Goal: Task Accomplishment & Management: Use online tool/utility

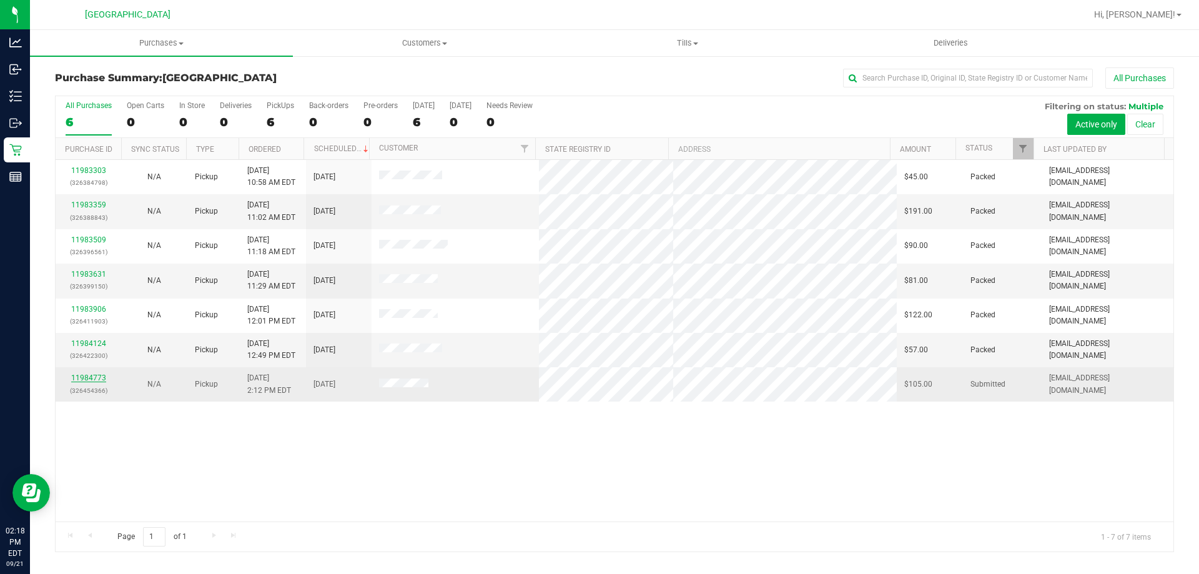
click at [82, 380] on link "11984773" at bounding box center [88, 377] width 35 height 9
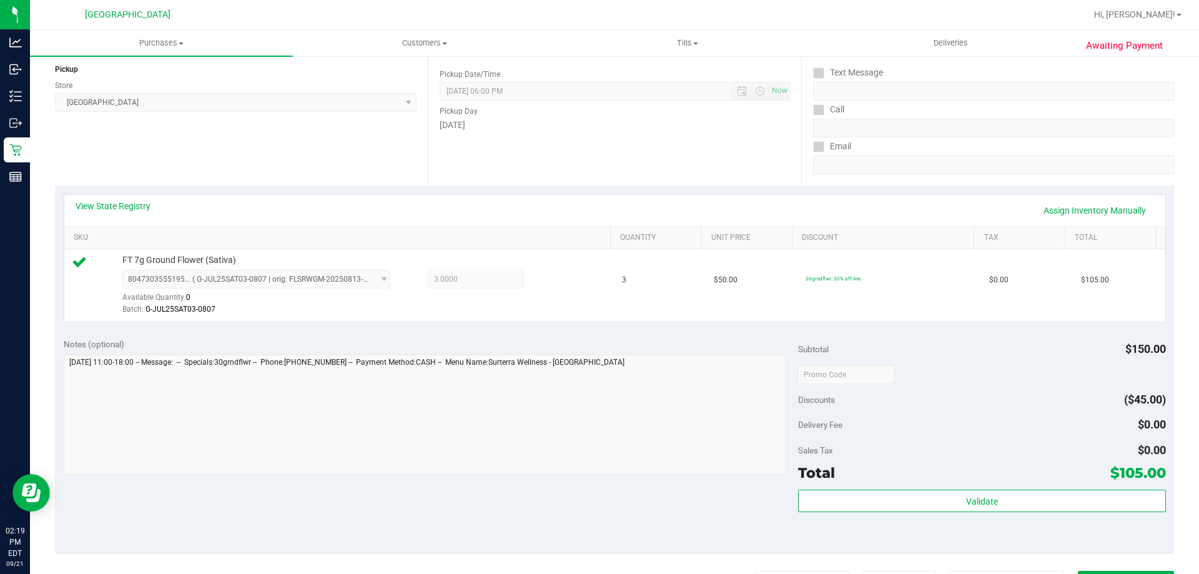
scroll to position [250, 0]
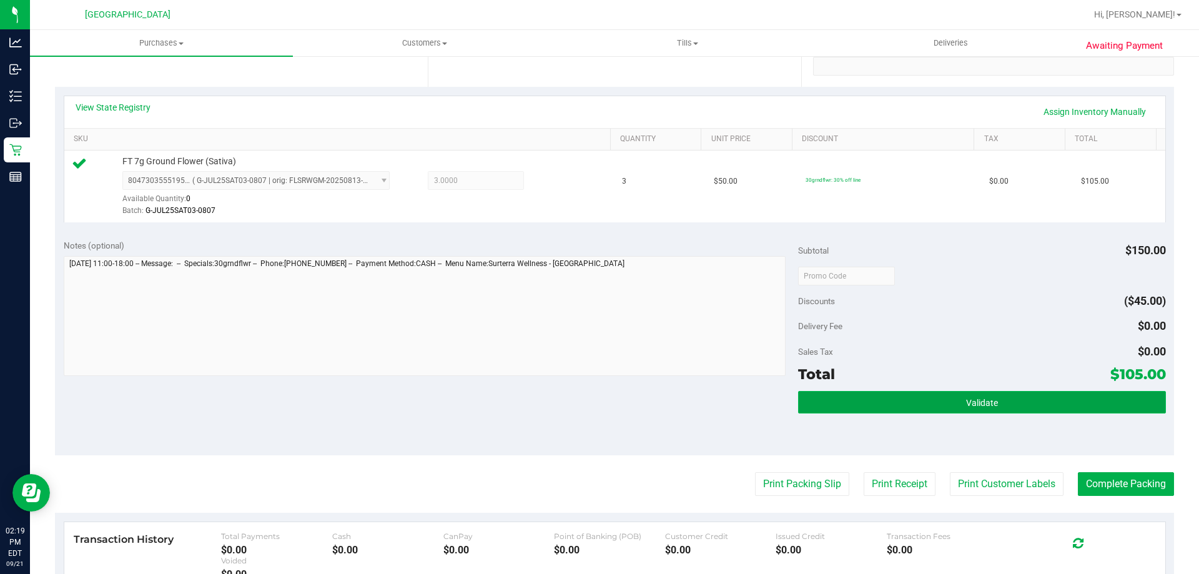
click at [966, 398] on span "Validate" at bounding box center [982, 403] width 32 height 10
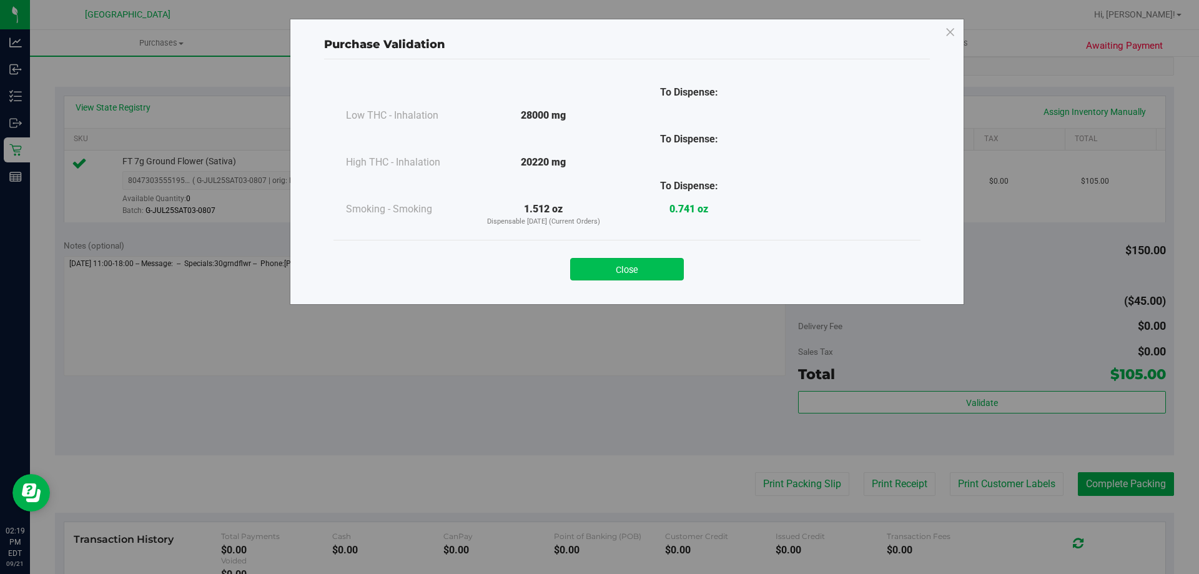
click at [664, 275] on button "Close" at bounding box center [627, 269] width 114 height 22
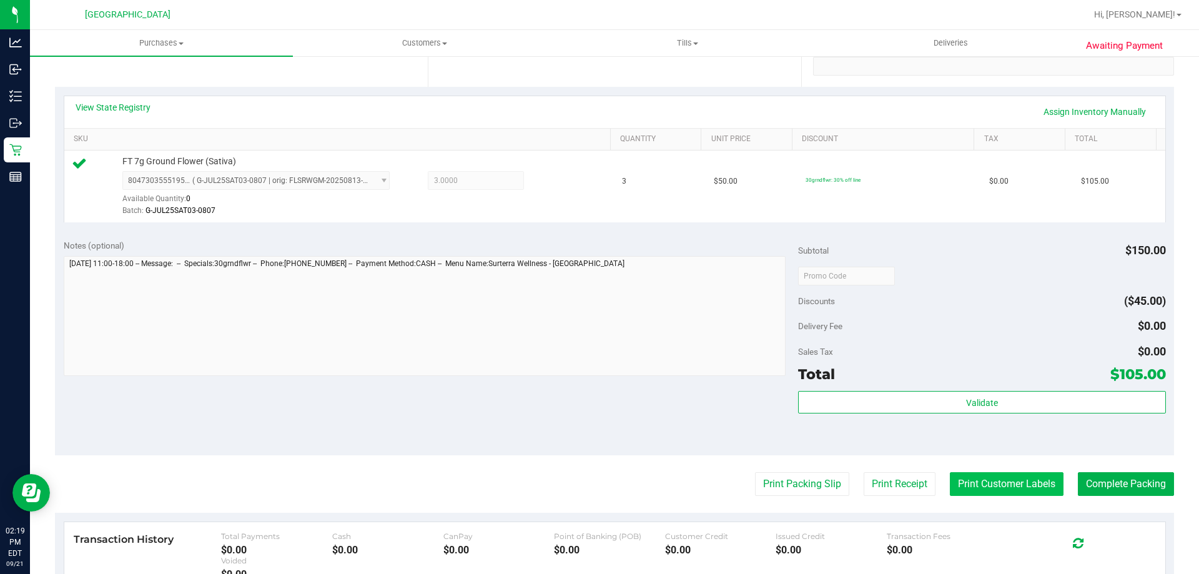
click at [1019, 483] on button "Print Customer Labels" at bounding box center [1006, 484] width 114 height 24
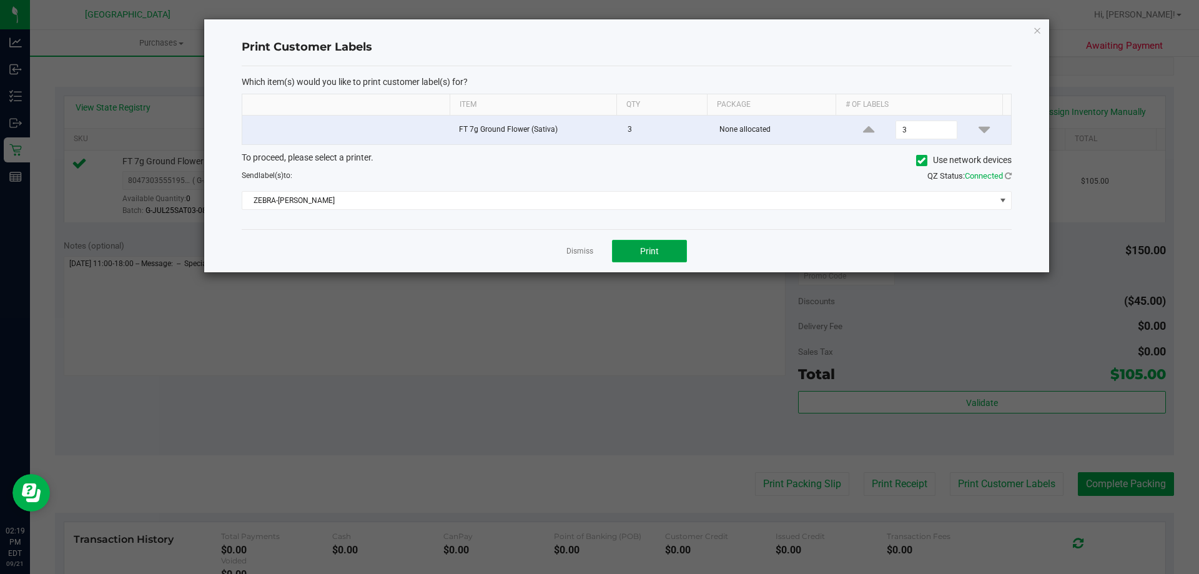
click at [658, 252] on span "Print" at bounding box center [649, 251] width 19 height 10
click at [1039, 27] on icon "button" at bounding box center [1037, 29] width 9 height 15
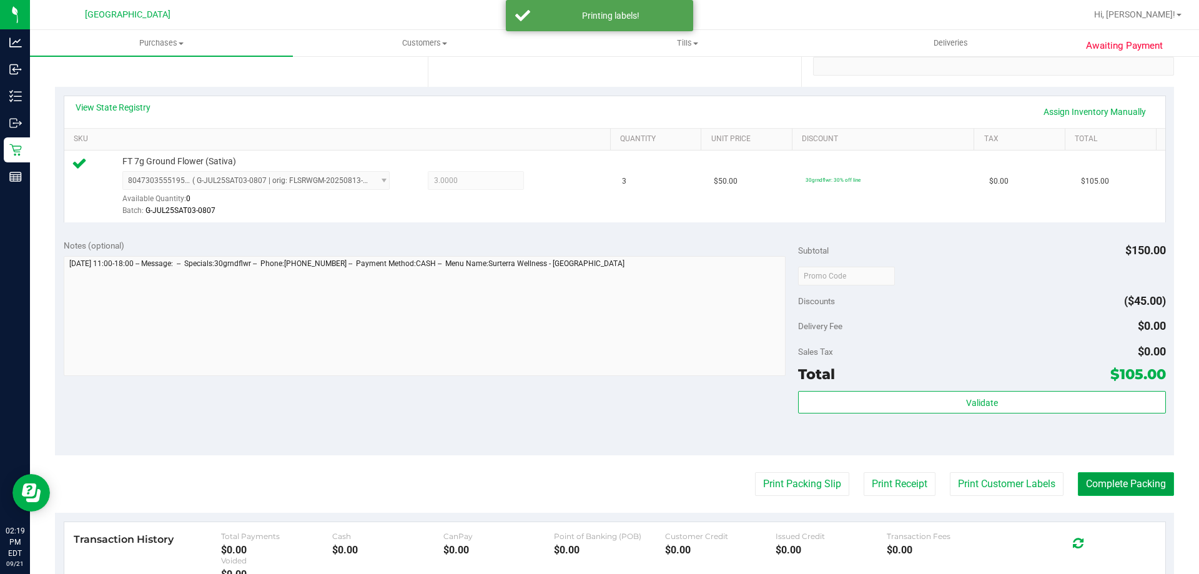
click at [1104, 485] on button "Complete Packing" at bounding box center [1125, 484] width 96 height 24
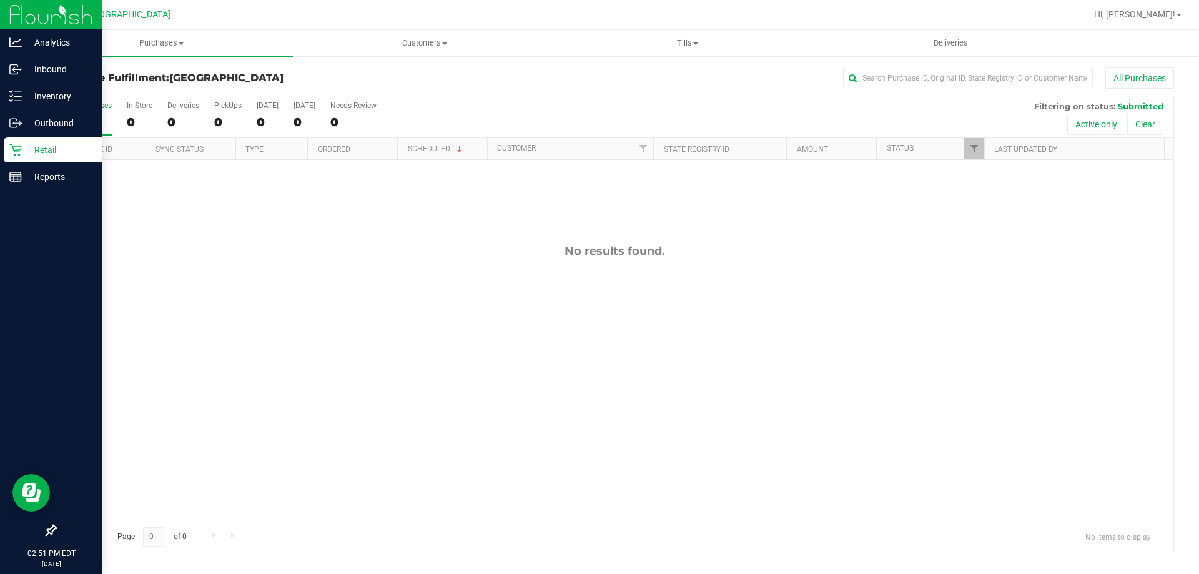
click at [26, 145] on p "Retail" at bounding box center [59, 149] width 75 height 15
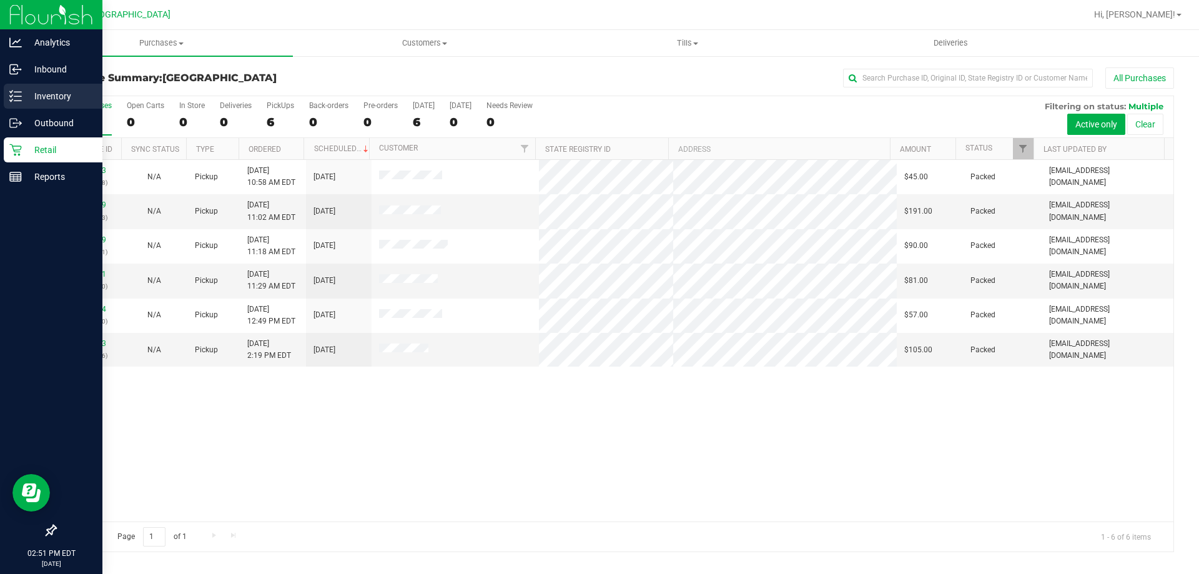
click at [12, 92] on icon at bounding box center [11, 92] width 2 height 2
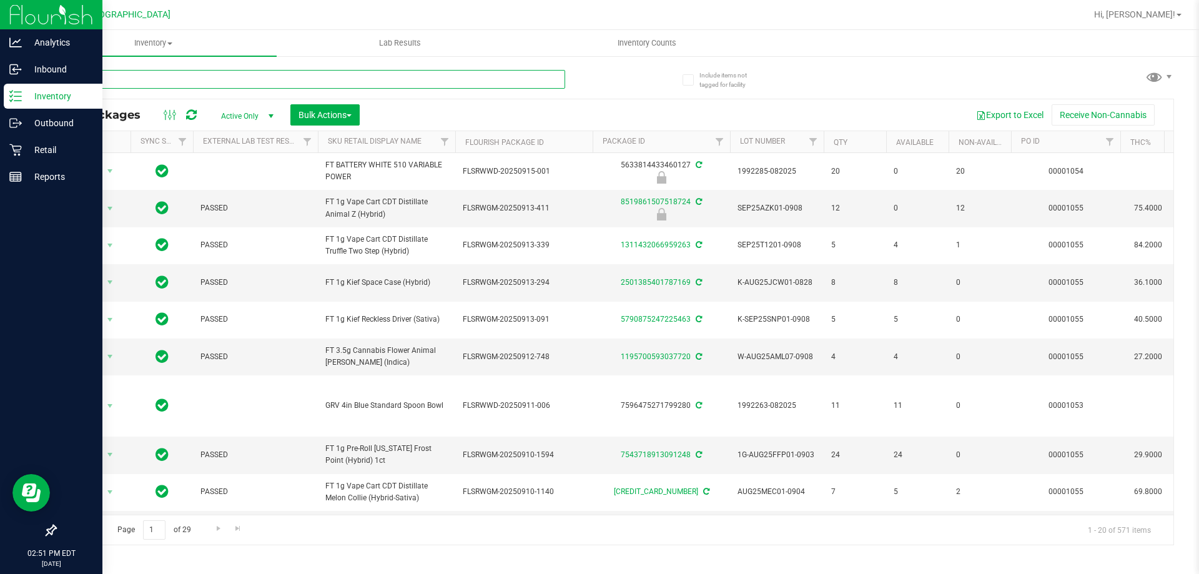
click at [203, 79] on input "text" at bounding box center [310, 79] width 510 height 19
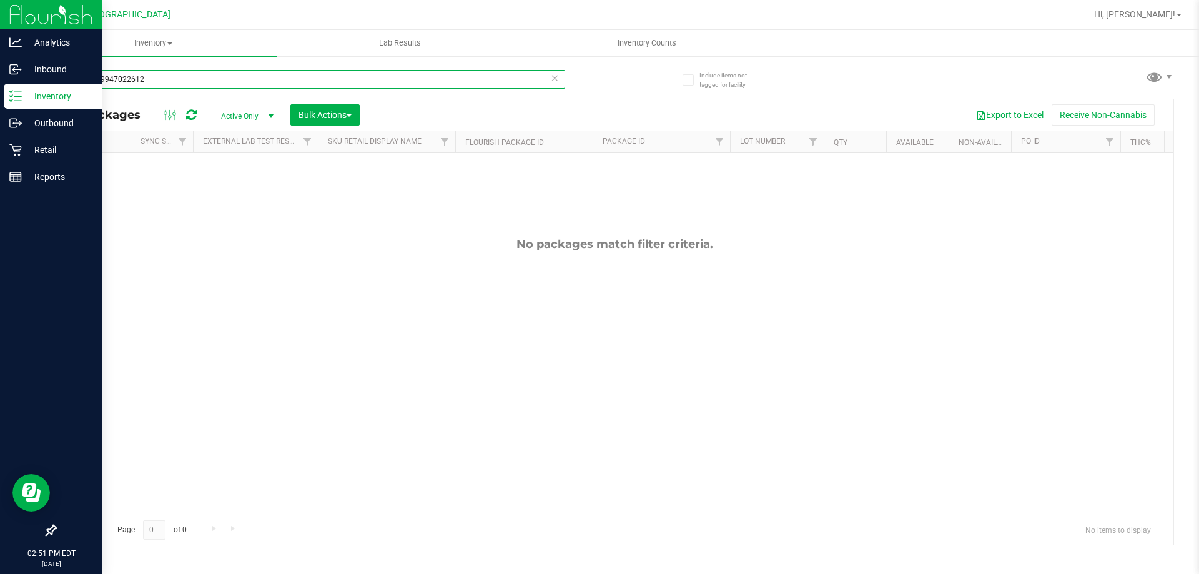
type input "1717459947022612"
click at [556, 82] on icon at bounding box center [554, 77] width 9 height 15
click at [443, 77] on input "text" at bounding box center [310, 79] width 510 height 19
type input "swt"
click at [555, 77] on icon at bounding box center [554, 77] width 9 height 15
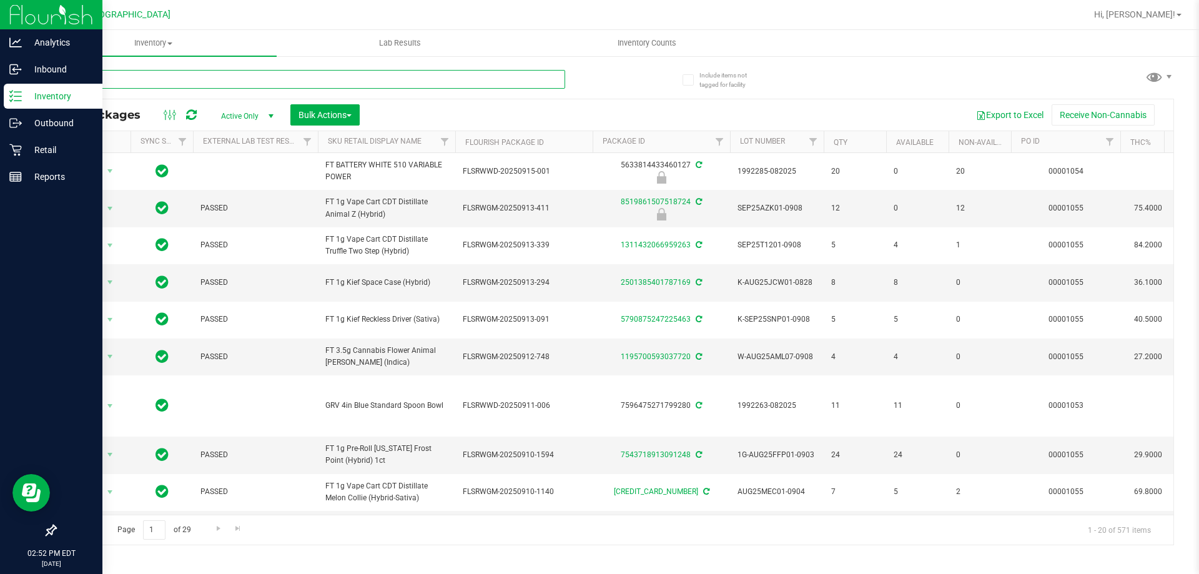
click at [458, 74] on input "text" at bounding box center [310, 79] width 510 height 19
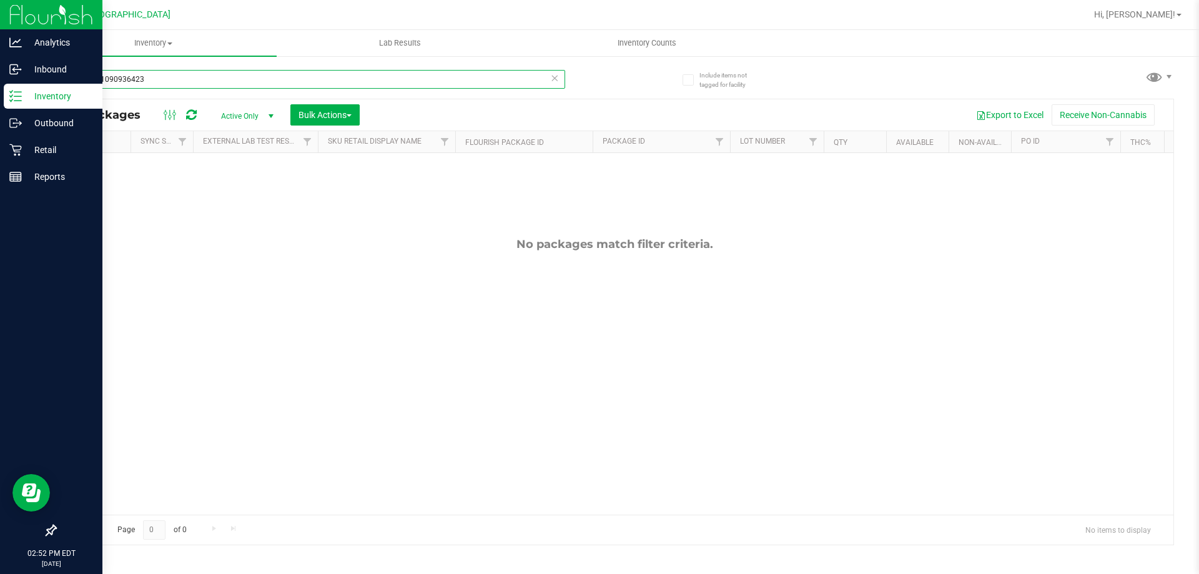
type input "8808381090936423"
click at [551, 77] on icon at bounding box center [554, 77] width 9 height 15
click at [446, 84] on input "text" at bounding box center [310, 79] width 510 height 19
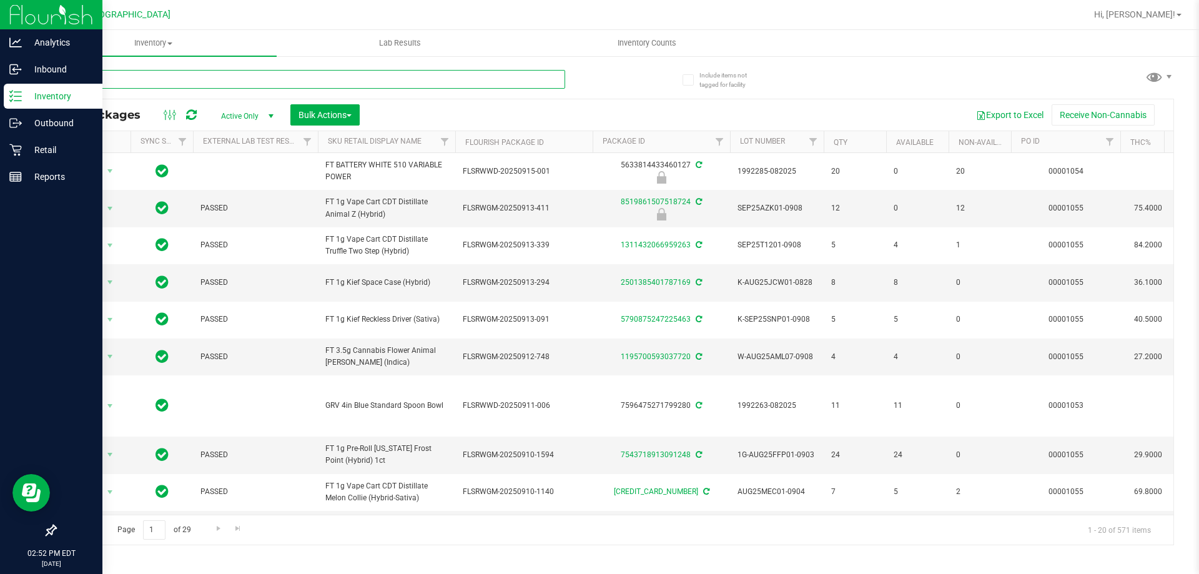
click at [446, 84] on input "text" at bounding box center [310, 79] width 510 height 19
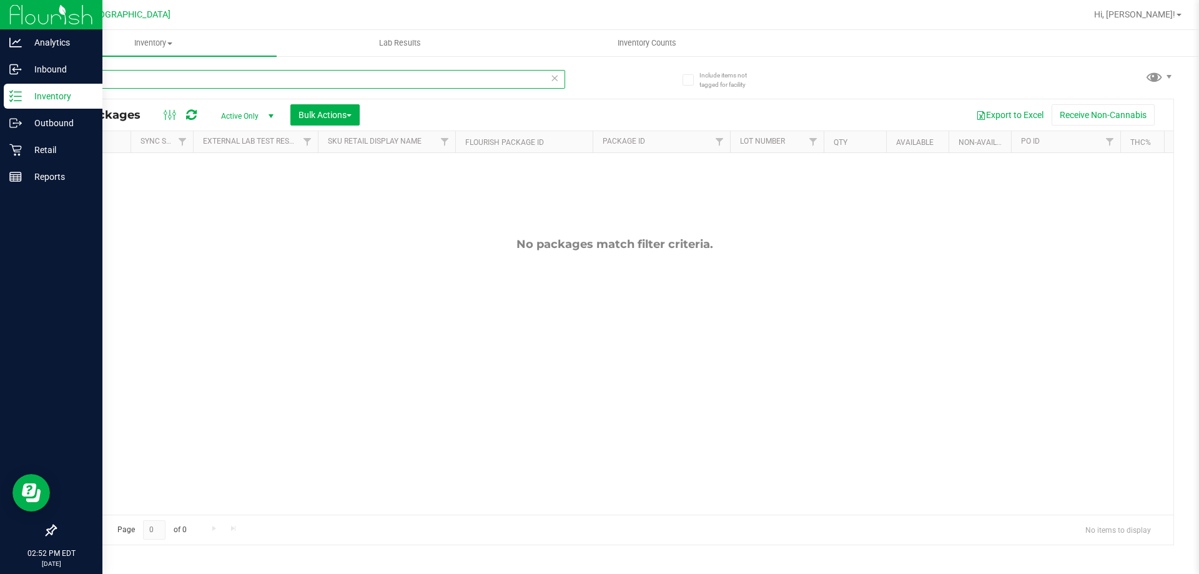
type input "gss"
click at [556, 76] on icon at bounding box center [554, 77] width 9 height 15
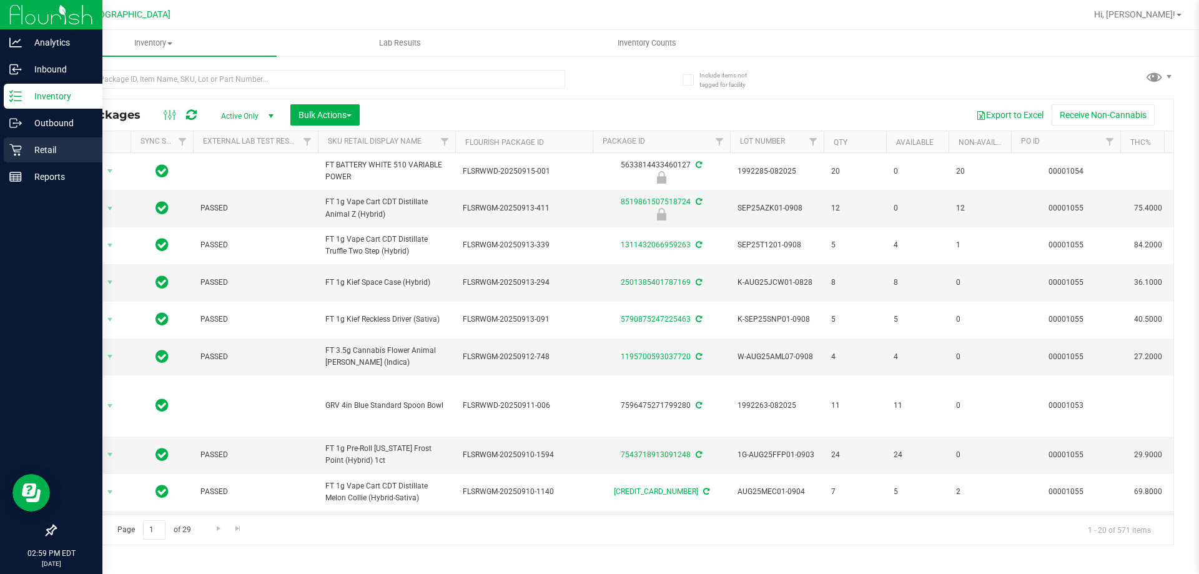
click at [29, 157] on p "Retail" at bounding box center [59, 149] width 75 height 15
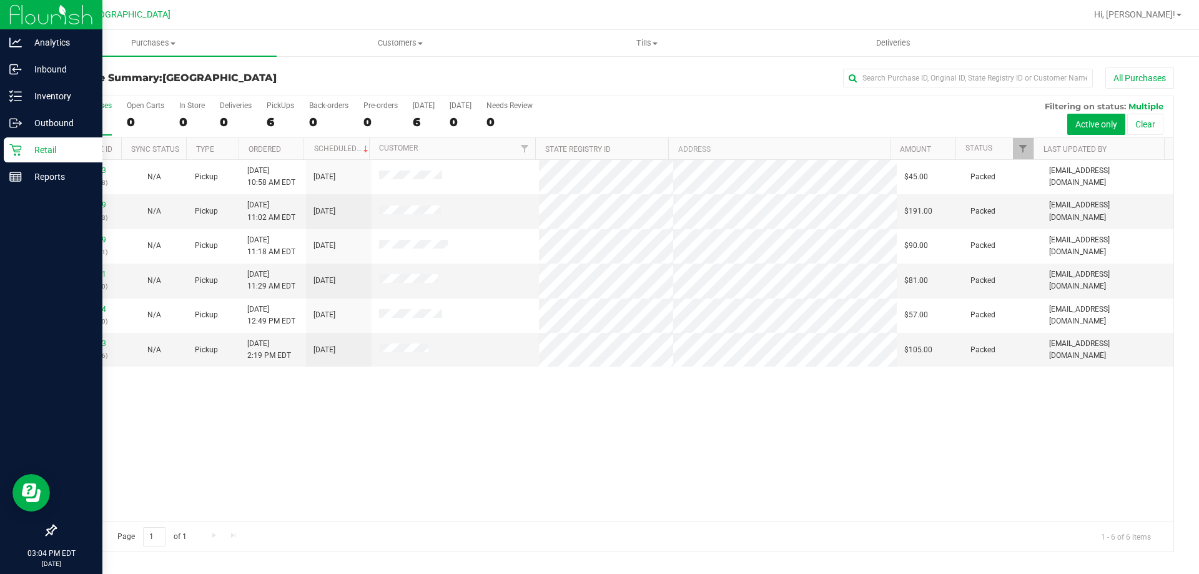
click at [26, 152] on p "Retail" at bounding box center [59, 149] width 75 height 15
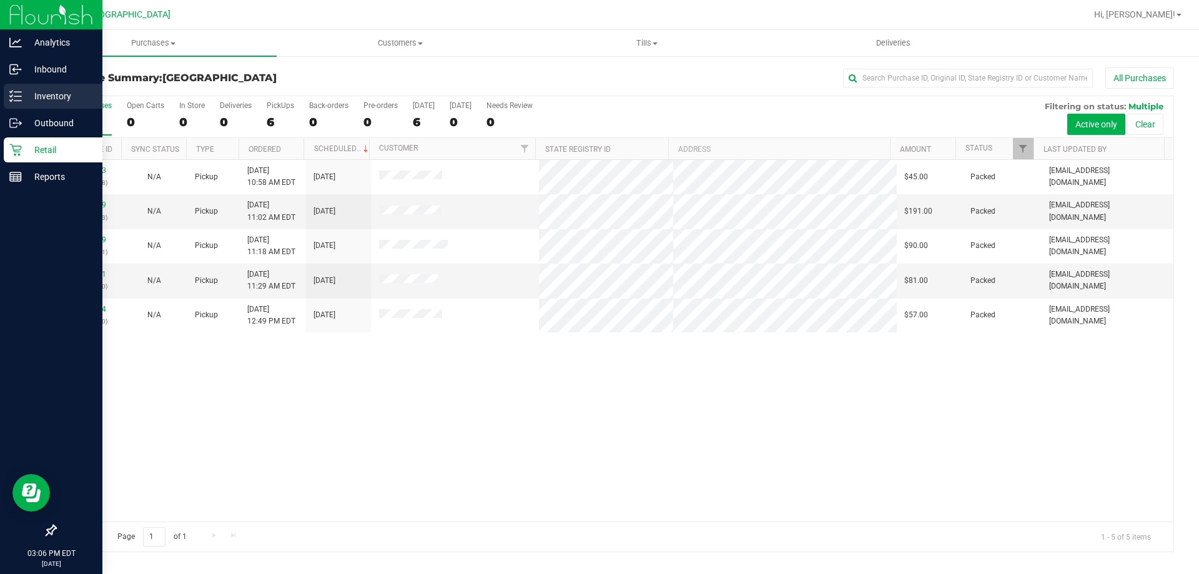
click at [46, 94] on p "Inventory" at bounding box center [59, 96] width 75 height 15
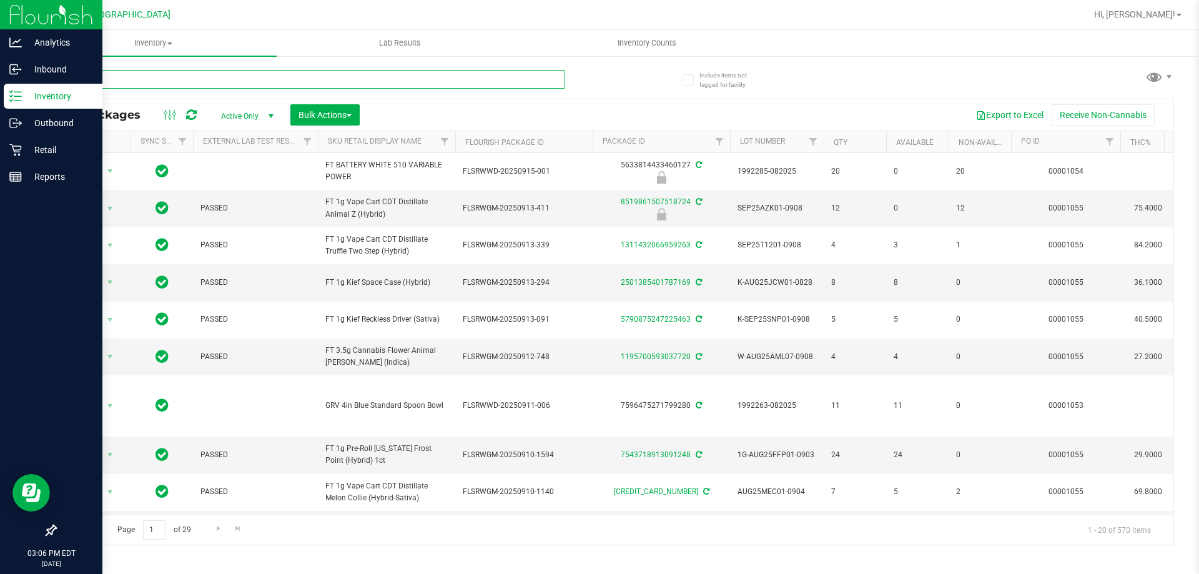
click at [200, 78] on input "text" at bounding box center [310, 79] width 510 height 19
type input "8047303555195663"
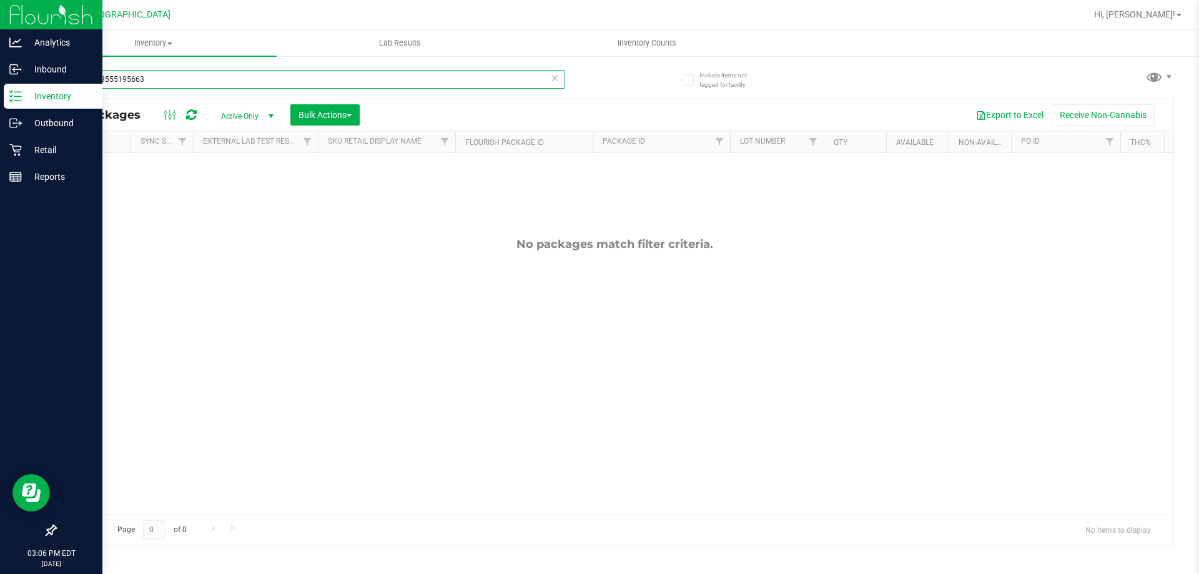
drag, startPoint x: 192, startPoint y: 84, endPoint x: 0, endPoint y: -76, distance: 249.5
click at [0, 0] on html "Analytics Inbound Inventory Outbound Retail Reports 03:06 PM EDT [DATE] 09/21 […" at bounding box center [599, 287] width 1199 height 574
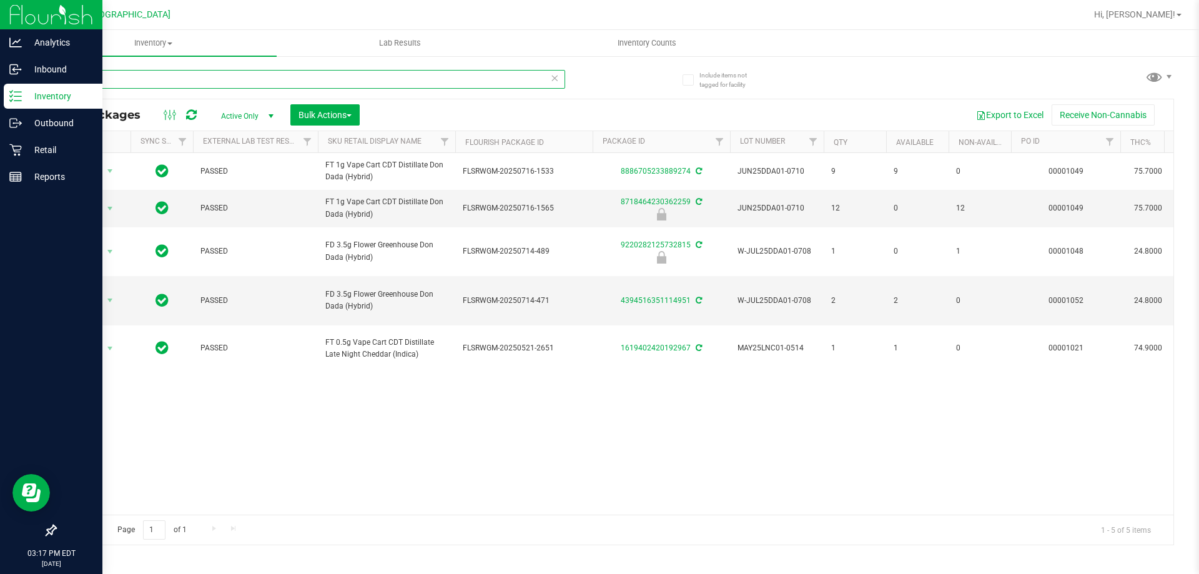
drag, startPoint x: 192, startPoint y: 84, endPoint x: 0, endPoint y: -9, distance: 212.8
click at [0, 0] on html "Analytics Inbound Inventory Outbound Retail Reports 03:17 PM EDT [DATE] 09/21 […" at bounding box center [599, 287] width 1199 height 574
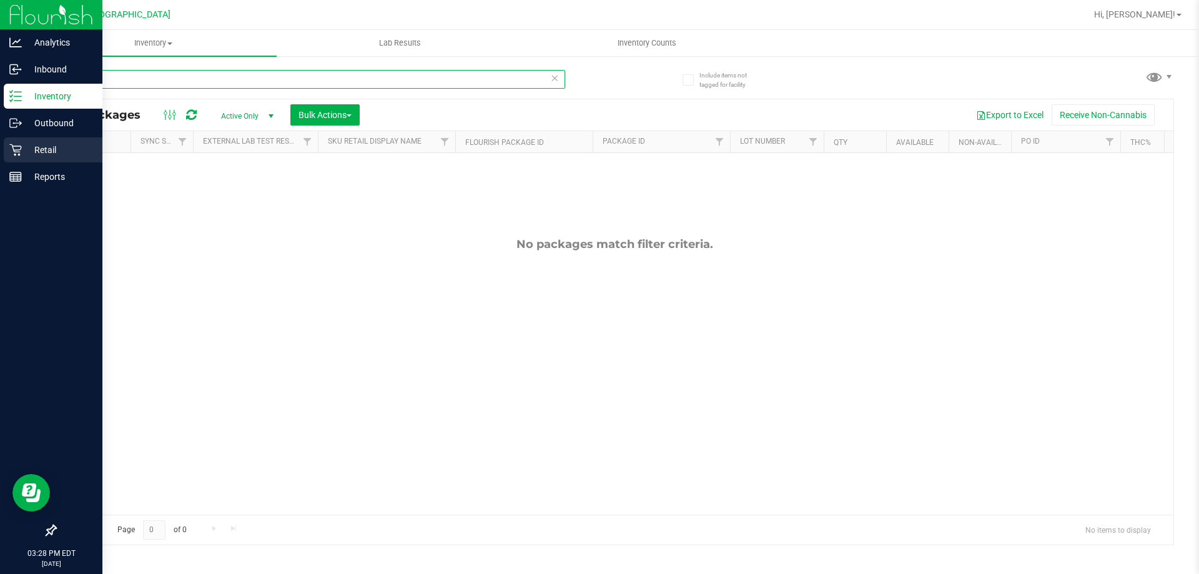
type input "swt"
click at [20, 149] on icon at bounding box center [15, 150] width 12 height 12
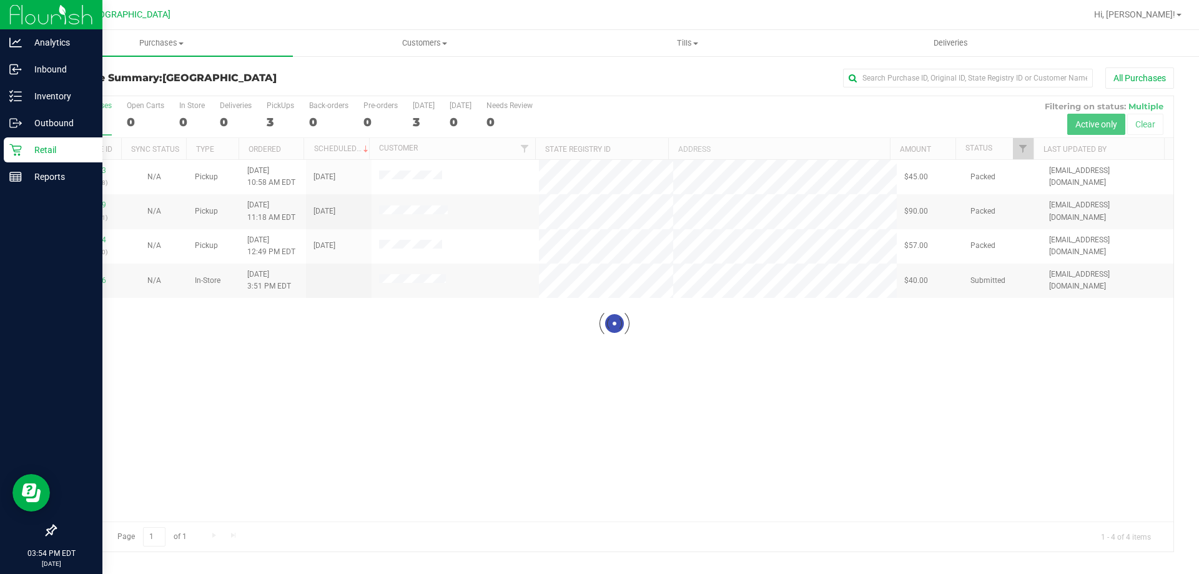
click at [24, 150] on p "Retail" at bounding box center [59, 149] width 75 height 15
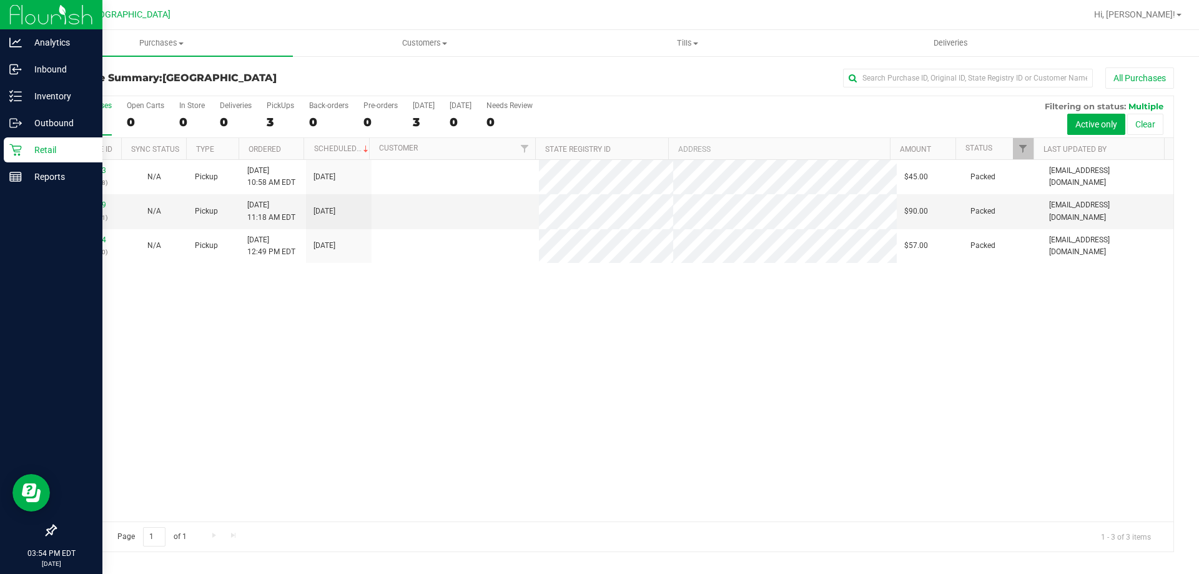
click at [24, 150] on p "Retail" at bounding box center [59, 149] width 75 height 15
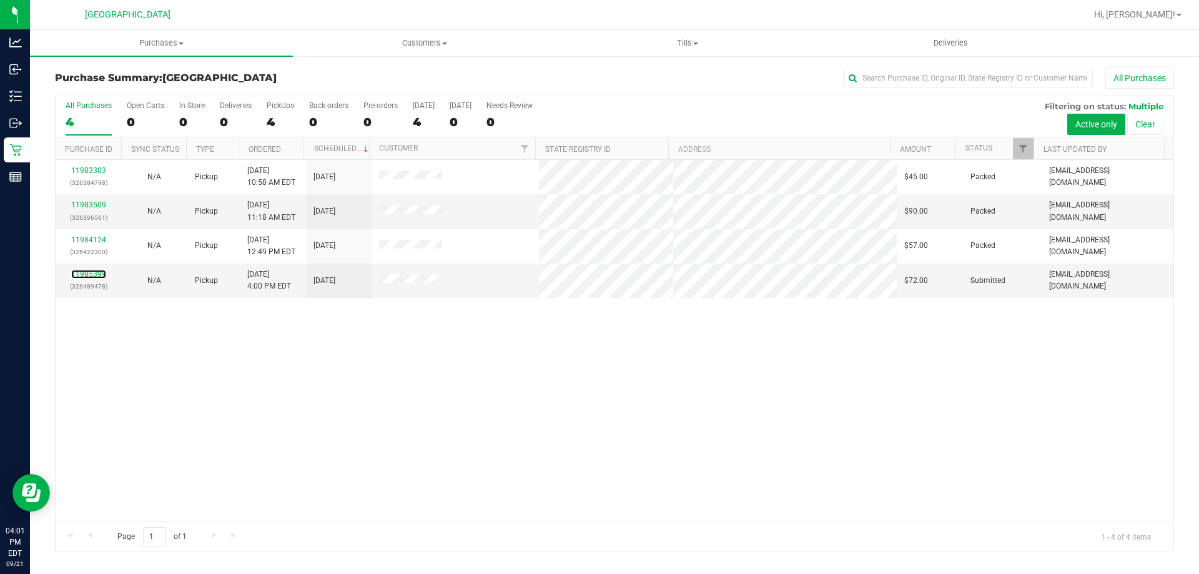
click at [87, 273] on link "11985399" at bounding box center [88, 274] width 35 height 9
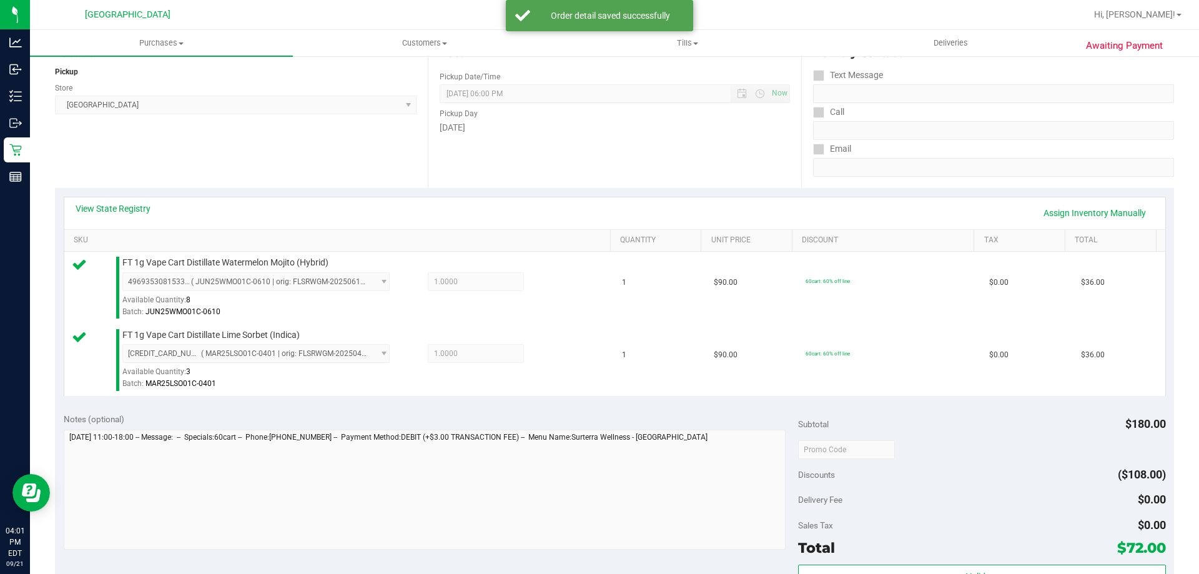
scroll to position [312, 0]
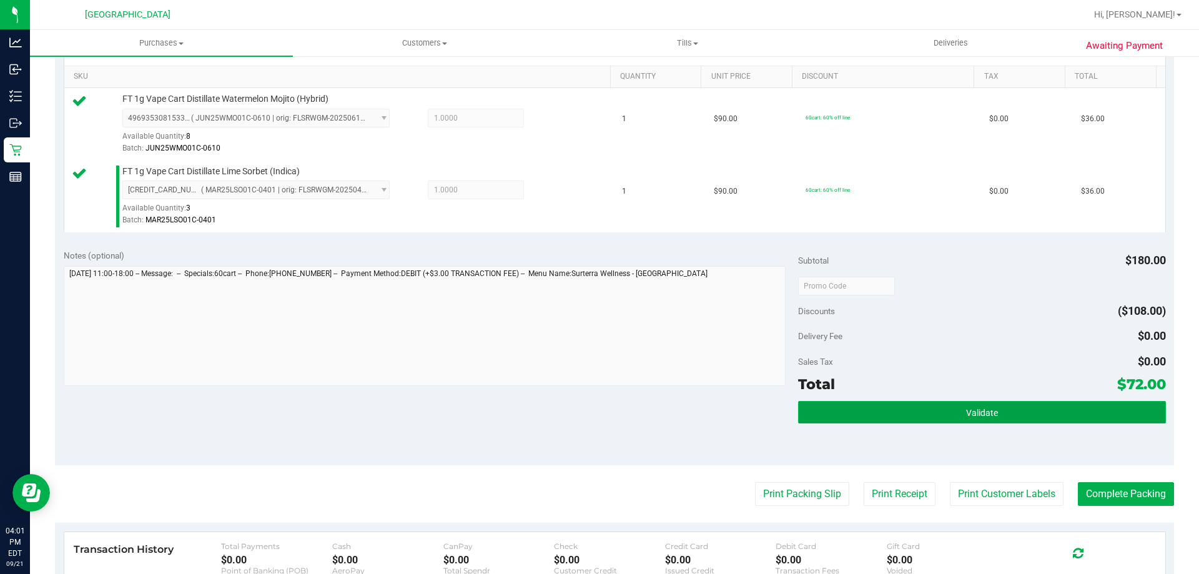
click at [1038, 411] on button "Validate" at bounding box center [981, 412] width 367 height 22
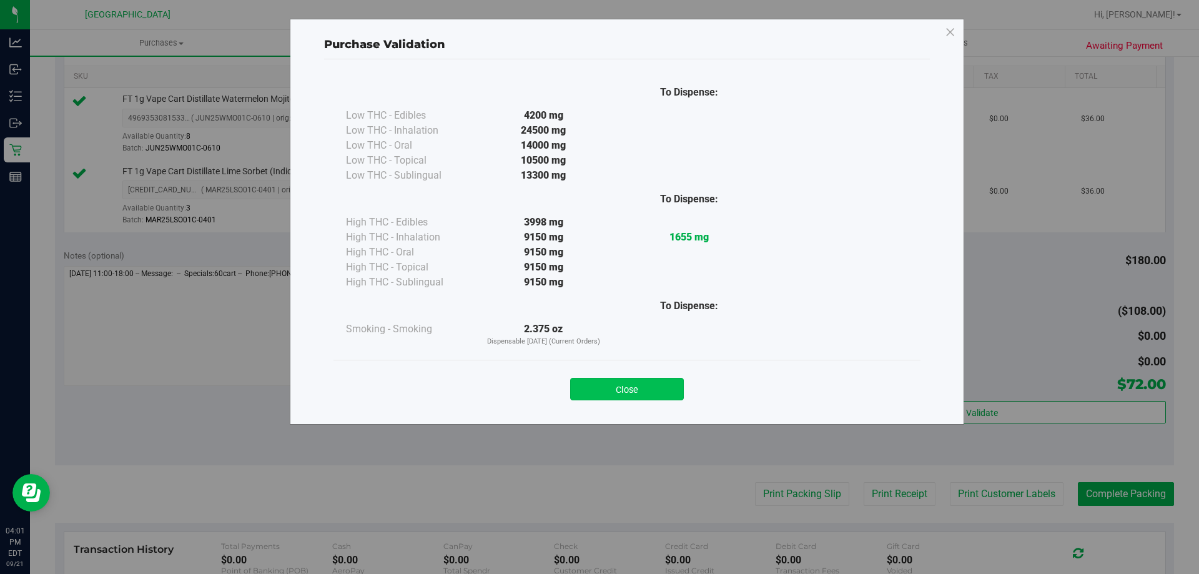
click at [672, 391] on button "Close" at bounding box center [627, 389] width 114 height 22
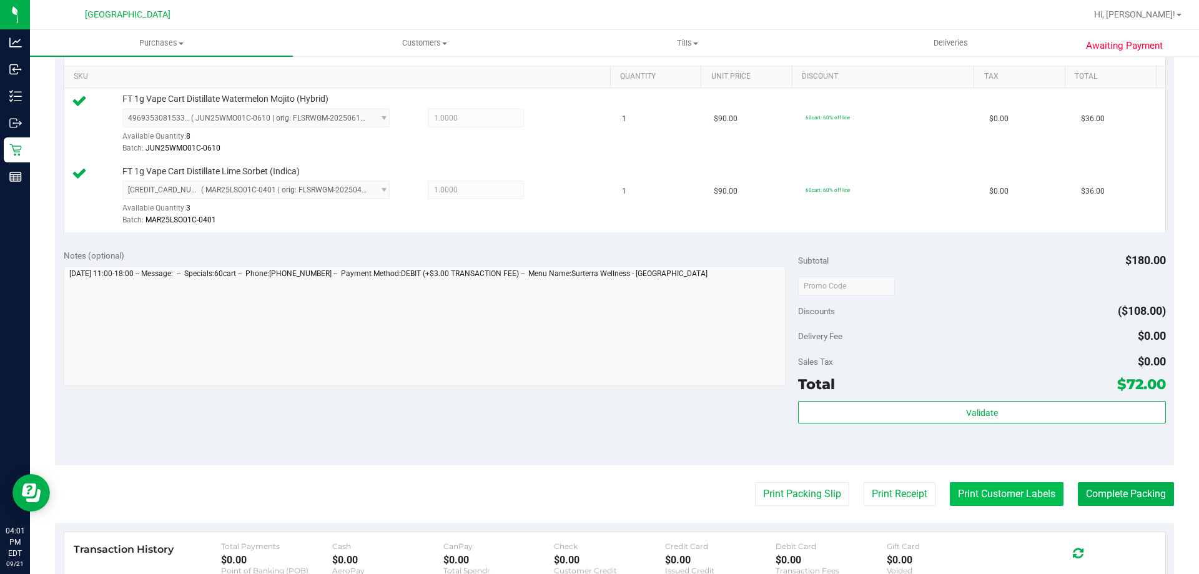
click at [1007, 499] on button "Print Customer Labels" at bounding box center [1006, 494] width 114 height 24
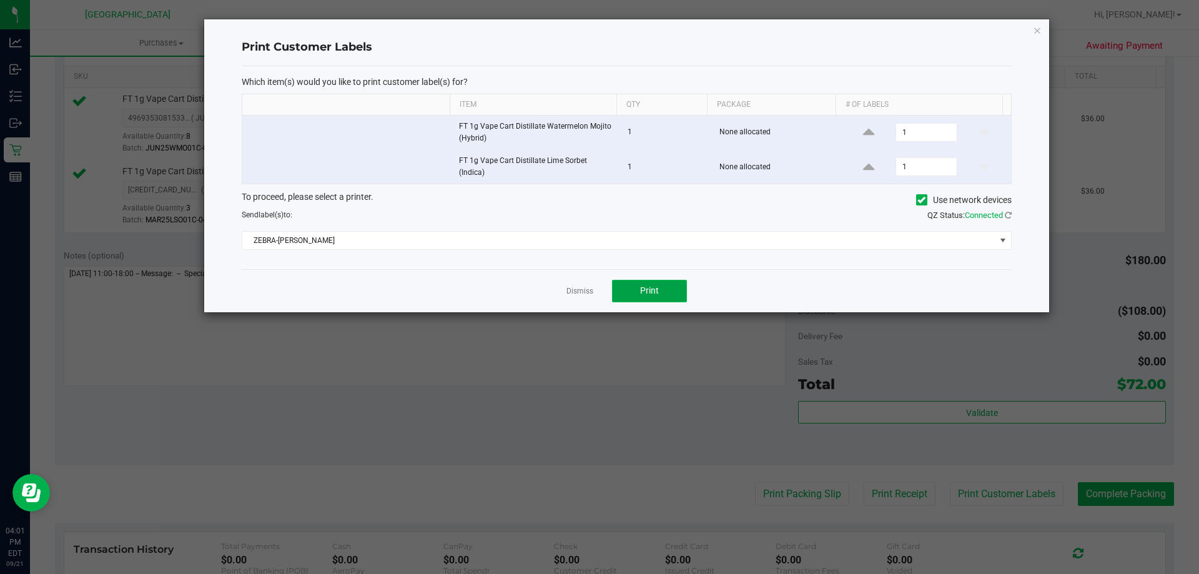
click at [639, 293] on button "Print" at bounding box center [649, 291] width 75 height 22
click at [1034, 36] on icon "button" at bounding box center [1037, 29] width 9 height 15
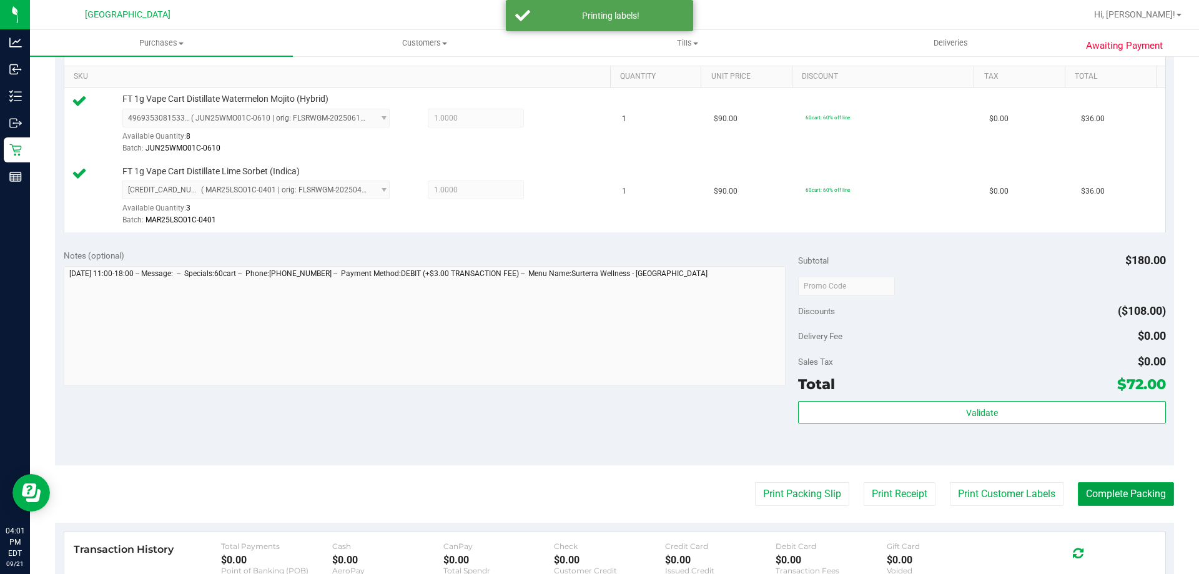
click at [1124, 495] on button "Complete Packing" at bounding box center [1125, 494] width 96 height 24
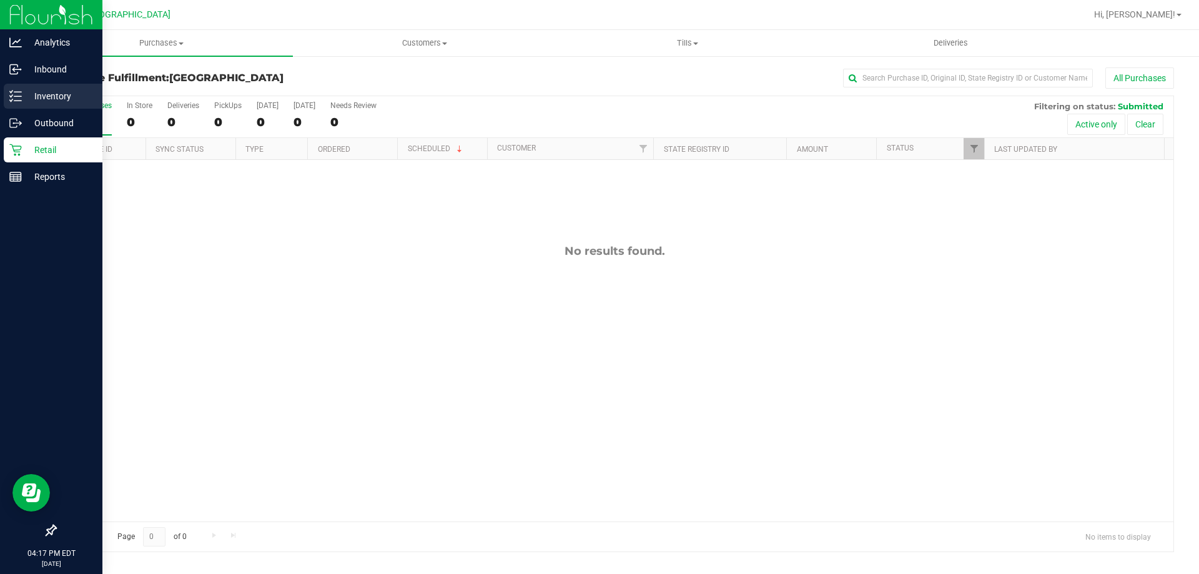
click at [20, 94] on icon at bounding box center [15, 96] width 12 height 12
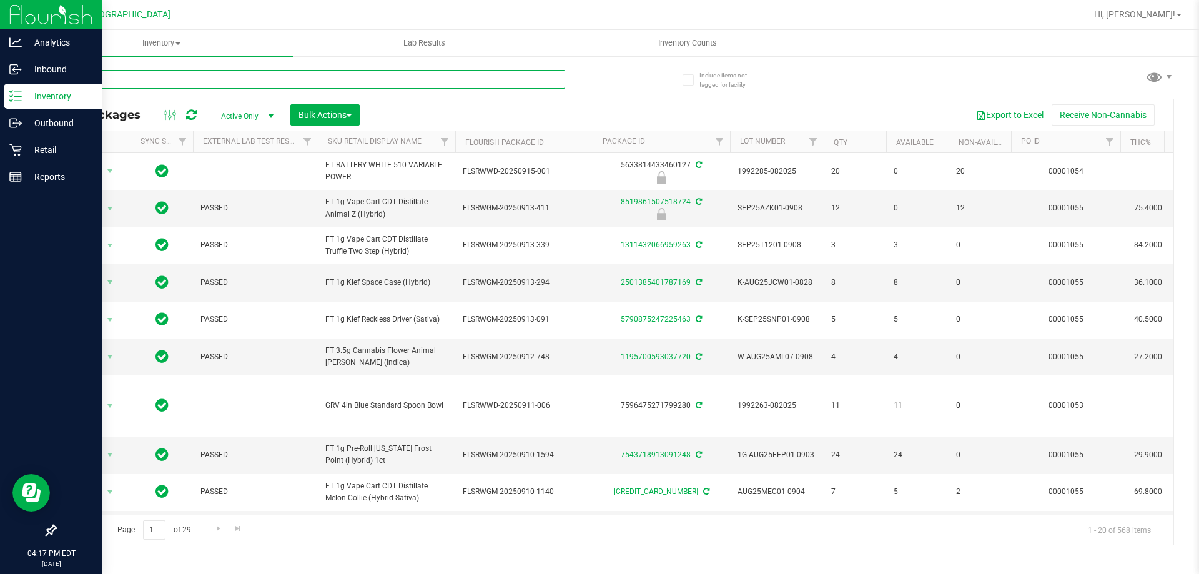
click at [223, 79] on input "text" at bounding box center [310, 79] width 510 height 19
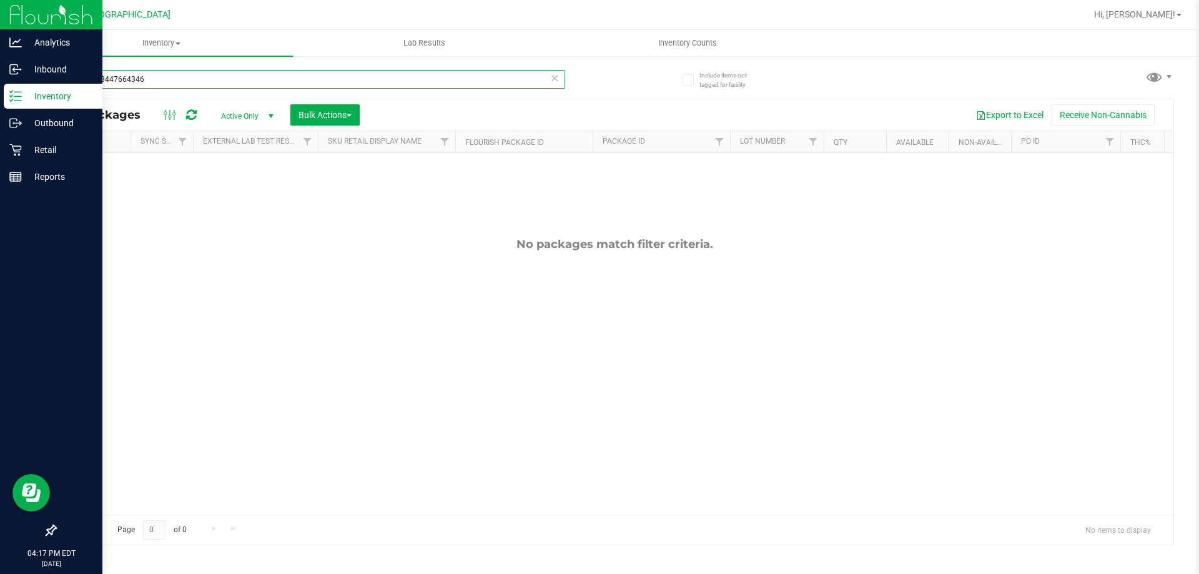
type input "2331963447664346"
click at [555, 77] on icon at bounding box center [554, 77] width 9 height 15
click at [422, 77] on input "text" at bounding box center [310, 79] width 510 height 19
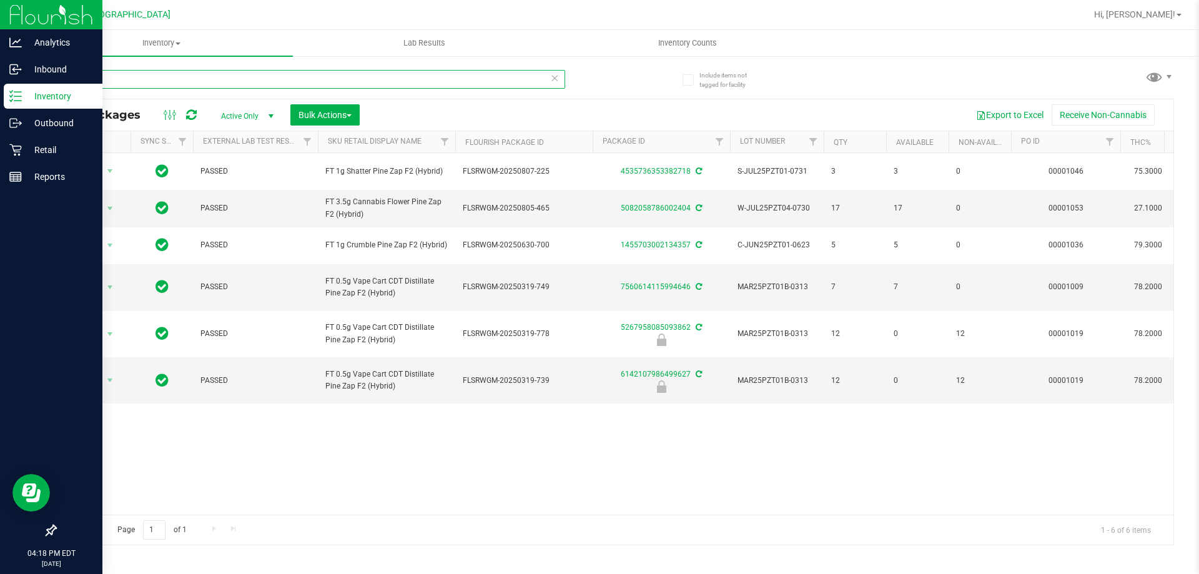
type input "PZT"
click at [568, 79] on div "PZT" at bounding box center [334, 79] width 559 height 40
click at [554, 77] on icon at bounding box center [554, 77] width 9 height 15
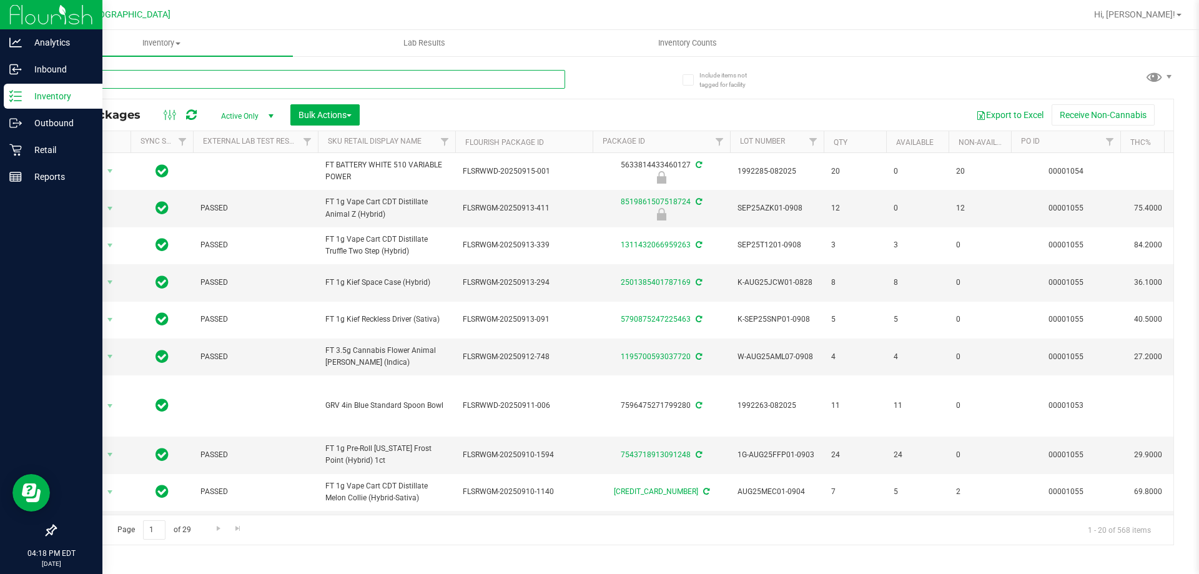
click at [388, 82] on input "text" at bounding box center [310, 79] width 510 height 19
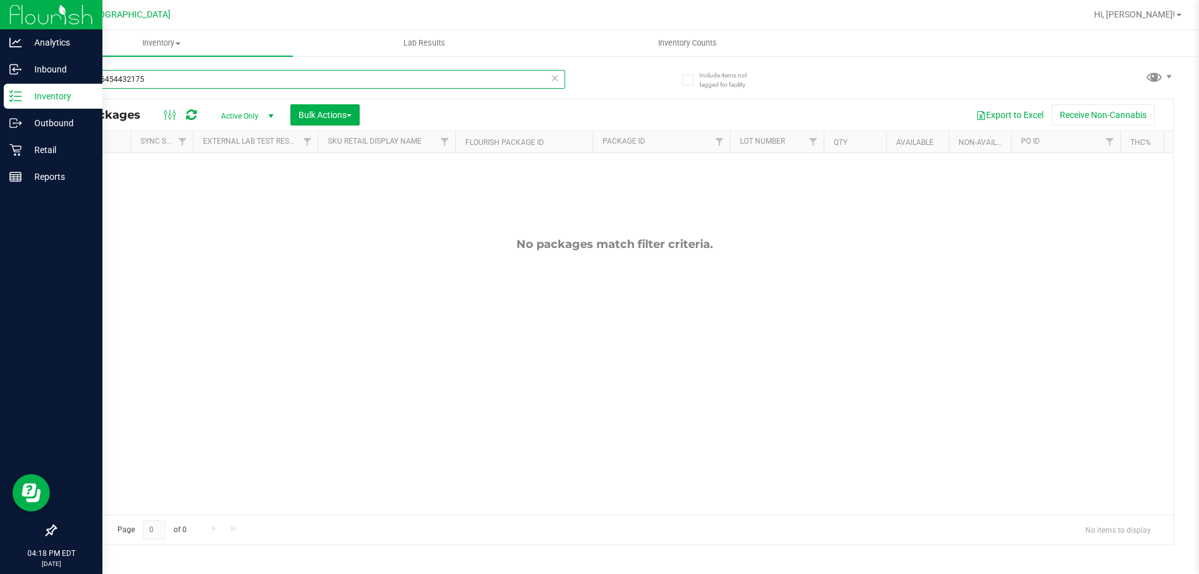
type input "3882236454432175"
click at [553, 77] on icon at bounding box center [554, 77] width 9 height 15
click at [413, 81] on input "text" at bounding box center [310, 79] width 510 height 19
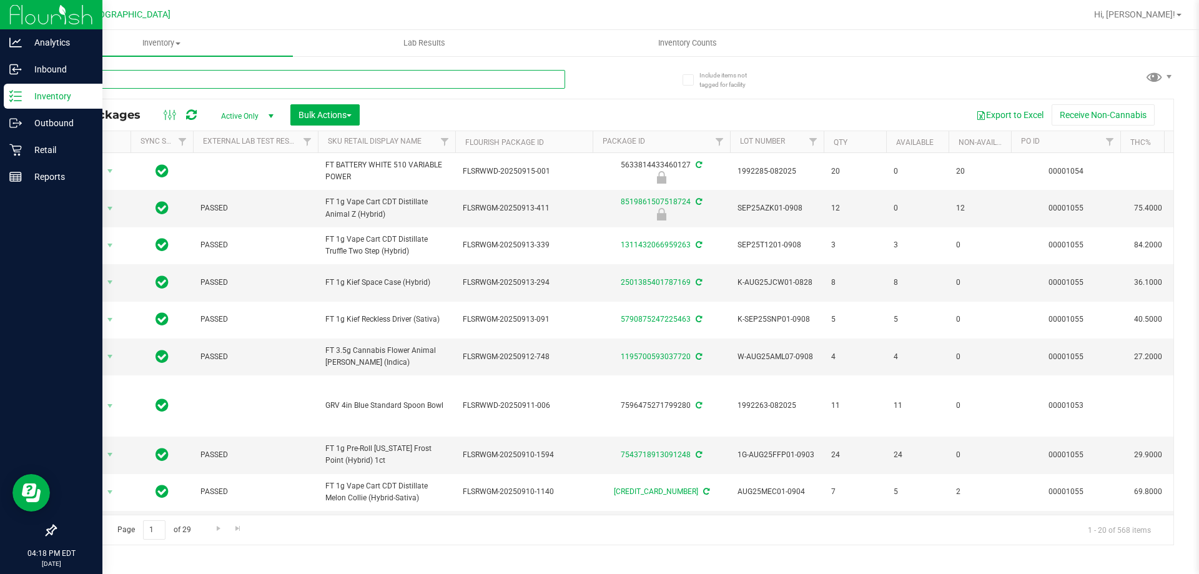
click at [413, 81] on input "text" at bounding box center [310, 79] width 510 height 19
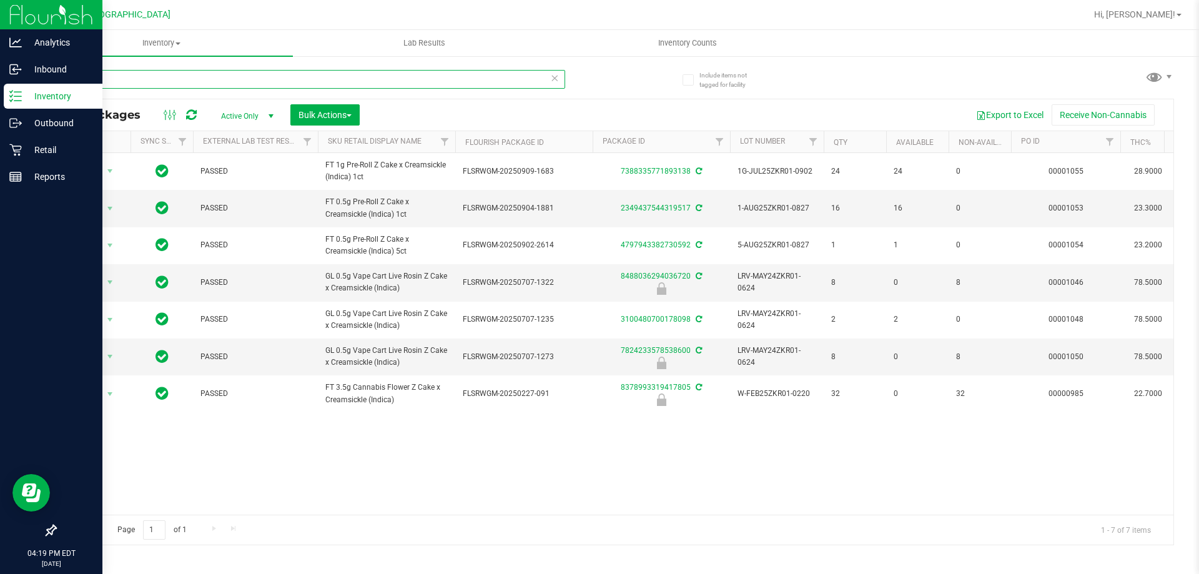
type input "ZKR"
click at [554, 77] on icon at bounding box center [554, 77] width 9 height 15
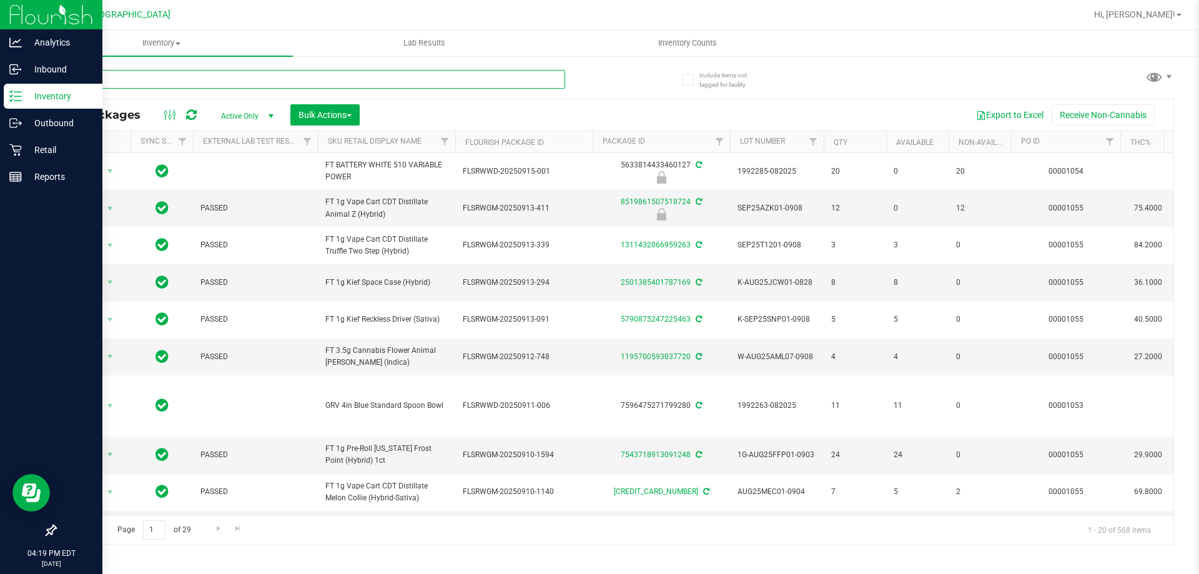
click at [457, 80] on input "text" at bounding box center [310, 79] width 510 height 19
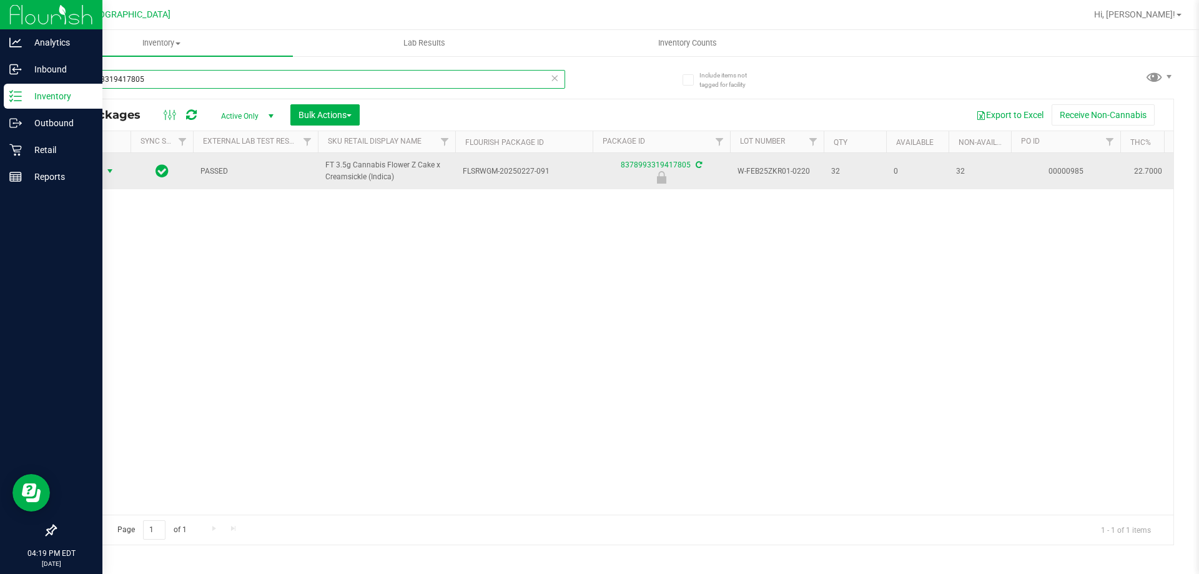
type input "8378993319417805"
click at [92, 170] on span "Action" at bounding box center [85, 170] width 34 height 17
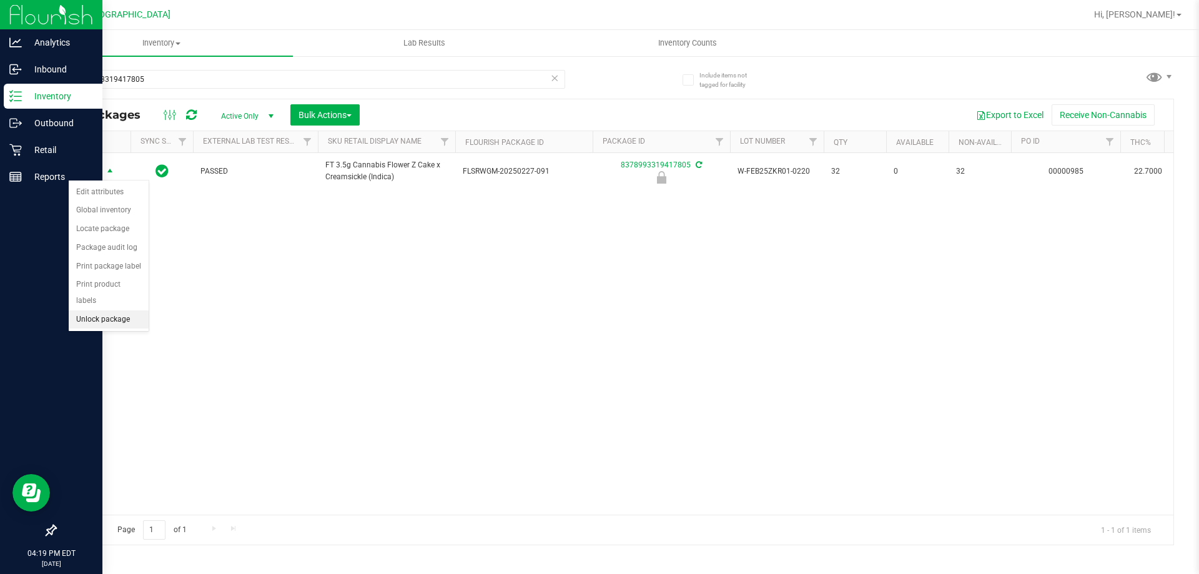
click at [97, 310] on li "Unlock package" at bounding box center [109, 319] width 80 height 19
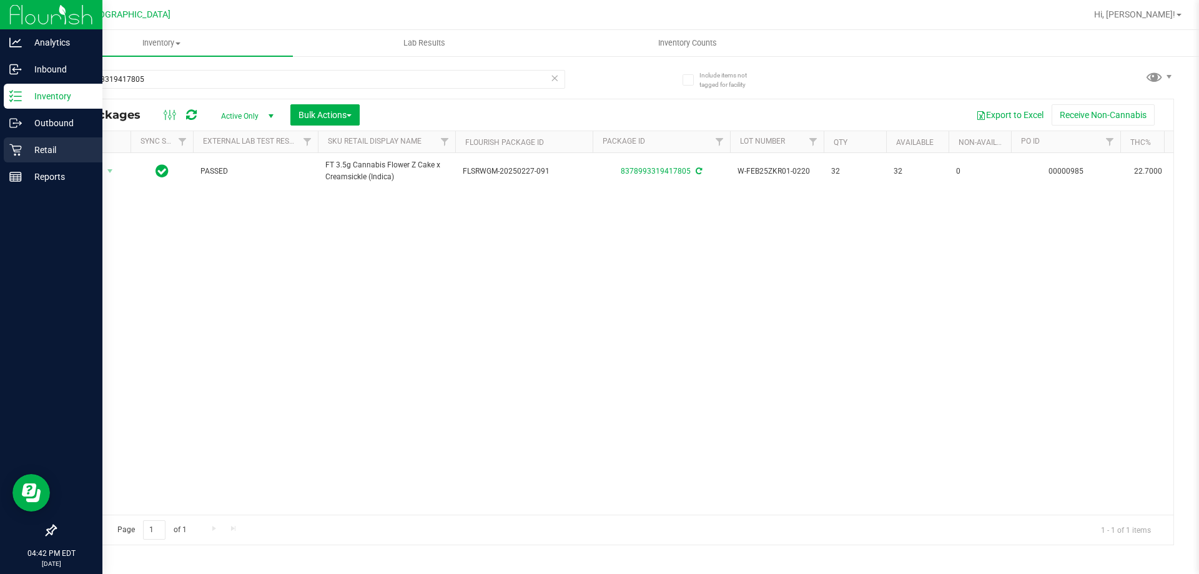
click at [52, 147] on p "Retail" at bounding box center [59, 149] width 75 height 15
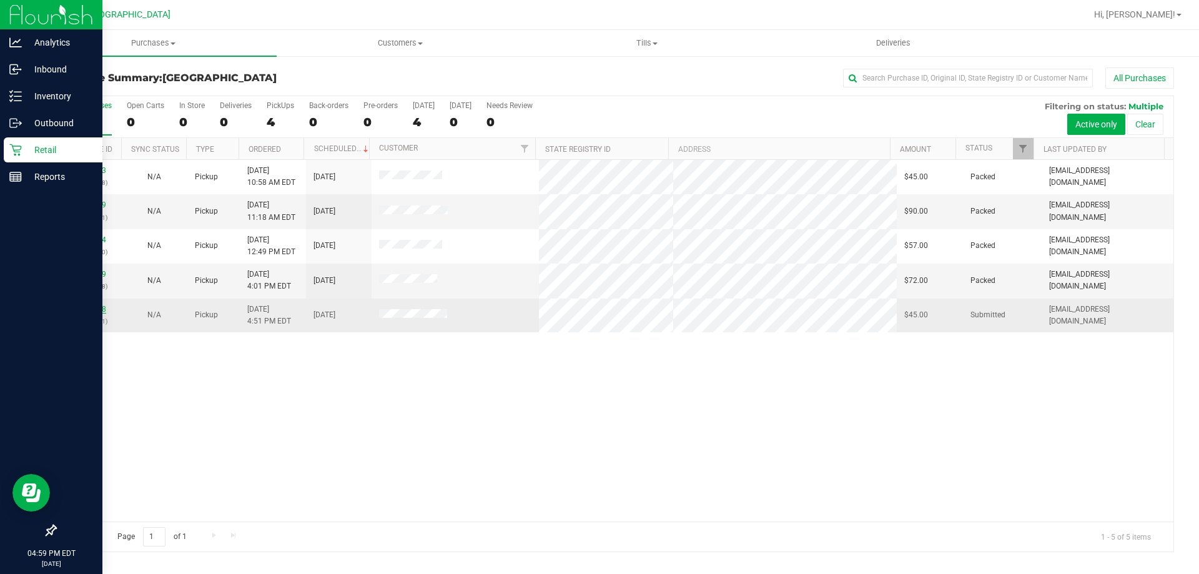
click at [84, 308] on link "11985688" at bounding box center [88, 309] width 35 height 9
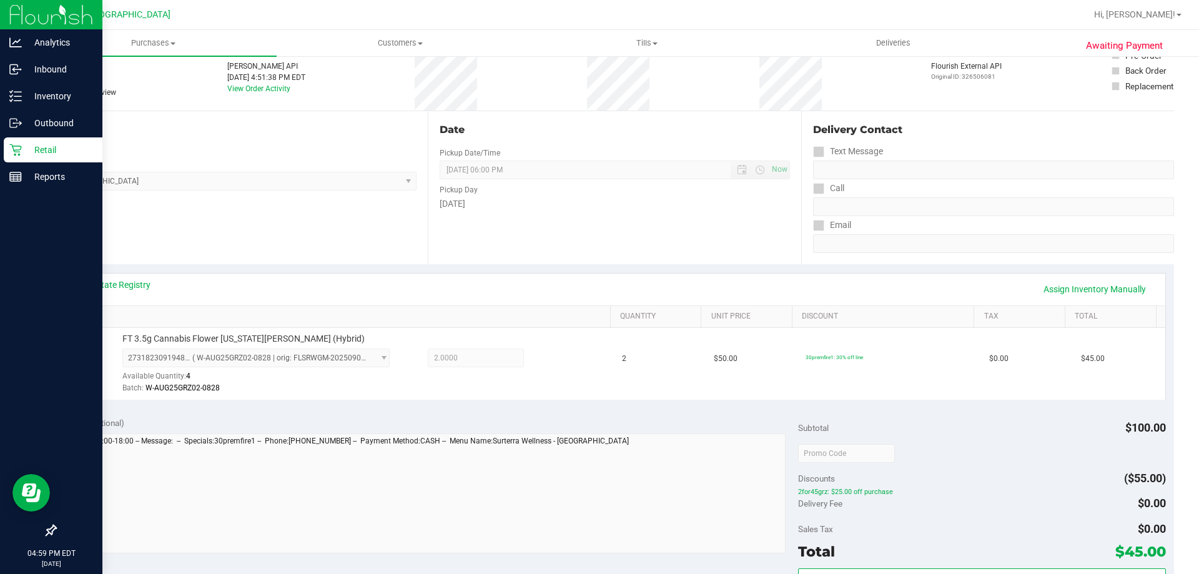
scroll to position [187, 0]
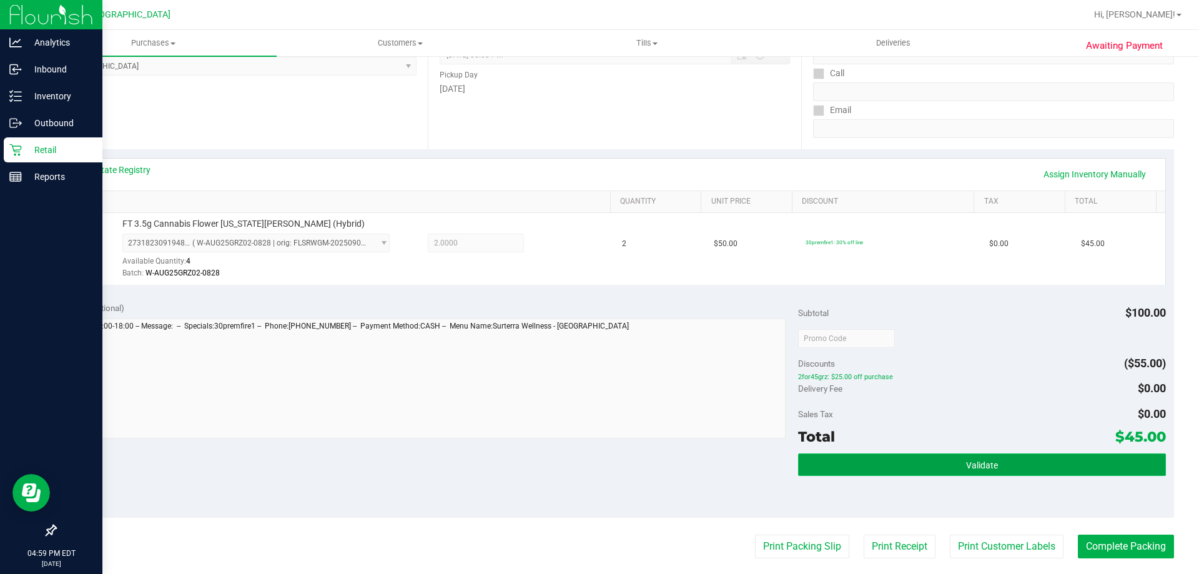
click at [1029, 458] on button "Validate" at bounding box center [981, 464] width 367 height 22
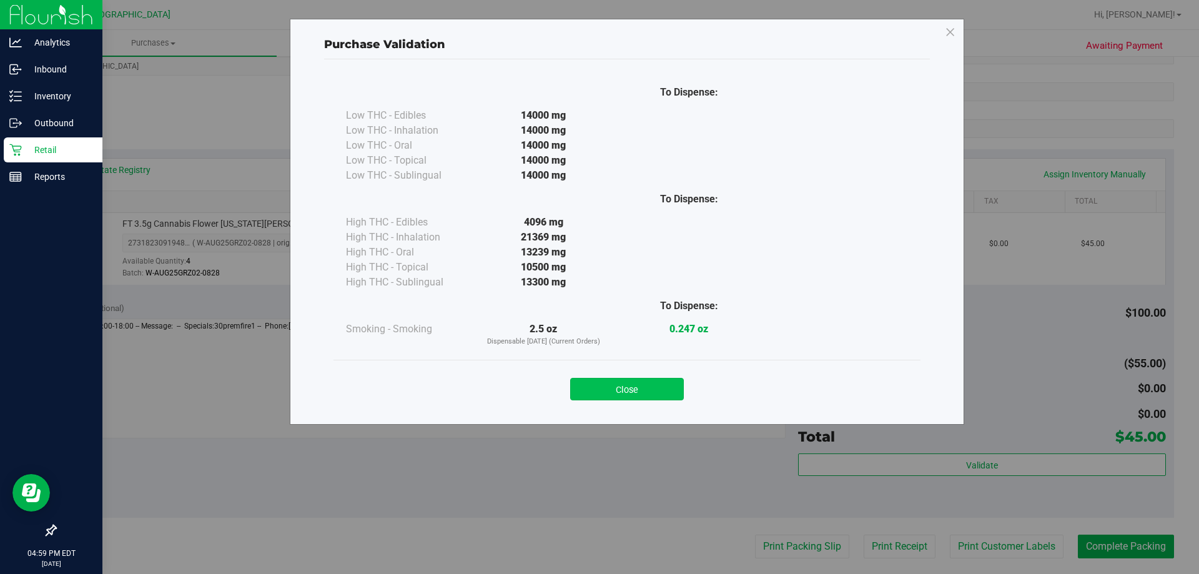
click at [612, 385] on button "Close" at bounding box center [627, 389] width 114 height 22
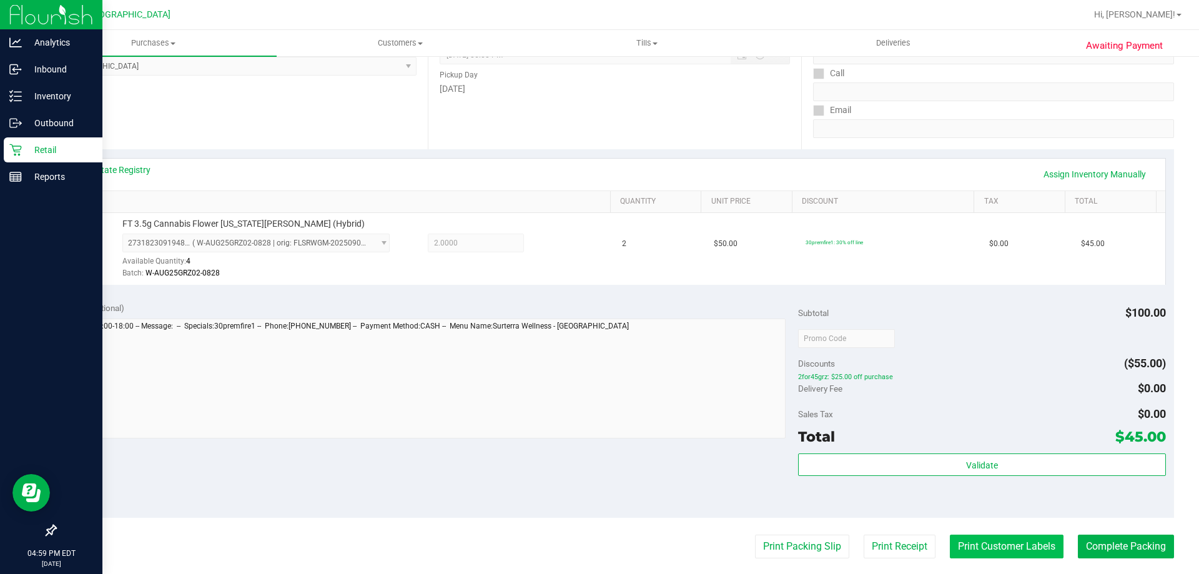
click at [986, 540] on button "Print Customer Labels" at bounding box center [1006, 546] width 114 height 24
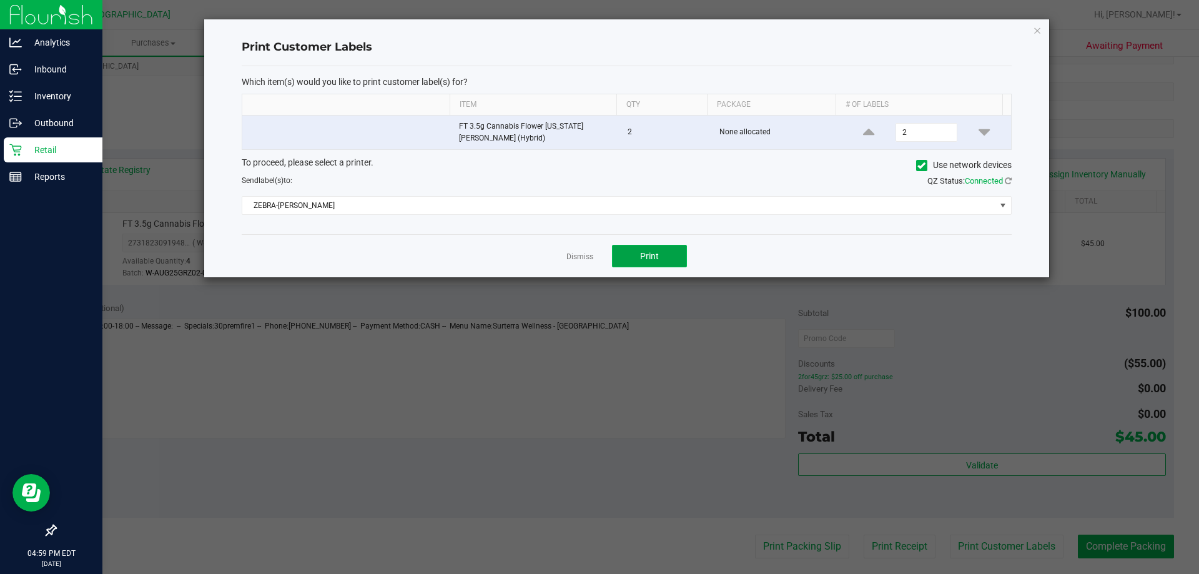
click at [650, 248] on button "Print" at bounding box center [649, 256] width 75 height 22
click at [1037, 29] on icon "button" at bounding box center [1037, 29] width 9 height 15
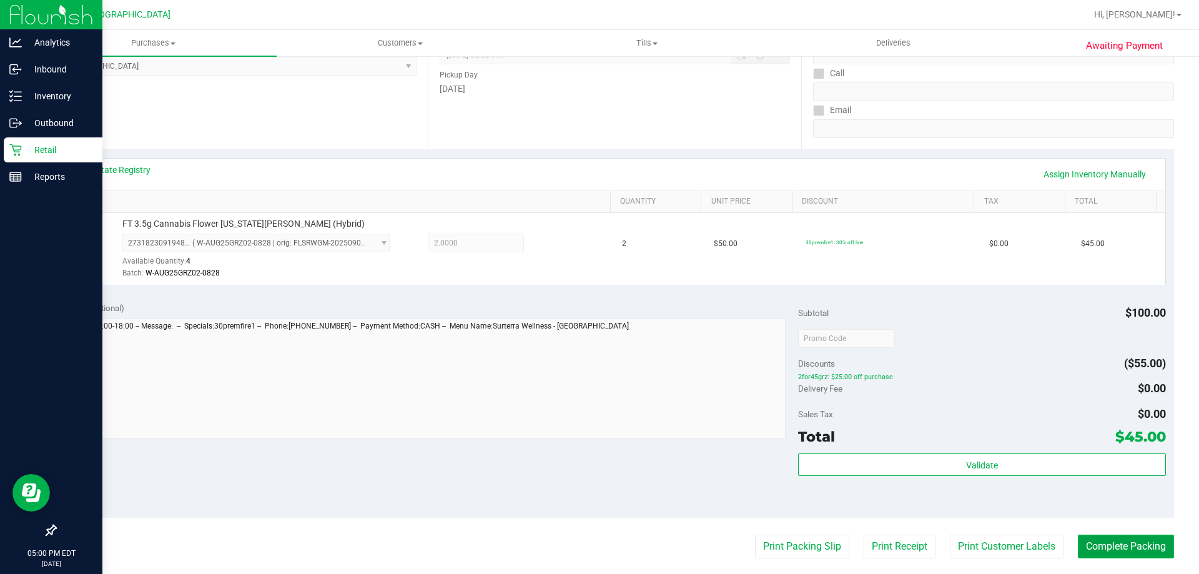
click at [1077, 542] on button "Complete Packing" at bounding box center [1125, 546] width 96 height 24
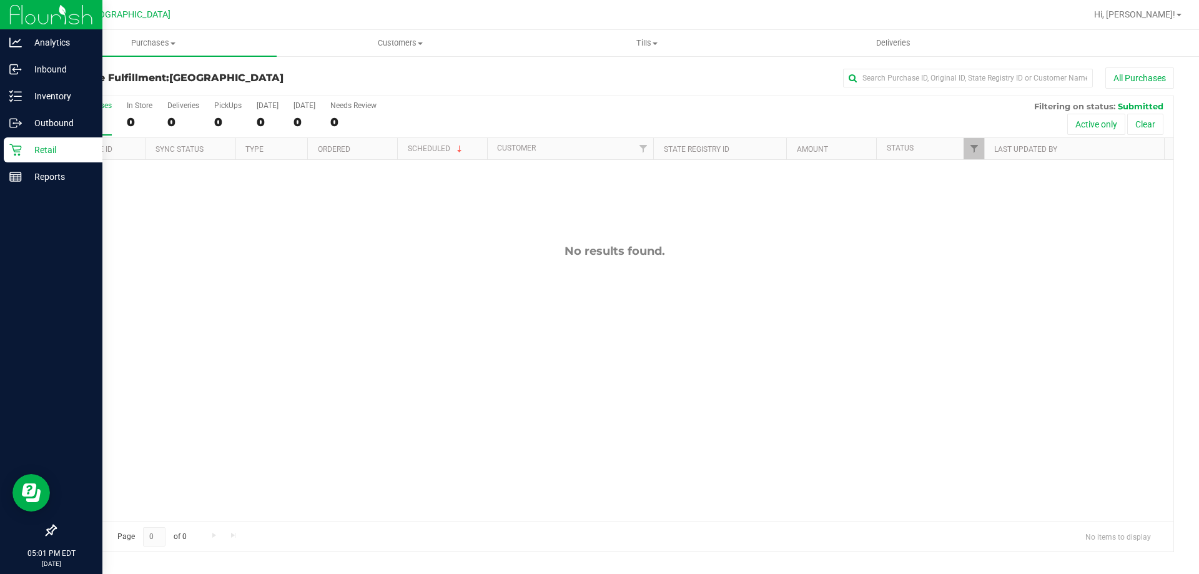
click at [15, 146] on icon at bounding box center [15, 150] width 12 height 12
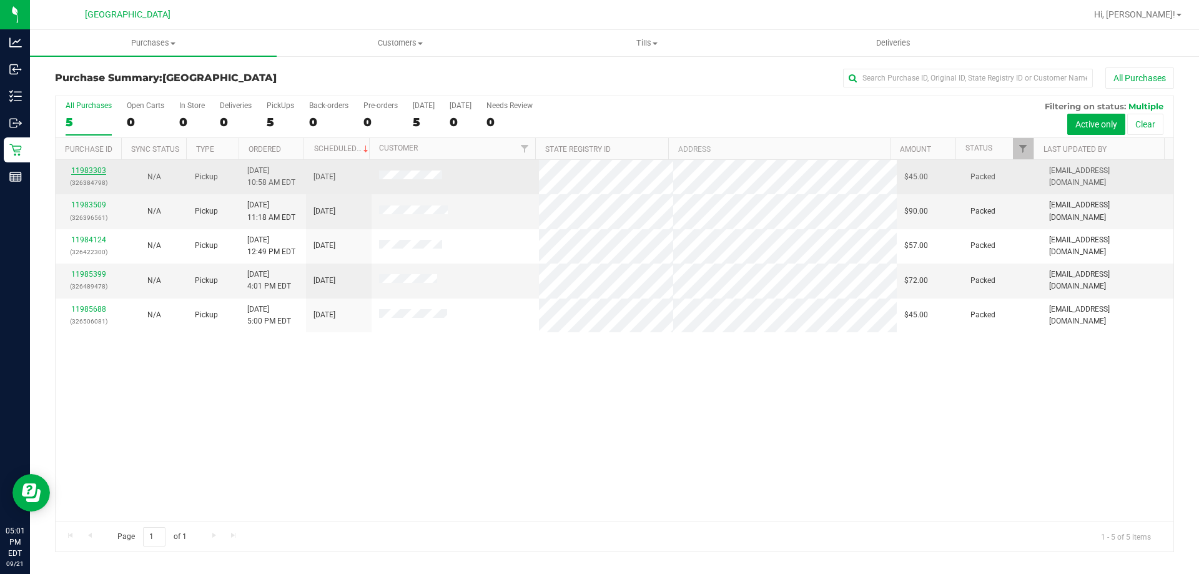
click at [101, 167] on link "11983303" at bounding box center [88, 170] width 35 height 9
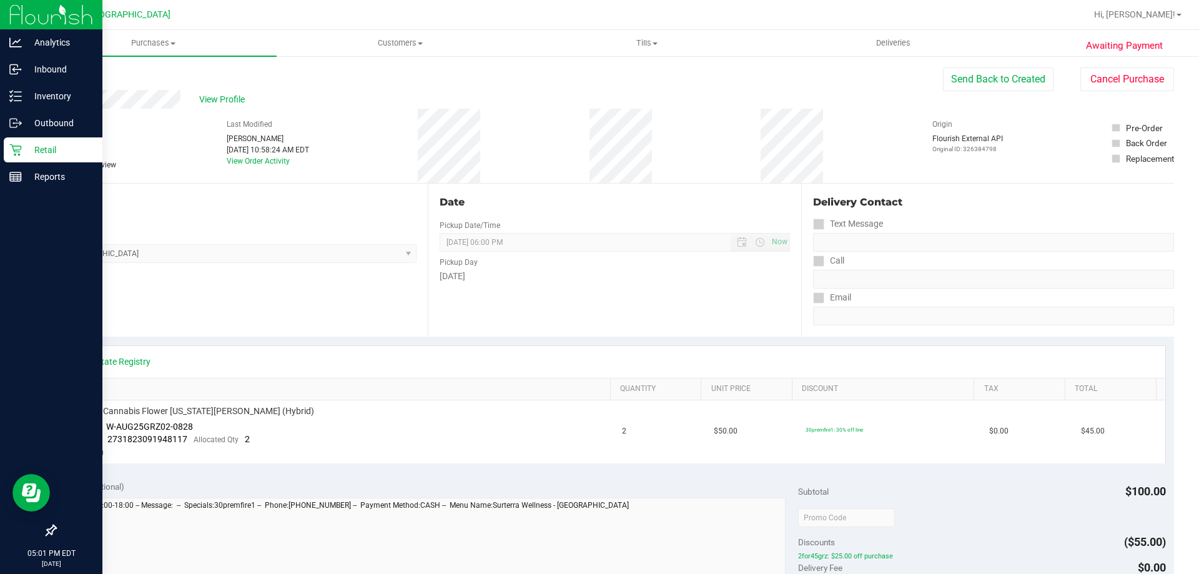
click at [36, 157] on p "Retail" at bounding box center [59, 149] width 75 height 15
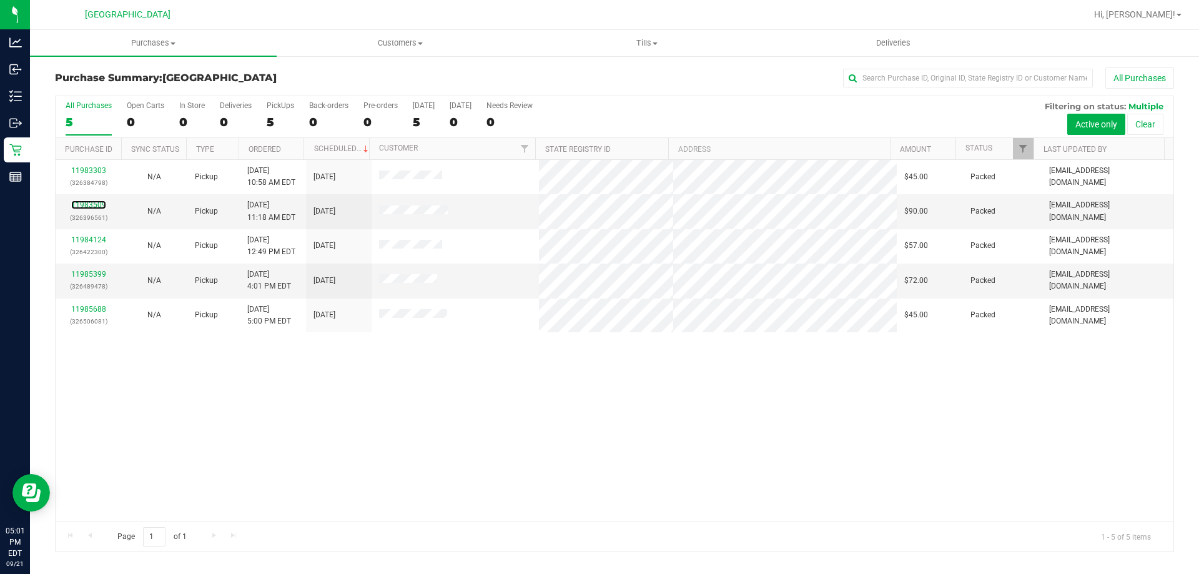
click at [84, 201] on link "11983509" at bounding box center [88, 204] width 35 height 9
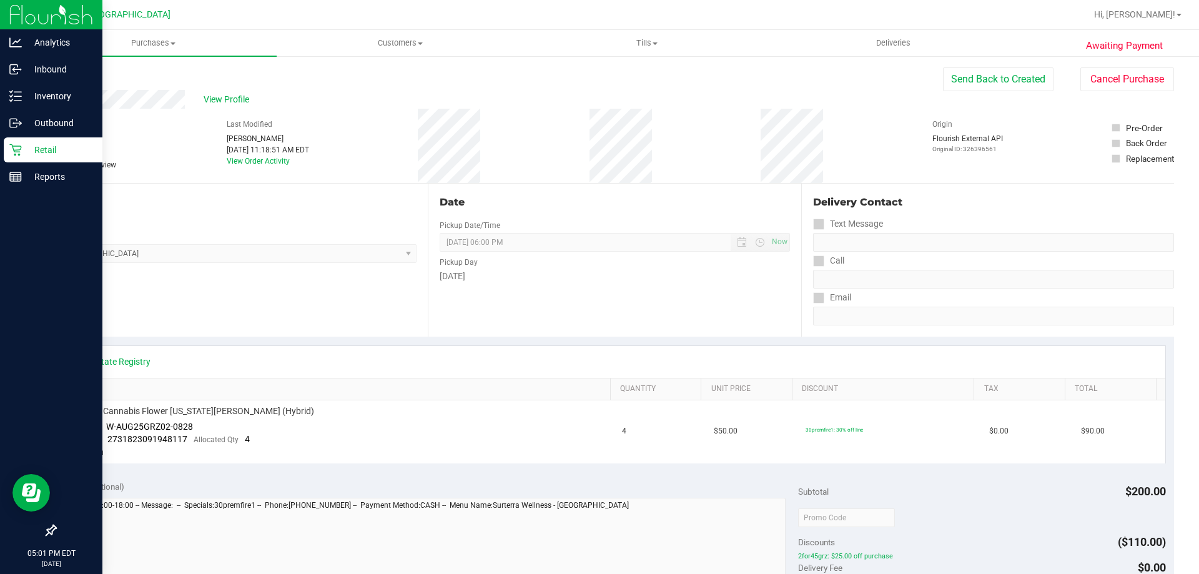
click at [21, 145] on icon at bounding box center [15, 150] width 12 height 12
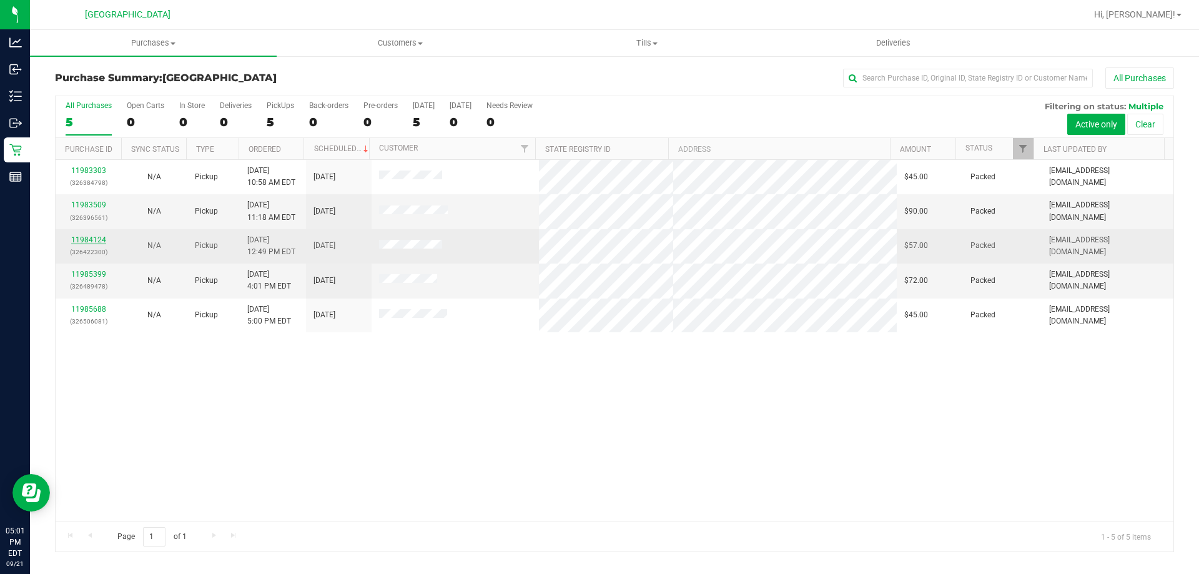
click at [90, 240] on link "11984124" at bounding box center [88, 239] width 35 height 9
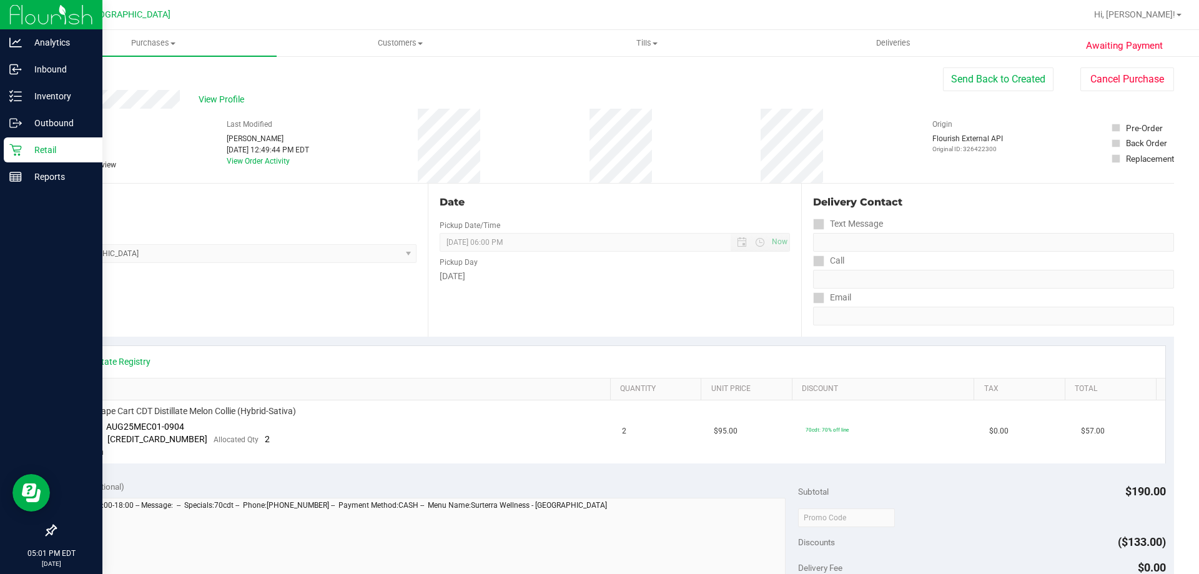
click at [22, 144] on p "Retail" at bounding box center [59, 149] width 75 height 15
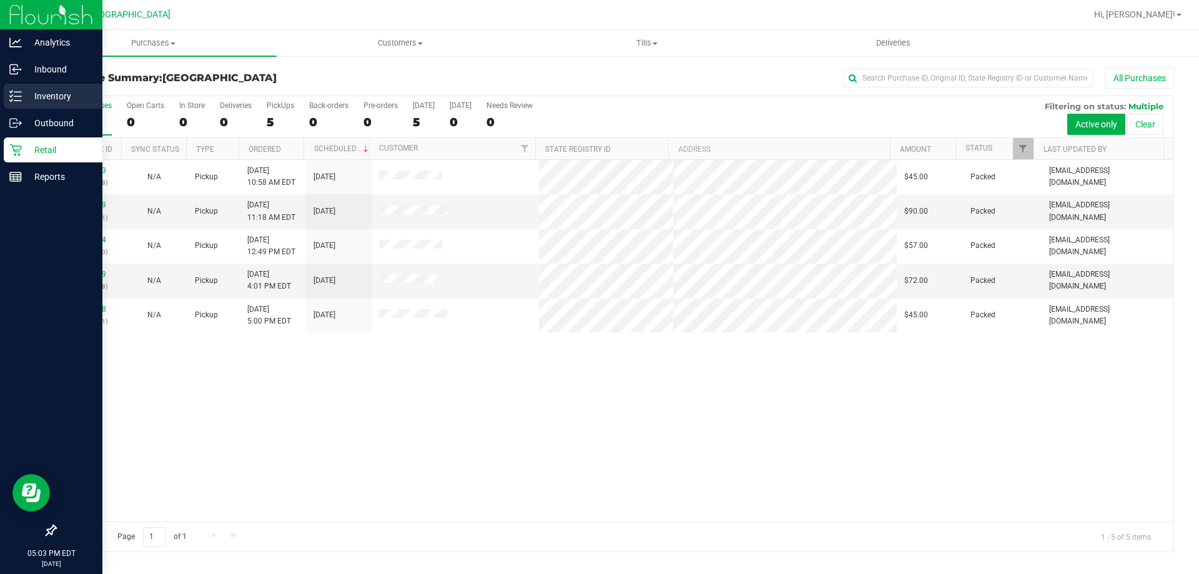
click at [26, 91] on p "Inventory" at bounding box center [59, 96] width 75 height 15
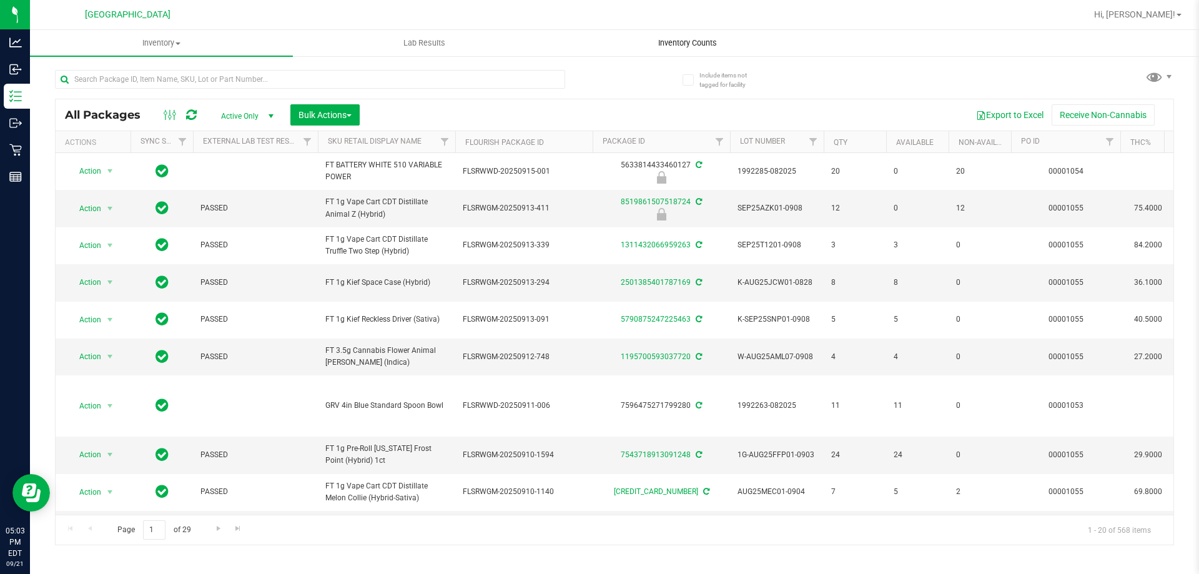
click at [667, 41] on span "Inventory Counts" at bounding box center [687, 42] width 92 height 11
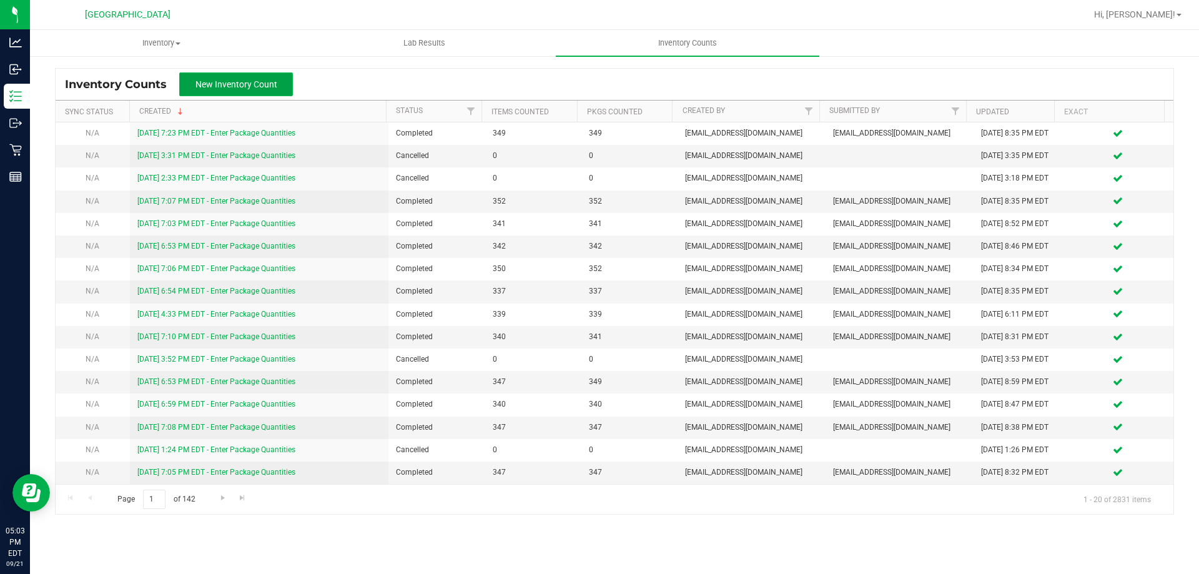
click at [212, 83] on span "New Inventory Count" at bounding box center [236, 84] width 82 height 10
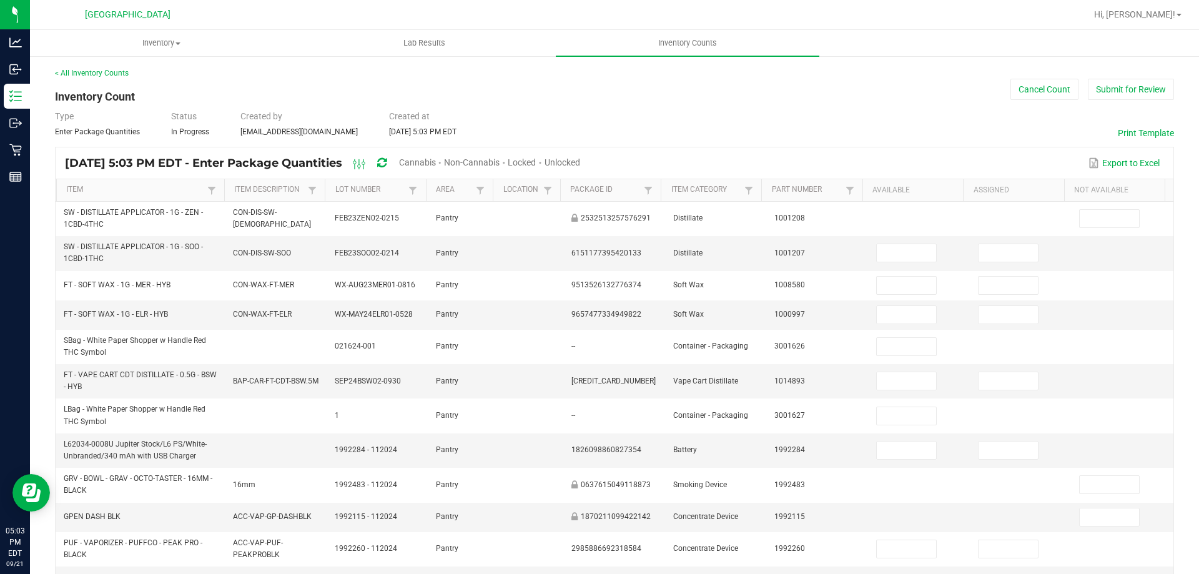
click at [444, 155] on div "Cannabis" at bounding box center [421, 163] width 45 height 23
click at [444, 169] on div "Cannabis" at bounding box center [421, 163] width 45 height 23
click at [436, 162] on span "Cannabis" at bounding box center [417, 162] width 37 height 10
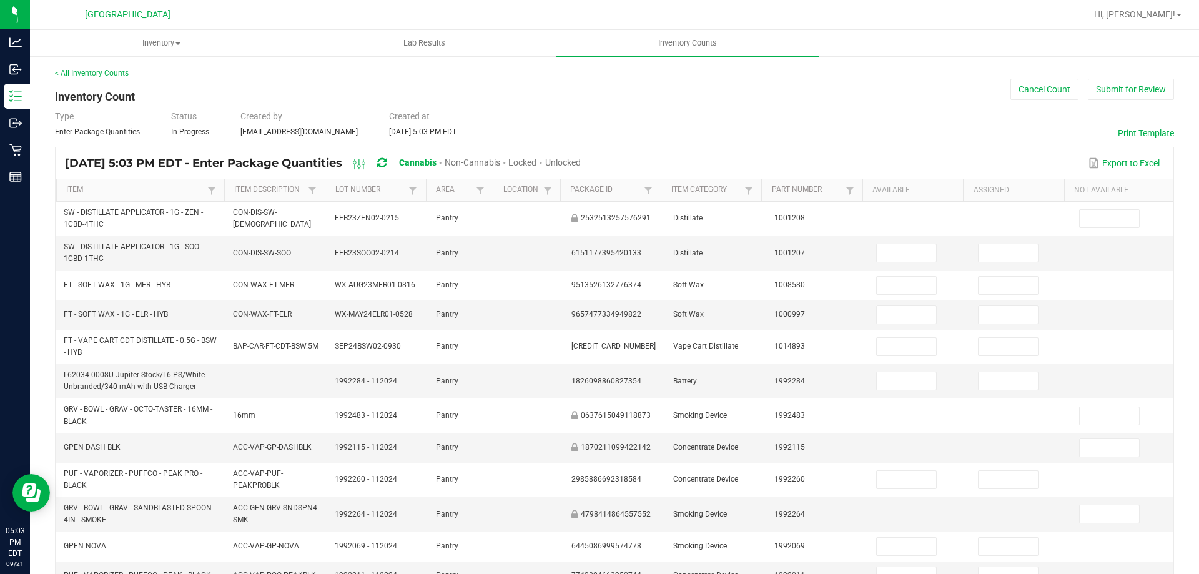
click at [581, 159] on span "Unlocked" at bounding box center [563, 162] width 36 height 10
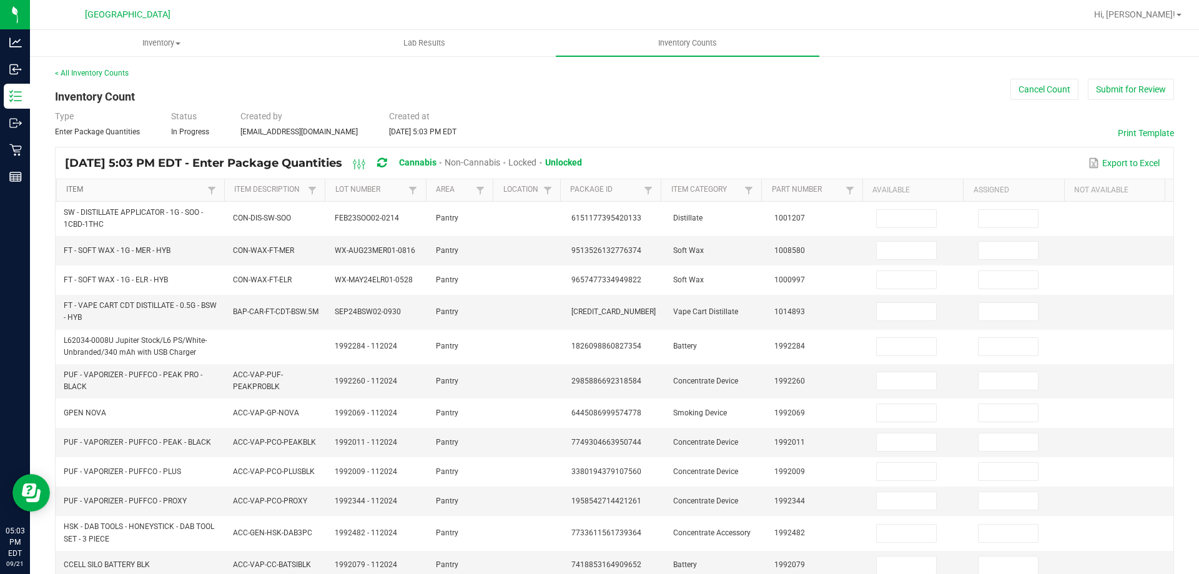
click at [72, 185] on link "Item" at bounding box center [134, 190] width 137 height 10
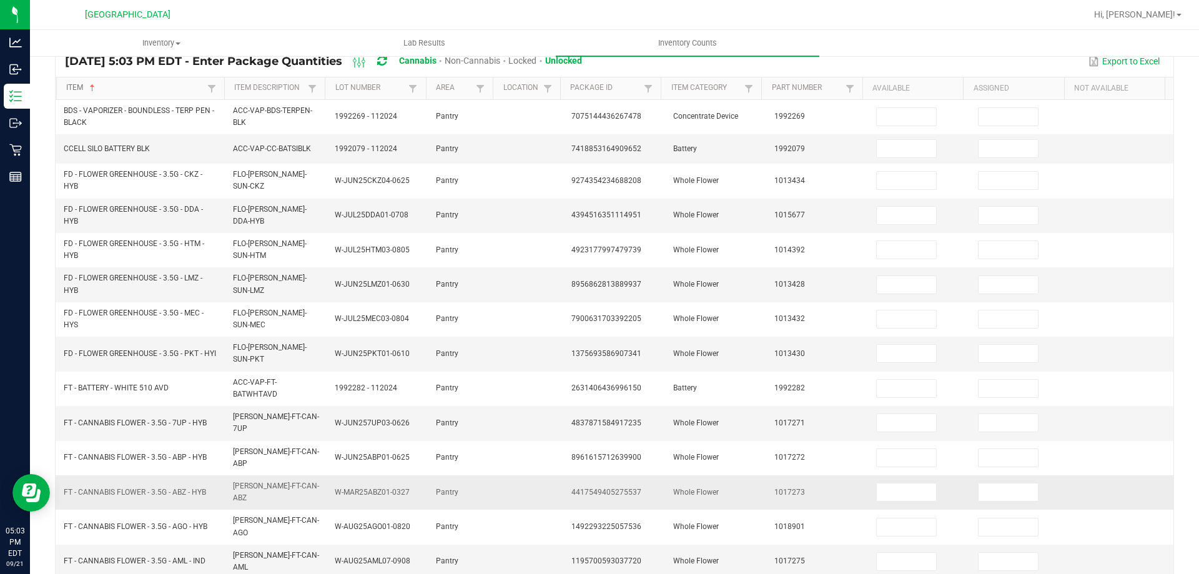
scroll to position [296, 0]
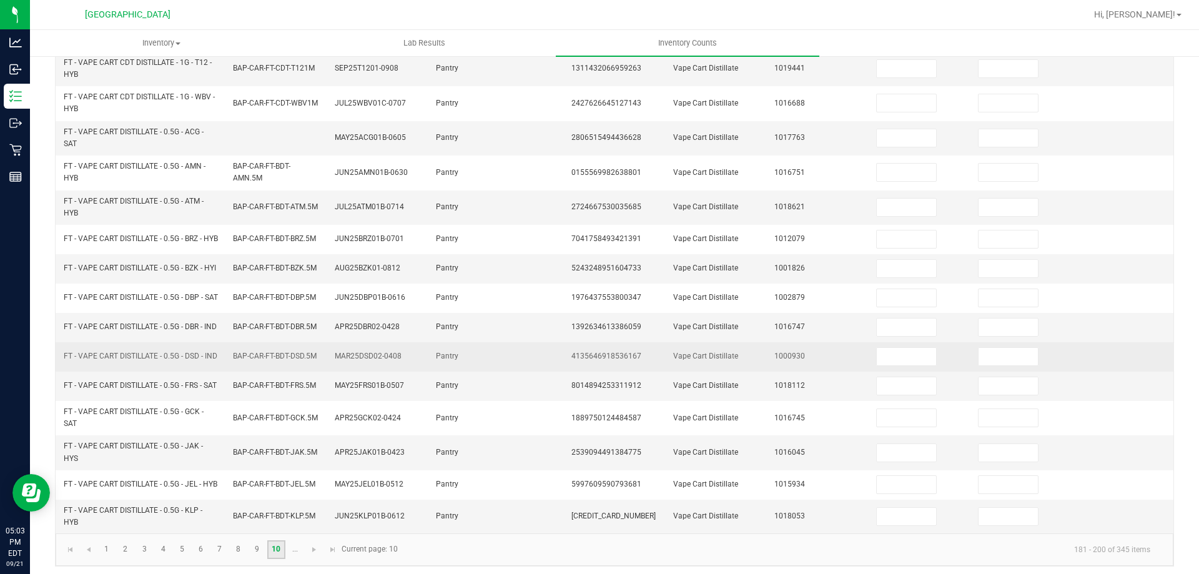
scroll to position [364, 0]
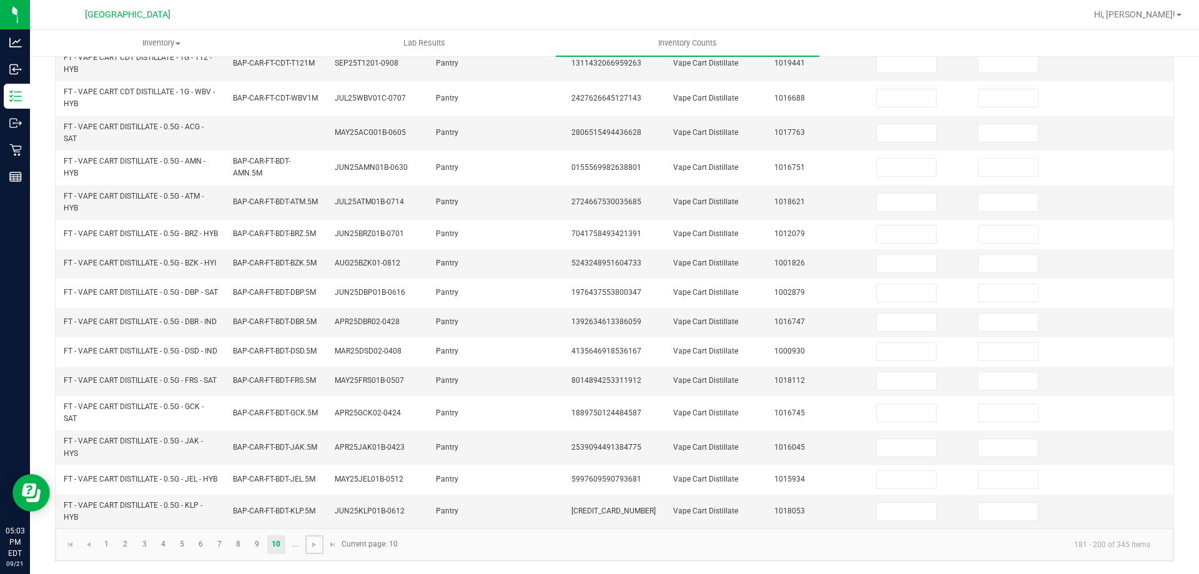
click at [313, 542] on span "Go to the next page" at bounding box center [314, 544] width 10 height 10
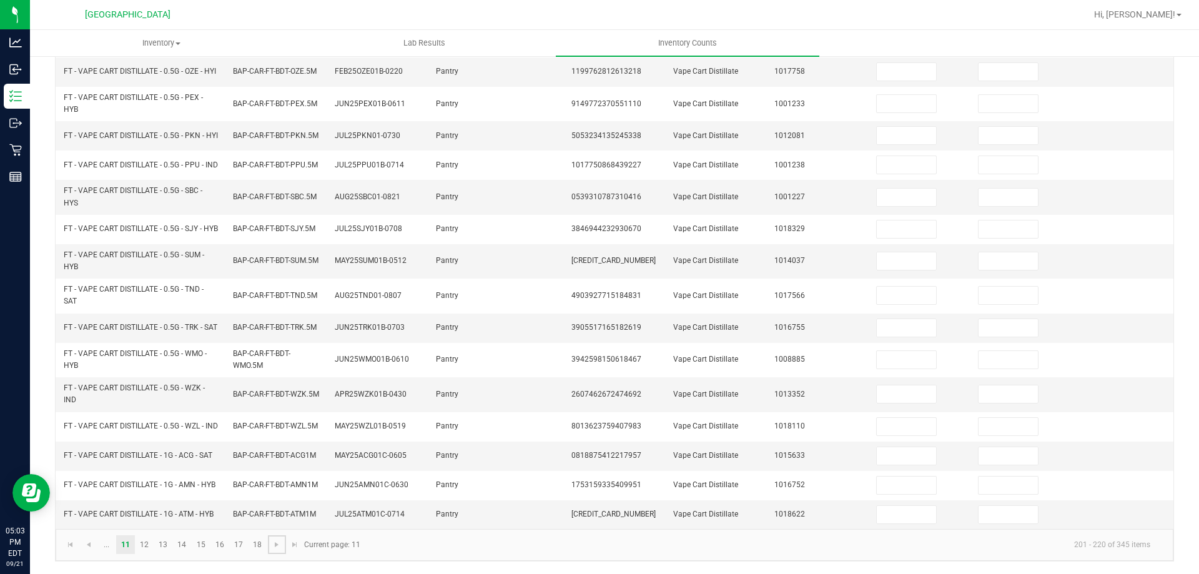
scroll to position [354, 0]
click at [160, 536] on link "13" at bounding box center [163, 544] width 18 height 19
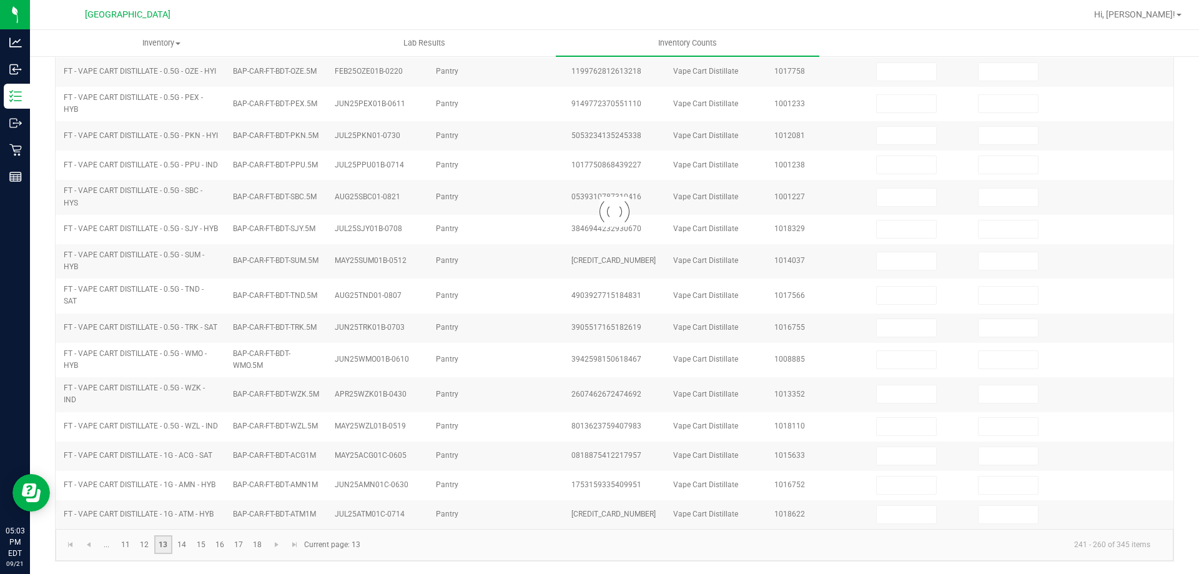
scroll to position [296, 0]
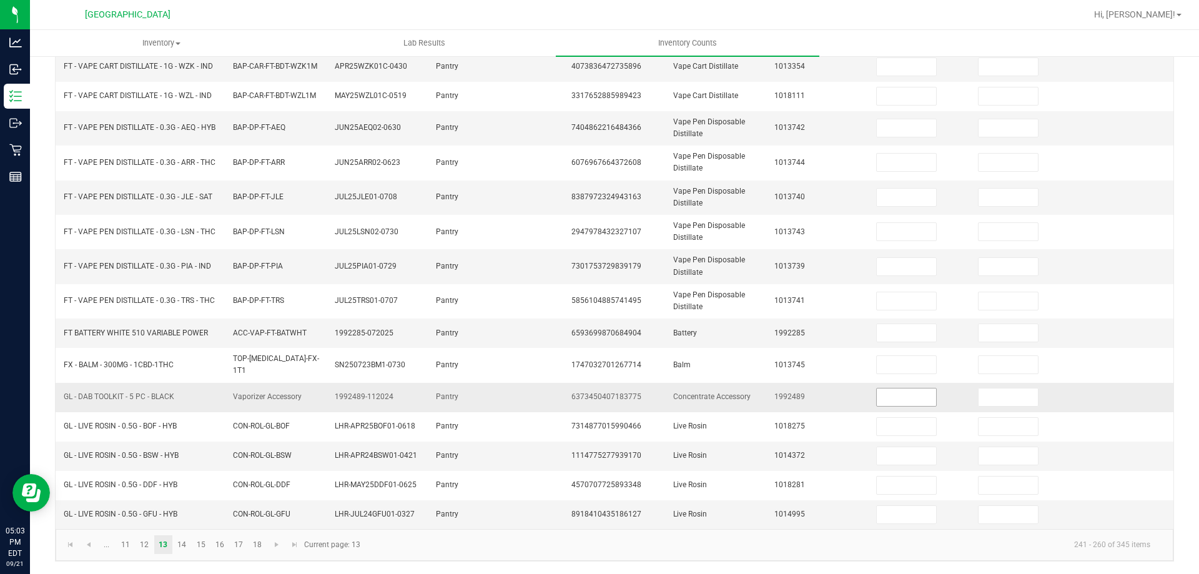
click at [900, 390] on input at bounding box center [905, 396] width 59 height 17
type input "5"
type input "0"
type input "5"
type input "0"
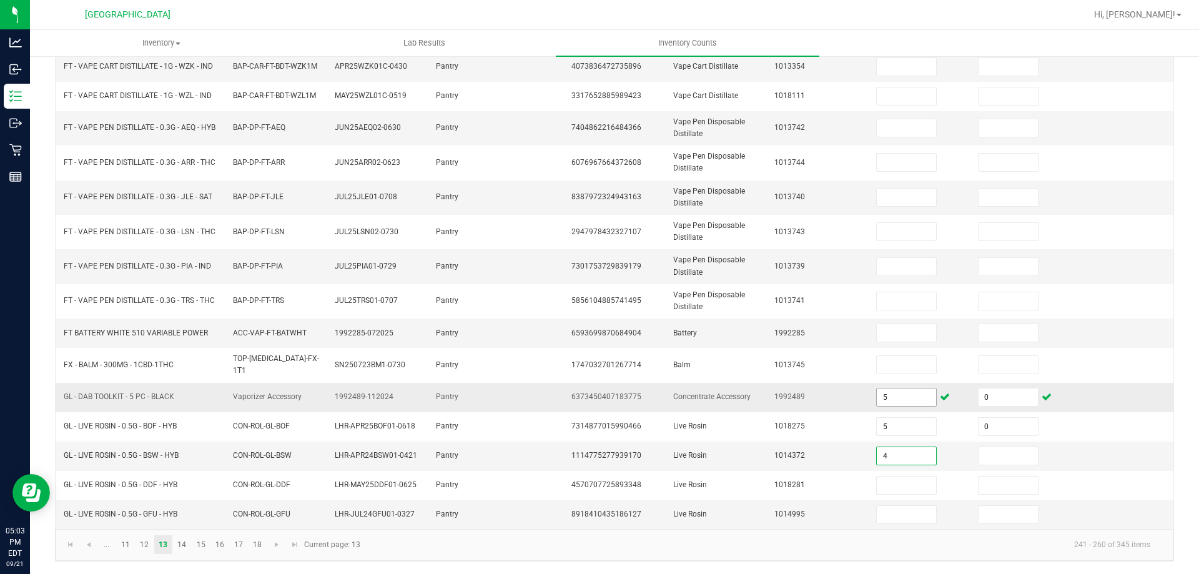
type input "4"
type input "0"
type input "2"
type input "0"
type input "6"
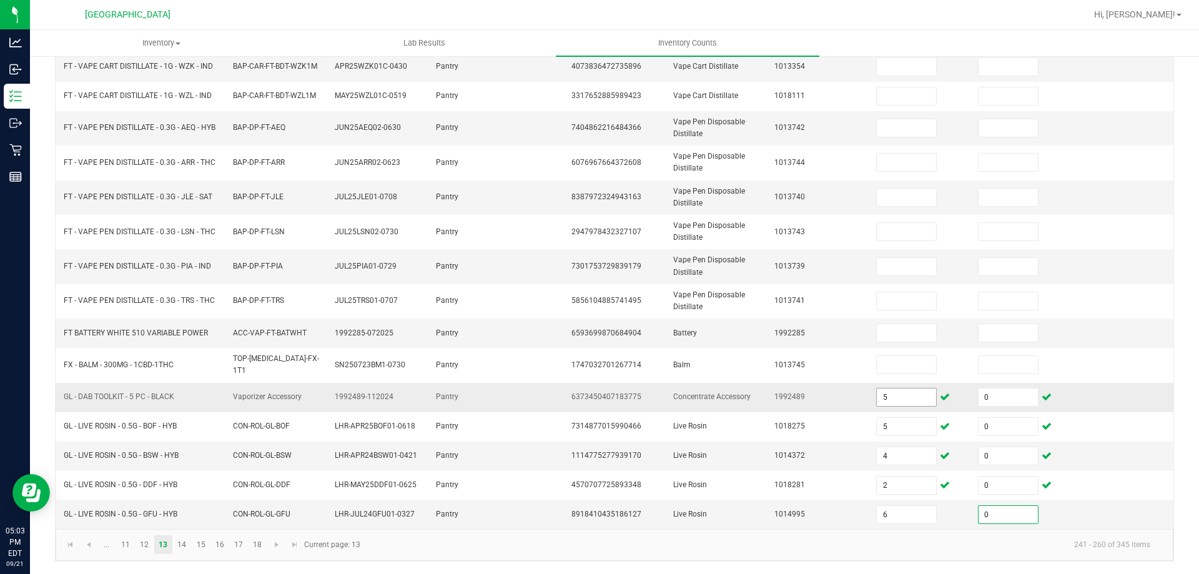
type input "0"
click at [187, 548] on link "14" at bounding box center [182, 544] width 18 height 19
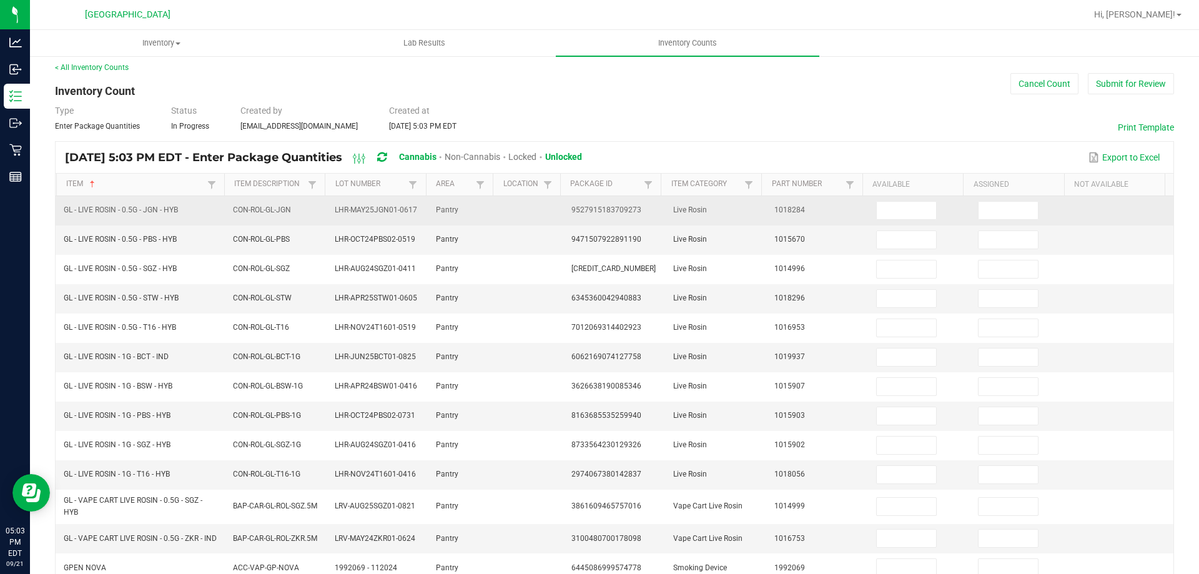
scroll to position [0, 0]
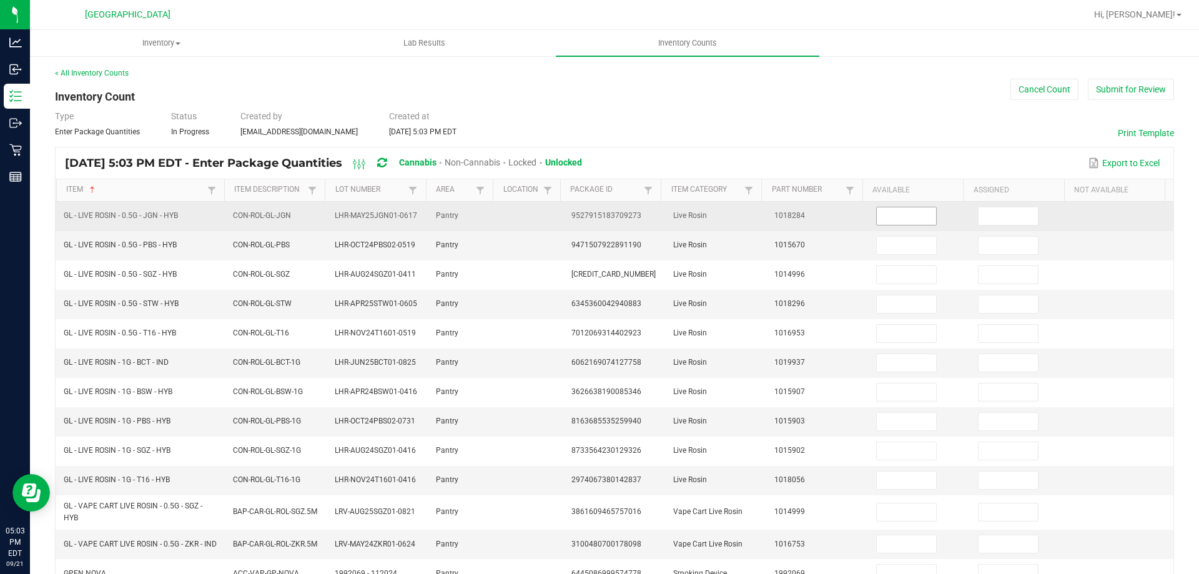
click at [876, 213] on input at bounding box center [905, 215] width 59 height 17
type input "4"
type input "0"
type input "5"
type input "0"
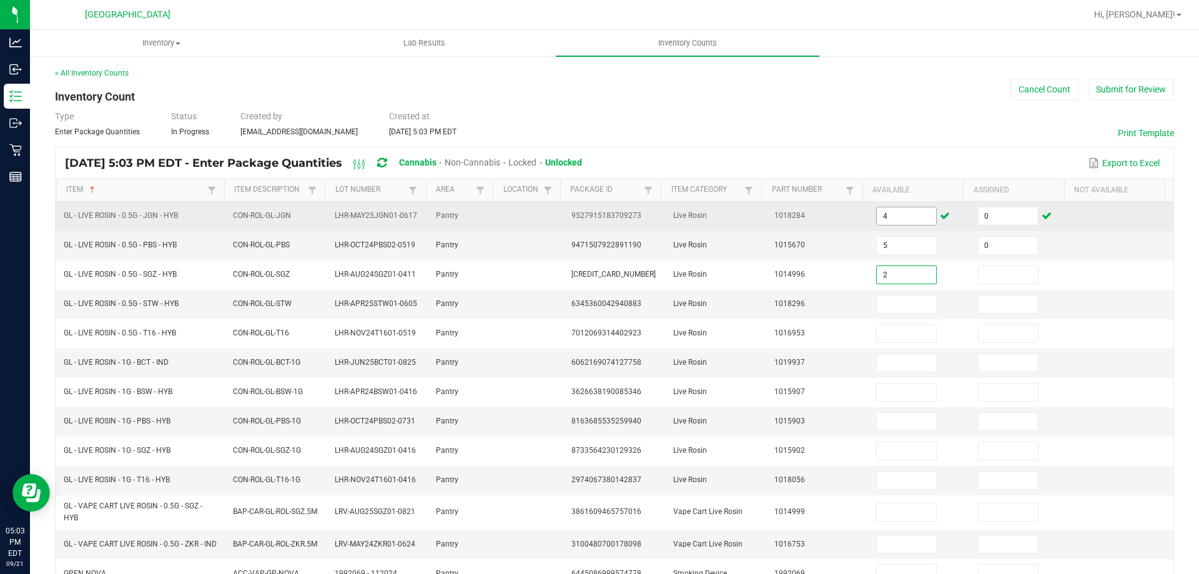
type input "2"
type input "0"
type input "8"
type input "0"
type input "5"
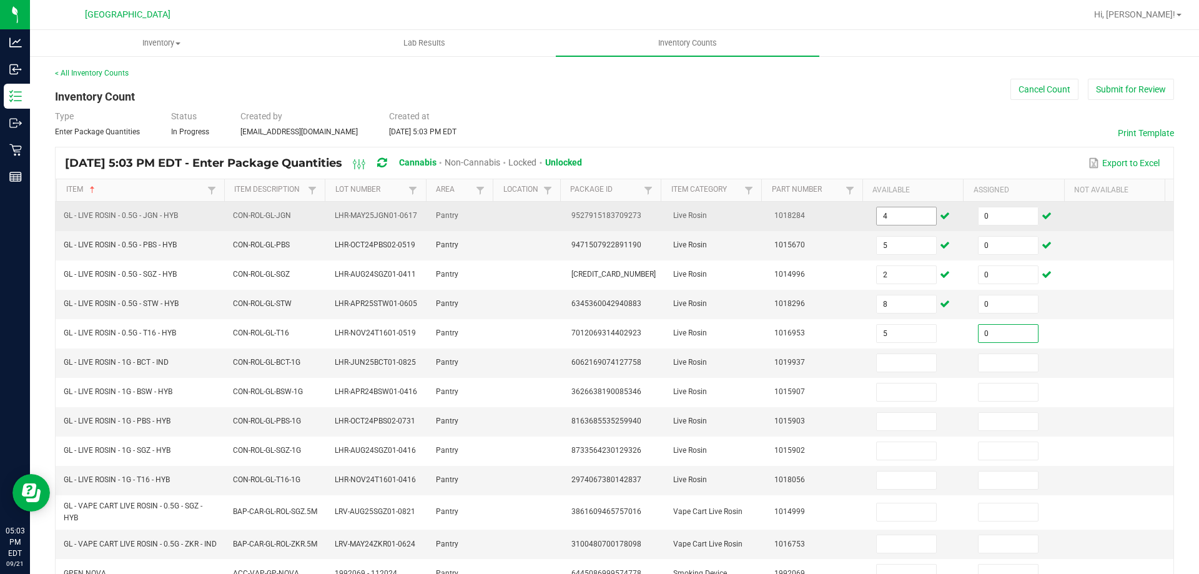
type input "0"
type input "6"
type input "0"
type input "2"
type input "0"
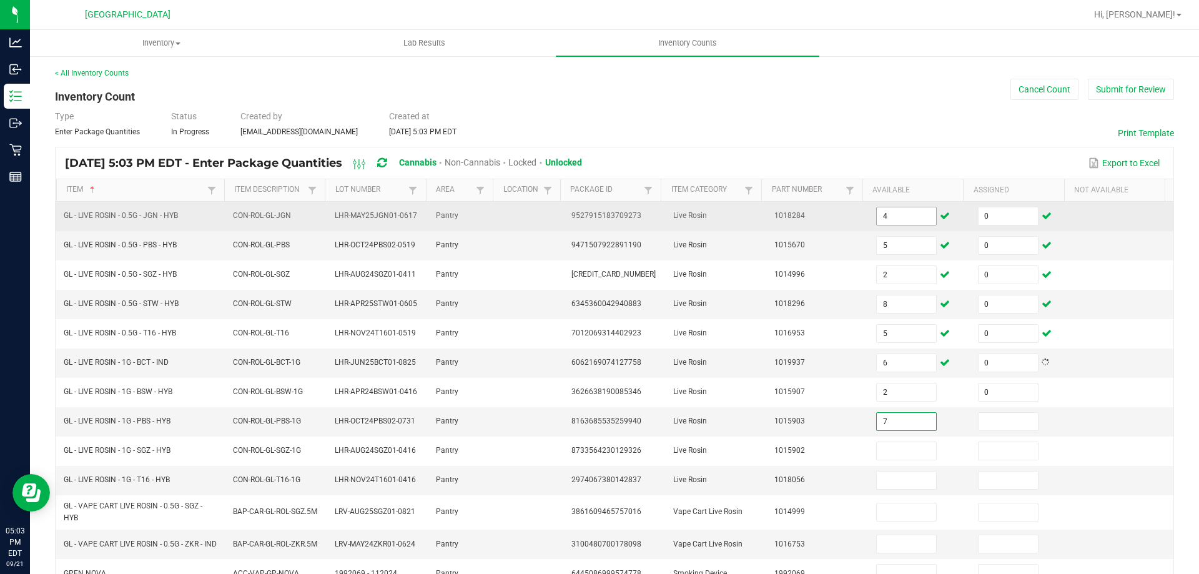
type input "7"
type input "0"
type input "2"
type input "0"
type input "1"
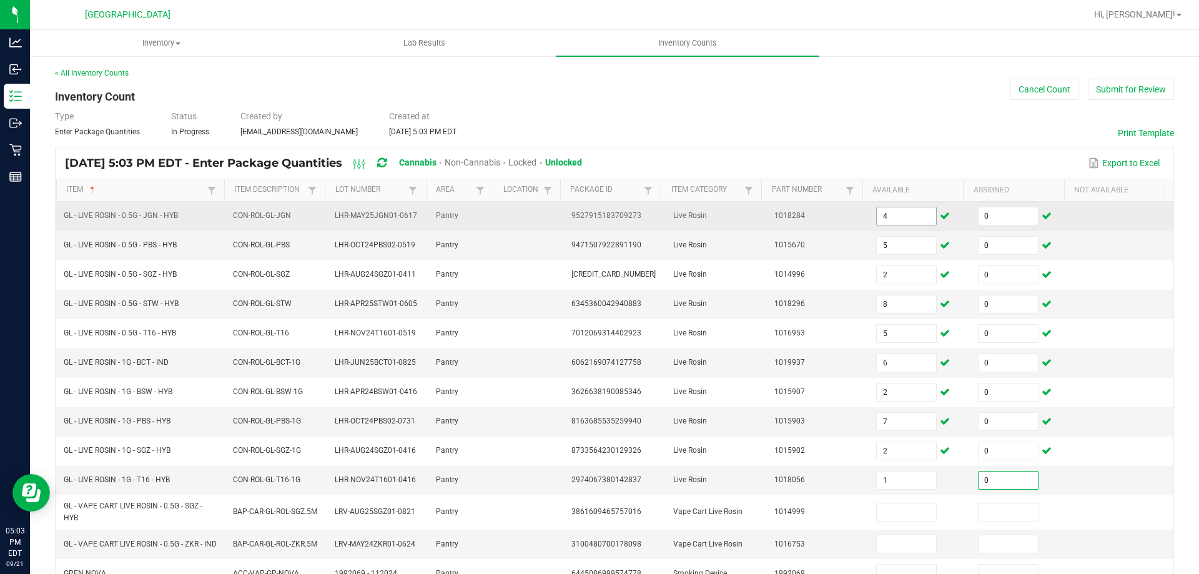
type input "0"
type input "2"
type input "0"
type input "2"
type input "0"
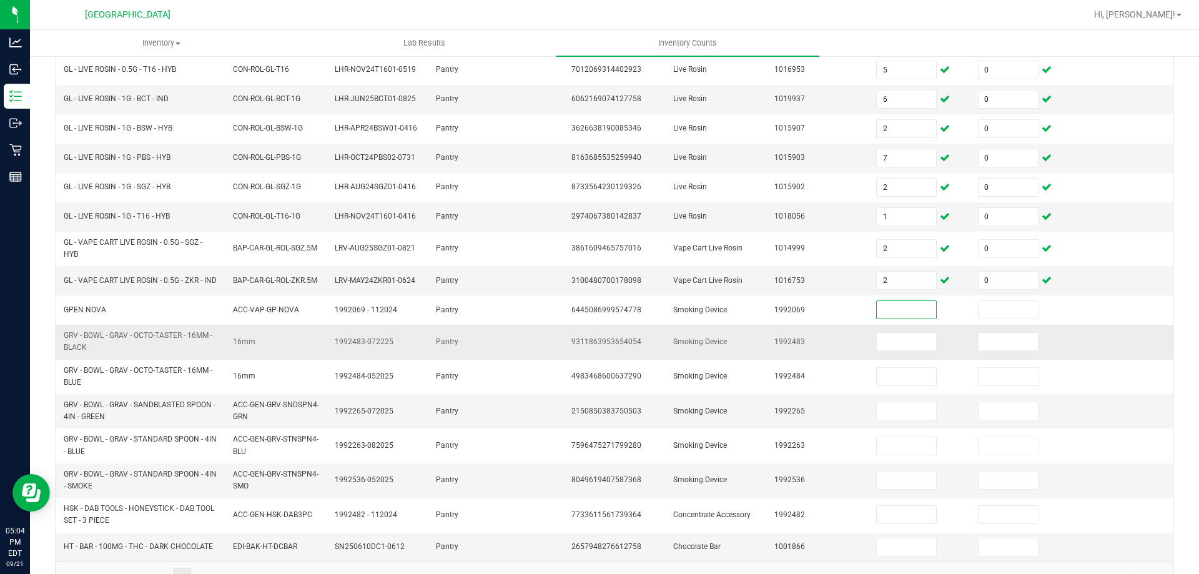
scroll to position [302, 0]
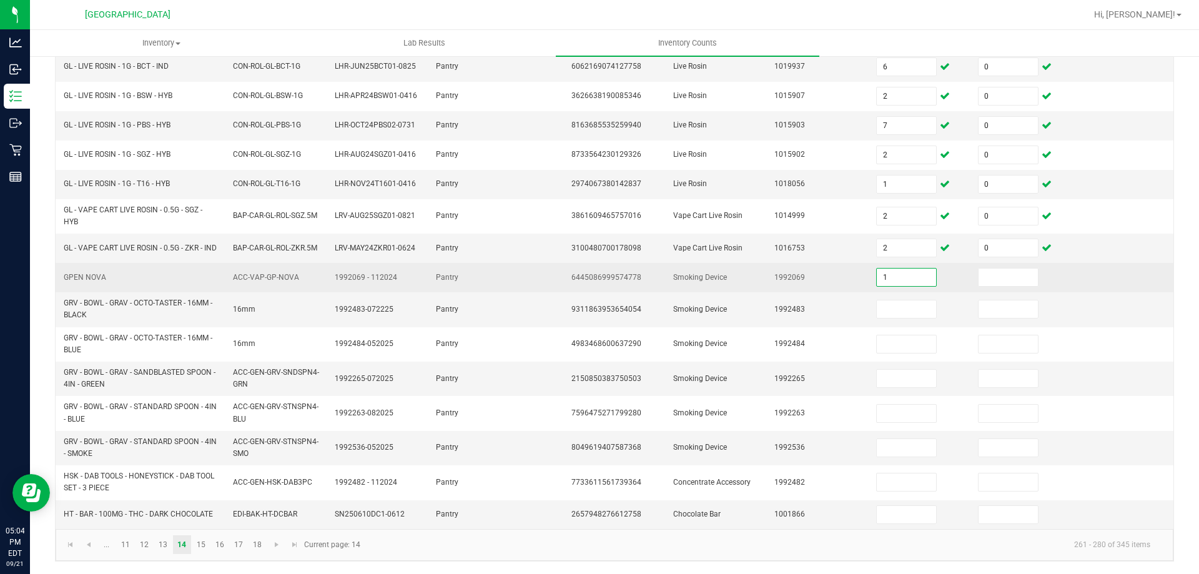
type input "1"
type input "0"
type input "13"
type input "0"
type input "2"
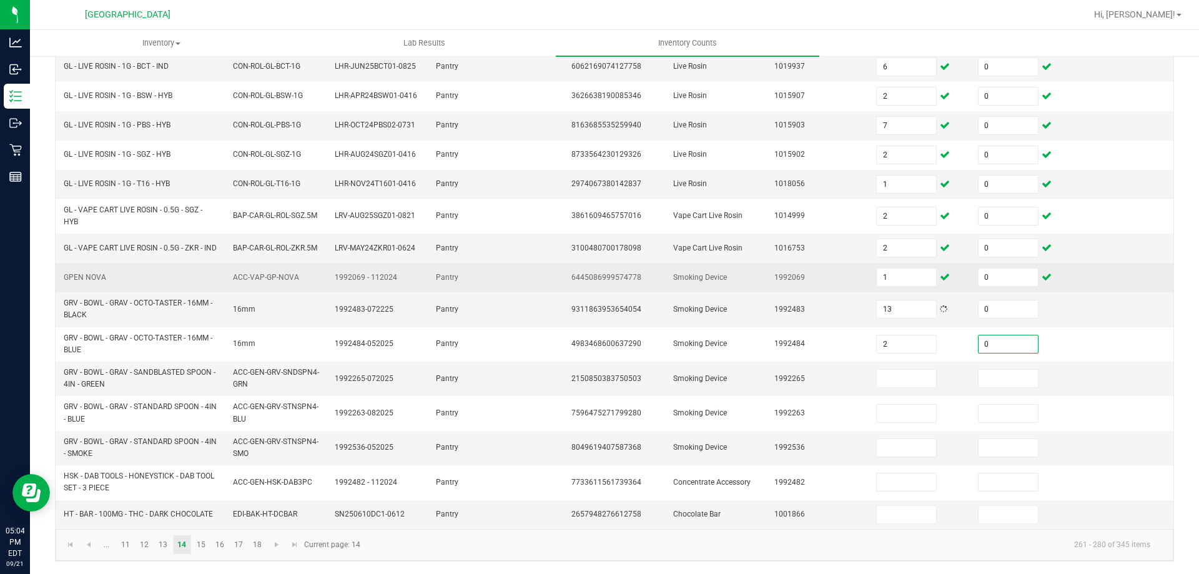
type input "0"
type input "3"
type input "0"
type input "11"
type input "0"
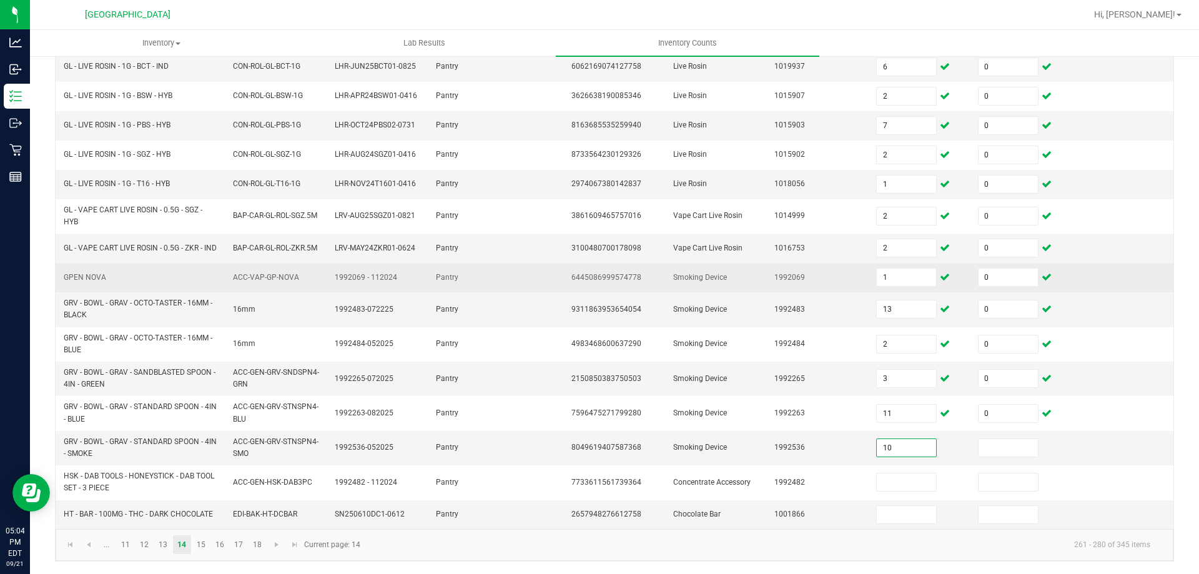
type input "10"
type input "0"
type input "5"
type input "0"
type input "37"
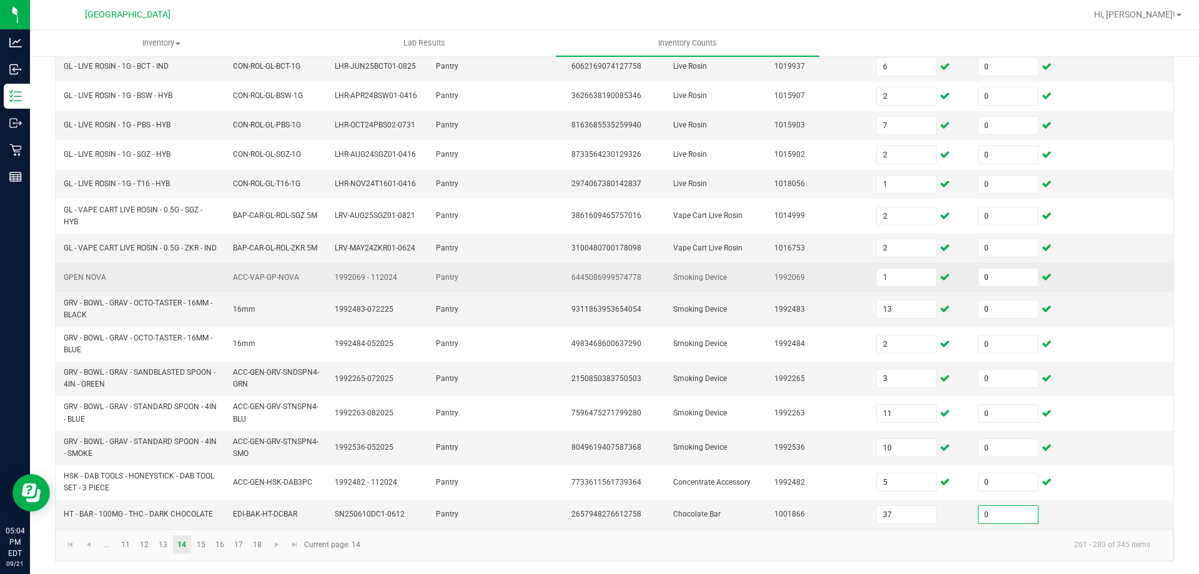
type input "0"
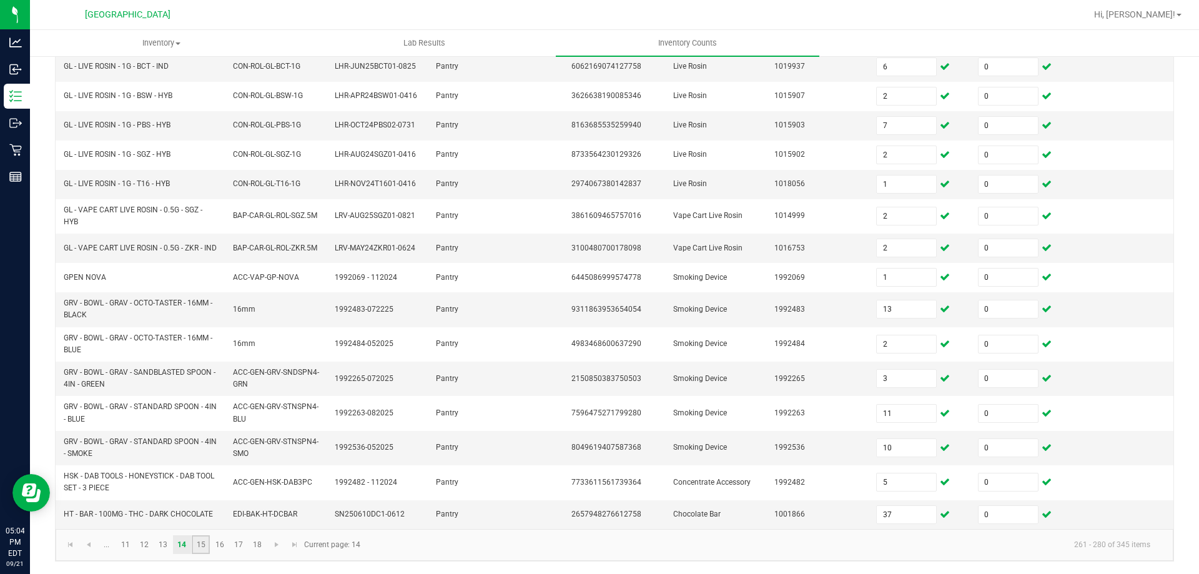
click at [204, 545] on link "15" at bounding box center [201, 544] width 18 height 19
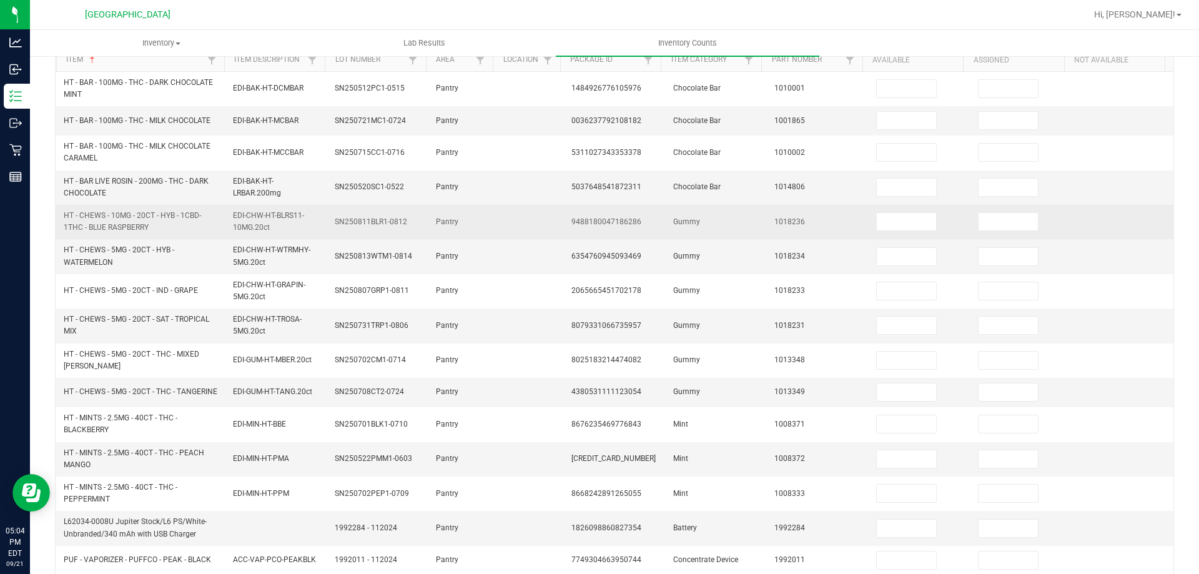
scroll to position [0, 0]
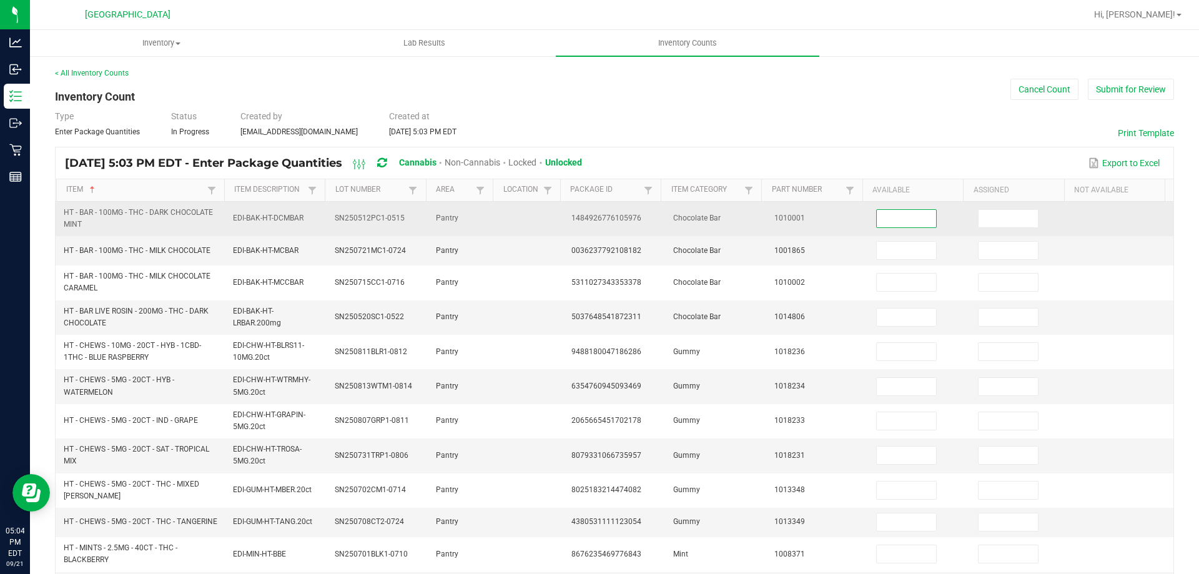
click at [903, 218] on input at bounding box center [905, 218] width 59 height 17
type input "46"
type input "0"
type input "11"
type input "0"
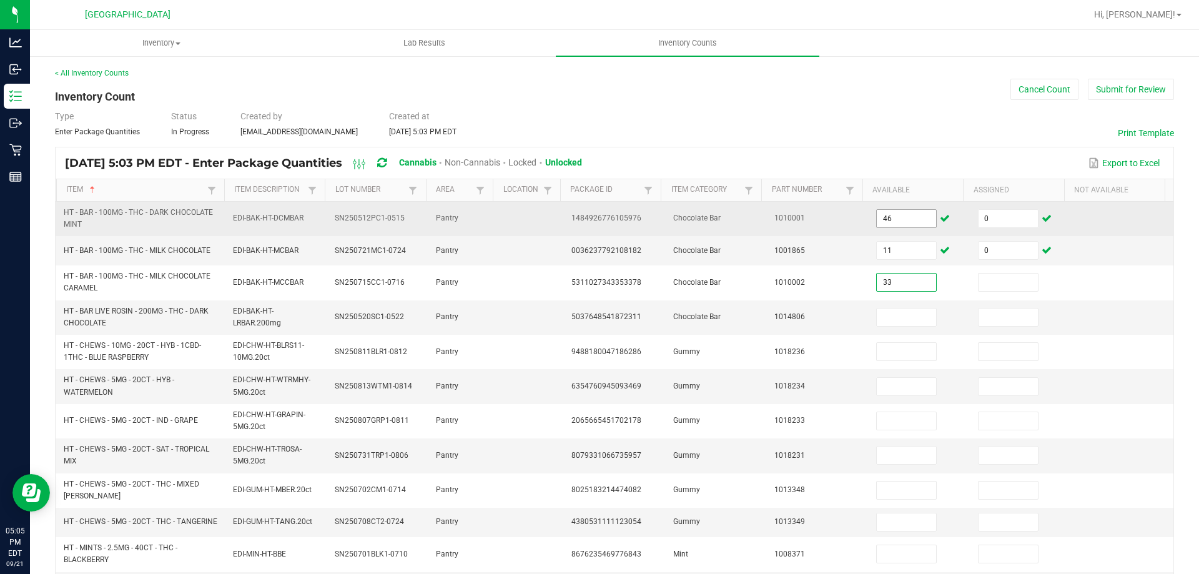
type input "33"
type input "0"
type input "24"
type input "0"
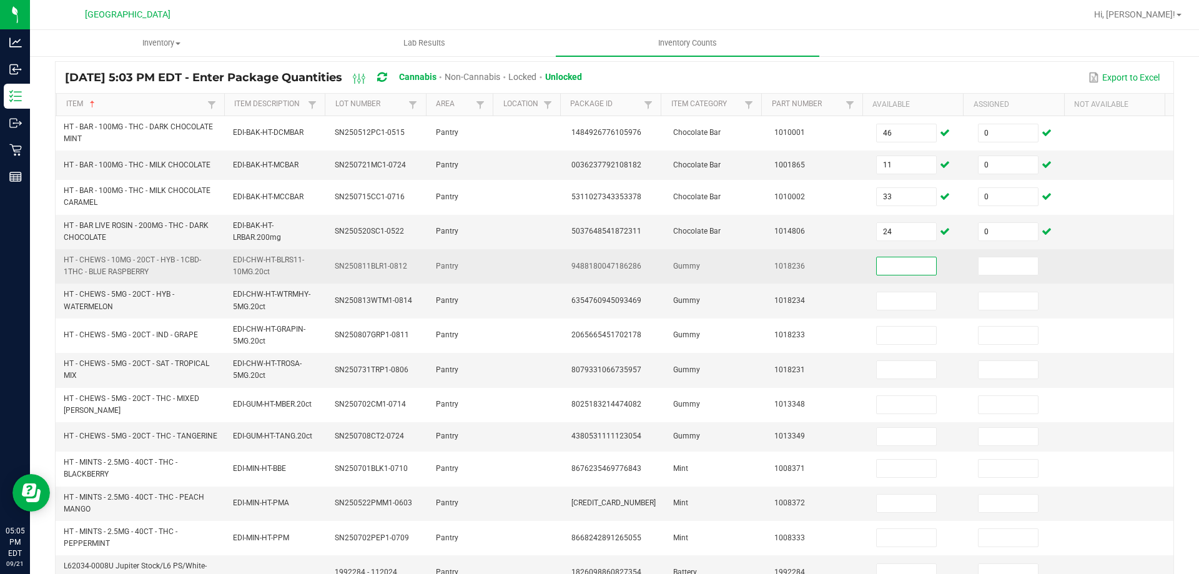
scroll to position [125, 0]
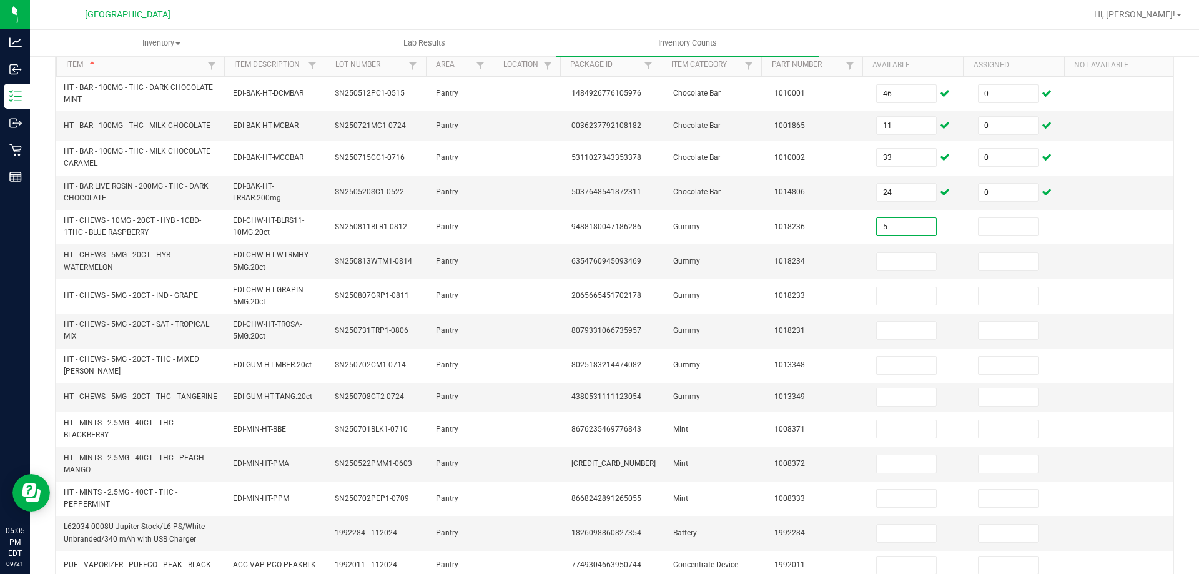
type input "5"
type input "0"
type input "10"
type input "0"
type input "5"
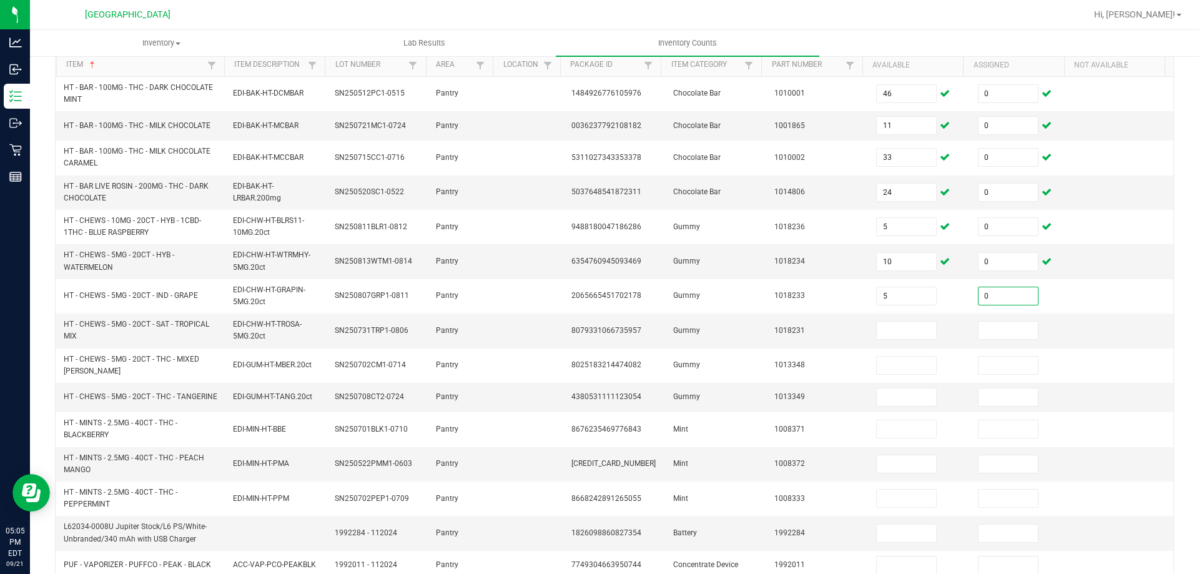
type input "0"
type input "9"
type input "0"
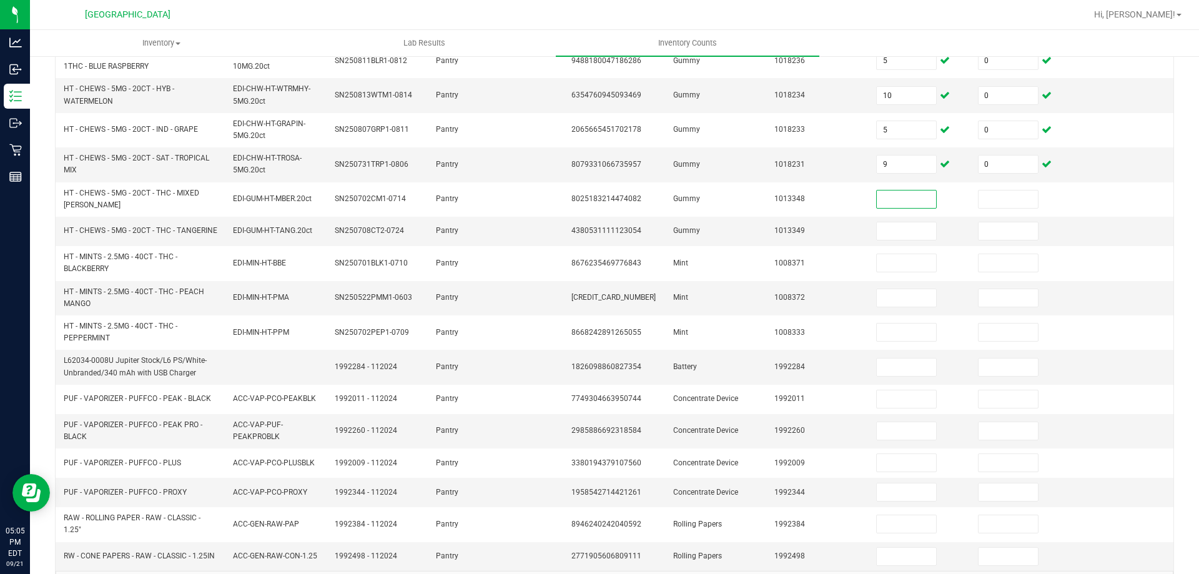
scroll to position [312, 0]
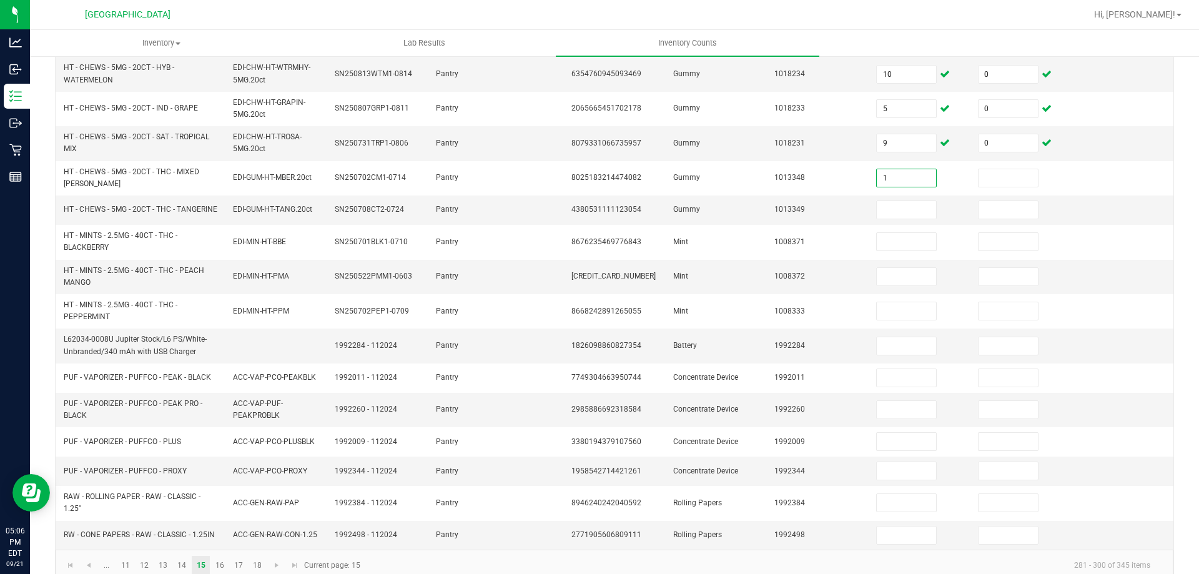
type input "1"
type input "0"
type input "7"
type input "0"
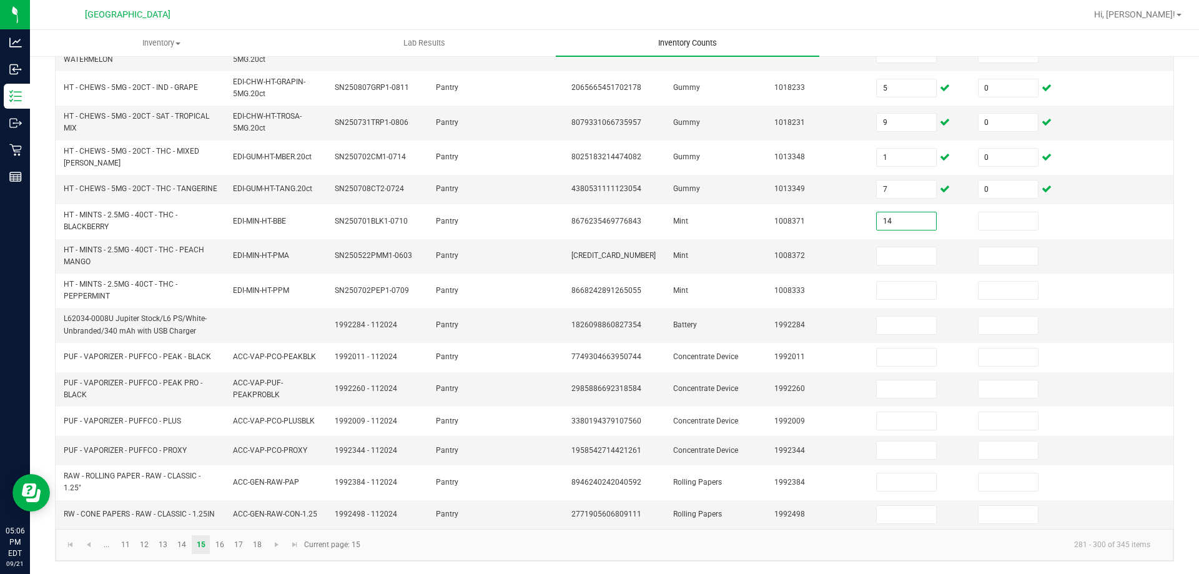
type input "14"
type input "0"
type input "9"
type input "0"
type input "6"
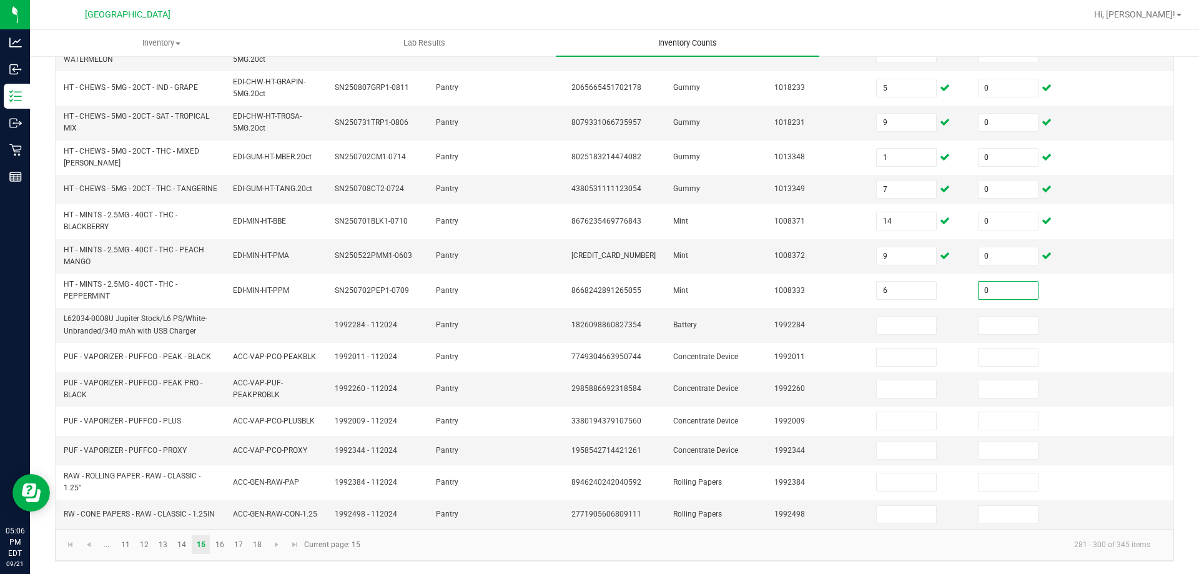
type input "0"
type input "3"
type input "0"
type input "2"
type input "0"
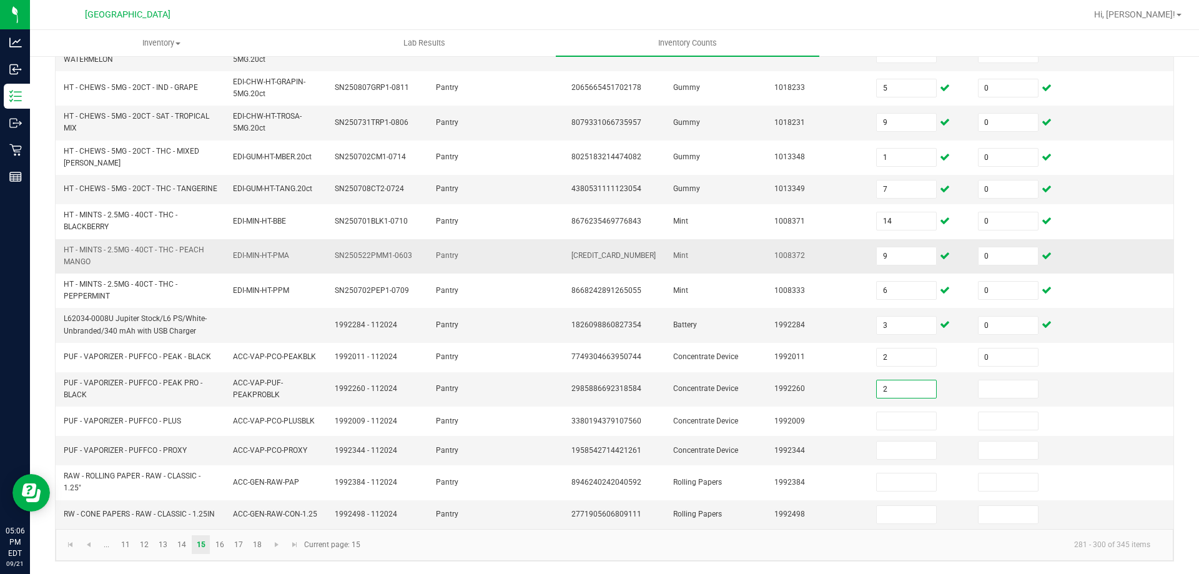
type input "2"
type input "0"
type input "4"
type input "0"
type input "10"
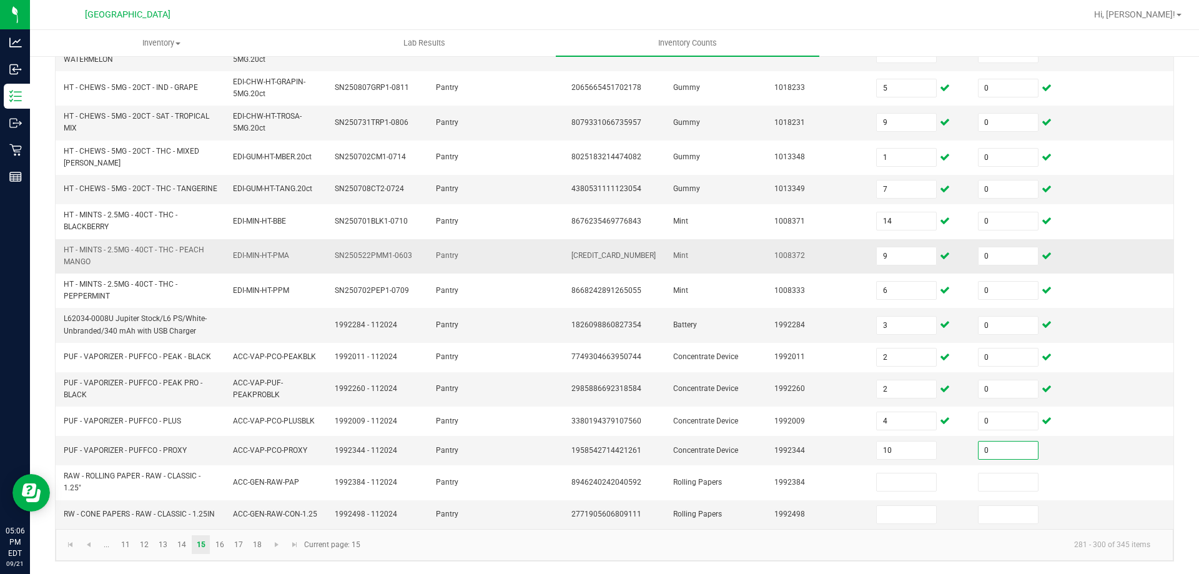
type input "0"
type input "2"
type input "0"
type input "8"
type input "0"
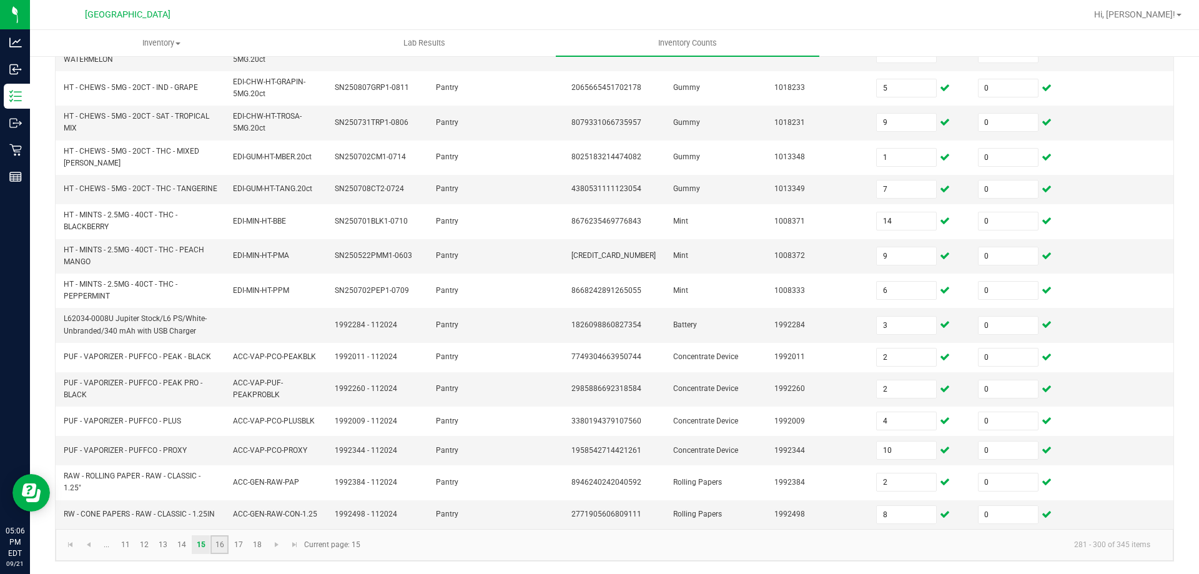
click at [221, 544] on link "16" at bounding box center [219, 544] width 18 height 19
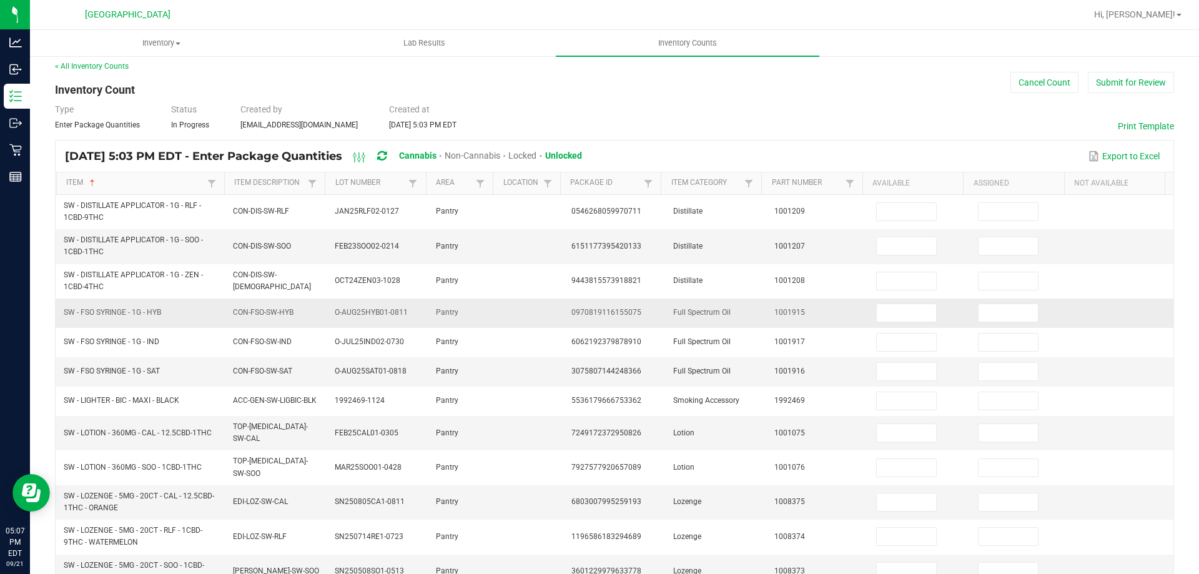
scroll to position [5, 0]
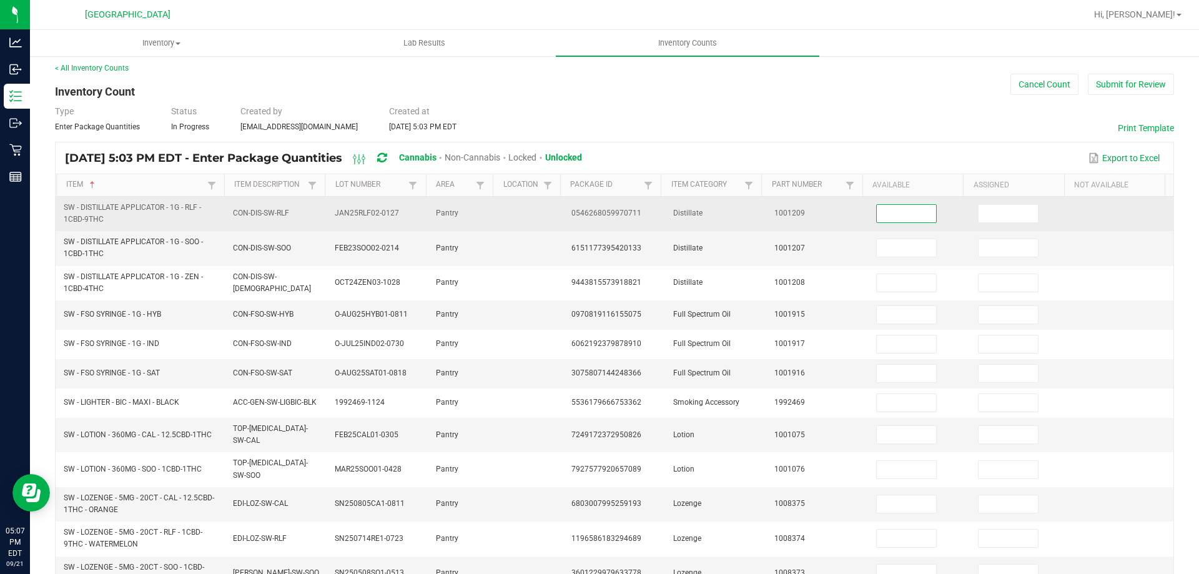
click at [891, 214] on input at bounding box center [905, 213] width 59 height 17
type input "4"
type input "0"
type input "5"
type input "0"
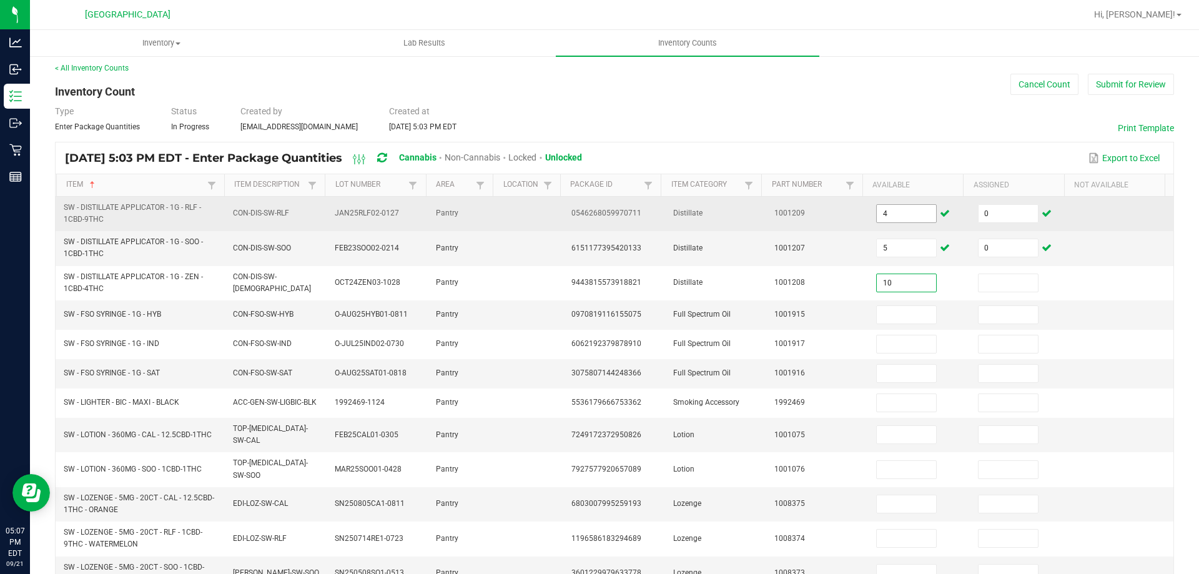
type input "10"
type input "0"
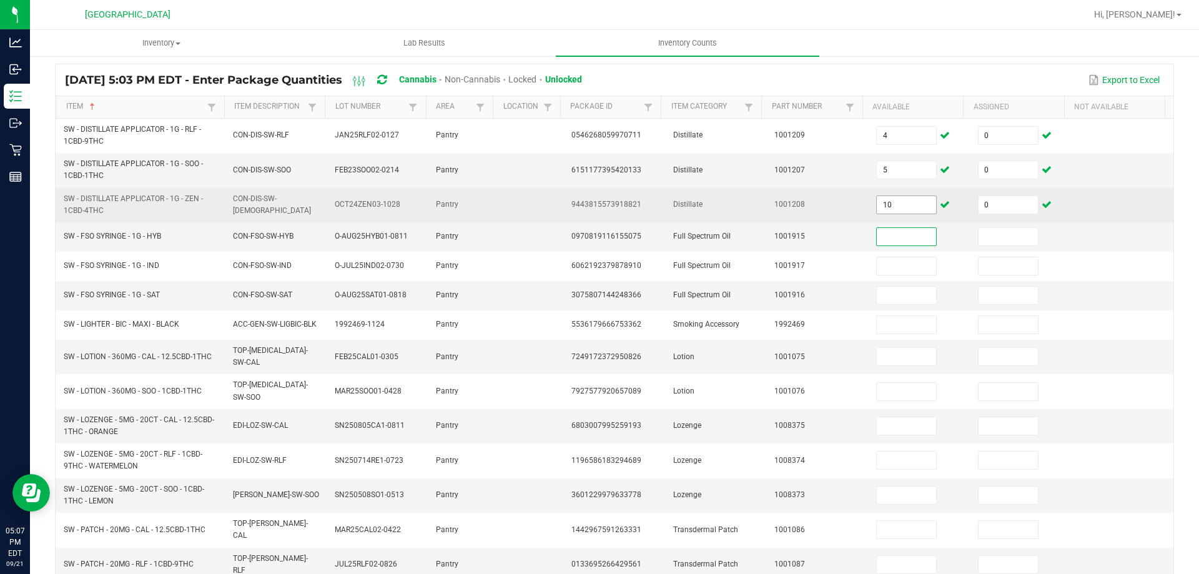
scroll to position [192, 0]
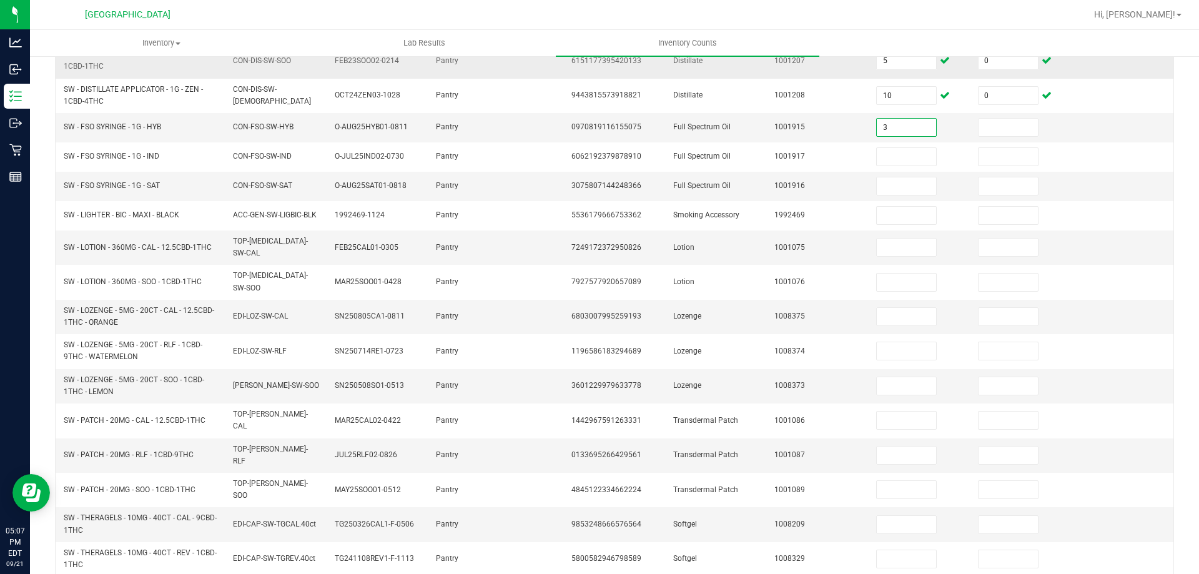
type input "3"
type input "0"
type input "3"
type input "0"
type input "3"
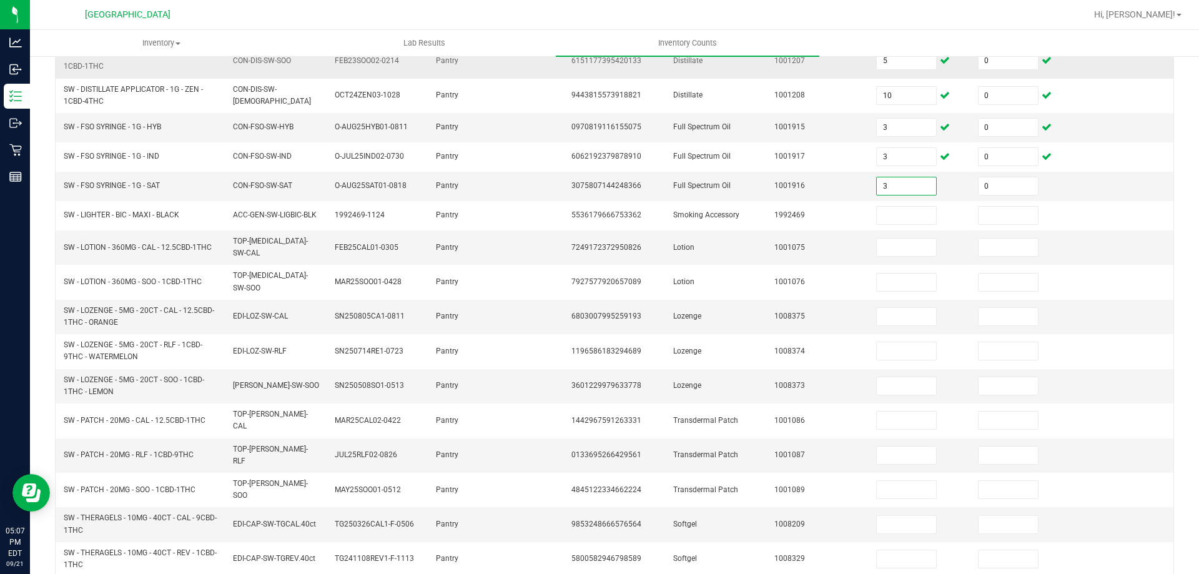
type input "0"
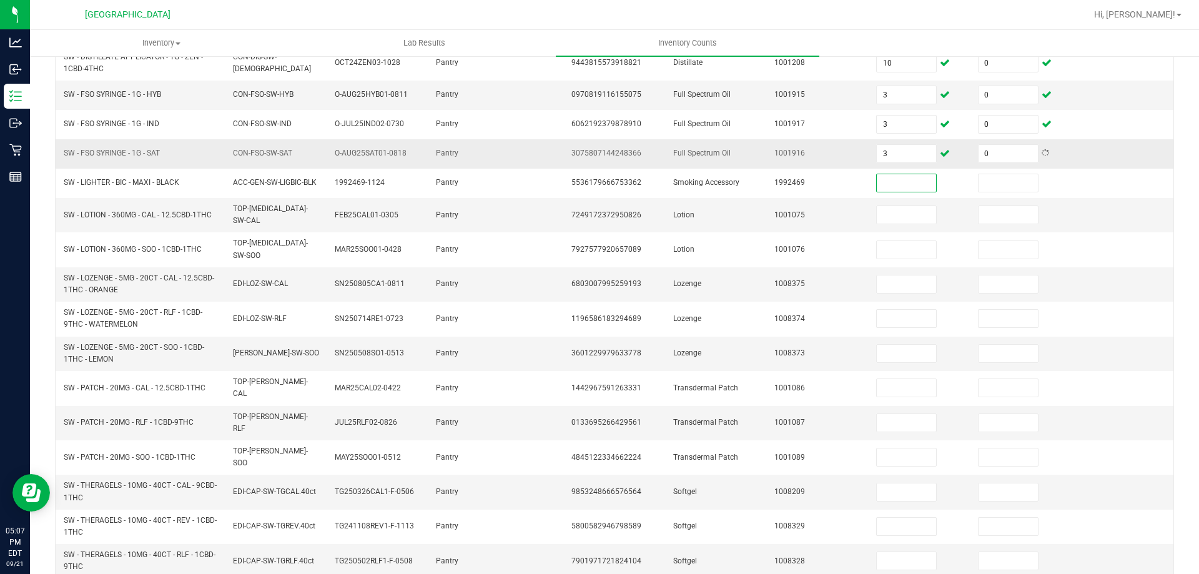
scroll to position [317, 0]
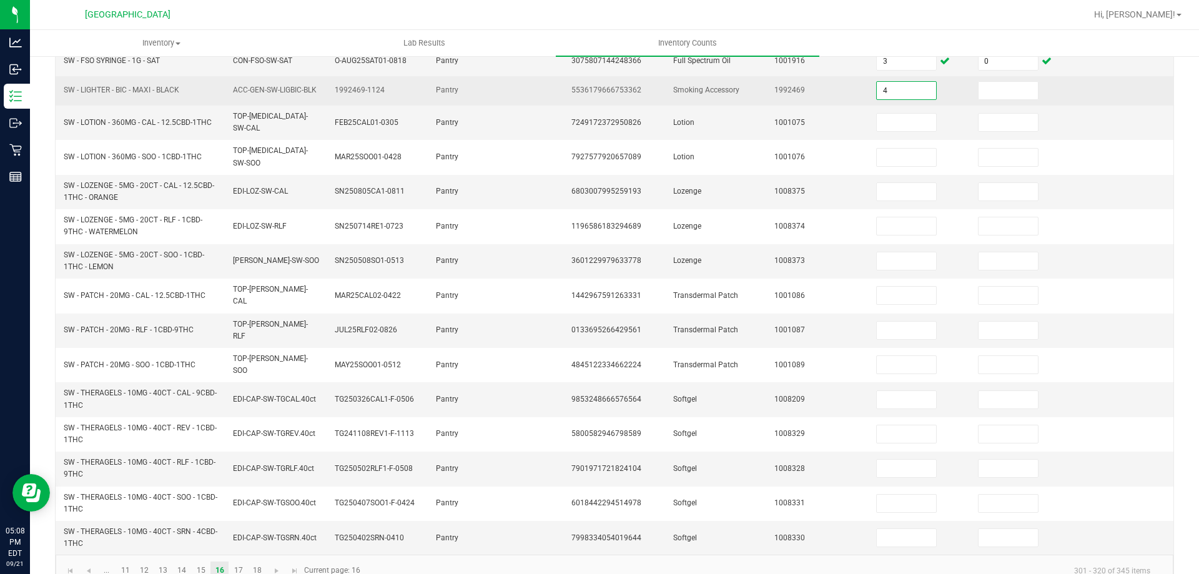
type input "4"
type input "0"
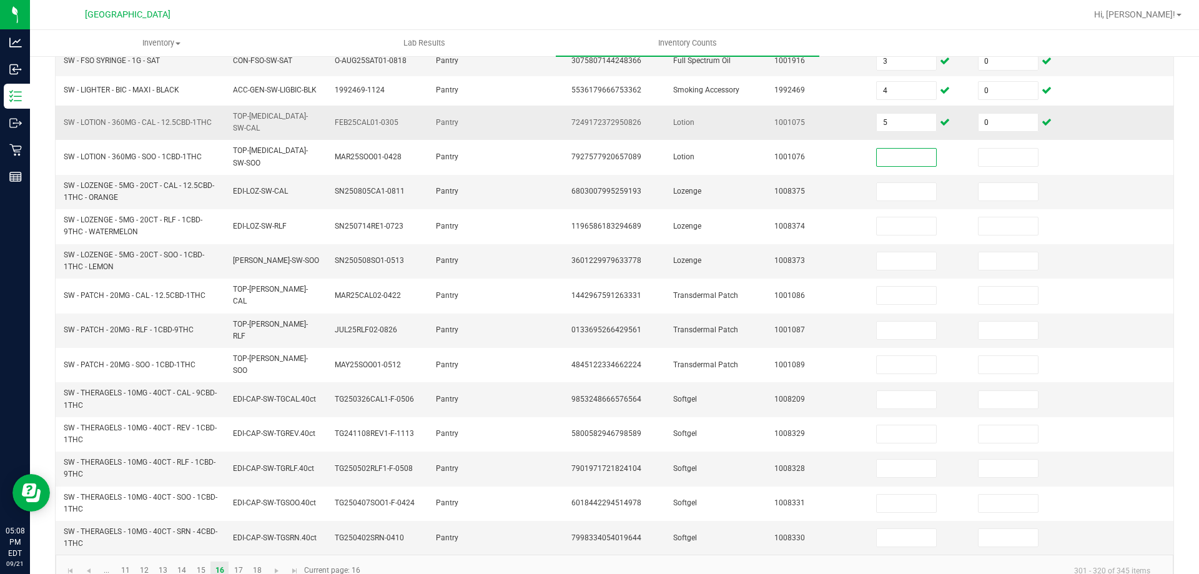
scroll to position [255, 0]
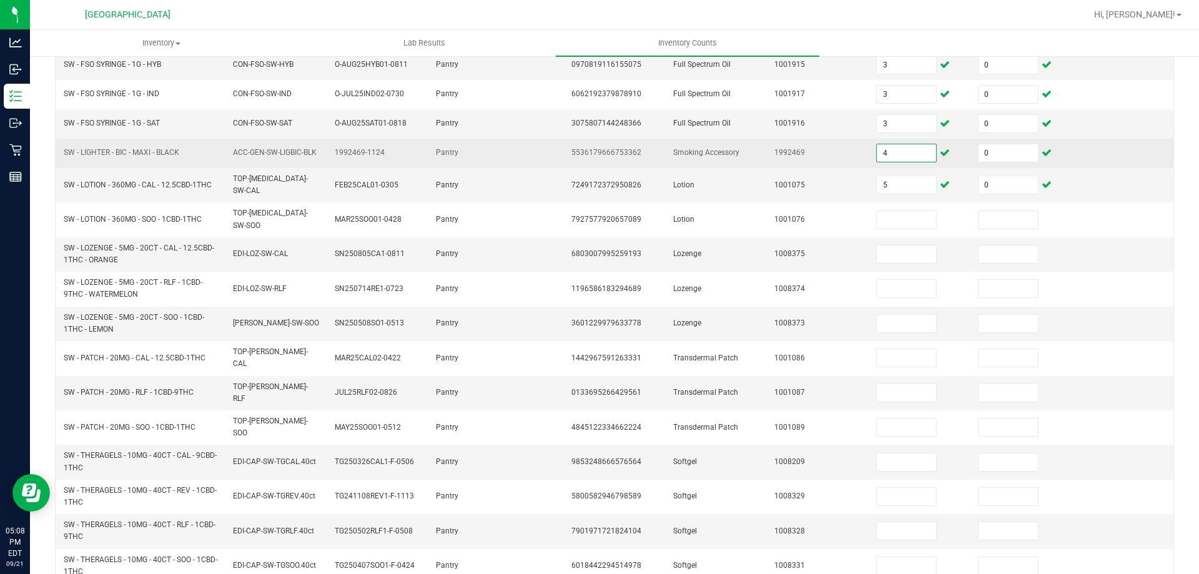
click at [892, 155] on input "4" at bounding box center [905, 152] width 59 height 17
click at [986, 147] on input "0" at bounding box center [1007, 152] width 59 height 17
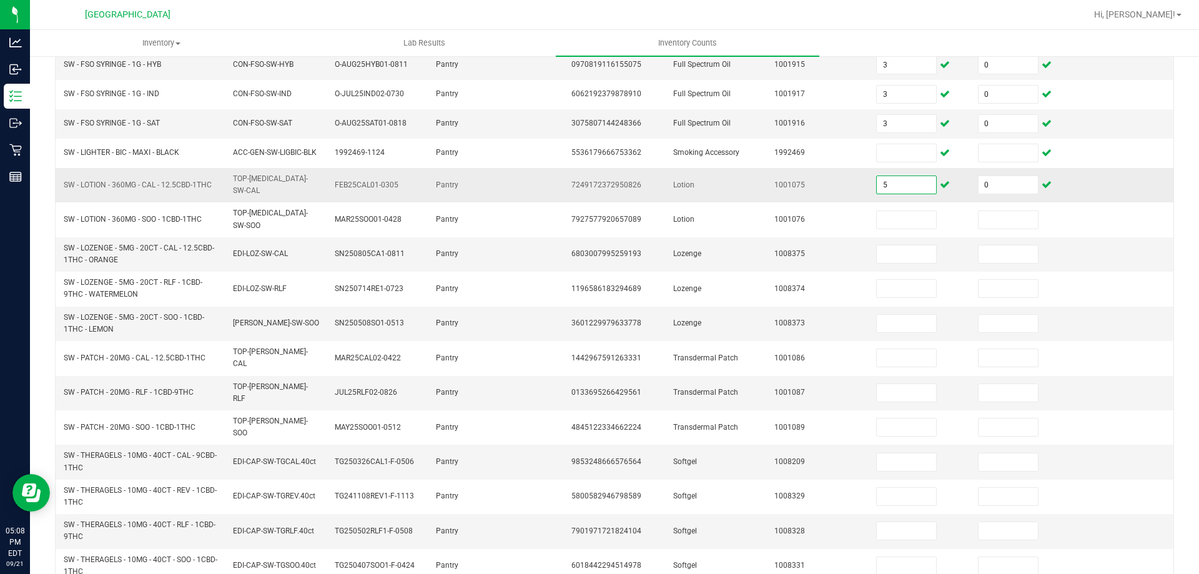
click at [894, 181] on input "5" at bounding box center [905, 184] width 59 height 17
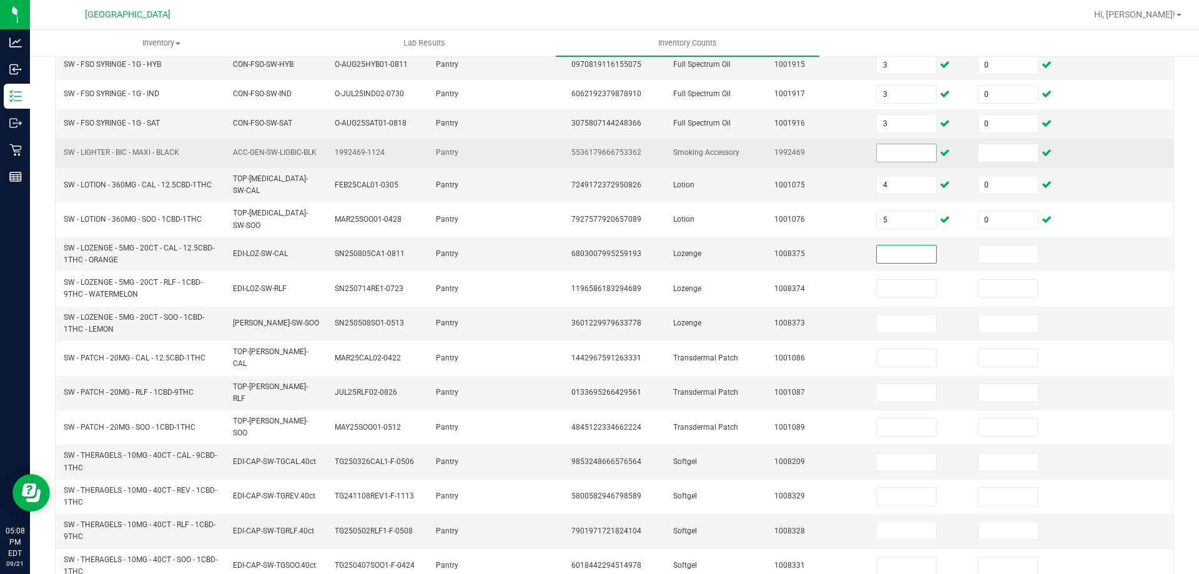
click at [882, 153] on input at bounding box center [905, 152] width 59 height 17
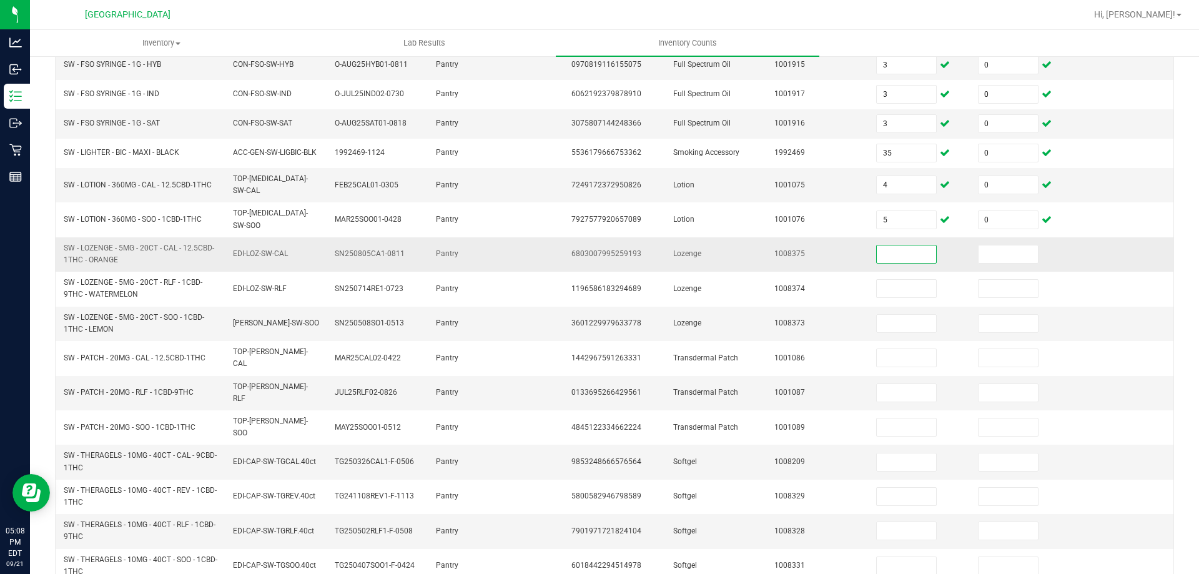
click at [907, 245] on input at bounding box center [905, 253] width 59 height 17
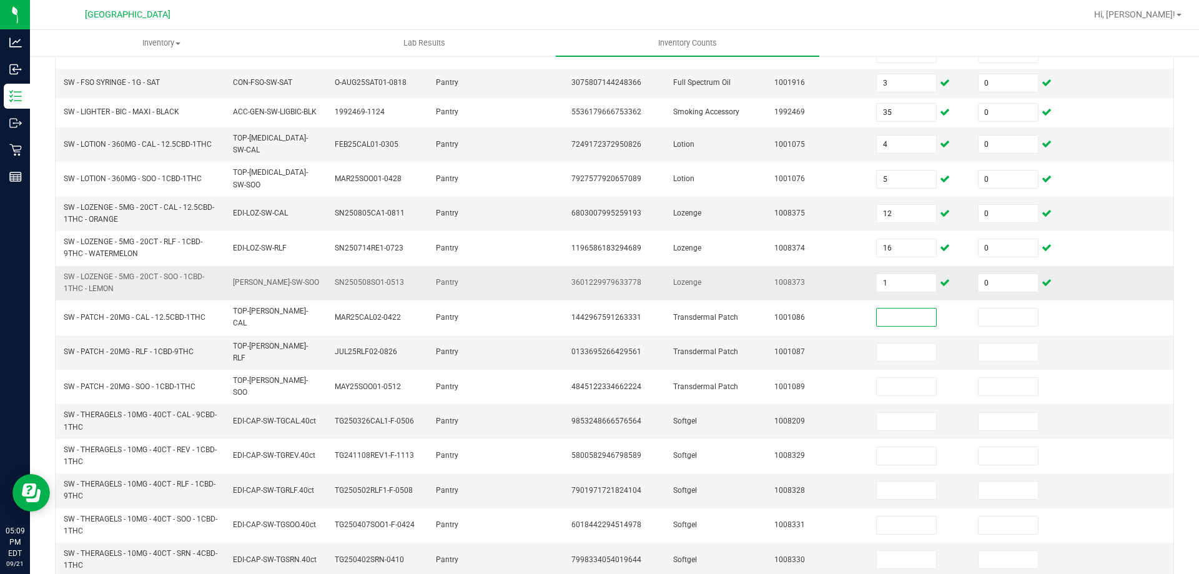
scroll to position [317, 0]
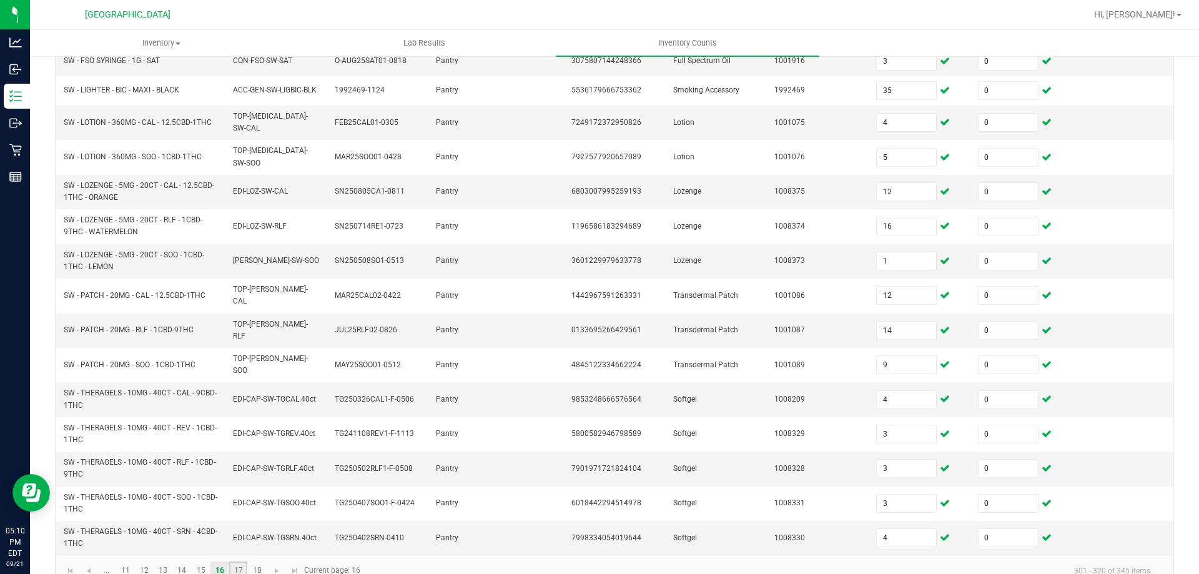
click at [243, 561] on link "17" at bounding box center [238, 570] width 18 height 19
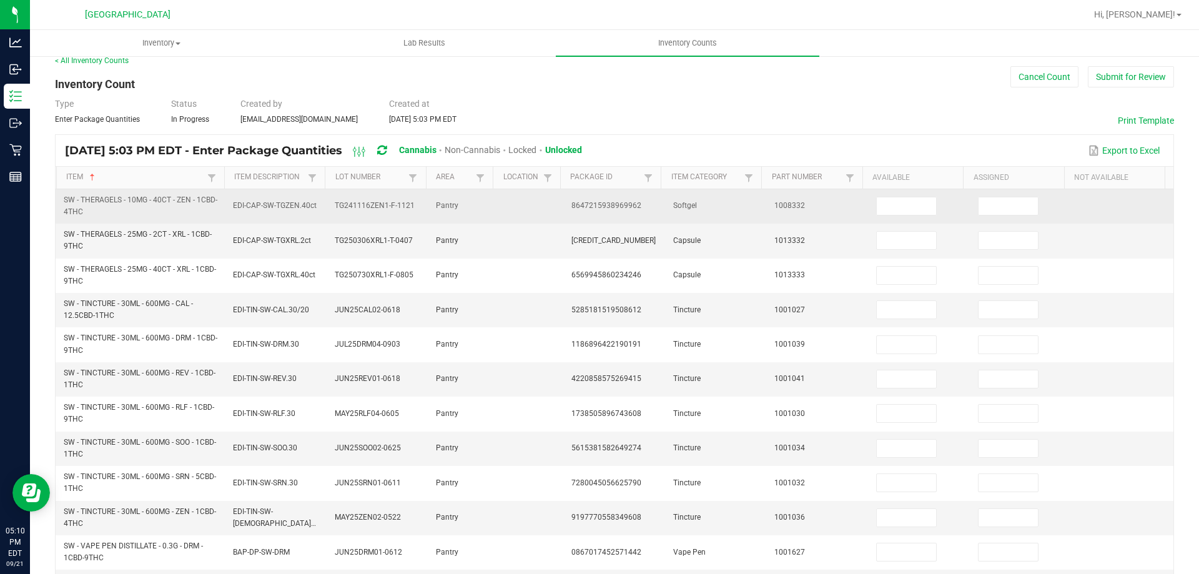
scroll to position [5, 0]
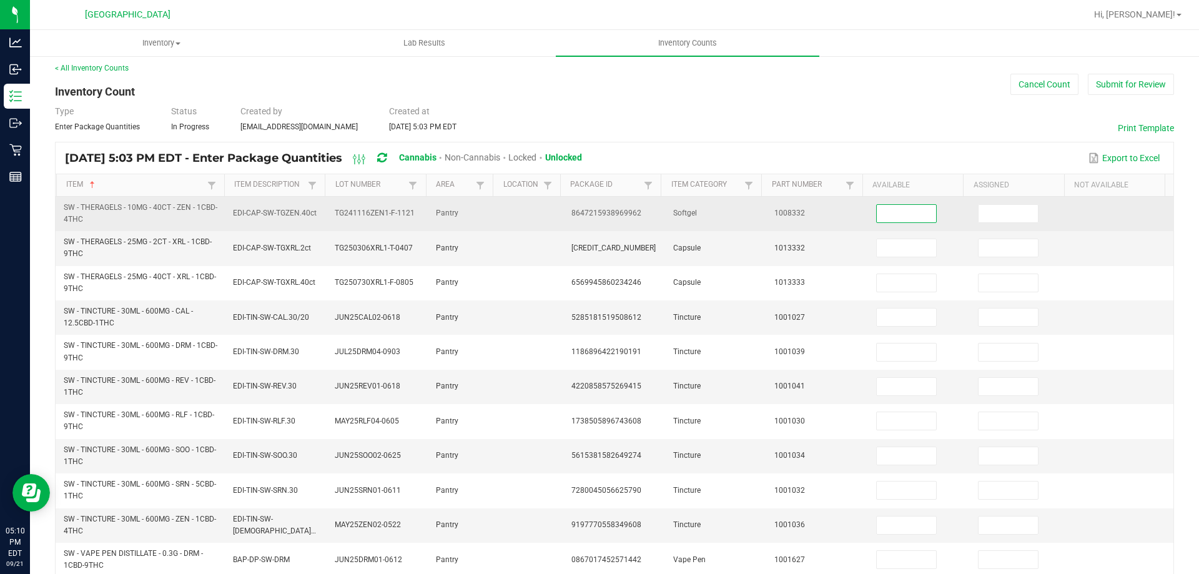
click at [889, 210] on input at bounding box center [905, 213] width 59 height 17
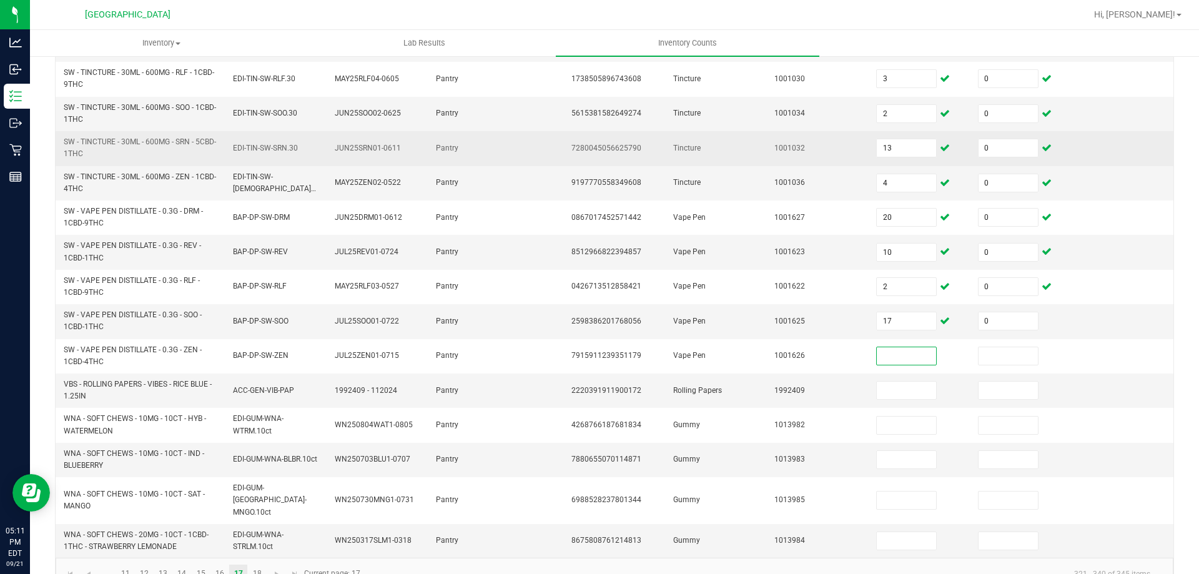
scroll to position [364, 0]
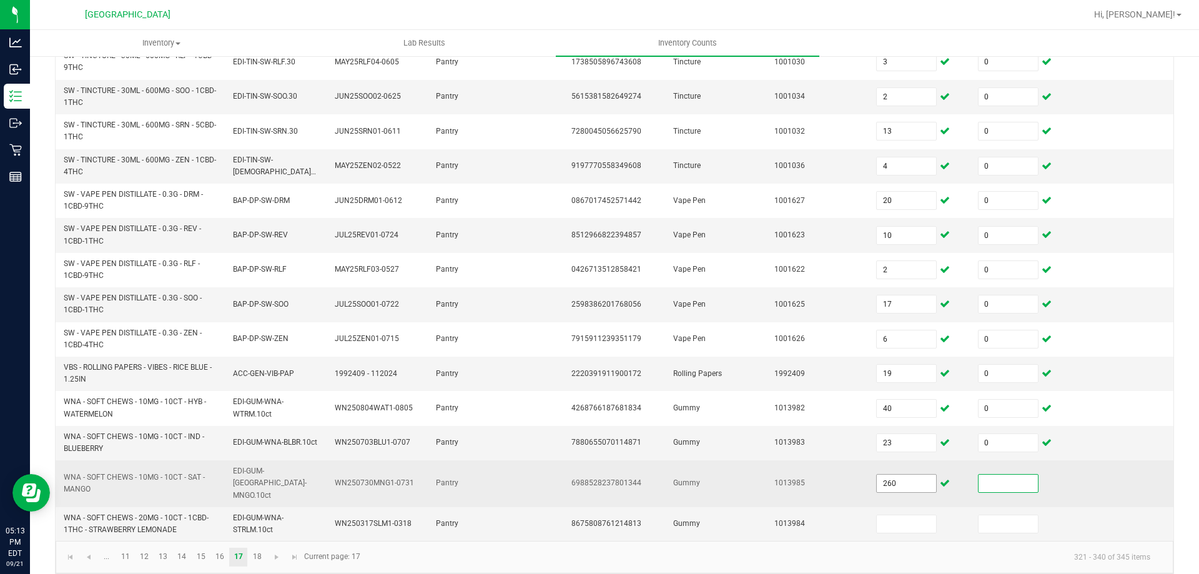
click at [884, 474] on input "260" at bounding box center [905, 482] width 59 height 17
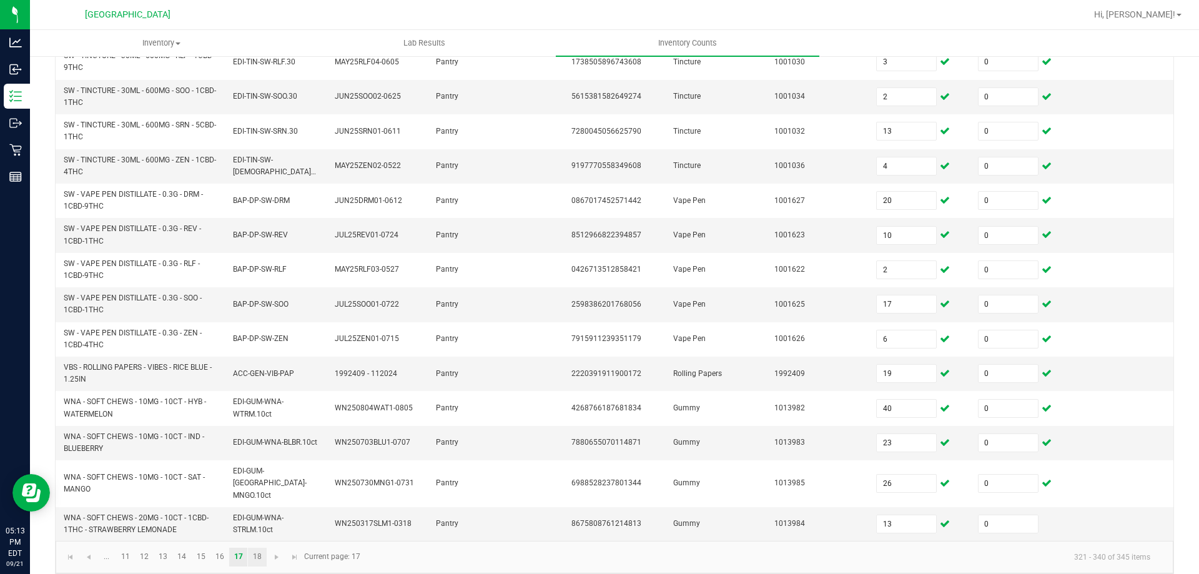
click at [254, 551] on link "18" at bounding box center [257, 556] width 18 height 19
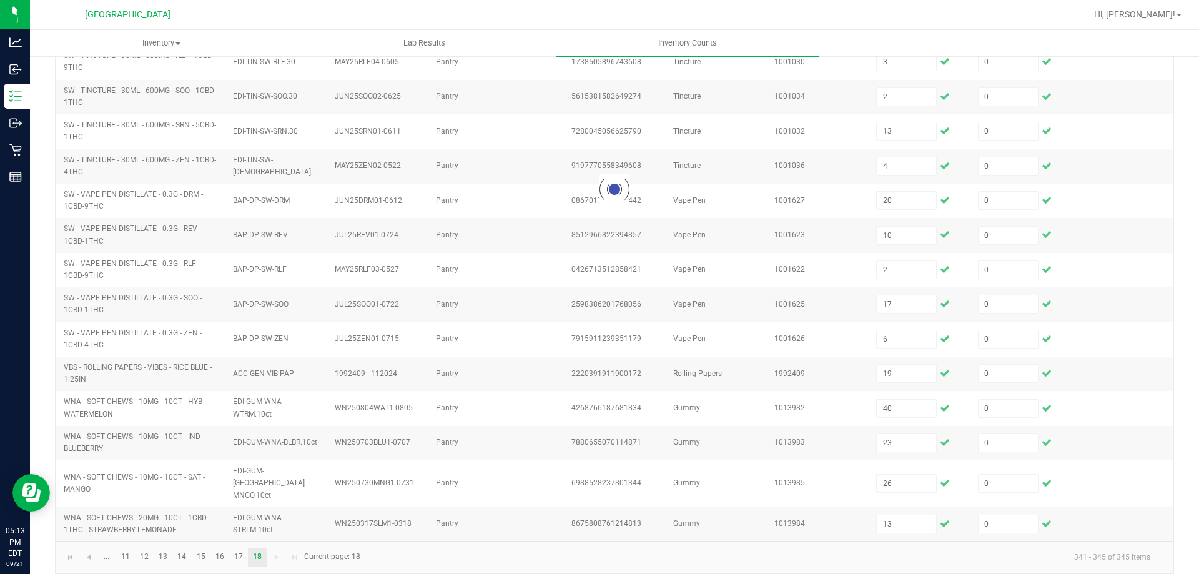
scroll to position [0, 0]
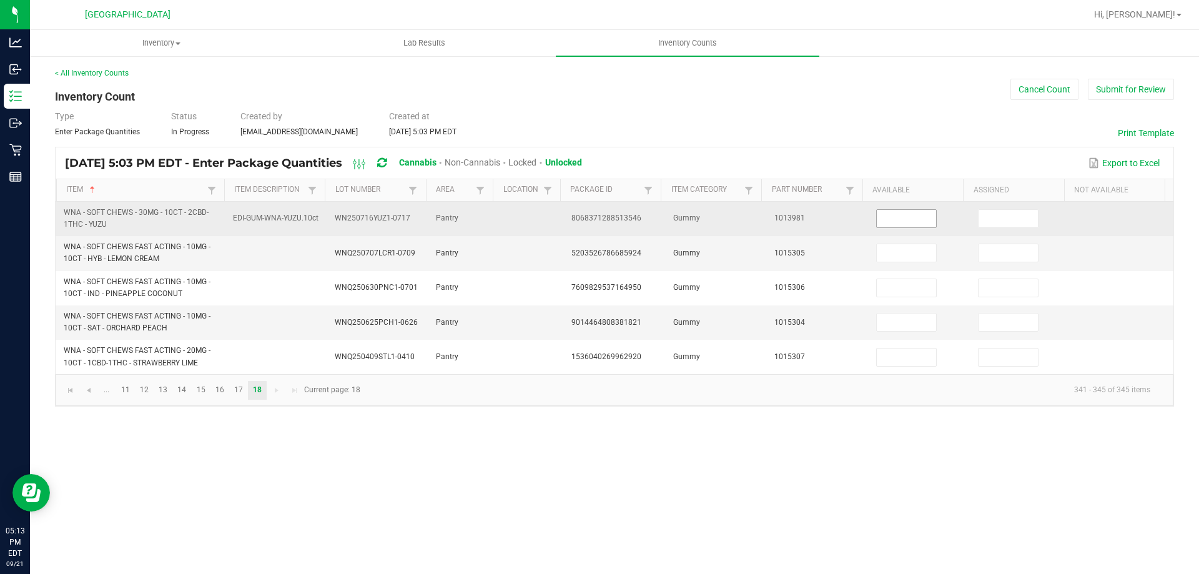
click at [909, 215] on input at bounding box center [905, 218] width 59 height 17
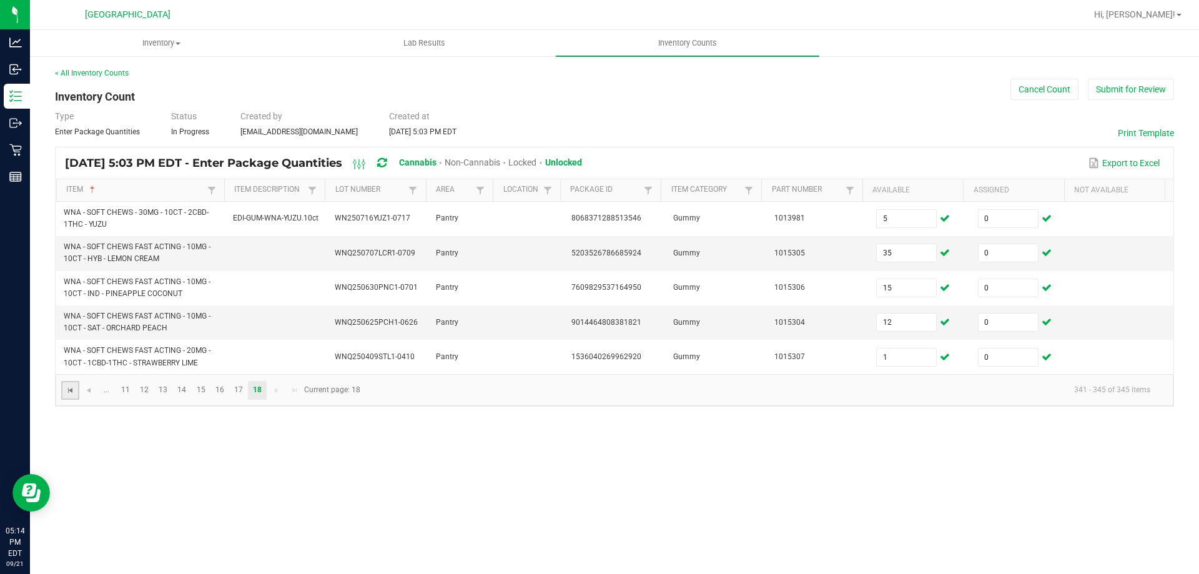
click at [66, 390] on span "Go to the first page" at bounding box center [71, 390] width 10 height 10
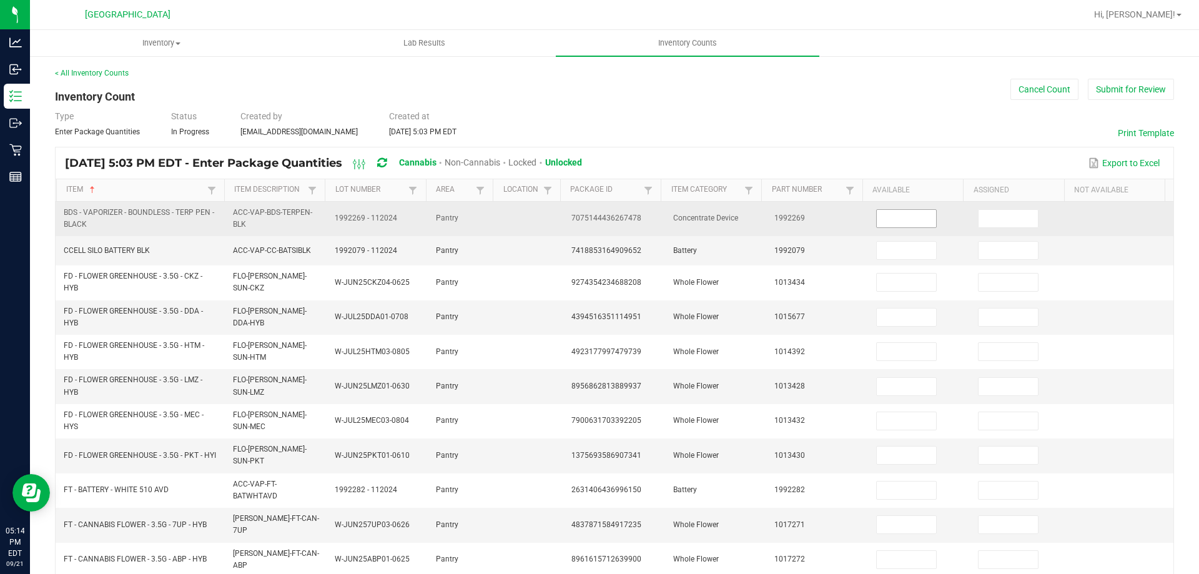
click at [883, 223] on input at bounding box center [905, 218] width 59 height 17
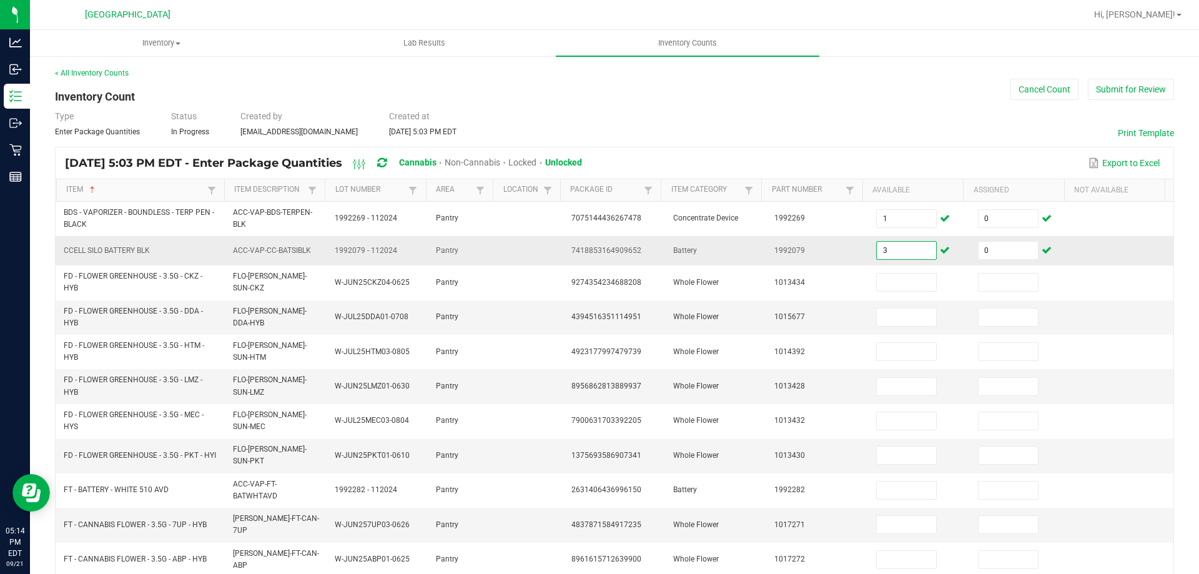
click at [885, 245] on input "3" at bounding box center [905, 250] width 59 height 17
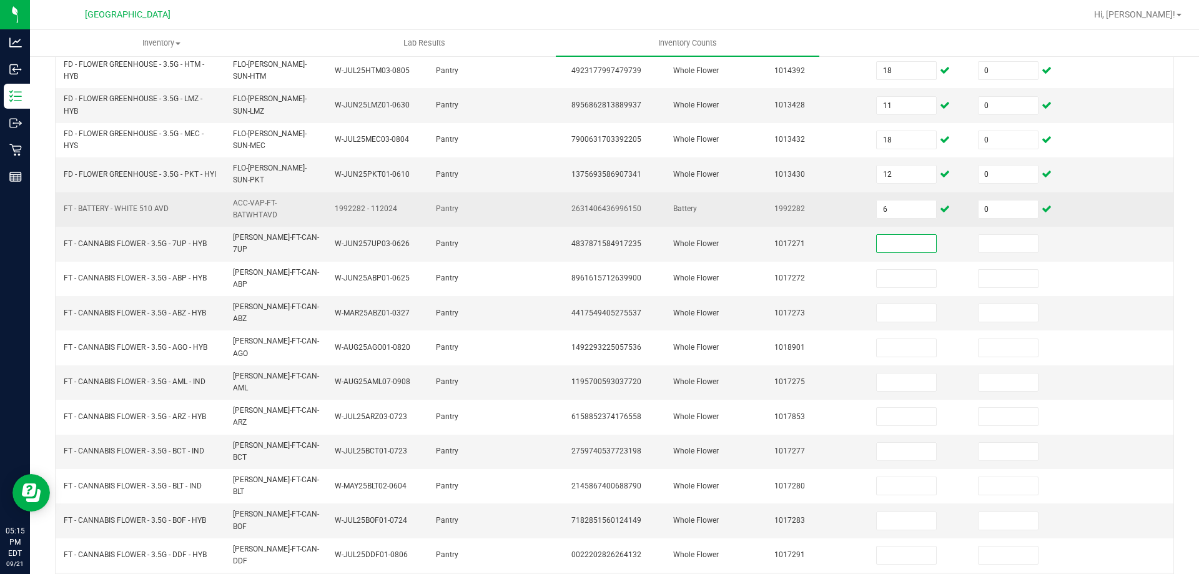
scroll to position [296, 0]
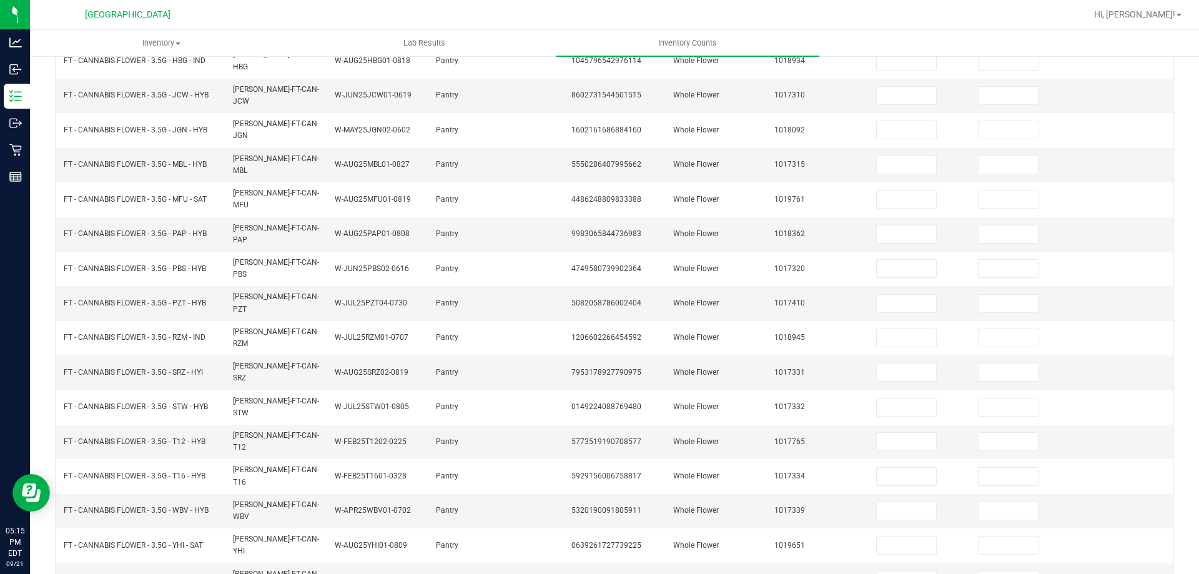
scroll to position [259, 0]
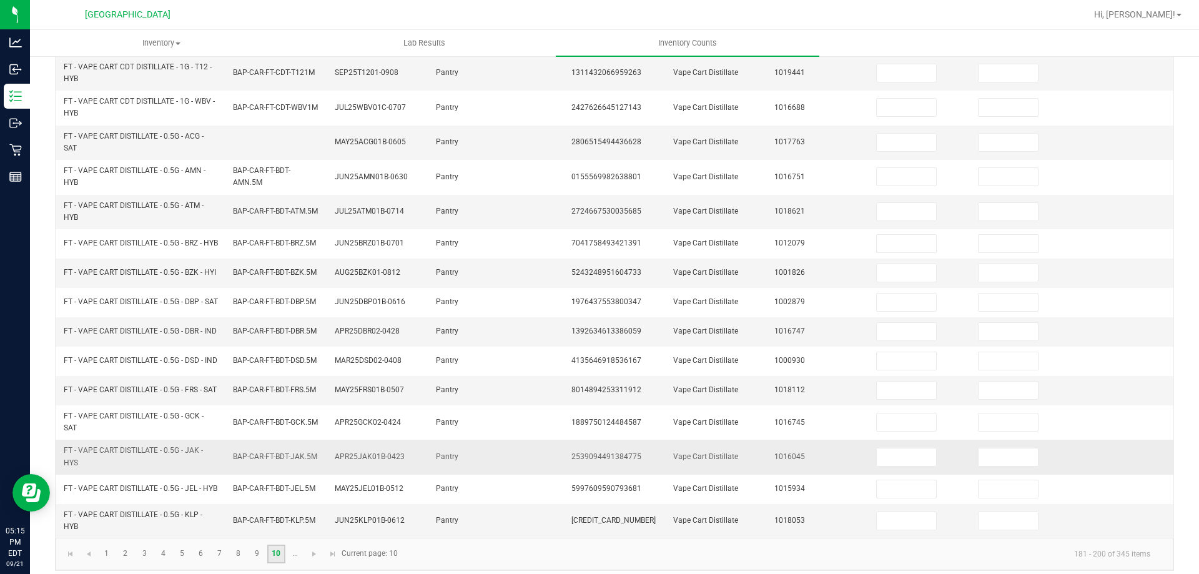
scroll to position [364, 0]
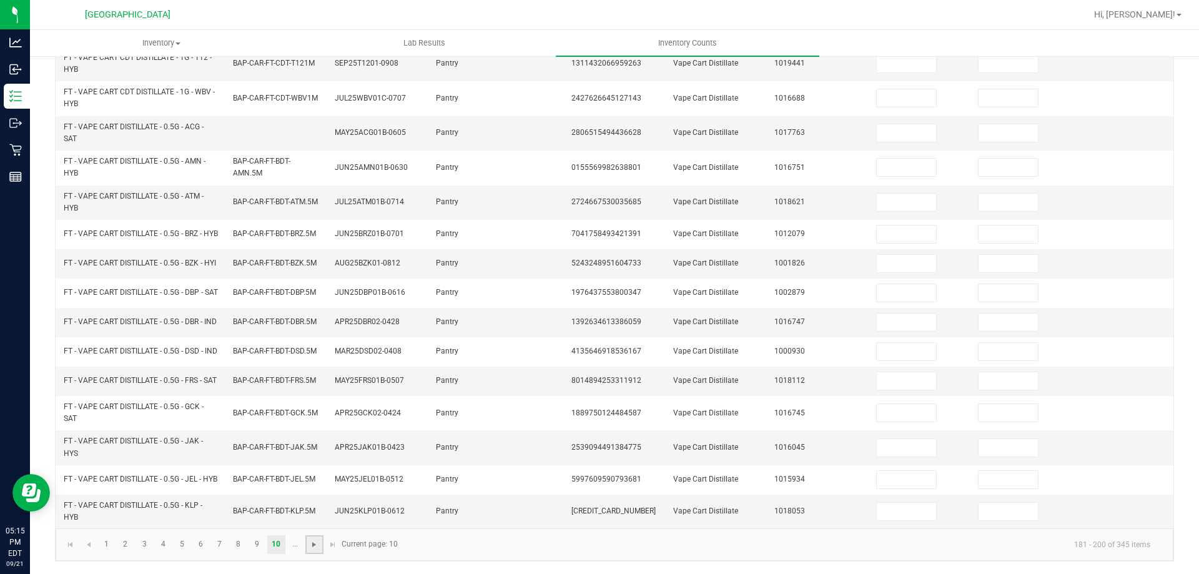
click at [318, 544] on span "Go to the next page" at bounding box center [314, 544] width 10 height 10
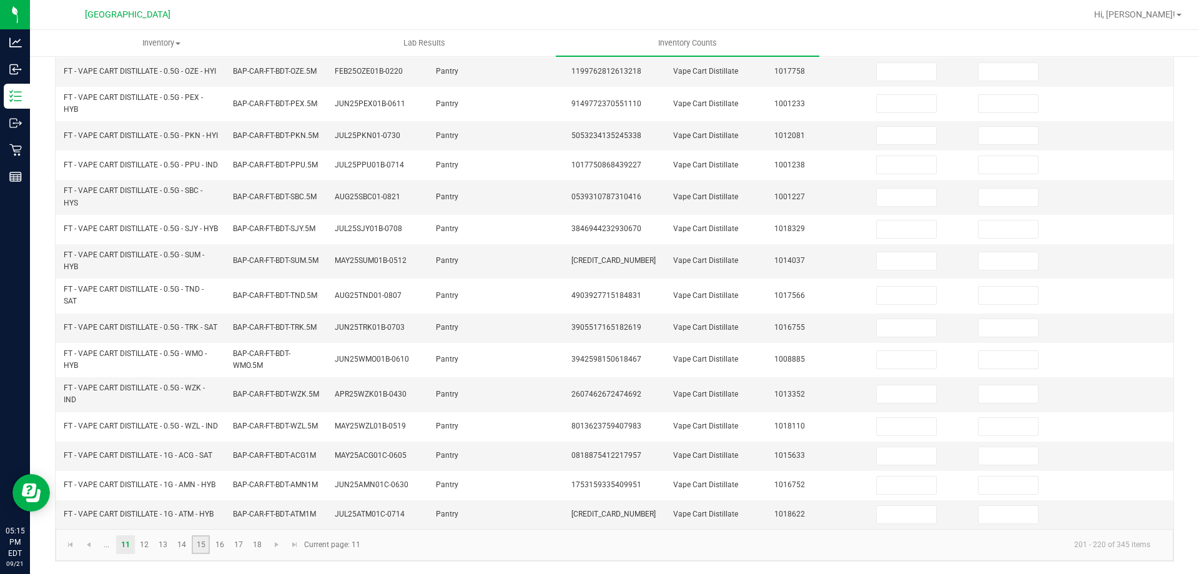
click at [202, 537] on link "15" at bounding box center [201, 544] width 18 height 19
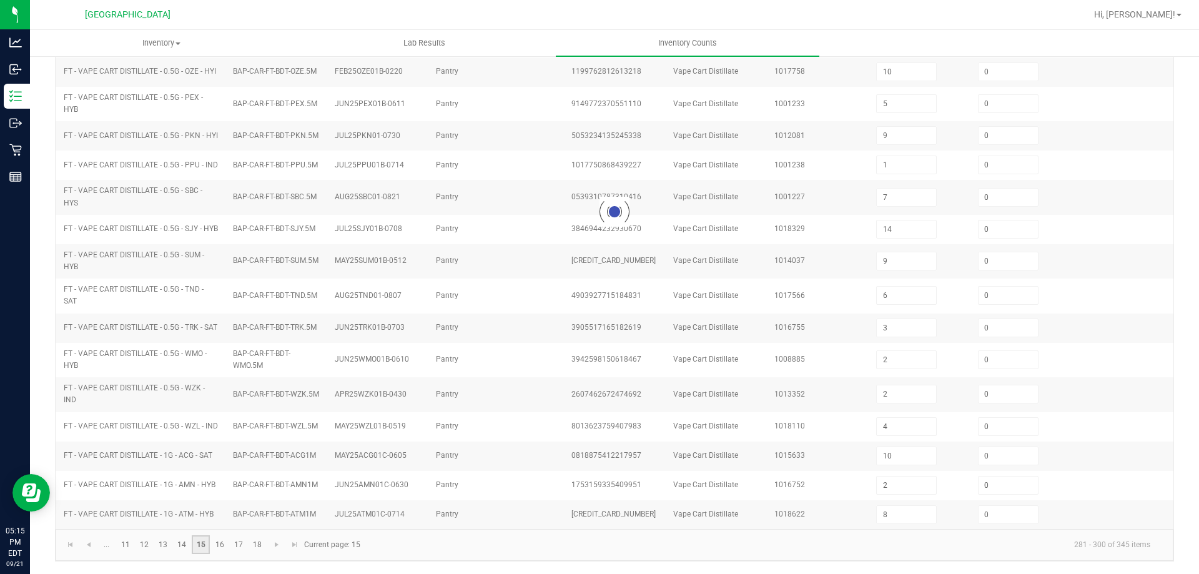
scroll to position [338, 0]
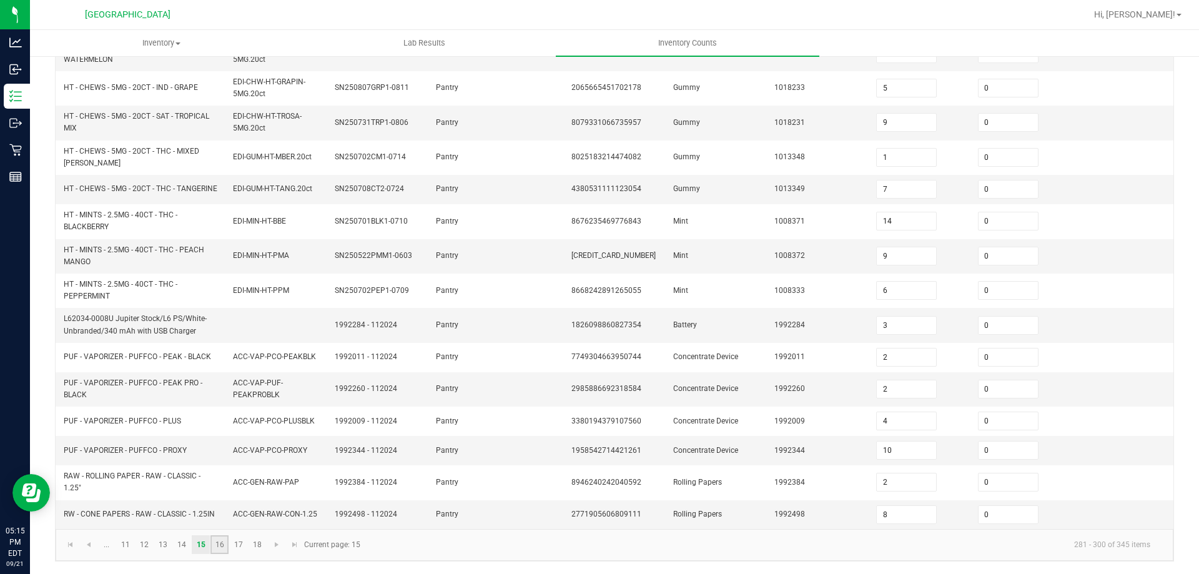
click at [225, 548] on link "16" at bounding box center [219, 544] width 18 height 19
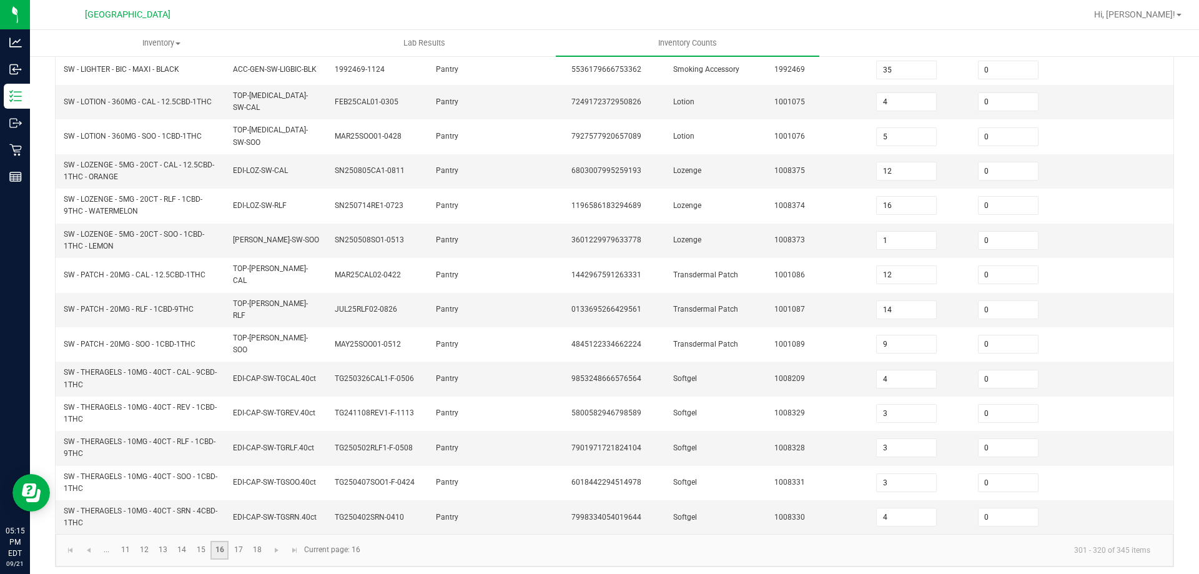
scroll to position [317, 0]
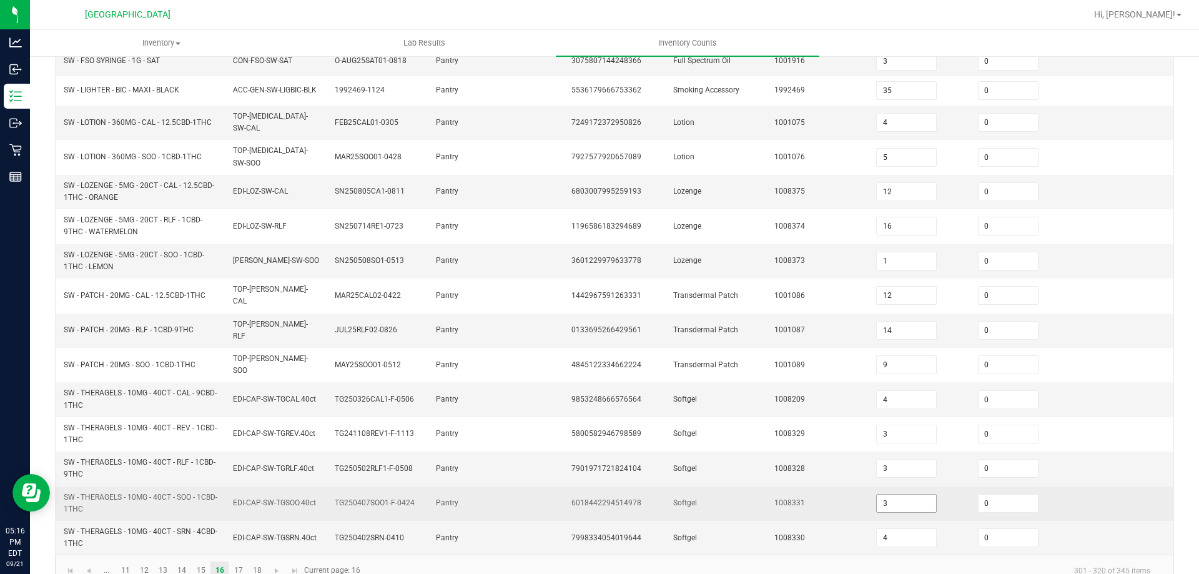
click at [903, 494] on input "3" at bounding box center [905, 502] width 59 height 17
click at [846, 486] on td "1008331" at bounding box center [818, 503] width 102 height 34
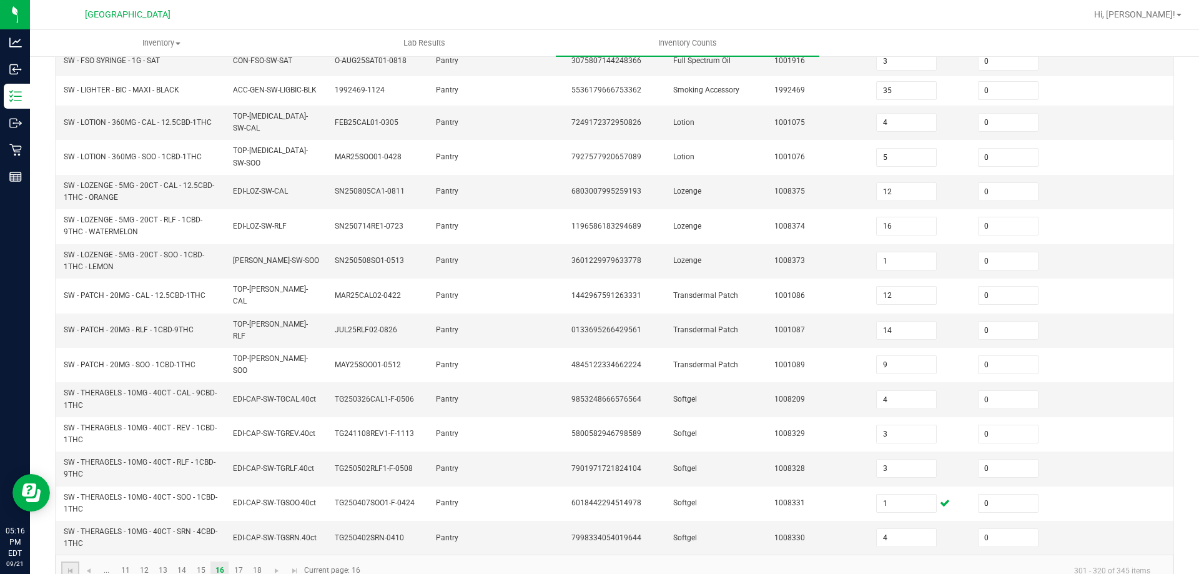
click at [77, 561] on link at bounding box center [70, 570] width 18 height 19
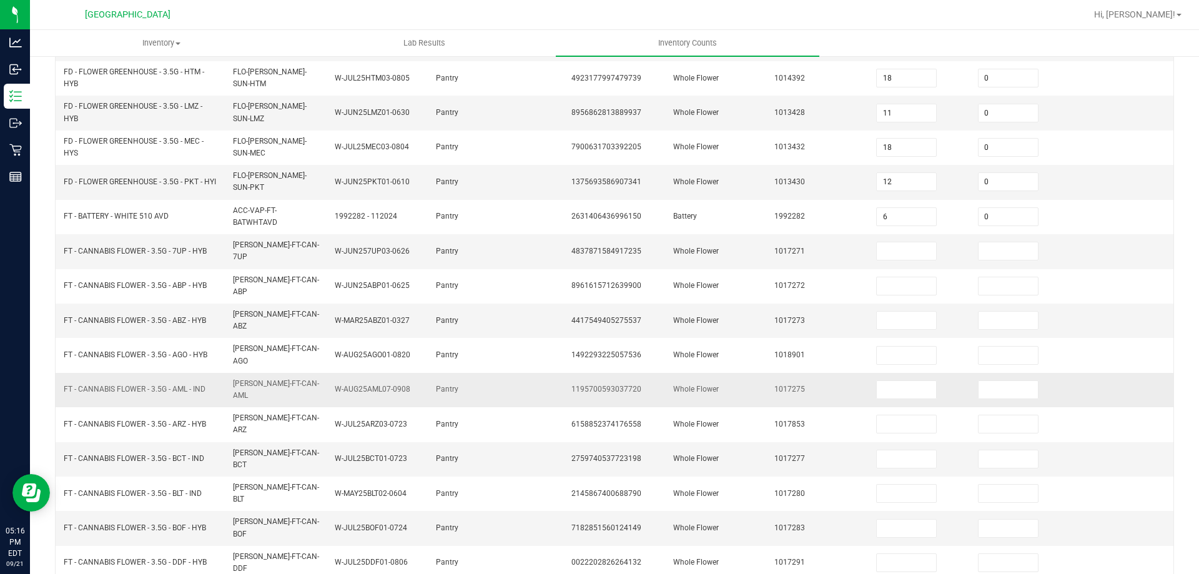
scroll to position [296, 0]
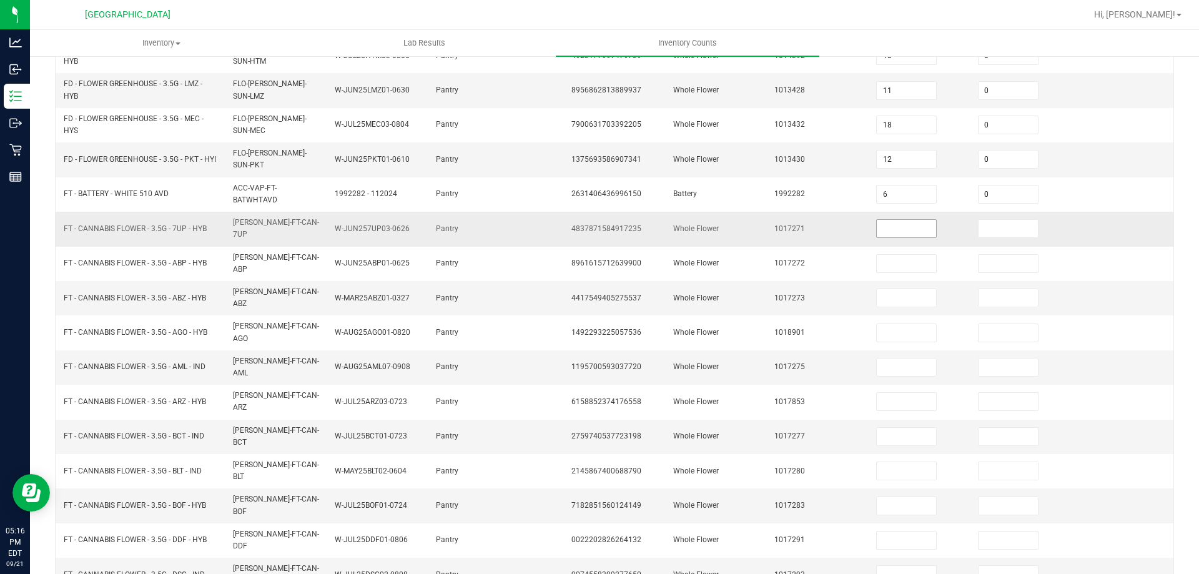
click at [906, 220] on input at bounding box center [905, 228] width 59 height 17
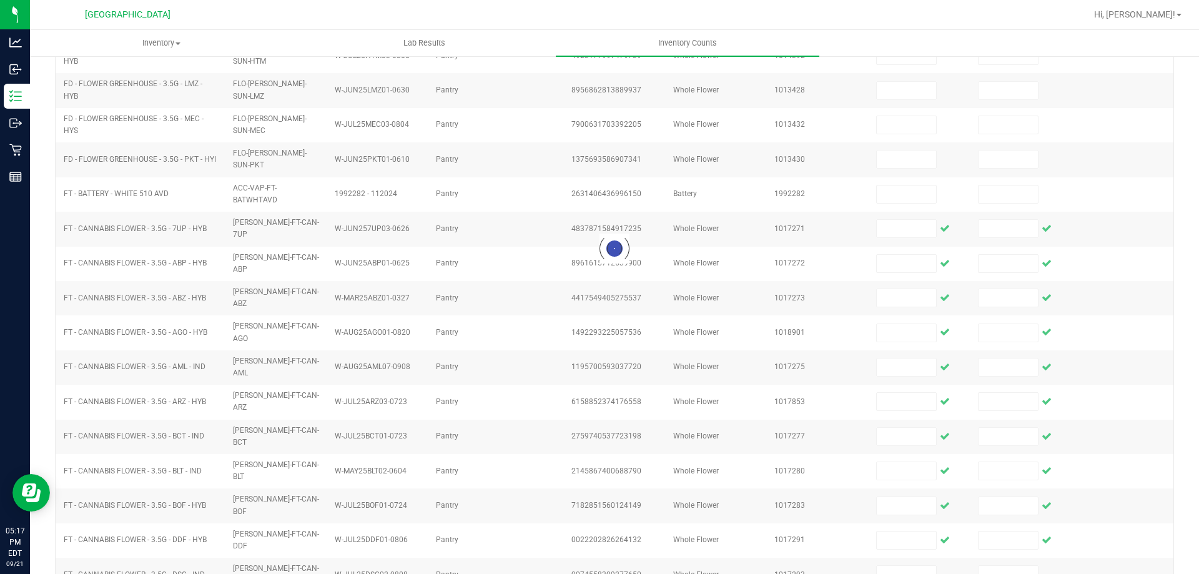
scroll to position [259, 0]
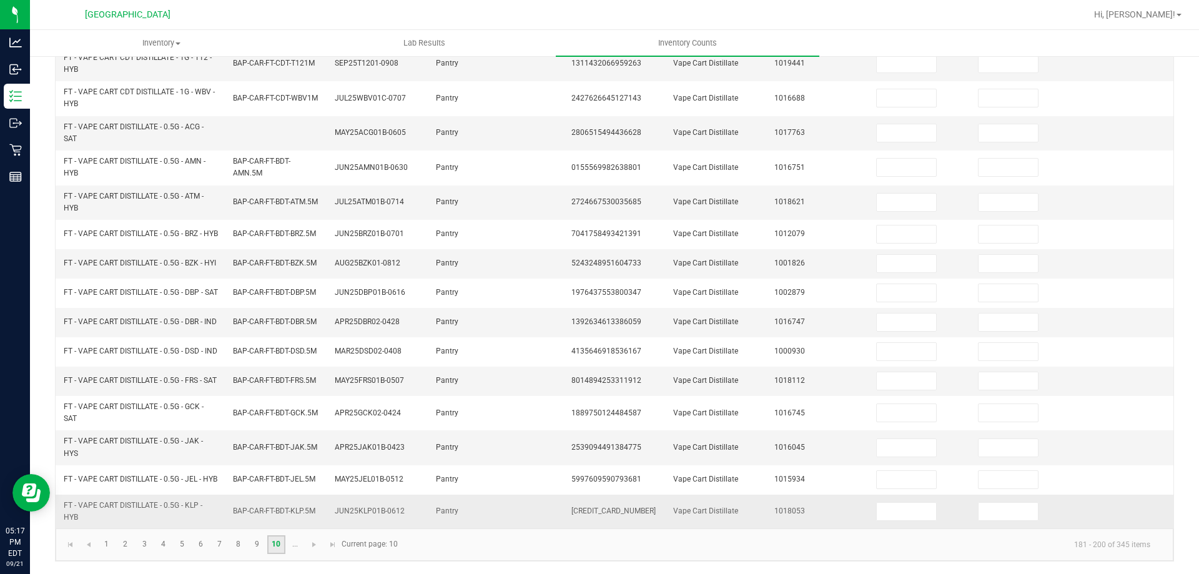
scroll to position [364, 0]
click at [310, 542] on span "Go to the next page" at bounding box center [314, 544] width 10 height 10
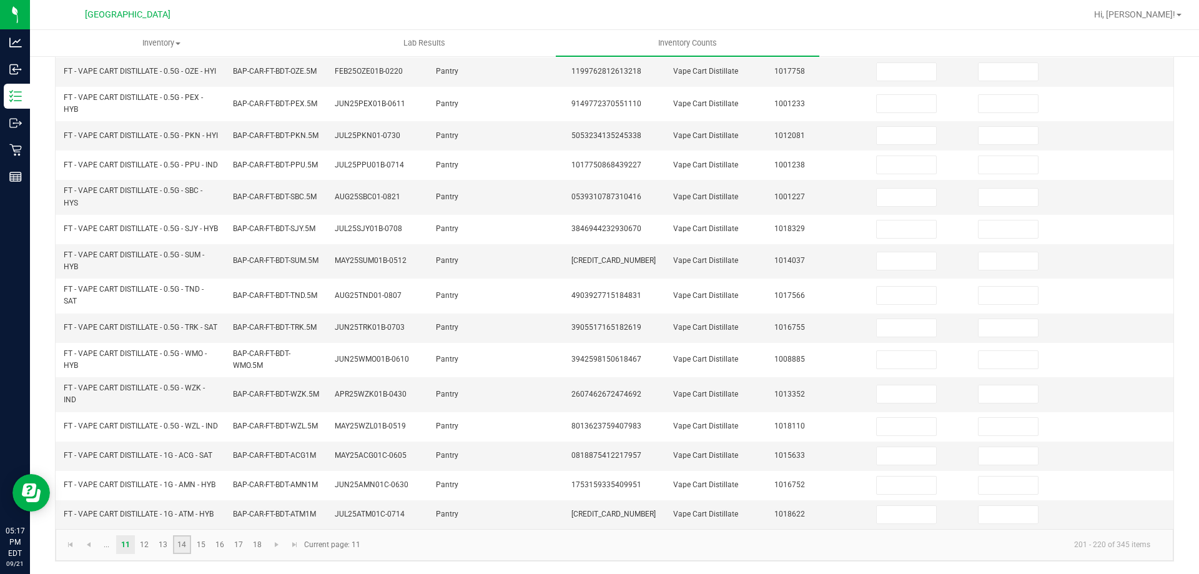
click at [175, 543] on link "14" at bounding box center [182, 544] width 18 height 19
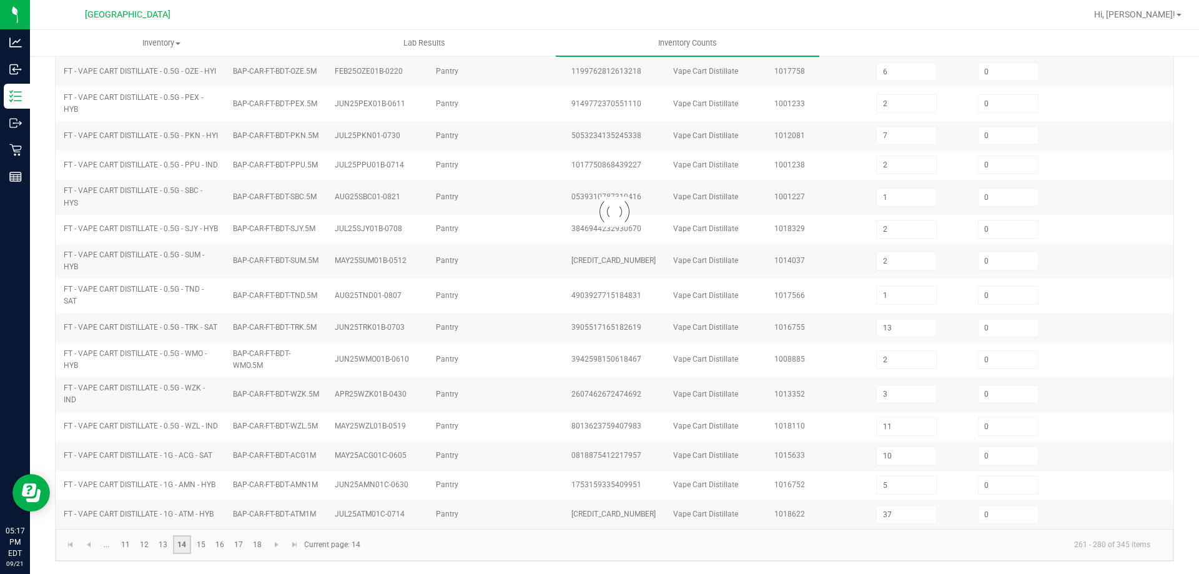
scroll to position [302, 0]
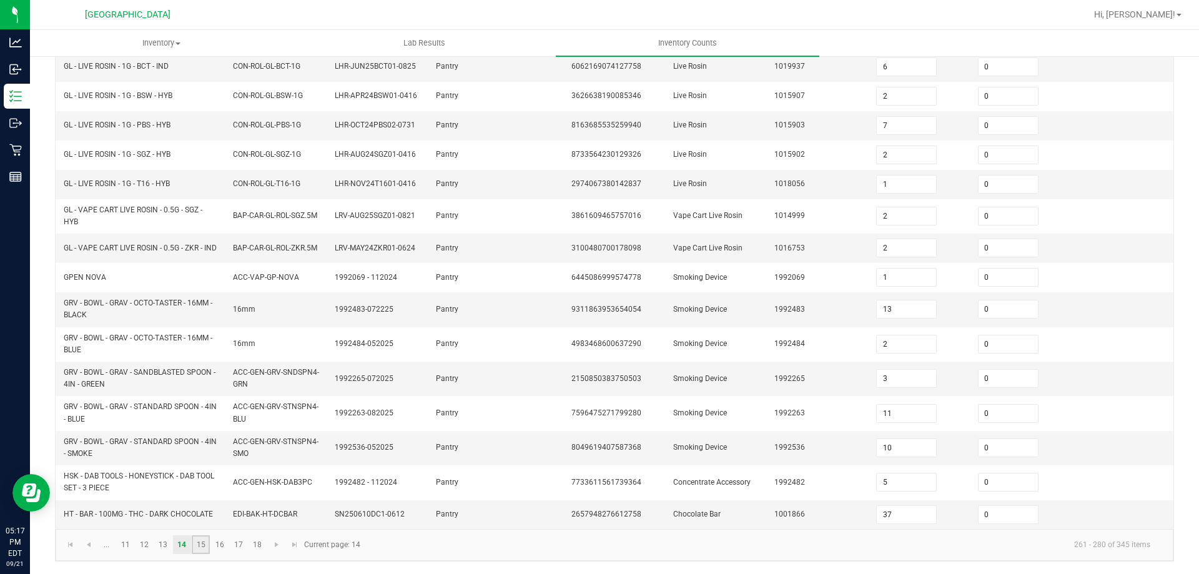
click at [207, 537] on link "15" at bounding box center [201, 544] width 18 height 19
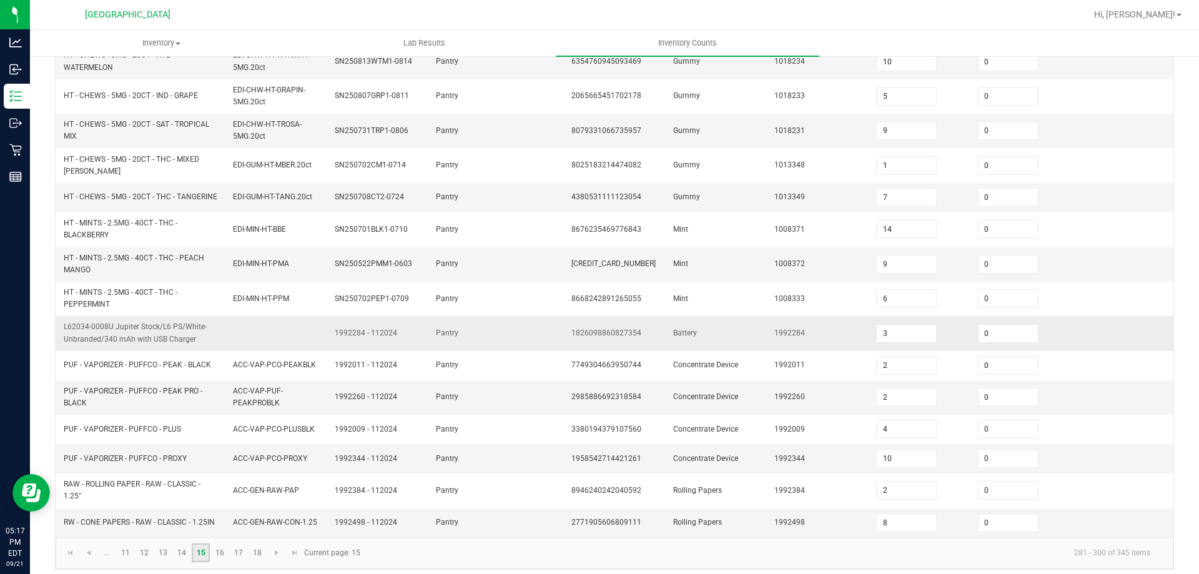
scroll to position [338, 0]
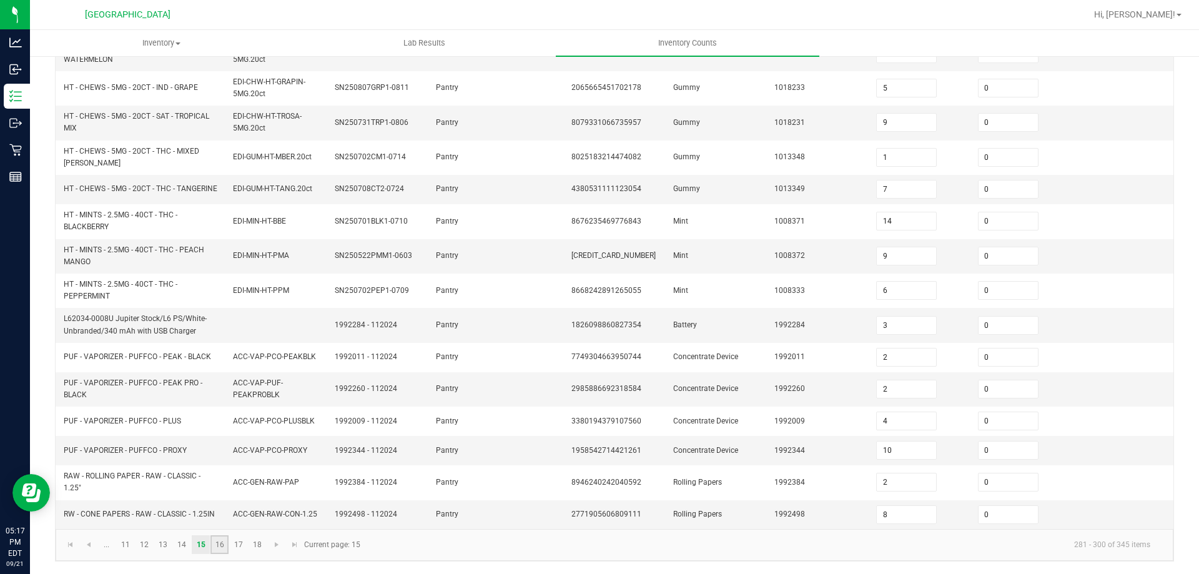
click at [220, 545] on link "16" at bounding box center [219, 544] width 18 height 19
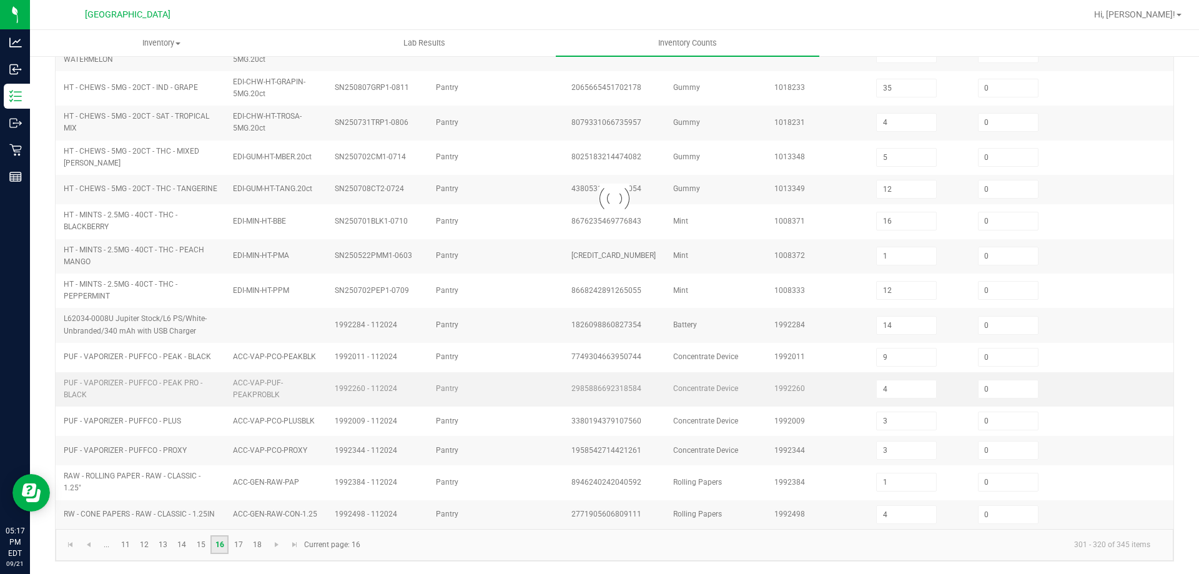
scroll to position [317, 0]
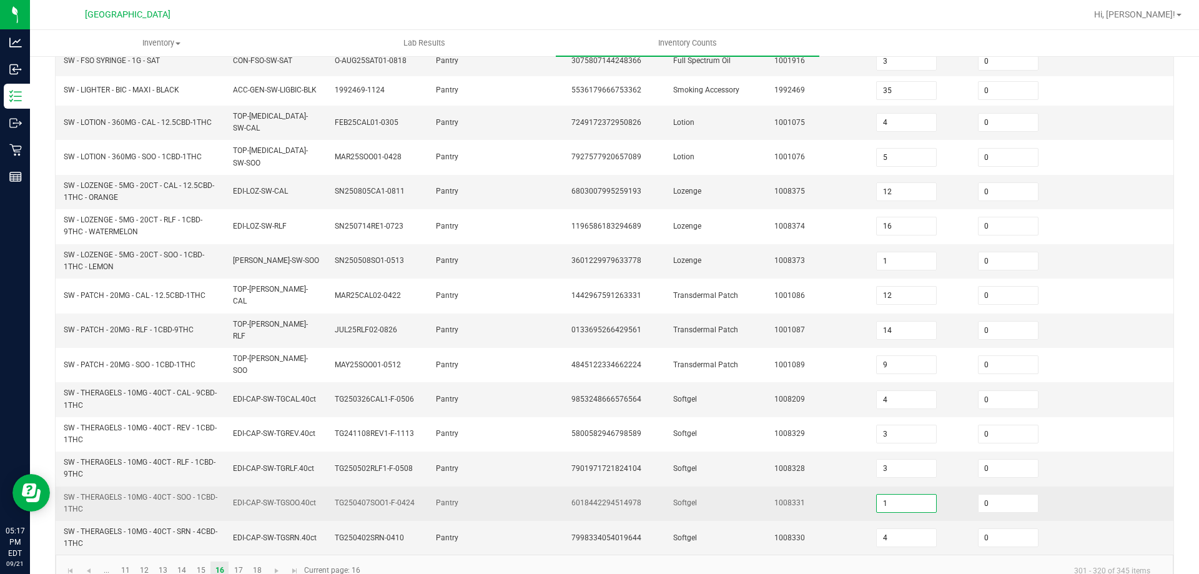
click at [876, 494] on input "1" at bounding box center [905, 502] width 59 height 17
drag, startPoint x: 828, startPoint y: 474, endPoint x: 820, endPoint y: 471, distance: 8.1
click at [827, 486] on td "1008331" at bounding box center [818, 503] width 102 height 34
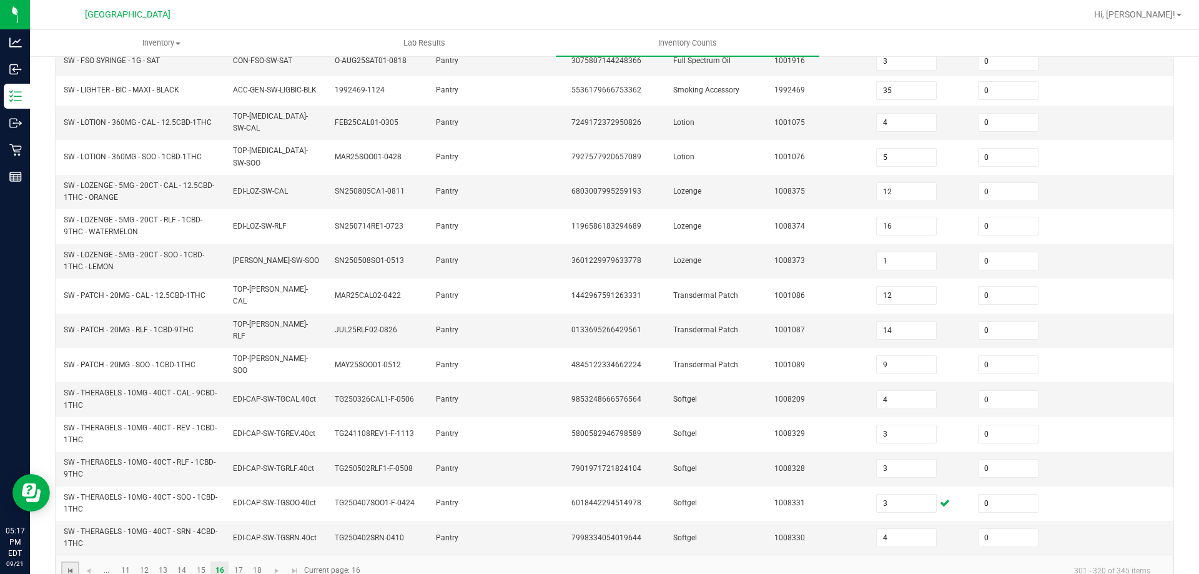
click at [67, 566] on span "Go to the first page" at bounding box center [71, 571] width 10 height 10
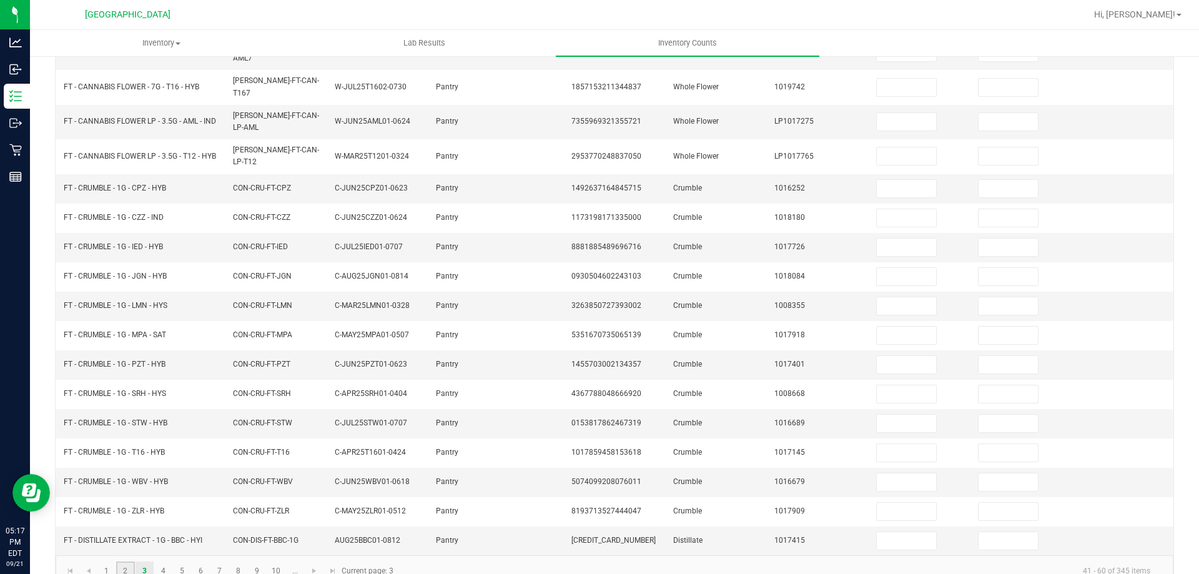
click at [120, 561] on link "2" at bounding box center [125, 570] width 18 height 19
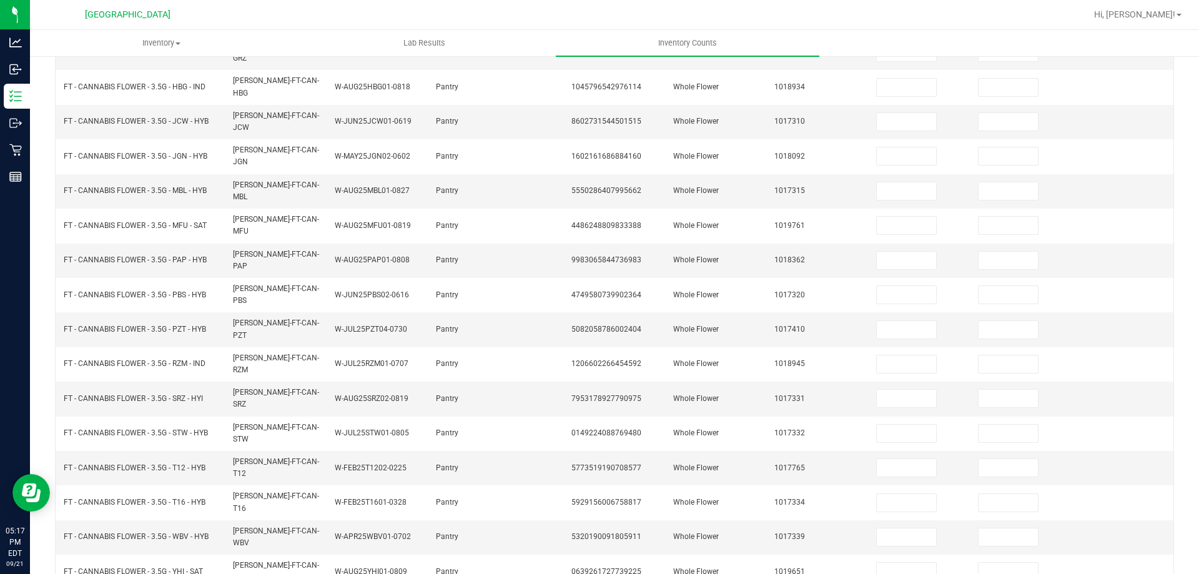
scroll to position [259, 0]
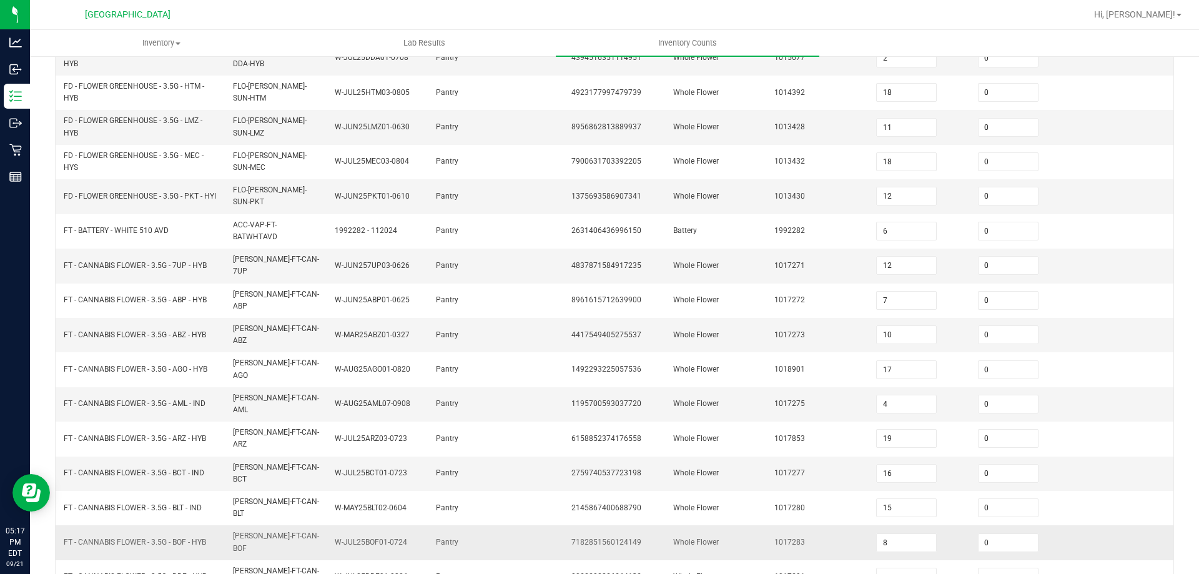
scroll to position [296, 0]
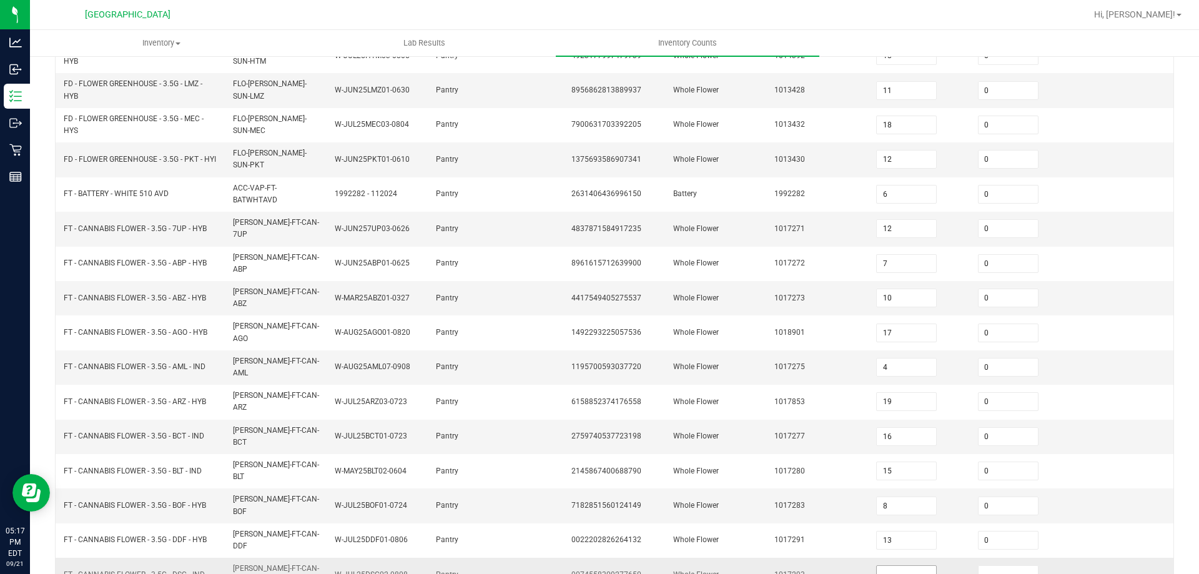
click at [889, 566] on input at bounding box center [905, 574] width 59 height 17
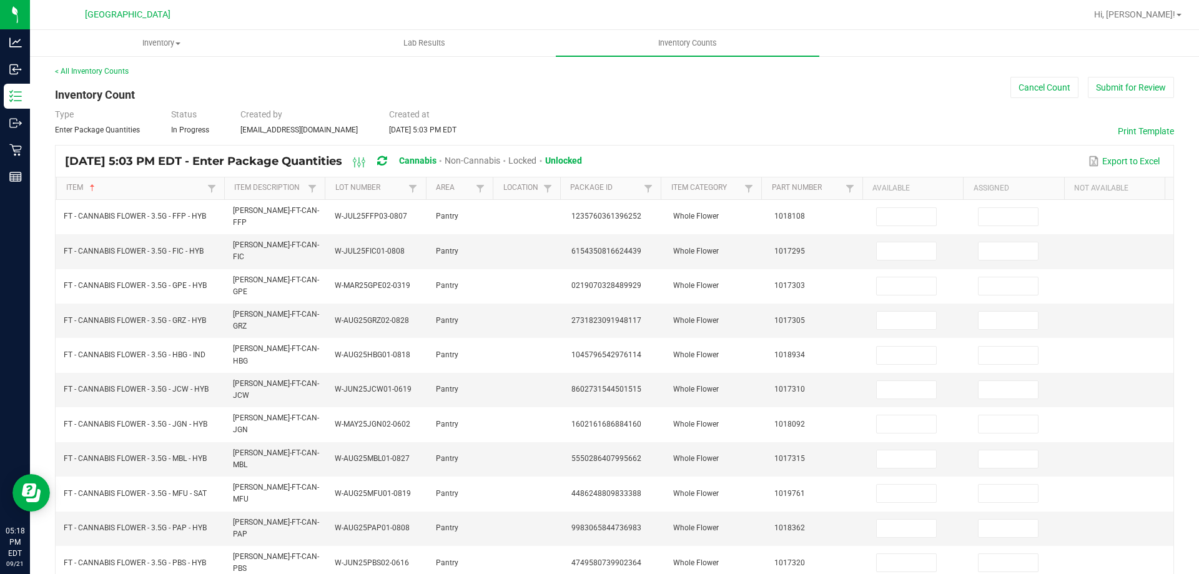
scroll to position [0, 0]
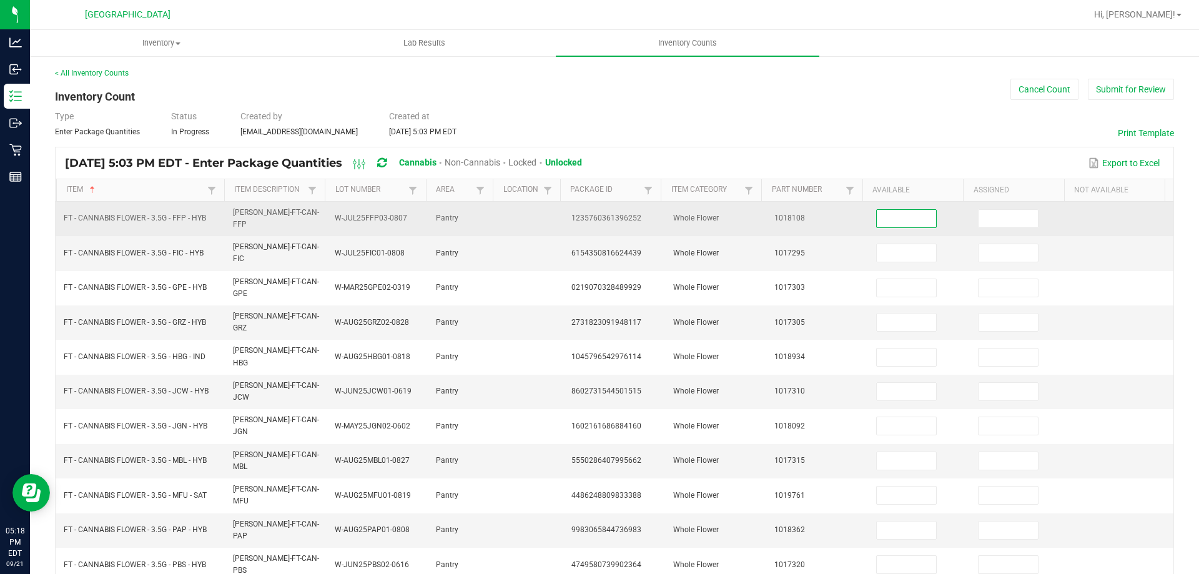
click at [901, 217] on input at bounding box center [905, 218] width 59 height 17
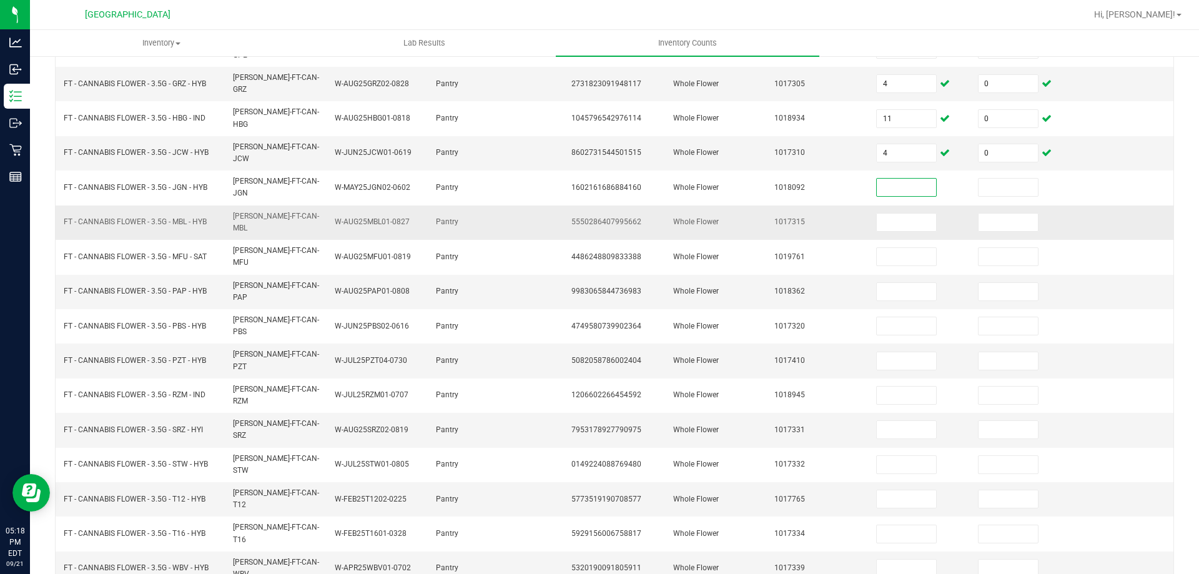
scroll to position [250, 0]
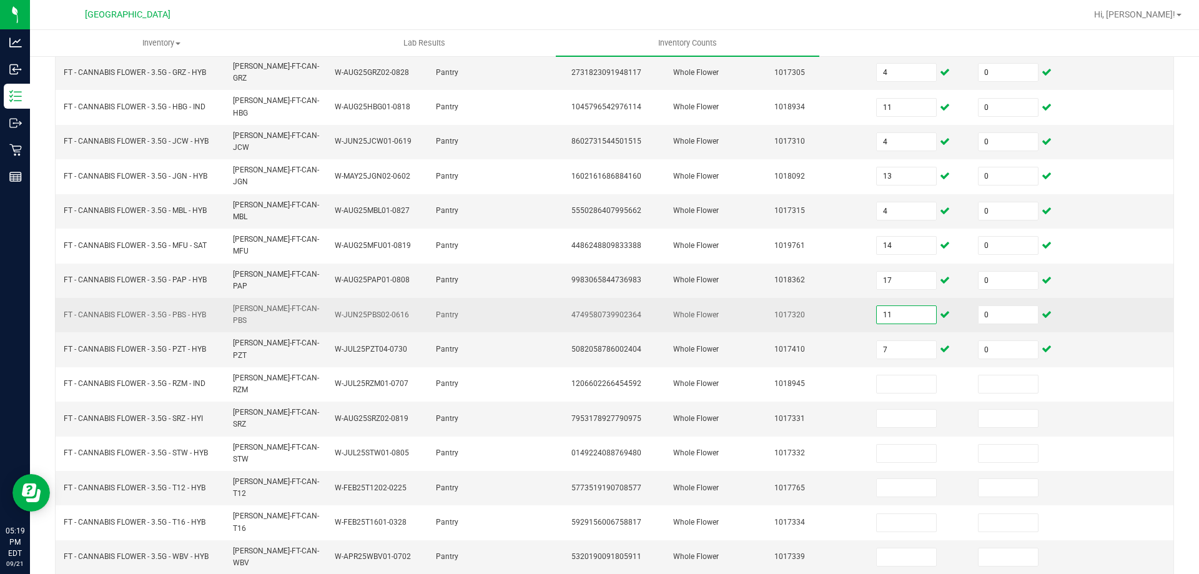
click at [895, 306] on input "11" at bounding box center [905, 314] width 59 height 17
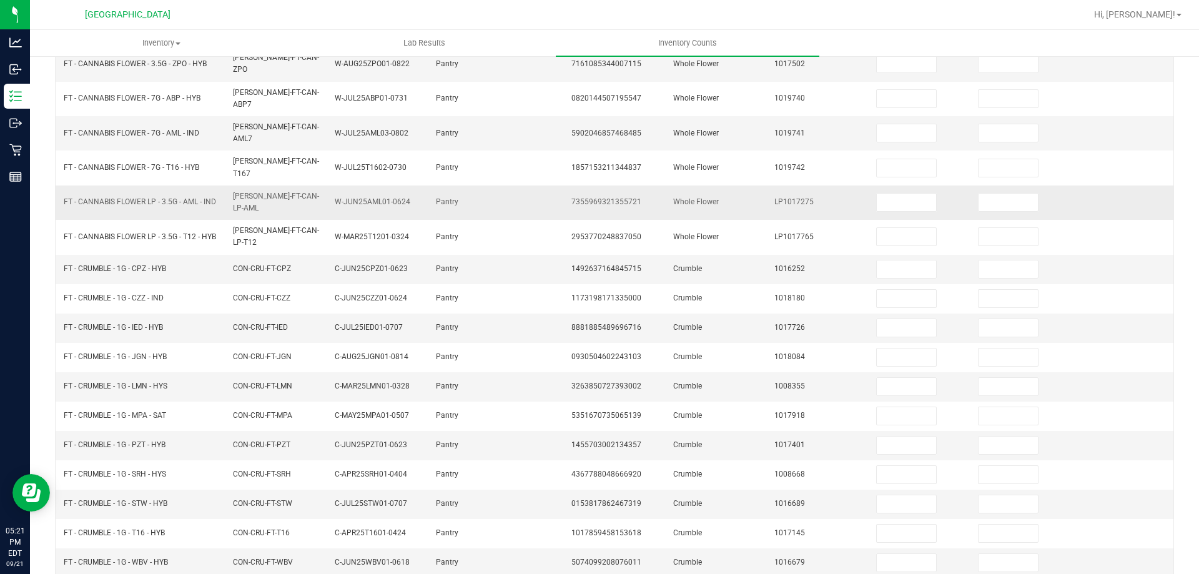
scroll to position [0, 0]
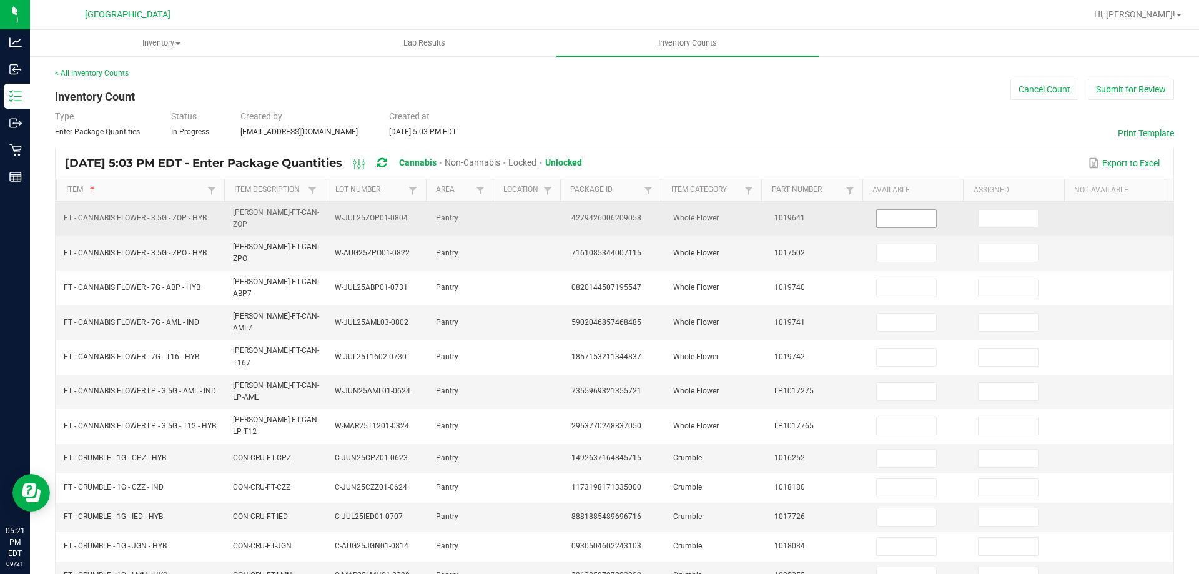
click at [904, 210] on input at bounding box center [905, 218] width 59 height 17
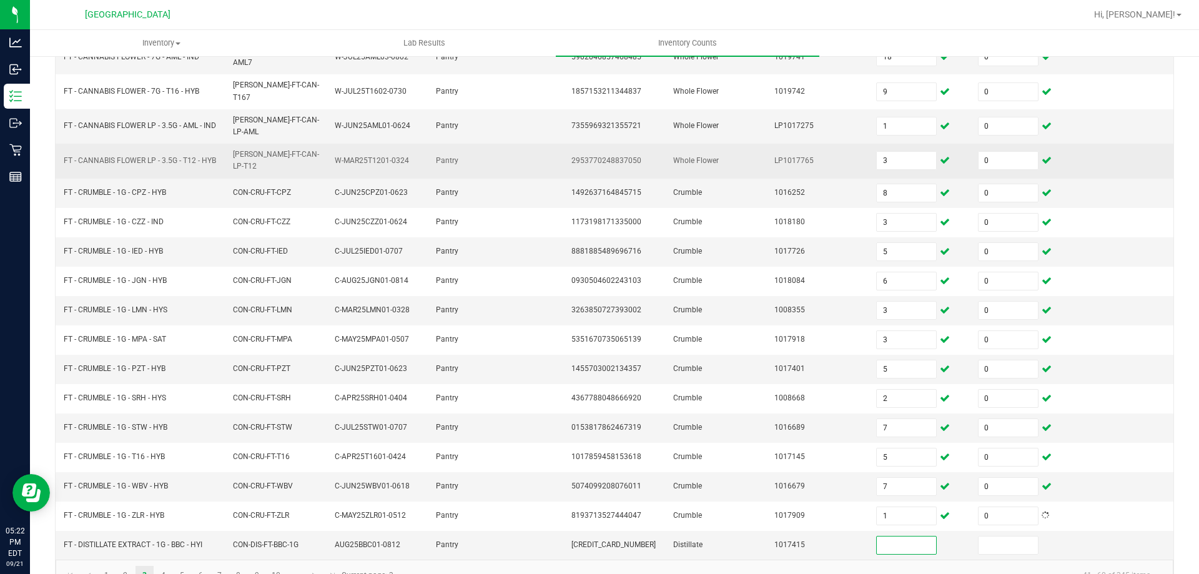
scroll to position [270, 0]
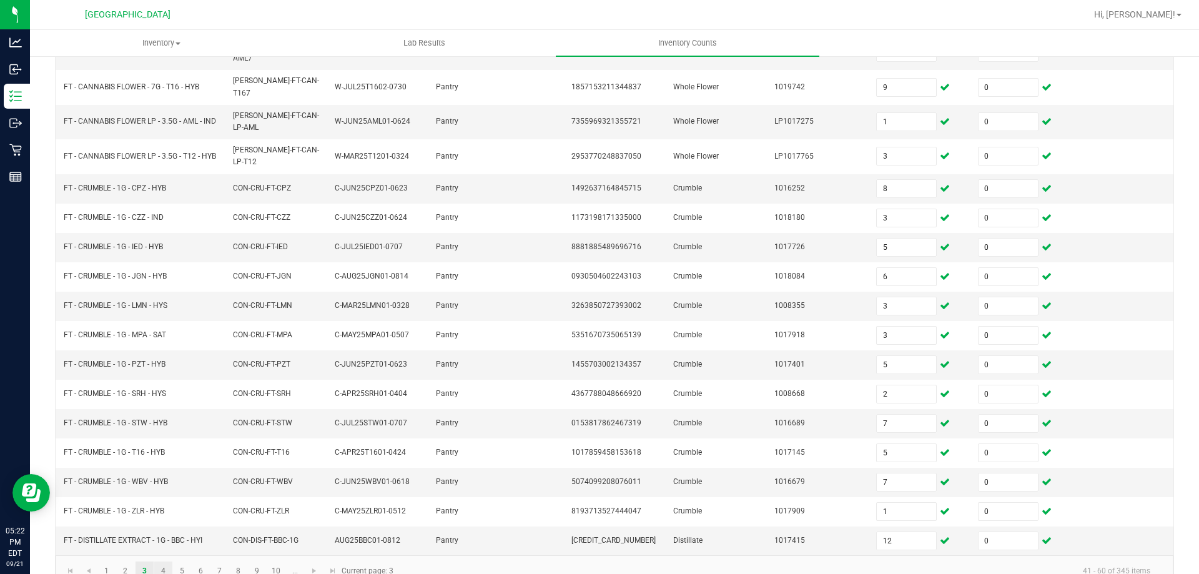
click at [164, 561] on link "4" at bounding box center [163, 570] width 18 height 19
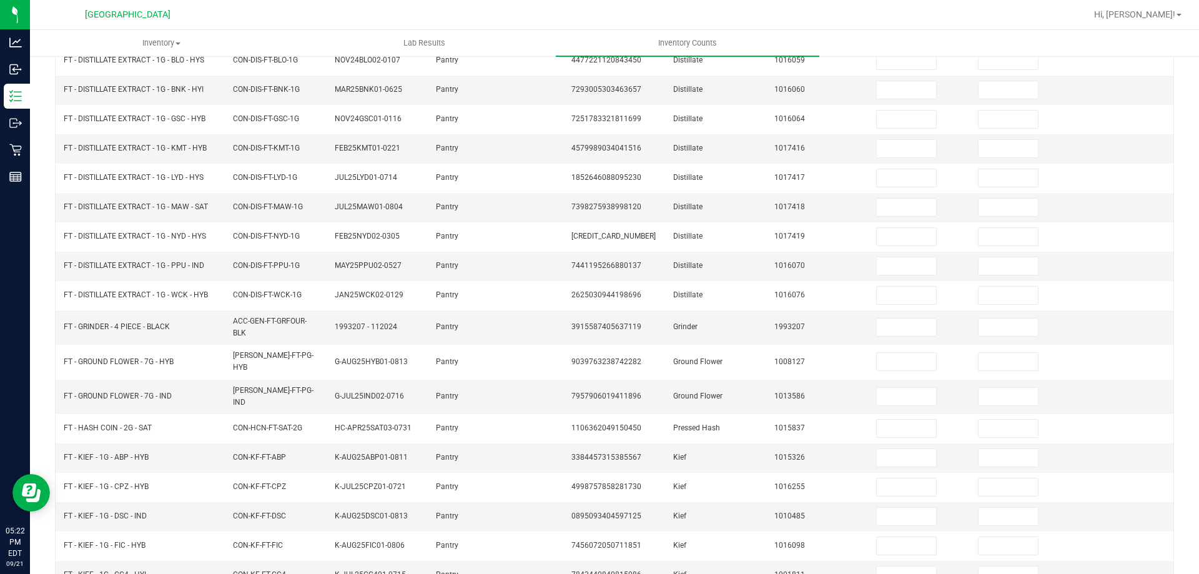
scroll to position [0, 0]
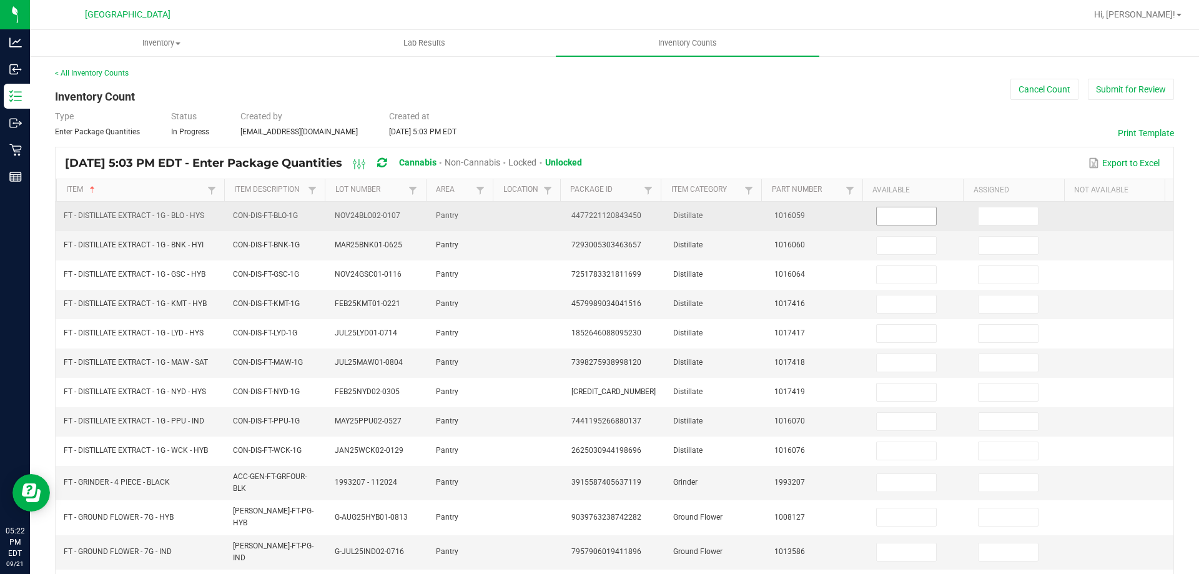
click at [886, 220] on input at bounding box center [905, 215] width 59 height 17
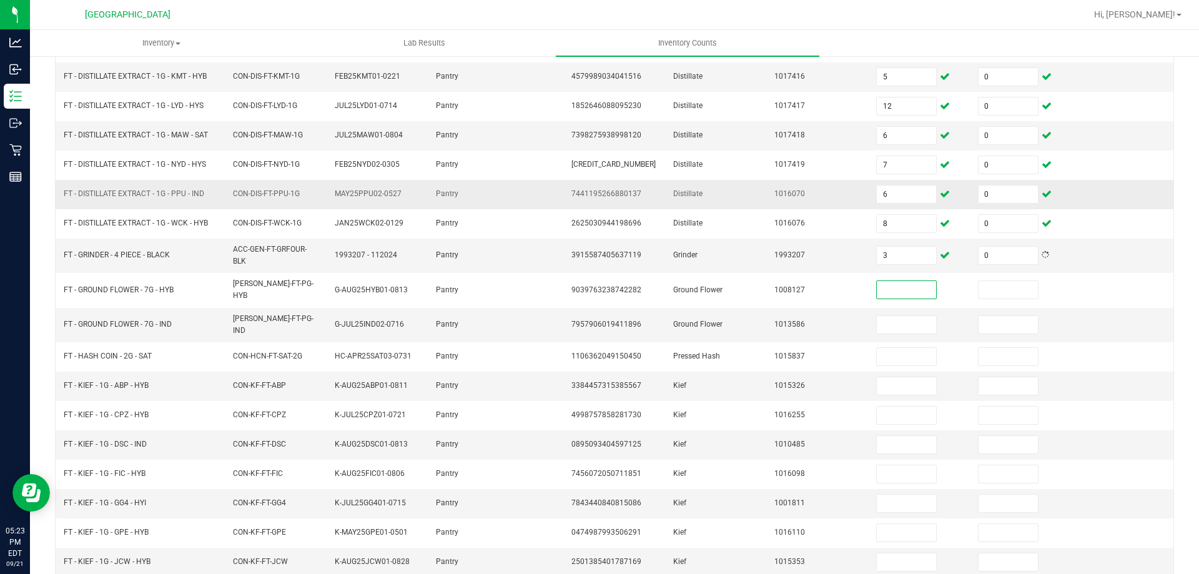
scroll to position [265, 0]
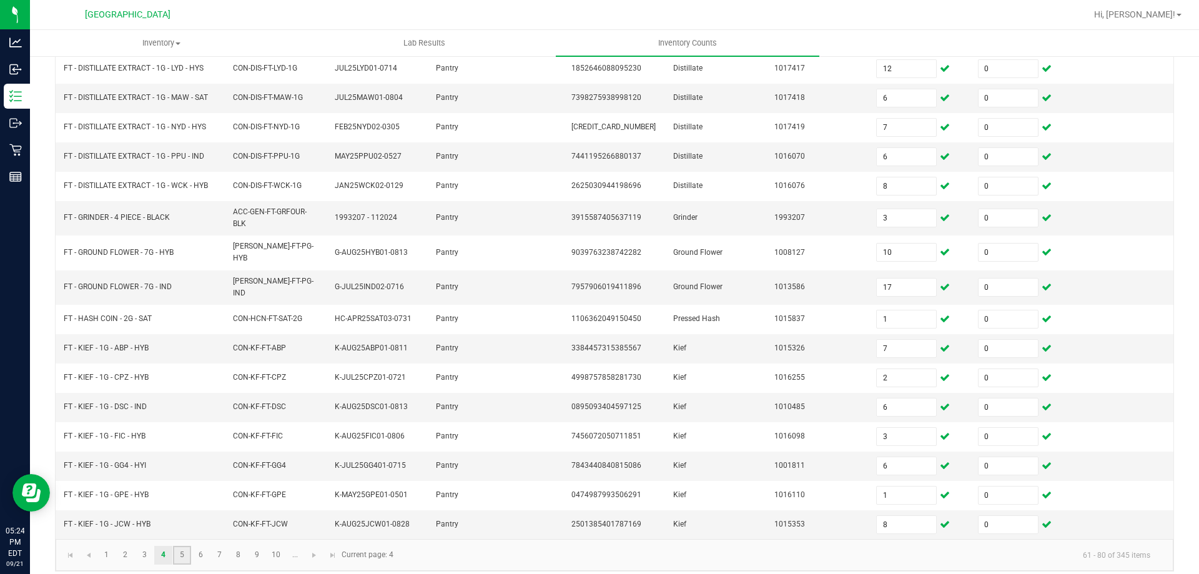
click at [189, 546] on link "5" at bounding box center [182, 555] width 18 height 19
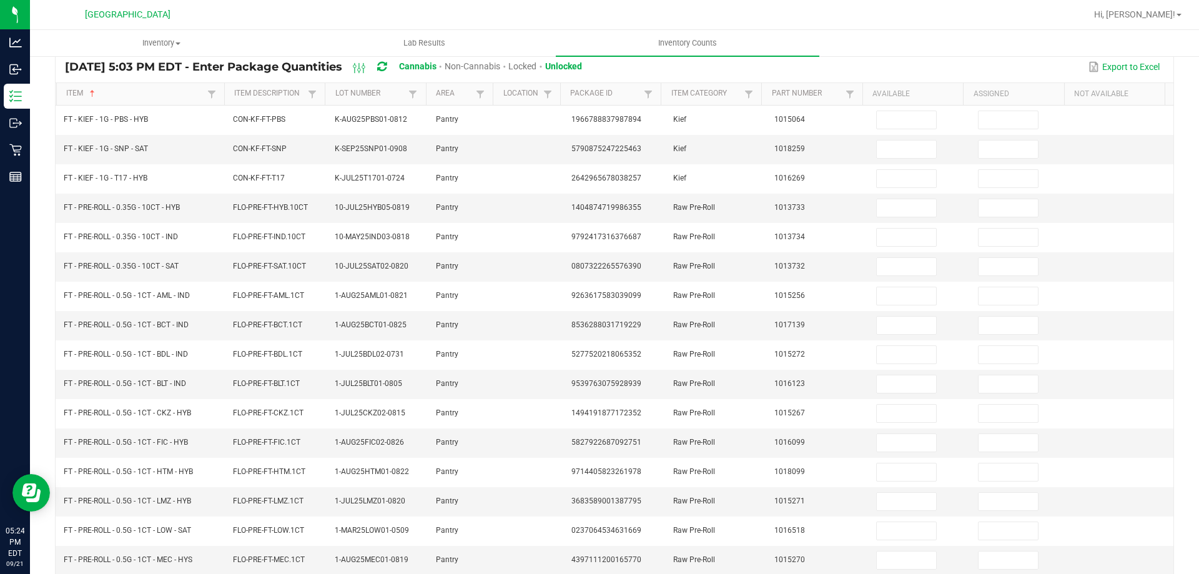
scroll to position [0, 0]
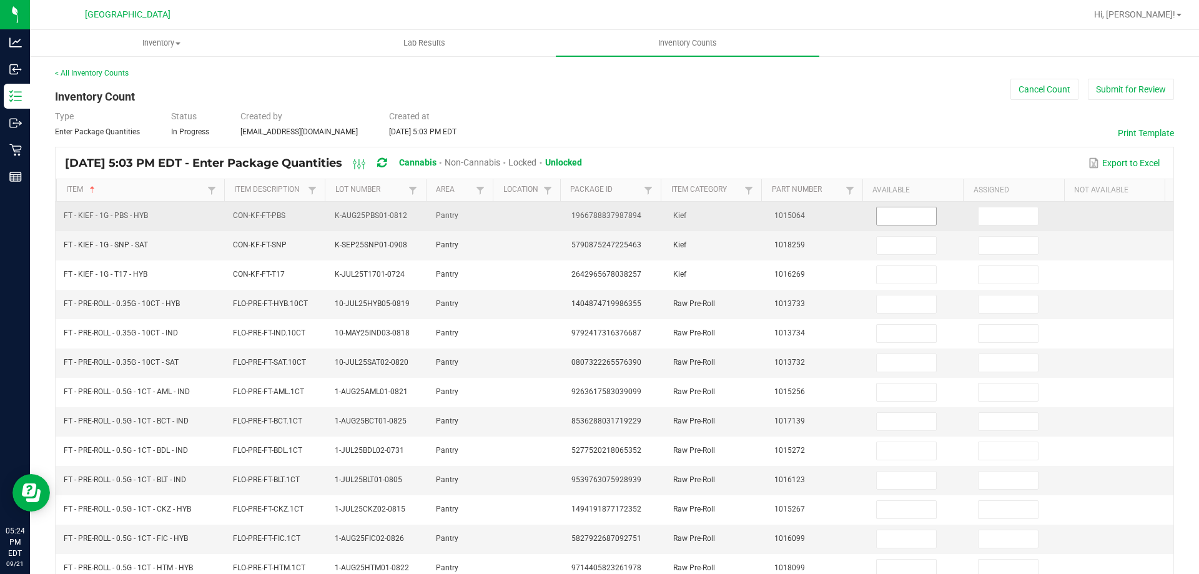
click at [879, 217] on input at bounding box center [905, 215] width 59 height 17
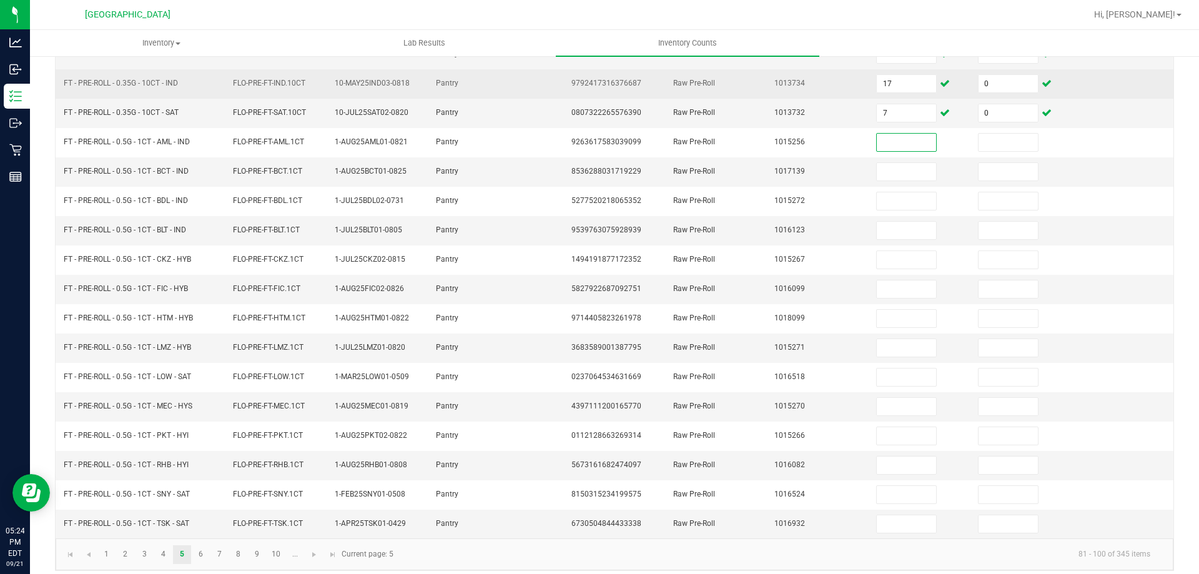
scroll to position [259, 0]
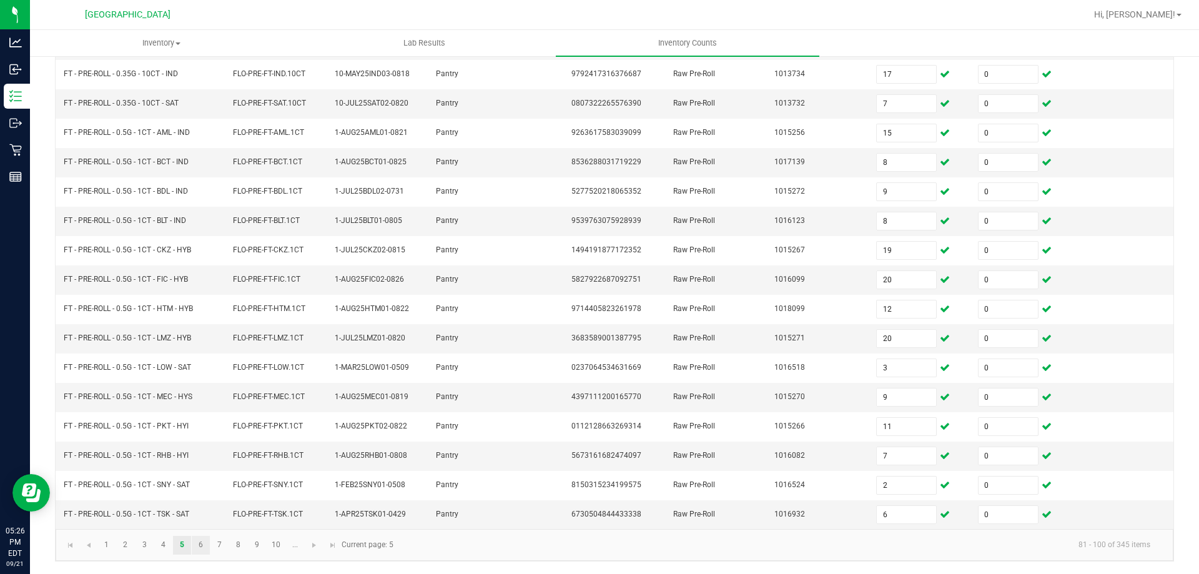
click at [198, 547] on link "6" at bounding box center [201, 545] width 18 height 19
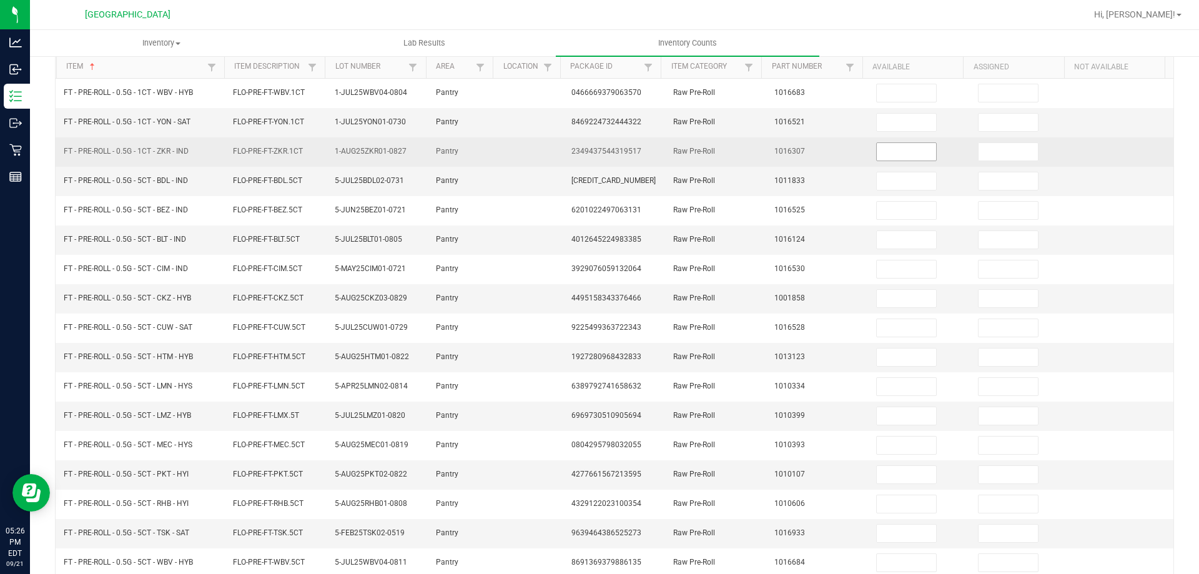
scroll to position [9, 0]
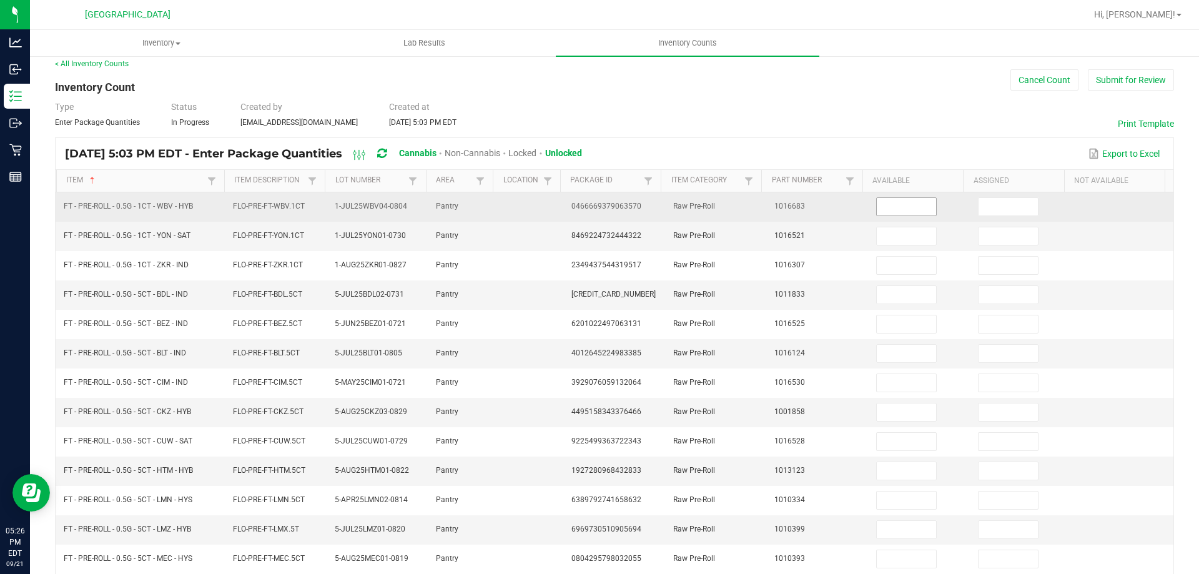
click at [885, 210] on input at bounding box center [905, 206] width 59 height 17
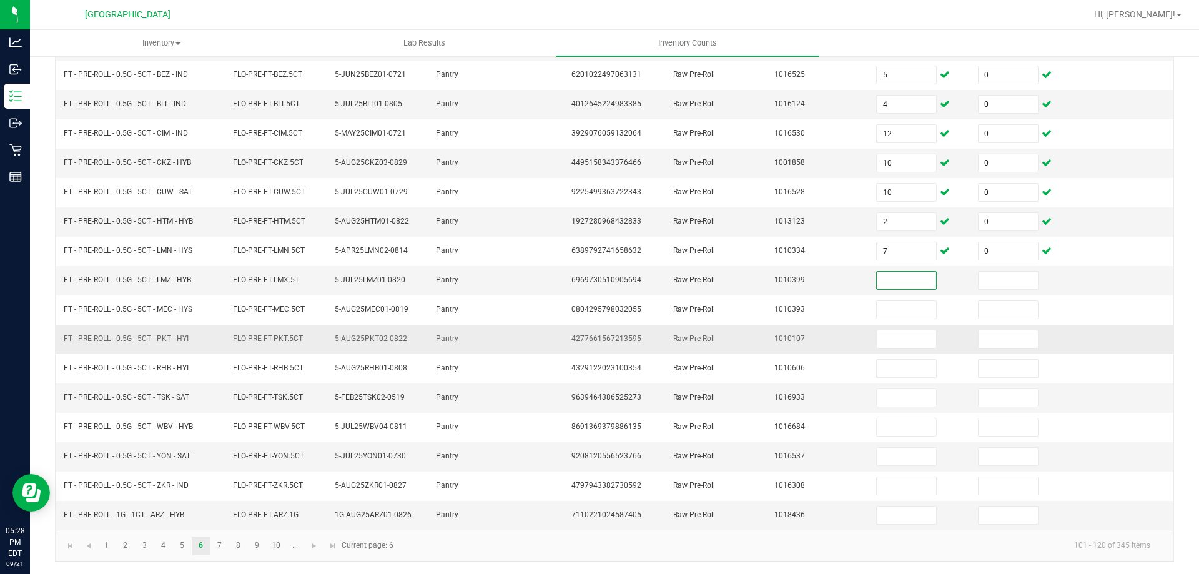
scroll to position [259, 0]
click at [218, 543] on link "7" at bounding box center [219, 545] width 18 height 19
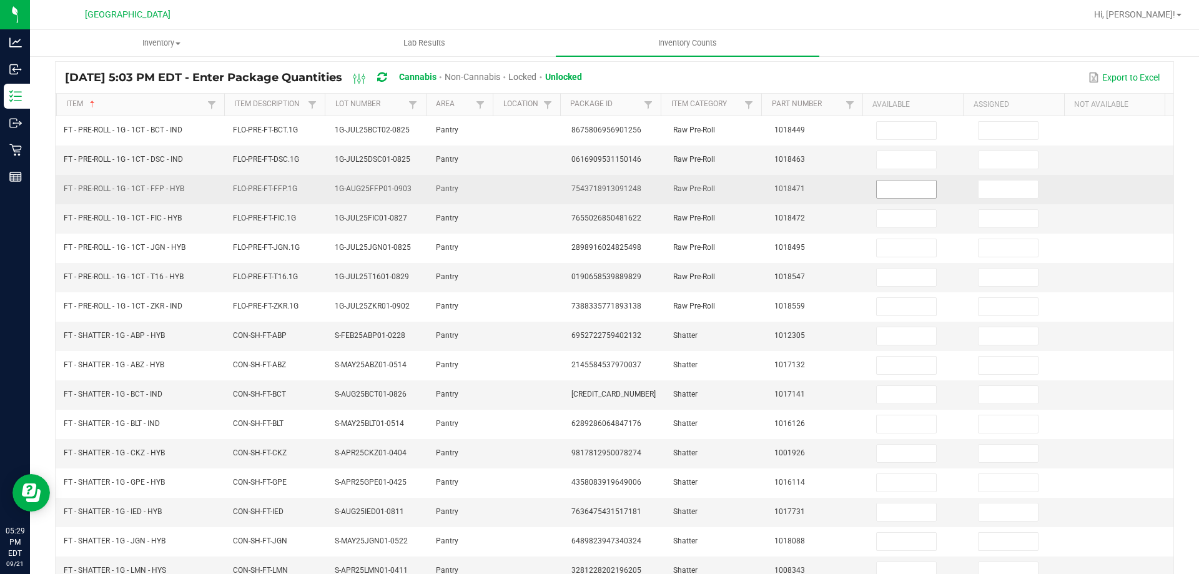
scroll to position [0, 0]
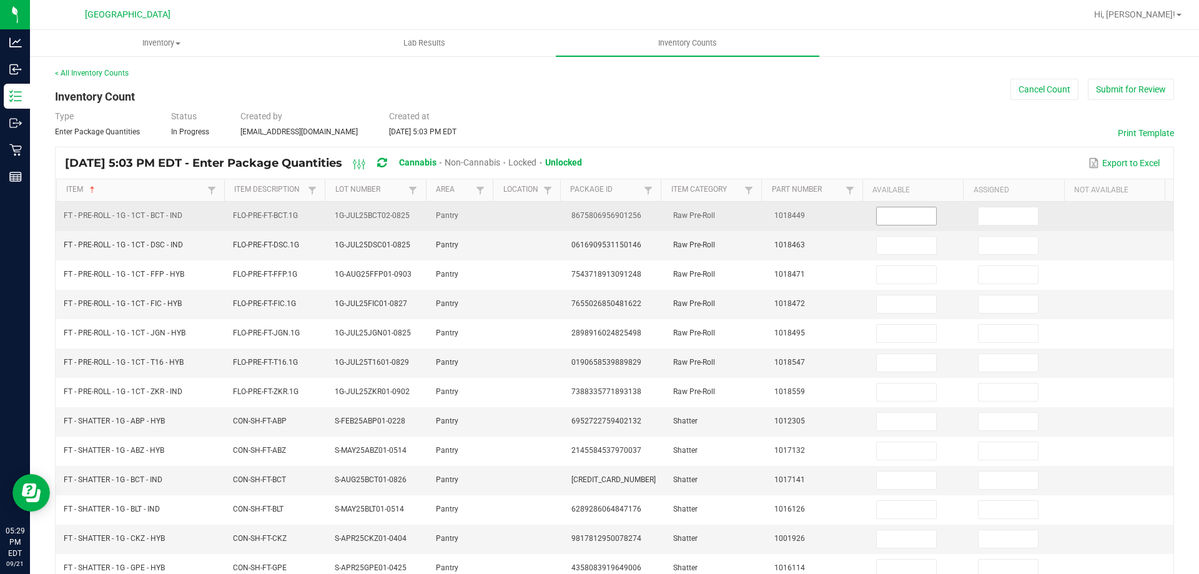
click at [892, 215] on input at bounding box center [905, 215] width 59 height 17
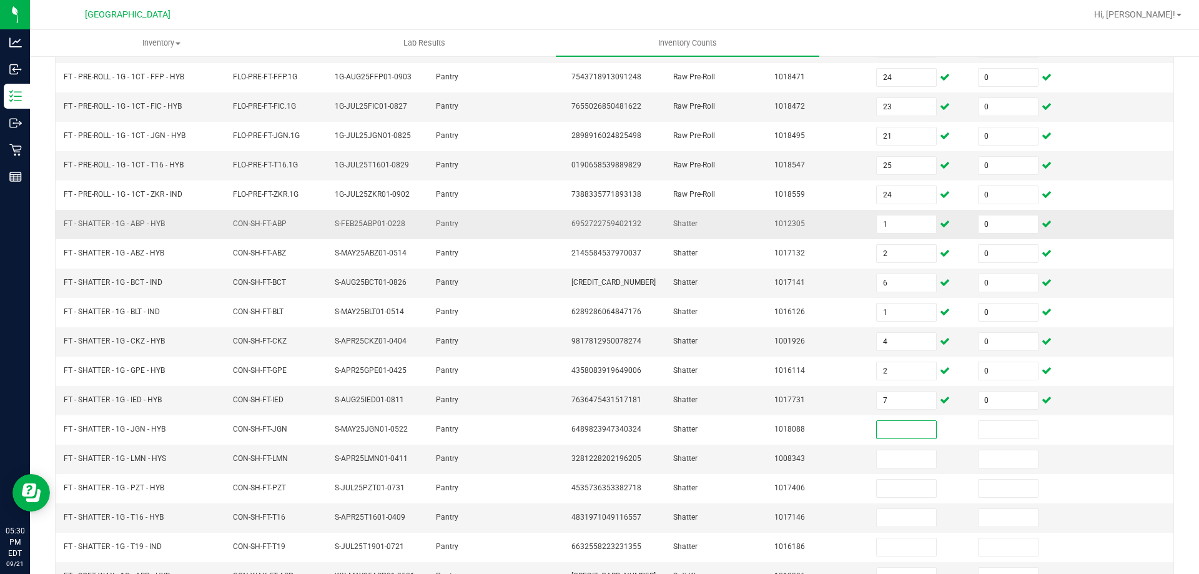
scroll to position [259, 0]
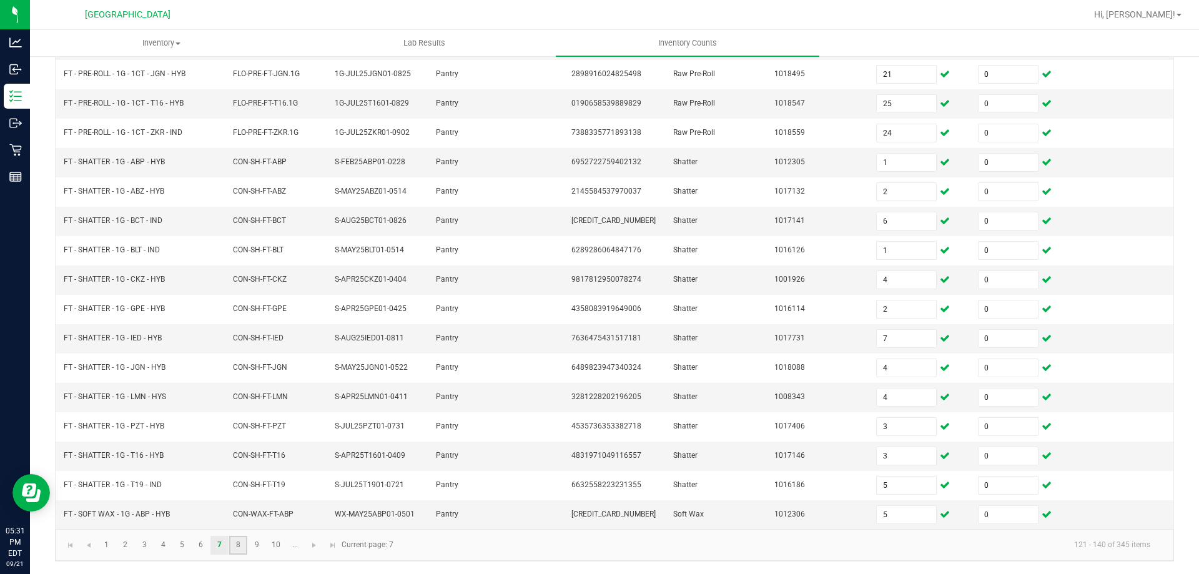
click at [245, 537] on link "8" at bounding box center [238, 545] width 18 height 19
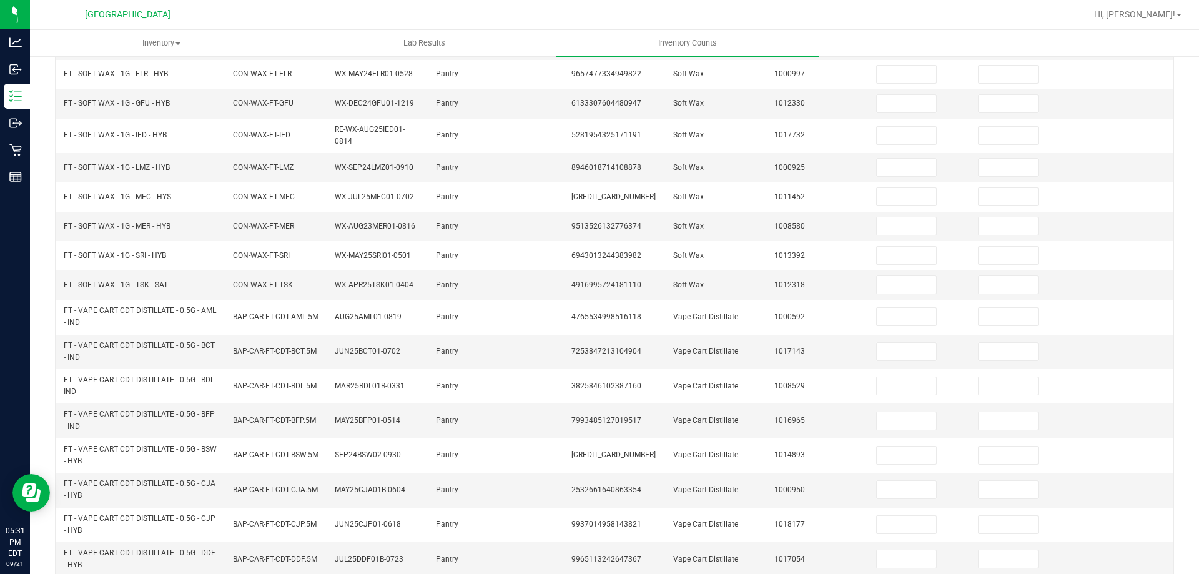
scroll to position [0, 0]
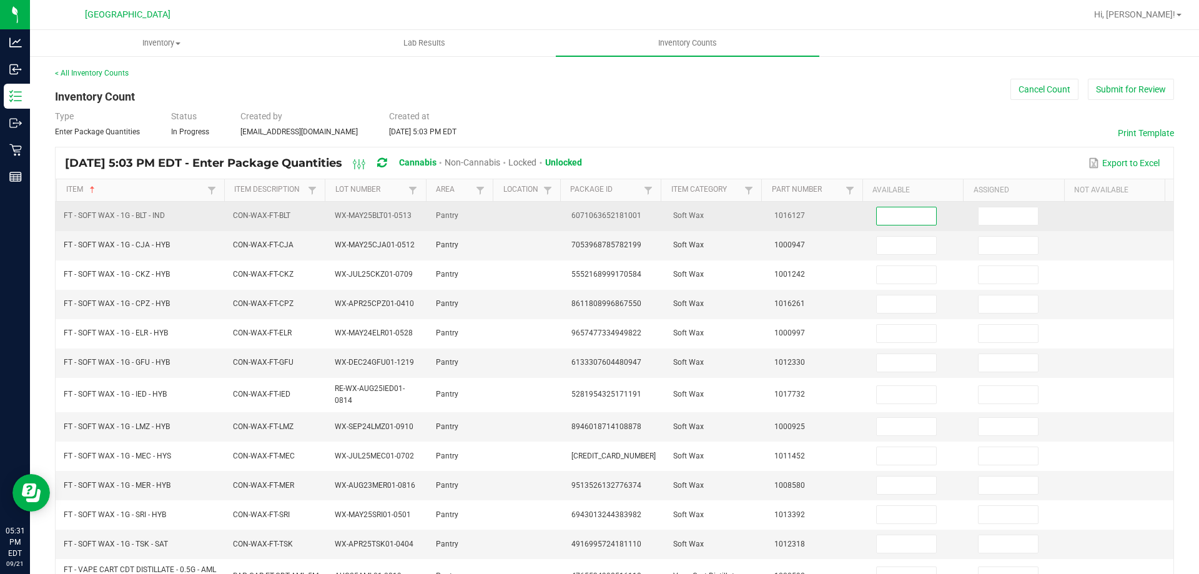
click at [888, 215] on input at bounding box center [905, 215] width 59 height 17
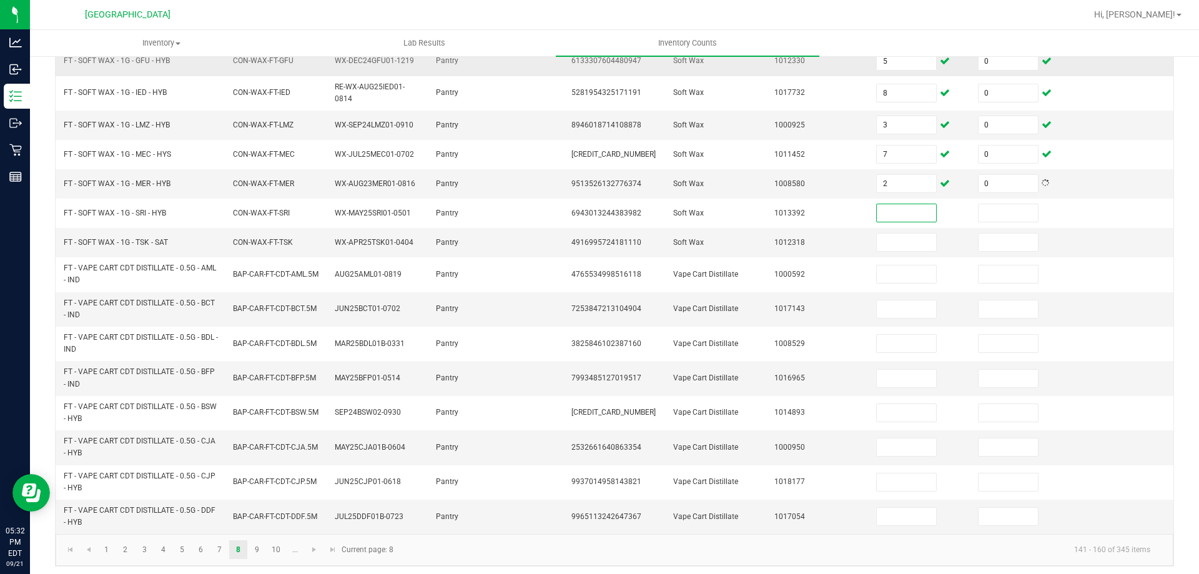
scroll to position [307, 0]
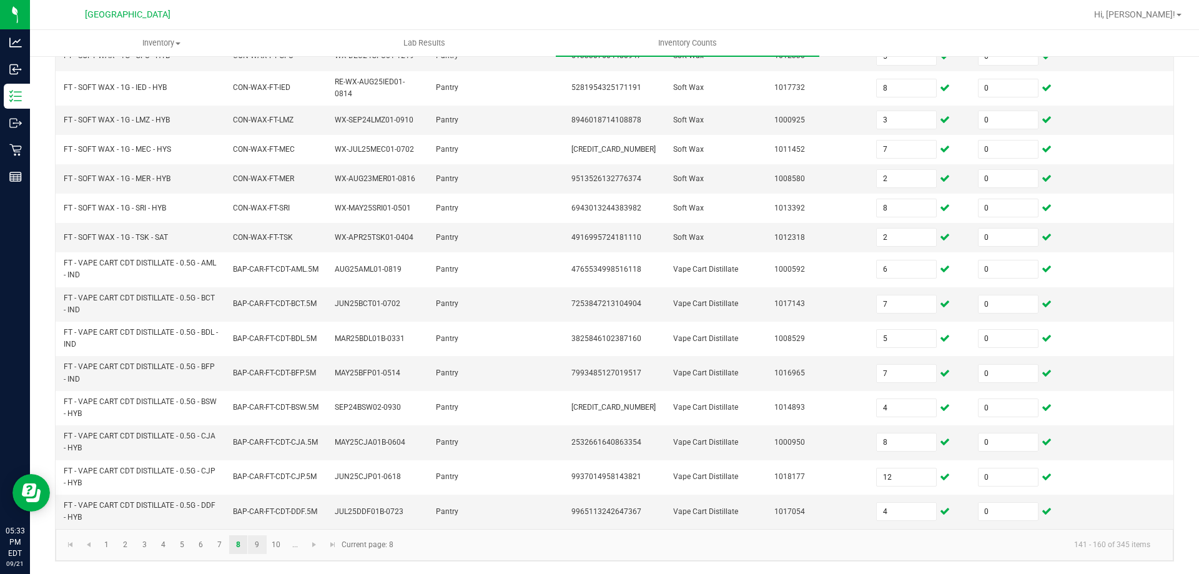
click at [260, 542] on link "9" at bounding box center [257, 544] width 18 height 19
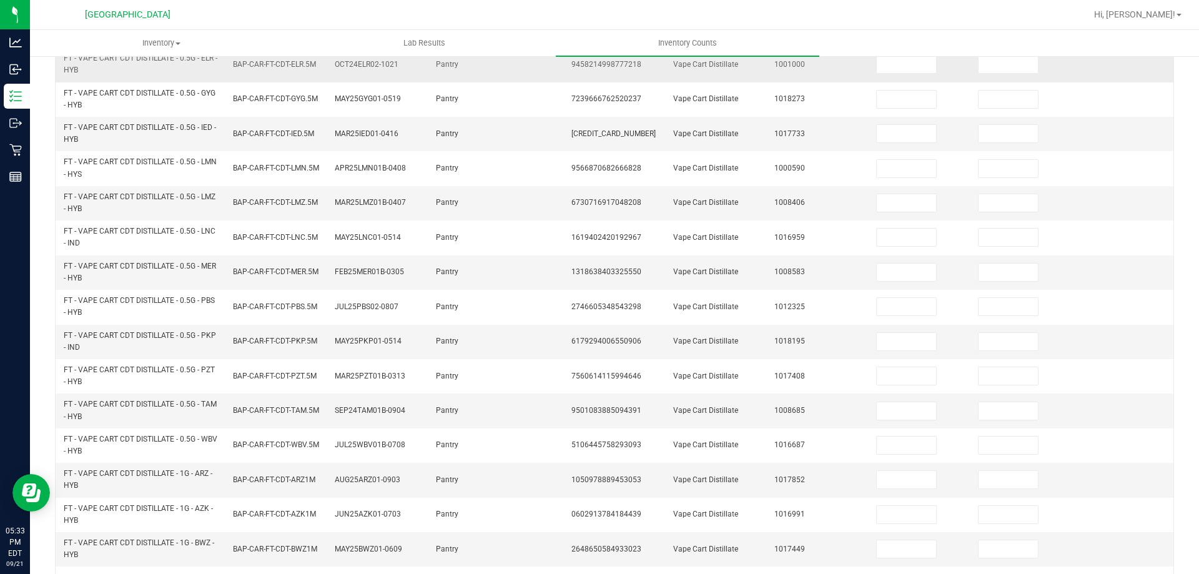
scroll to position [0, 0]
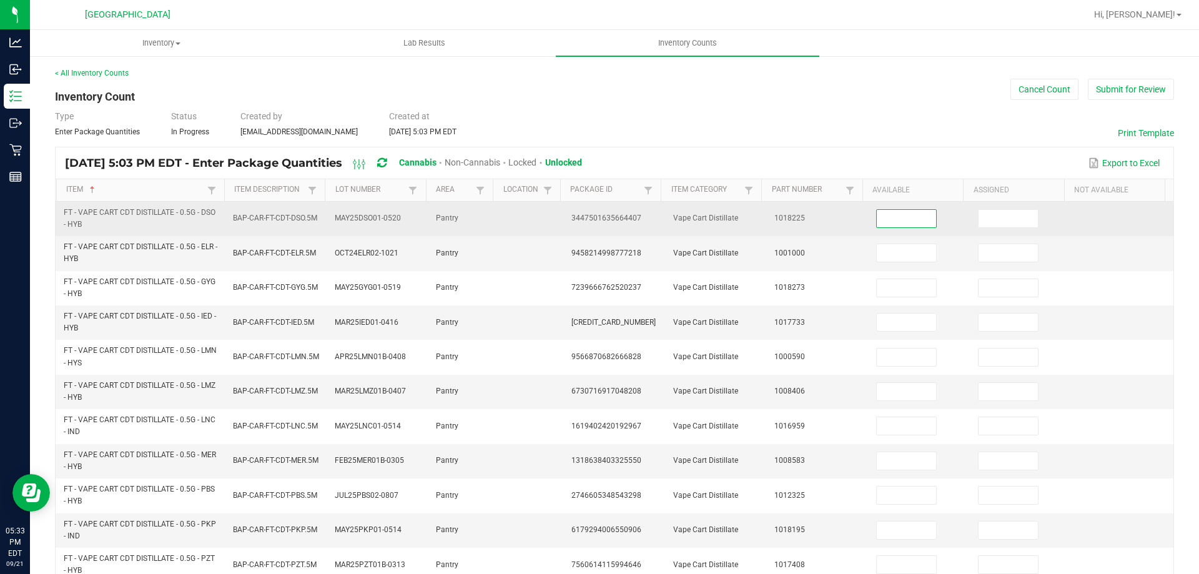
click at [917, 220] on input at bounding box center [905, 218] width 59 height 17
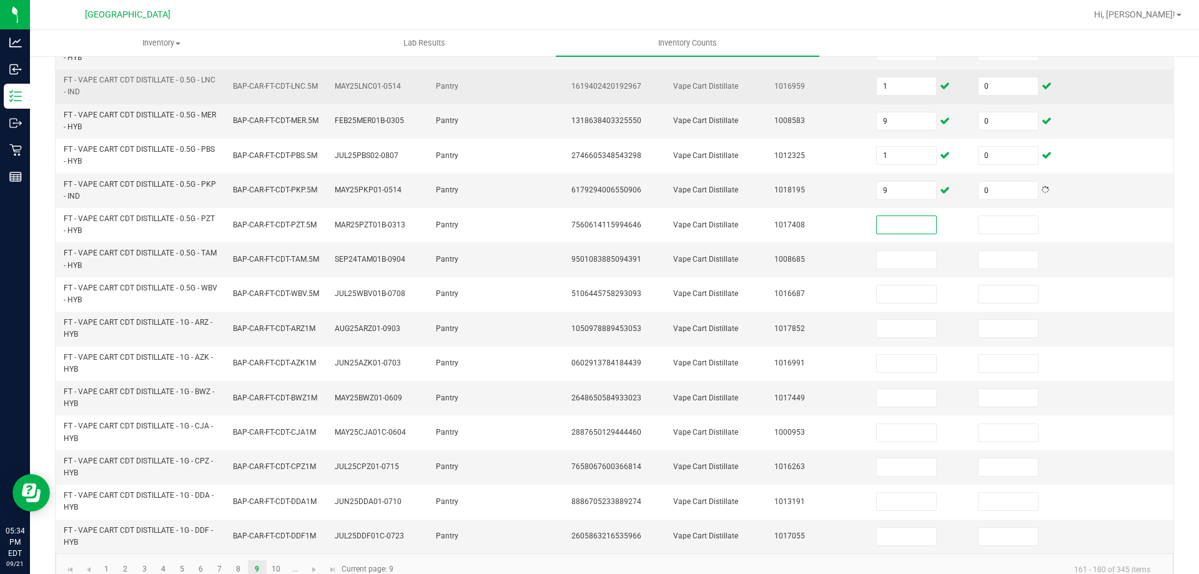
scroll to position [364, 0]
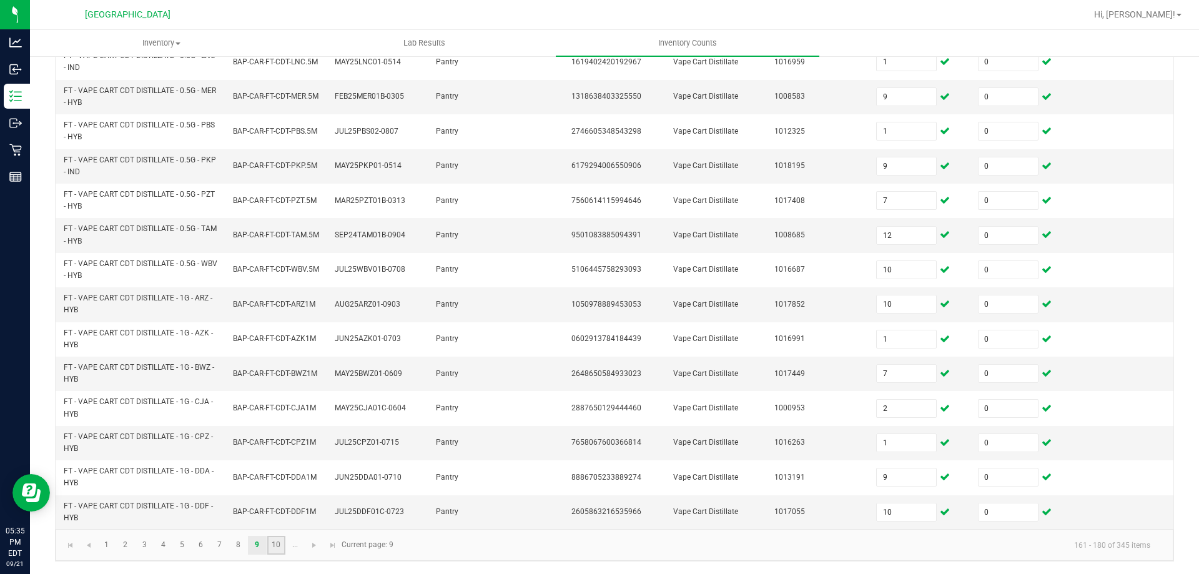
click at [275, 544] on link "10" at bounding box center [276, 545] width 18 height 19
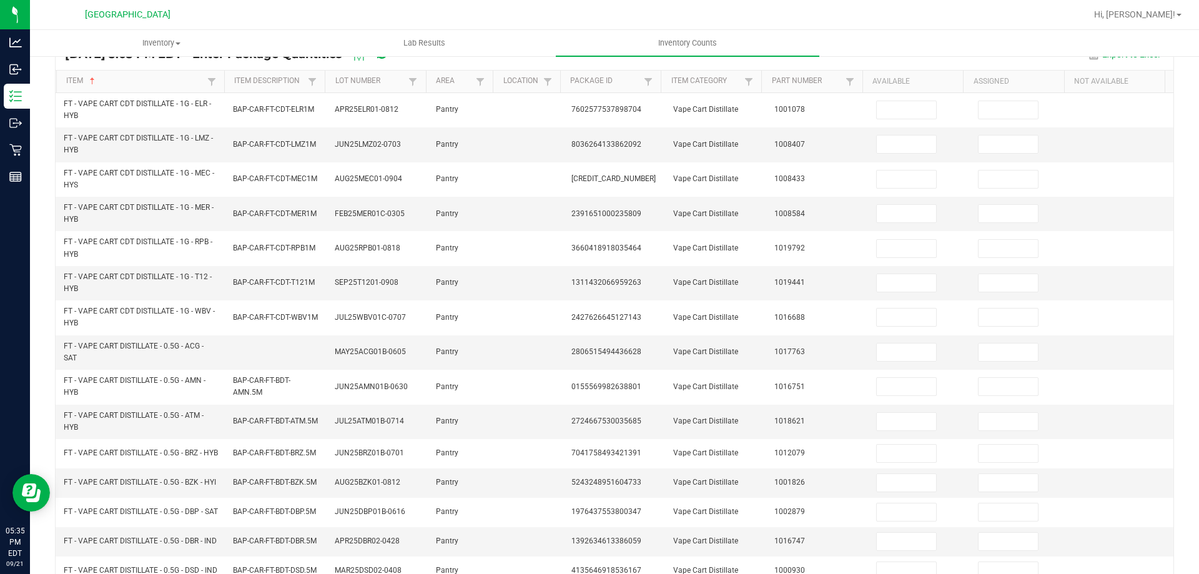
scroll to position [0, 0]
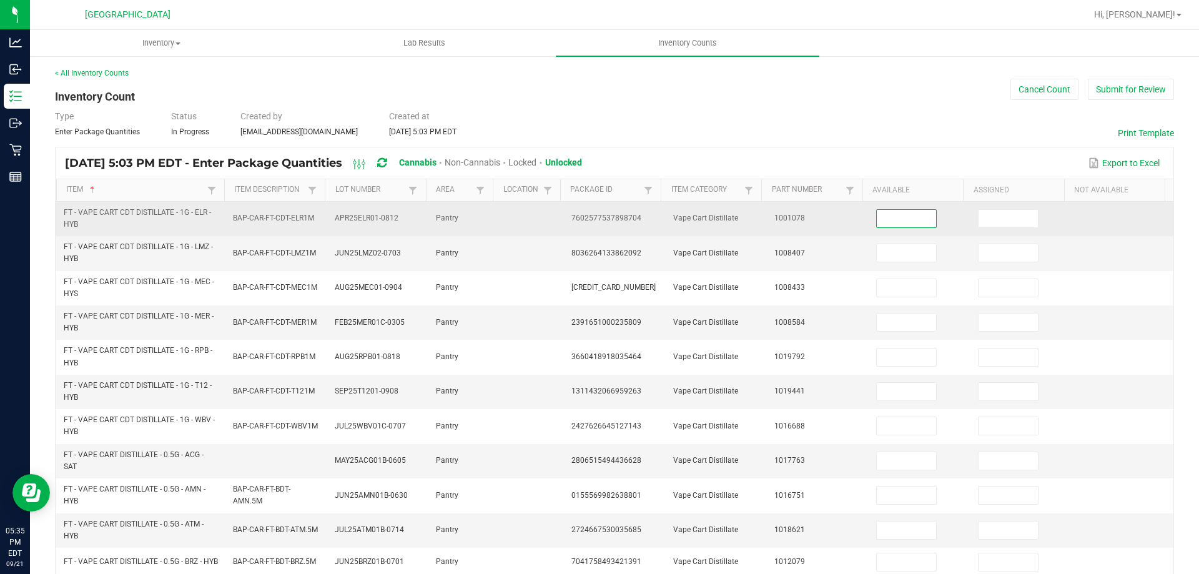
click at [890, 216] on input at bounding box center [905, 218] width 59 height 17
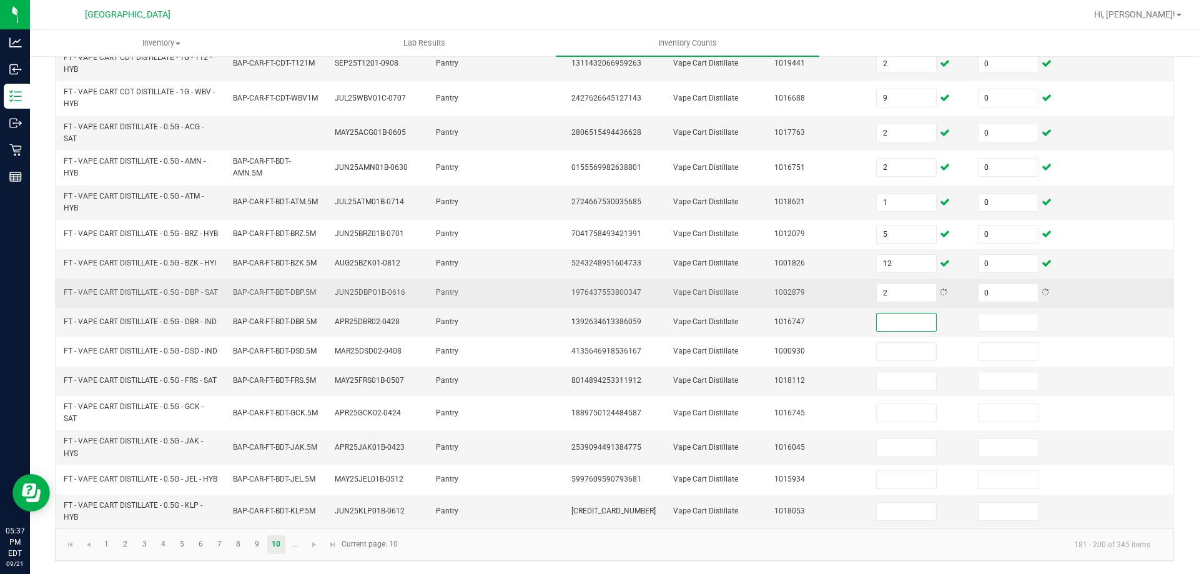
scroll to position [364, 0]
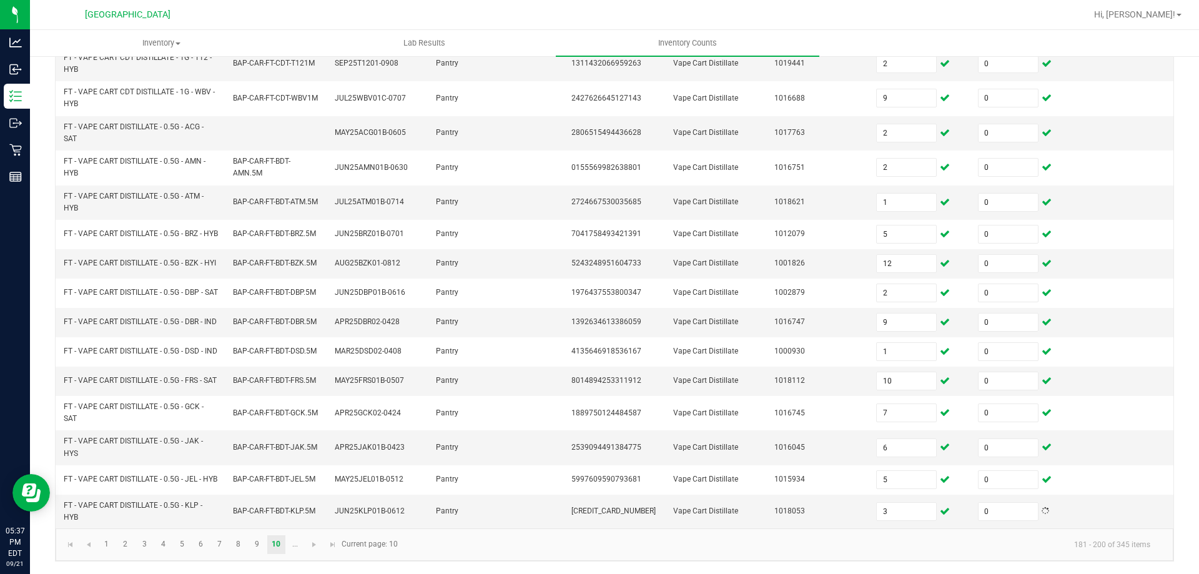
click at [315, 542] on span "Go to the next page" at bounding box center [314, 544] width 10 height 10
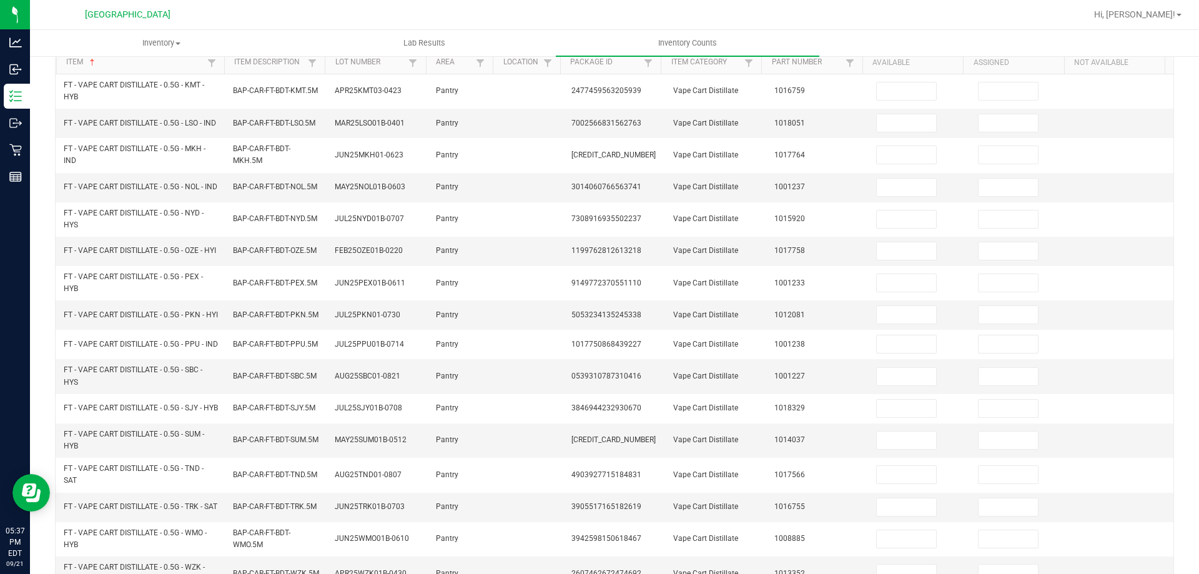
scroll to position [0, 0]
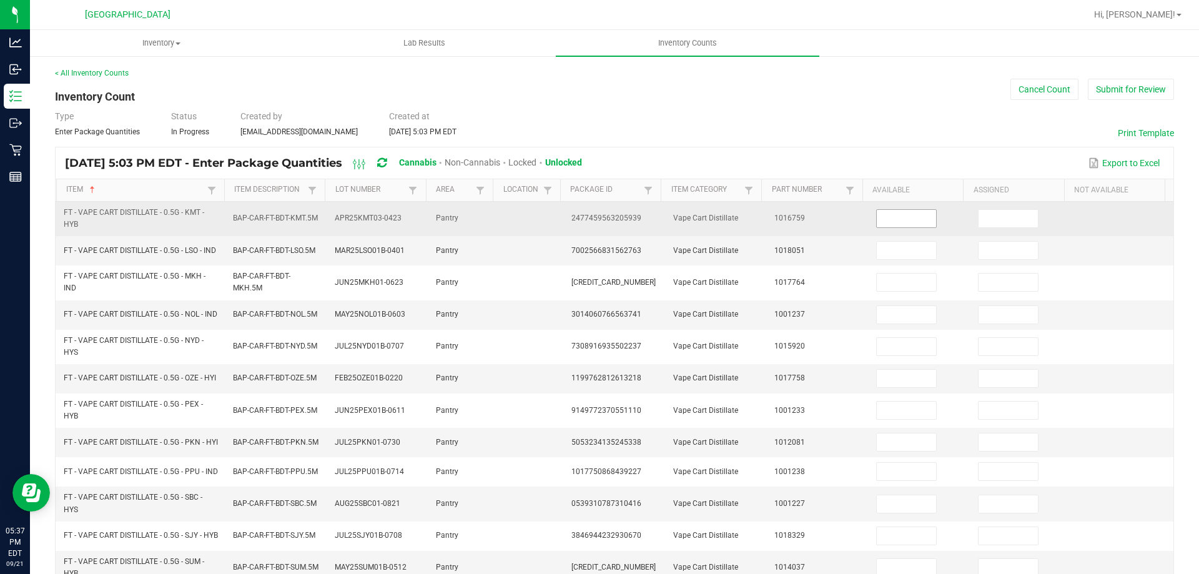
click at [908, 218] on input at bounding box center [905, 218] width 59 height 17
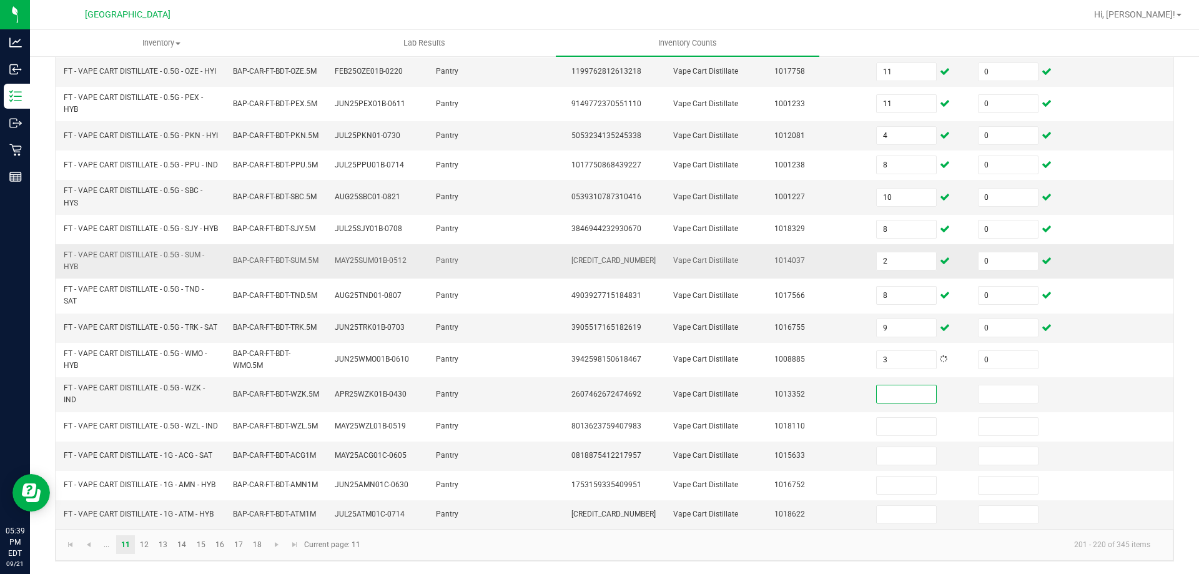
scroll to position [354, 0]
click at [139, 540] on link "12" at bounding box center [144, 544] width 18 height 19
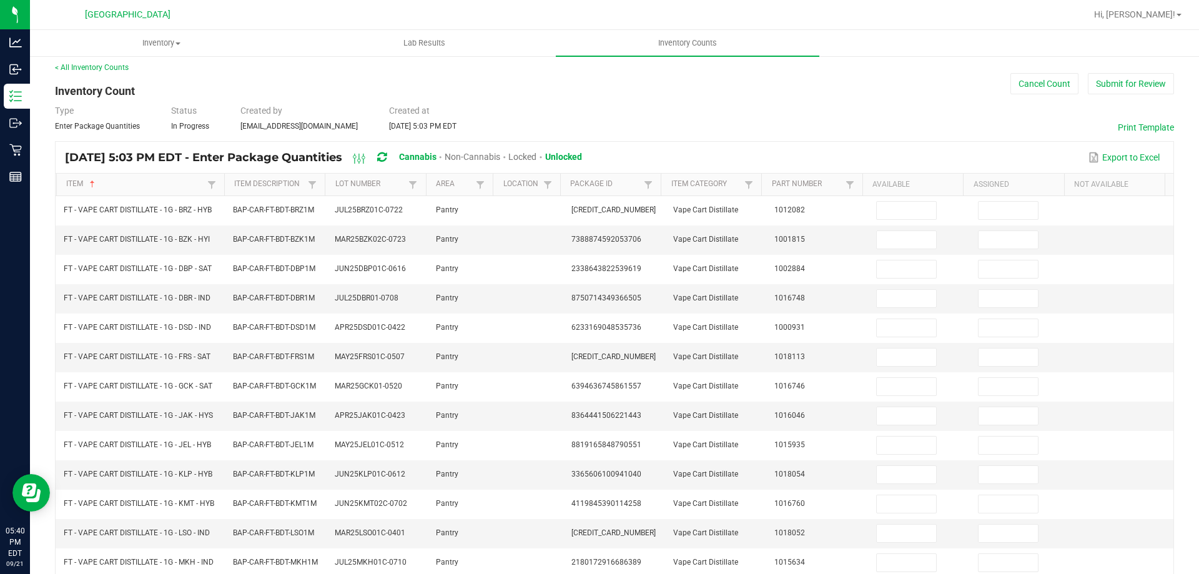
scroll to position [0, 0]
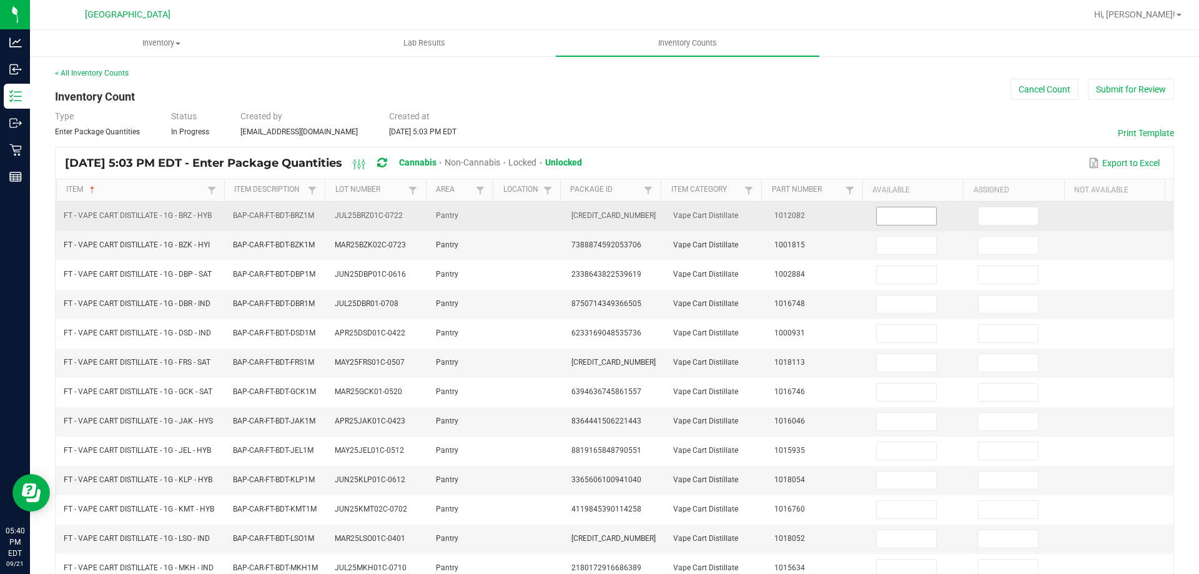
click at [913, 217] on input at bounding box center [905, 215] width 59 height 17
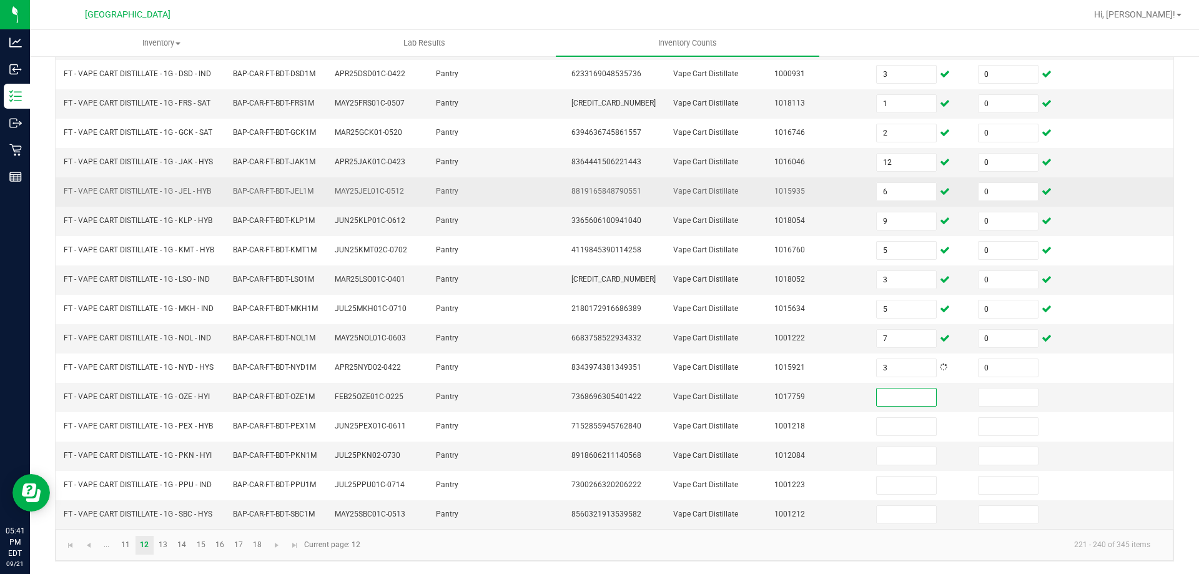
scroll to position [265, 0]
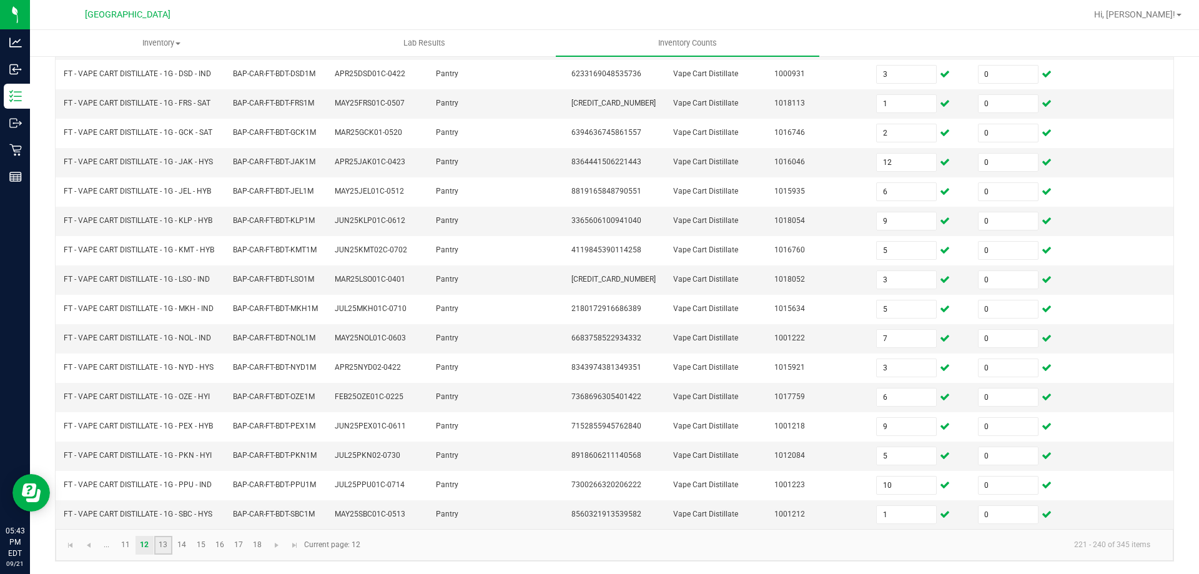
click at [165, 542] on link "13" at bounding box center [163, 545] width 18 height 19
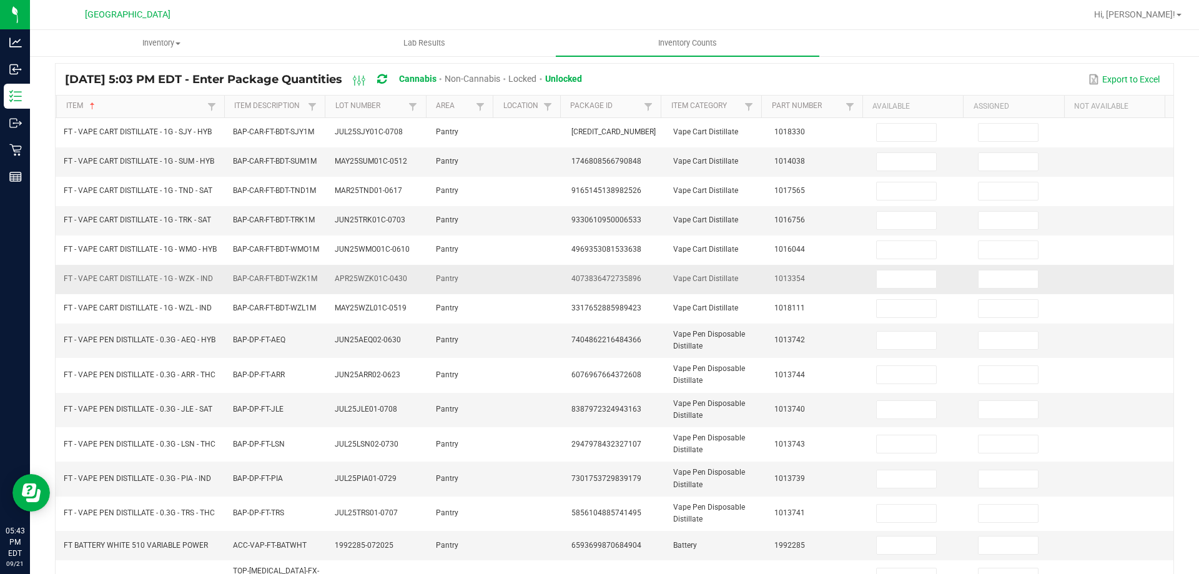
scroll to position [0, 0]
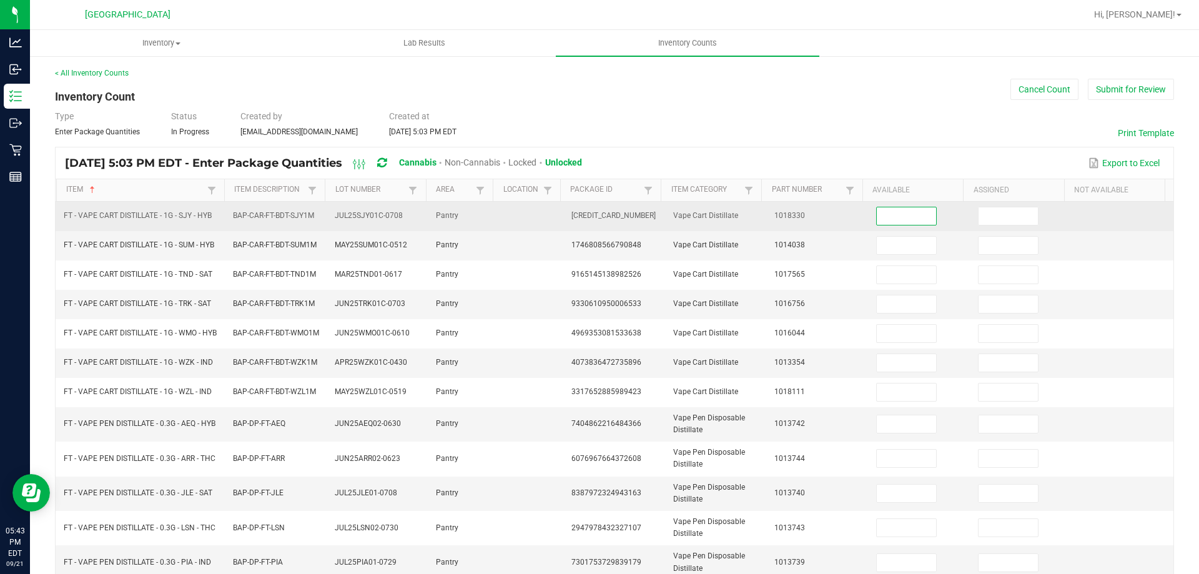
click at [881, 222] on input at bounding box center [905, 215] width 59 height 17
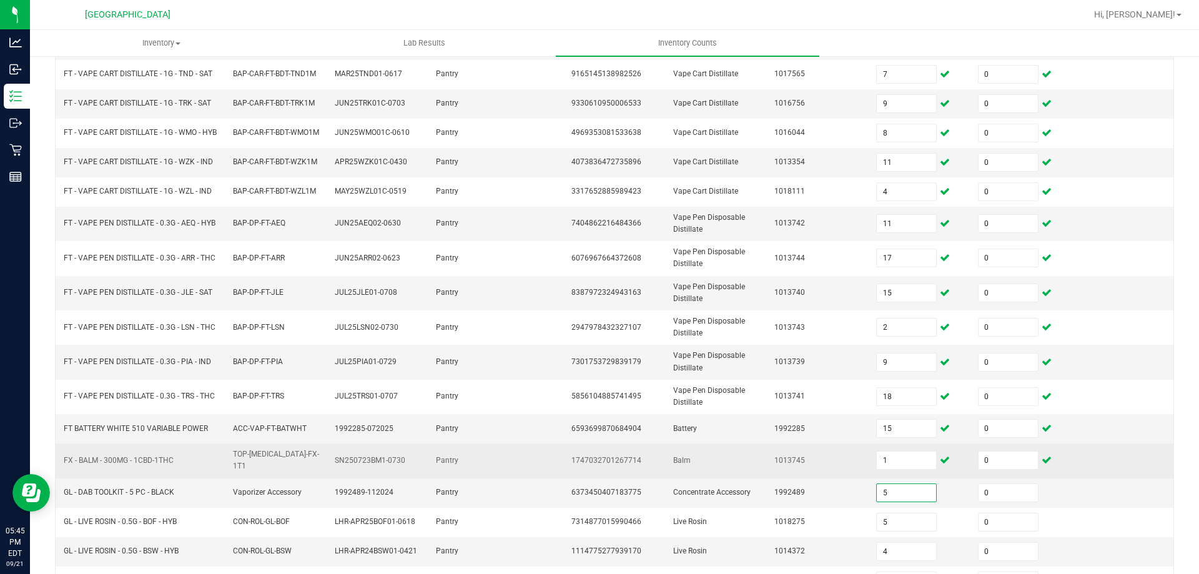
scroll to position [296, 0]
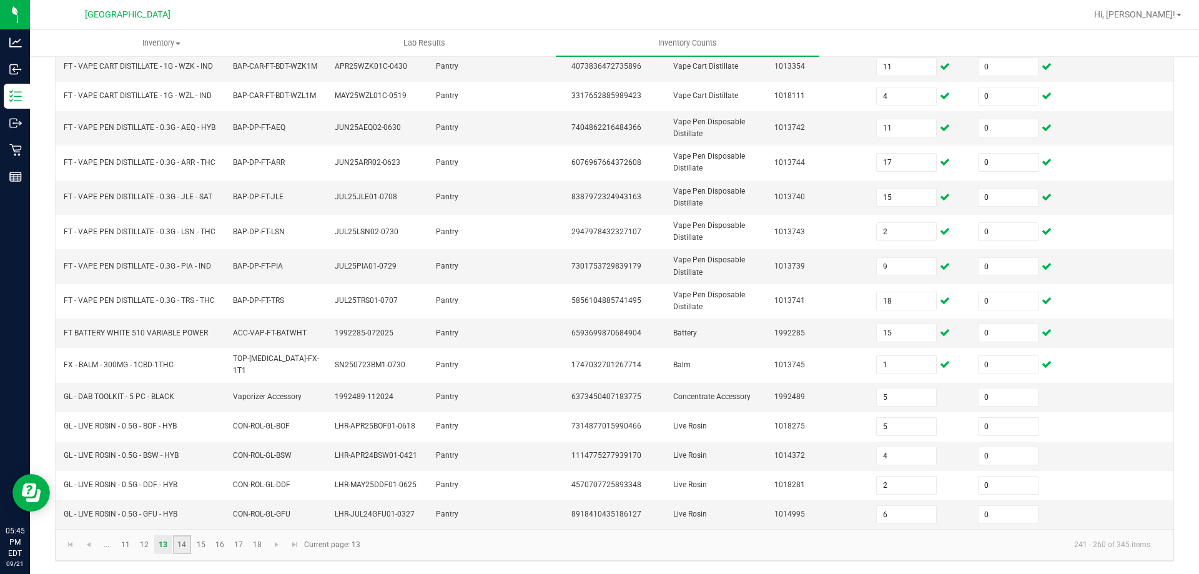
click at [180, 546] on link "14" at bounding box center [182, 544] width 18 height 19
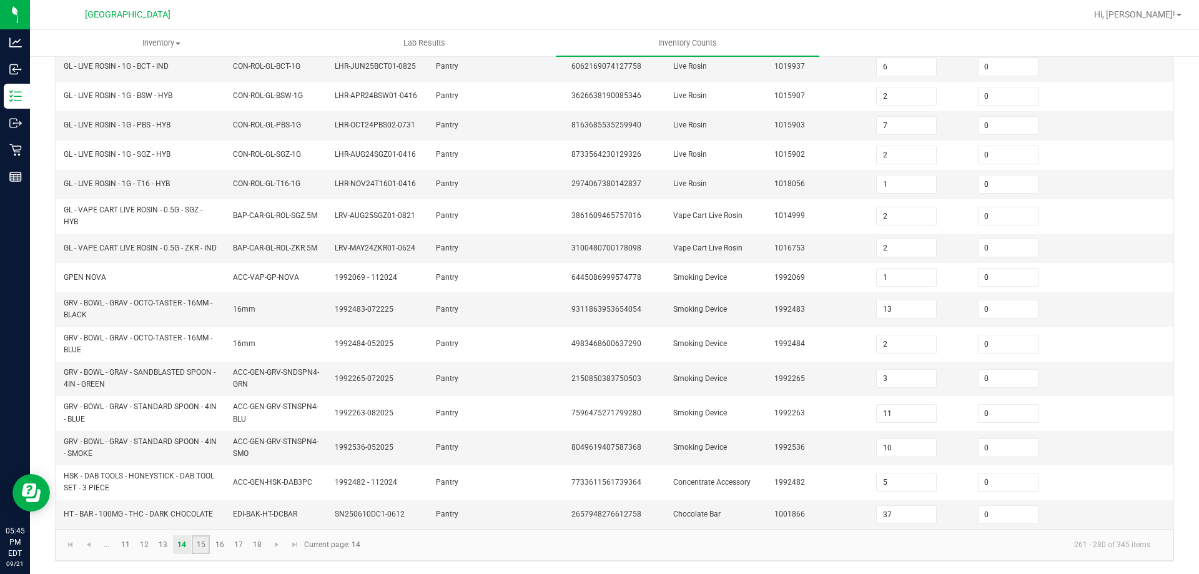
click at [208, 549] on link "15" at bounding box center [201, 544] width 18 height 19
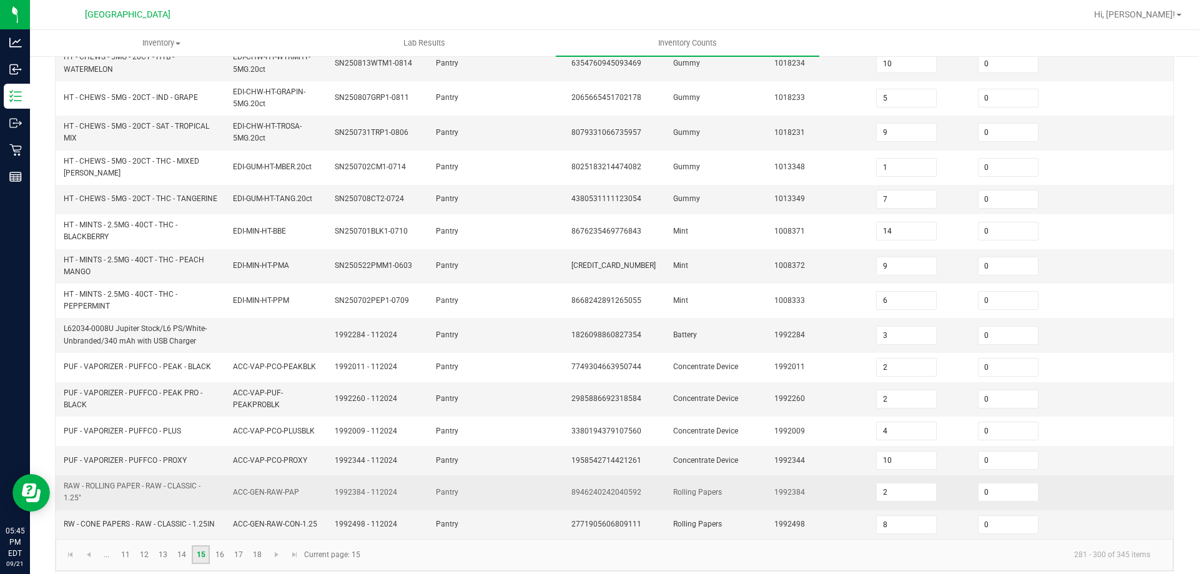
scroll to position [338, 0]
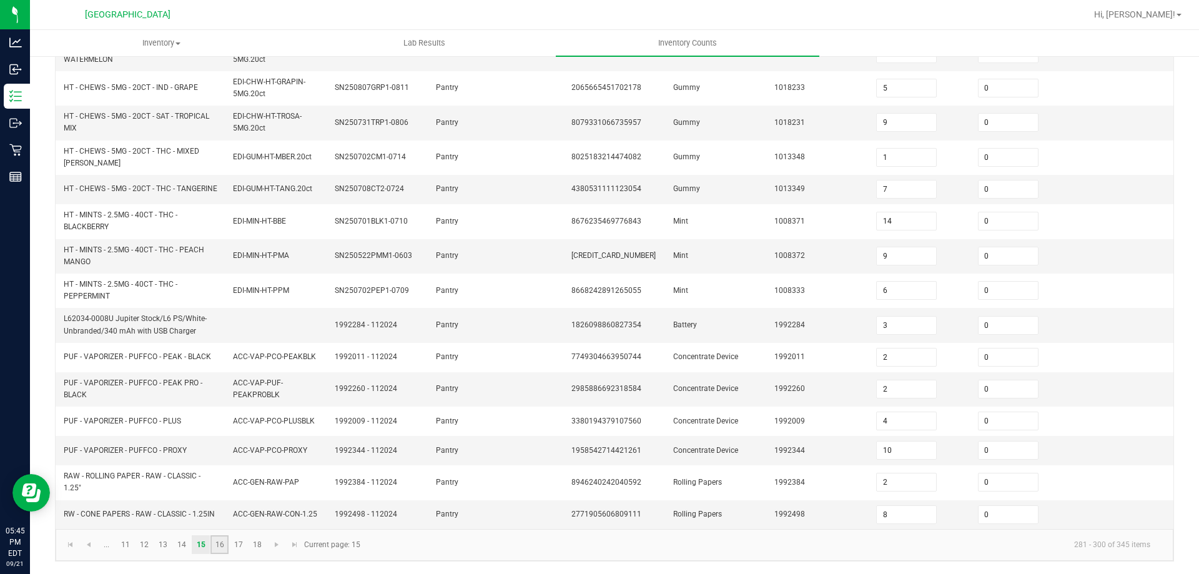
click at [218, 550] on link "16" at bounding box center [219, 544] width 18 height 19
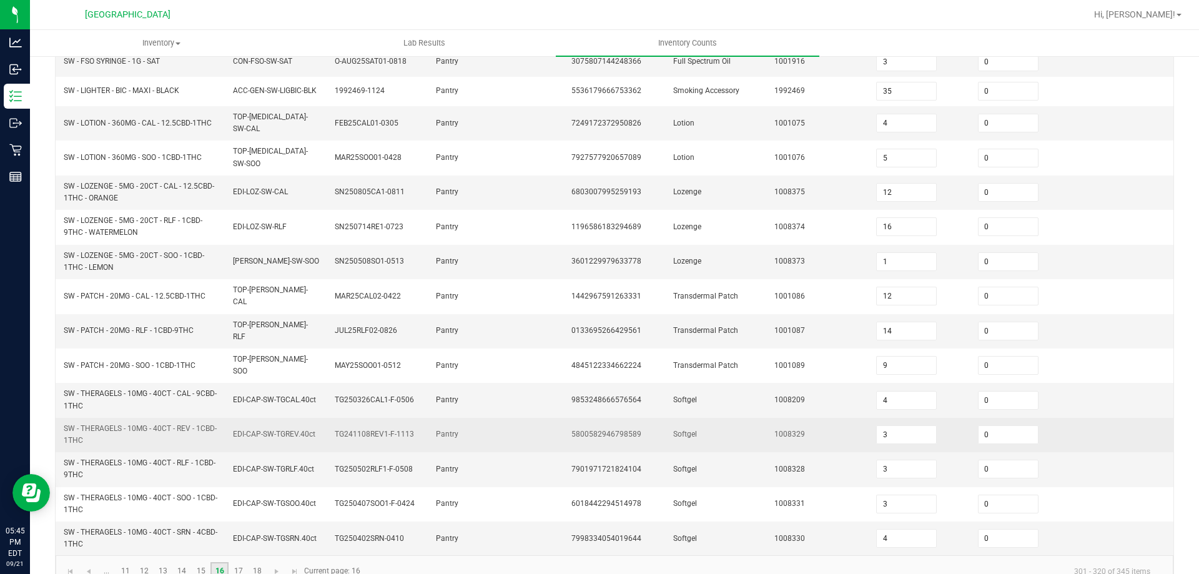
scroll to position [317, 0]
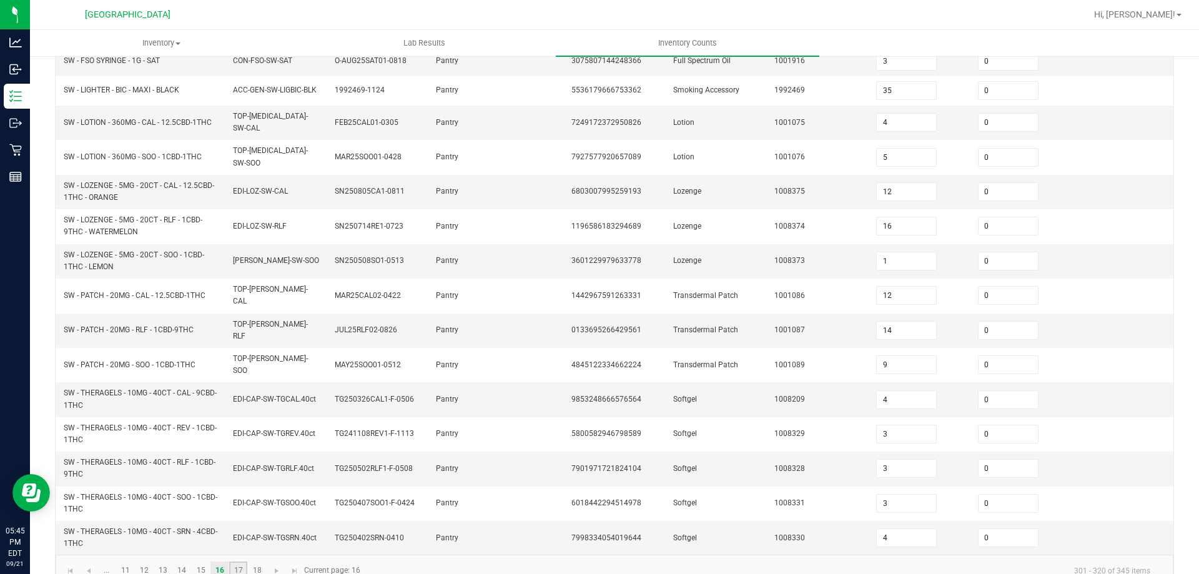
click at [235, 561] on link "17" at bounding box center [238, 570] width 18 height 19
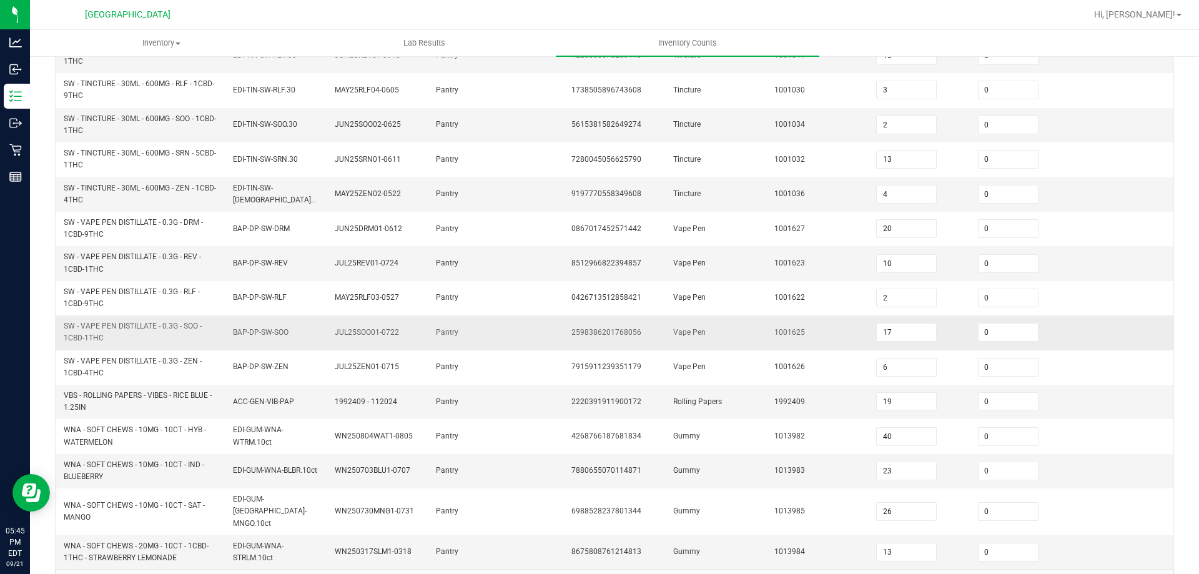
scroll to position [364, 0]
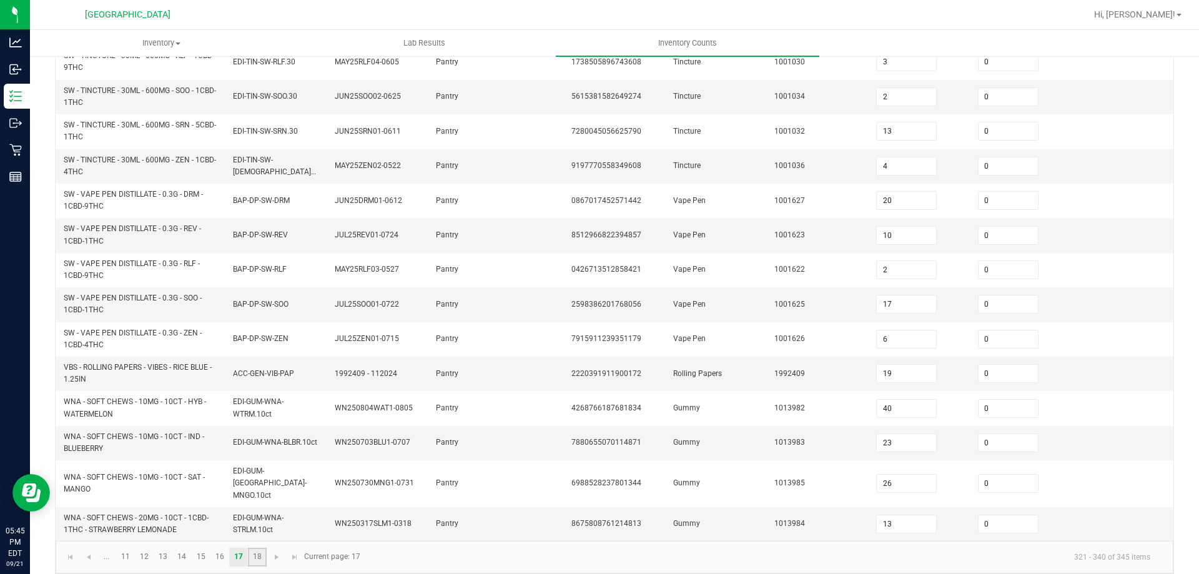
click at [253, 547] on link "18" at bounding box center [257, 556] width 18 height 19
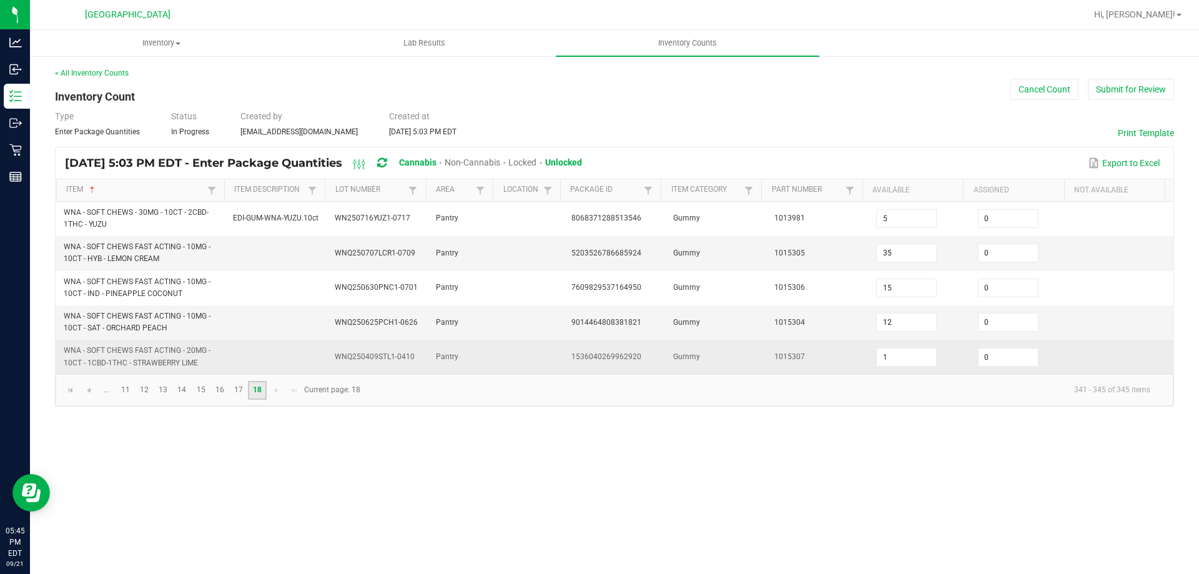
scroll to position [0, 0]
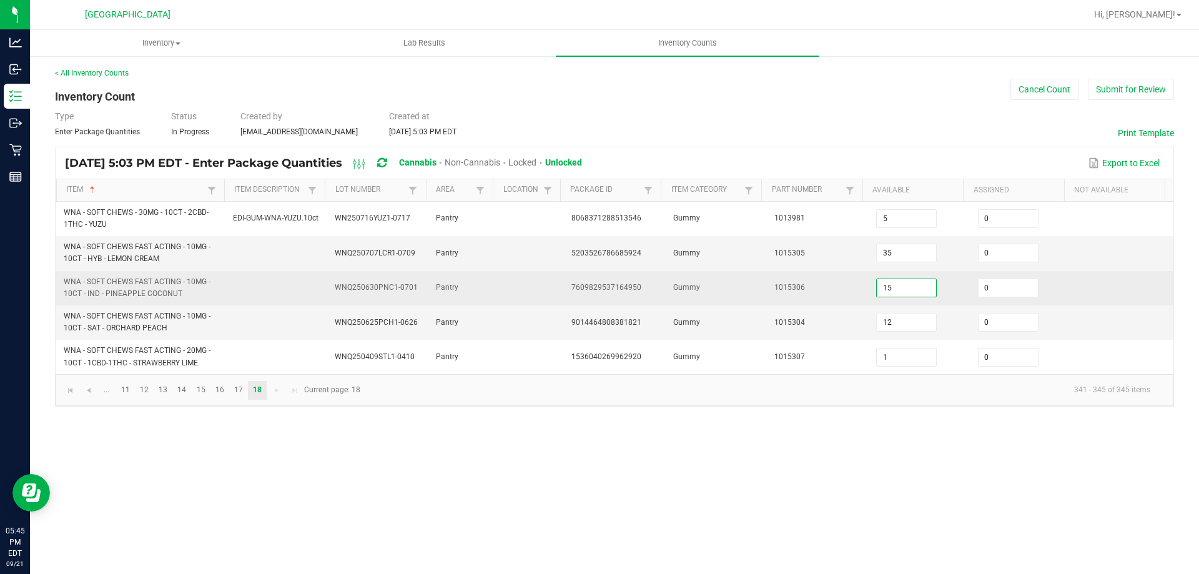
click at [908, 290] on input "15" at bounding box center [905, 287] width 59 height 17
click at [852, 285] on td "1015306" at bounding box center [818, 288] width 102 height 34
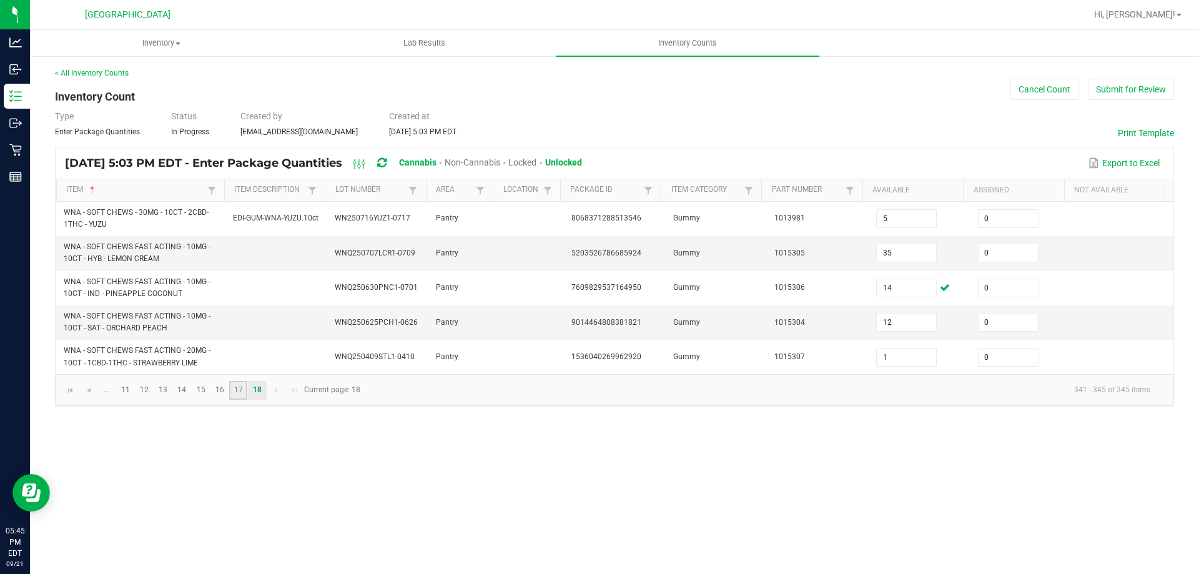
click at [231, 388] on link "17" at bounding box center [238, 390] width 18 height 19
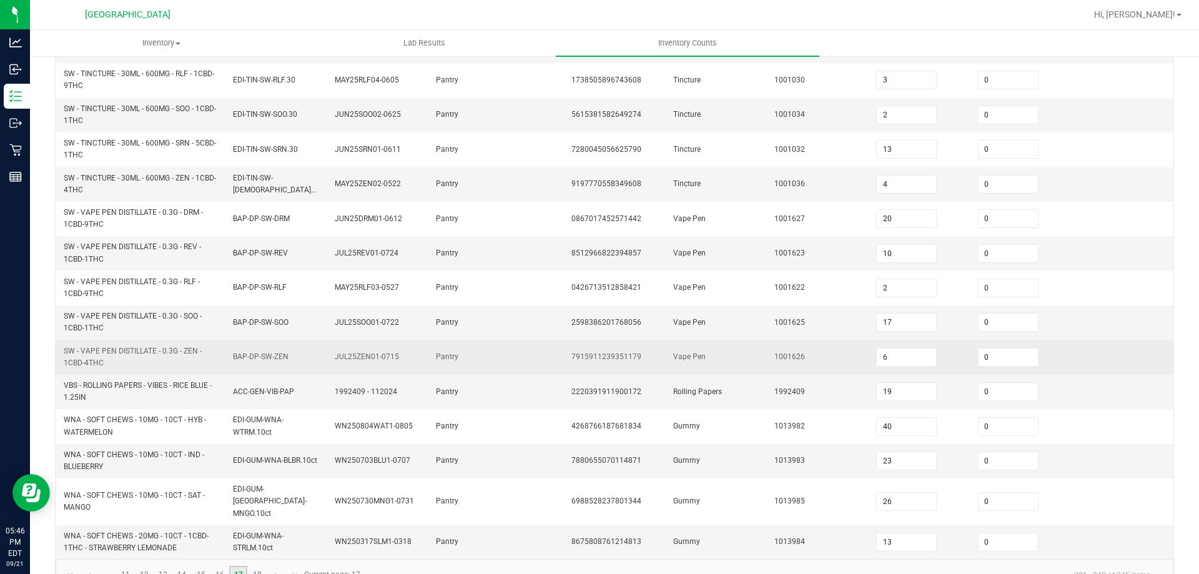
scroll to position [364, 0]
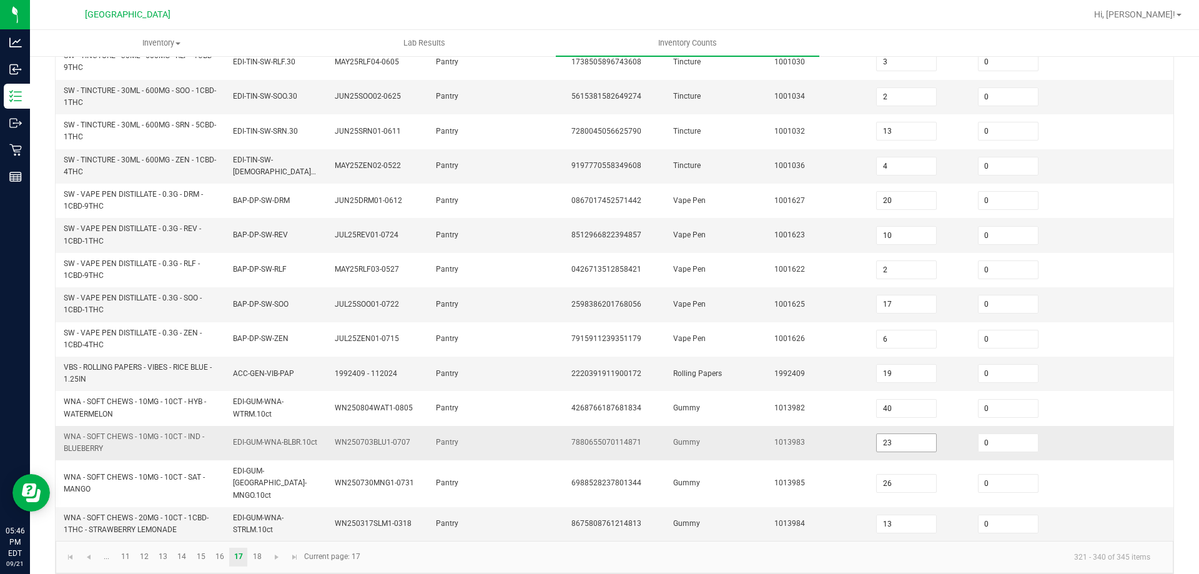
click at [891, 438] on input "23" at bounding box center [905, 442] width 59 height 17
click at [832, 441] on td "1013983" at bounding box center [818, 443] width 102 height 34
click at [258, 547] on link "18" at bounding box center [257, 556] width 18 height 19
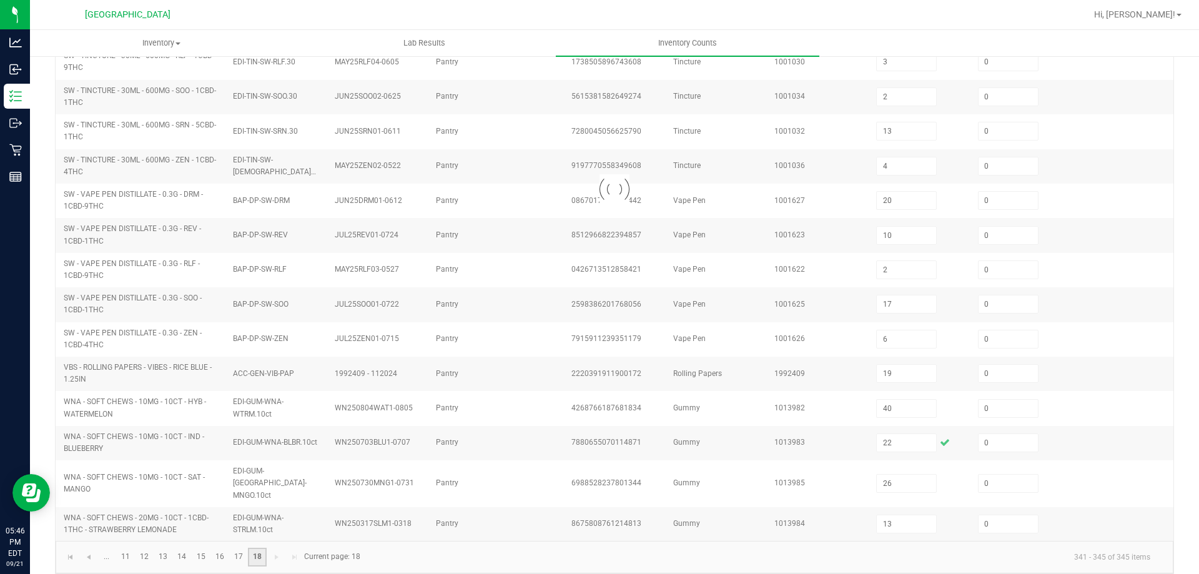
scroll to position [0, 0]
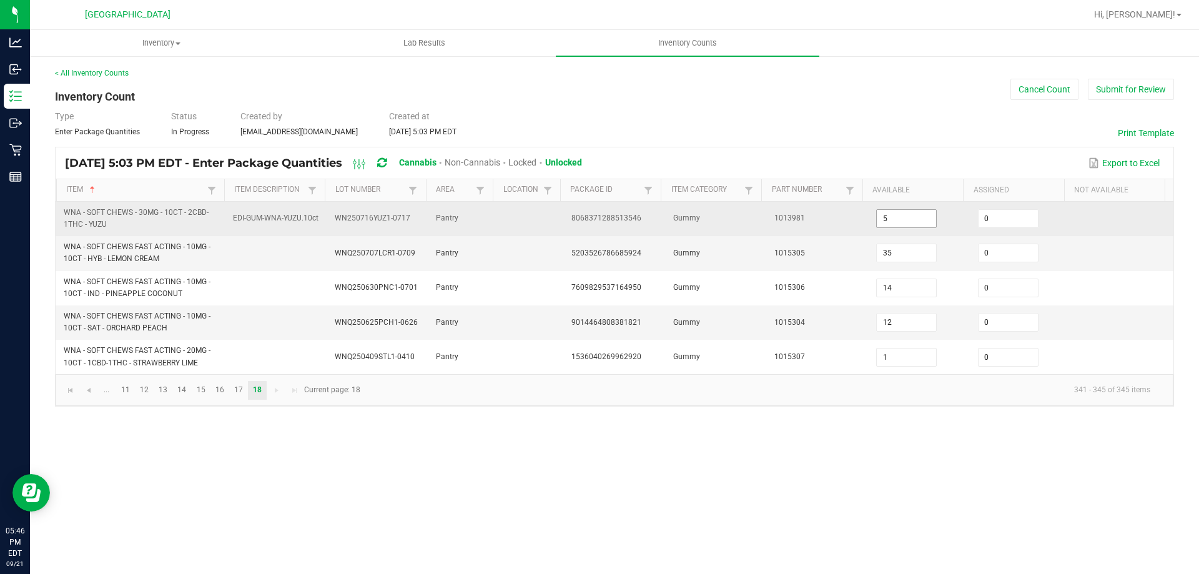
click at [897, 222] on input "5" at bounding box center [905, 218] width 59 height 17
click at [839, 207] on td "1013981" at bounding box center [818, 219] width 102 height 34
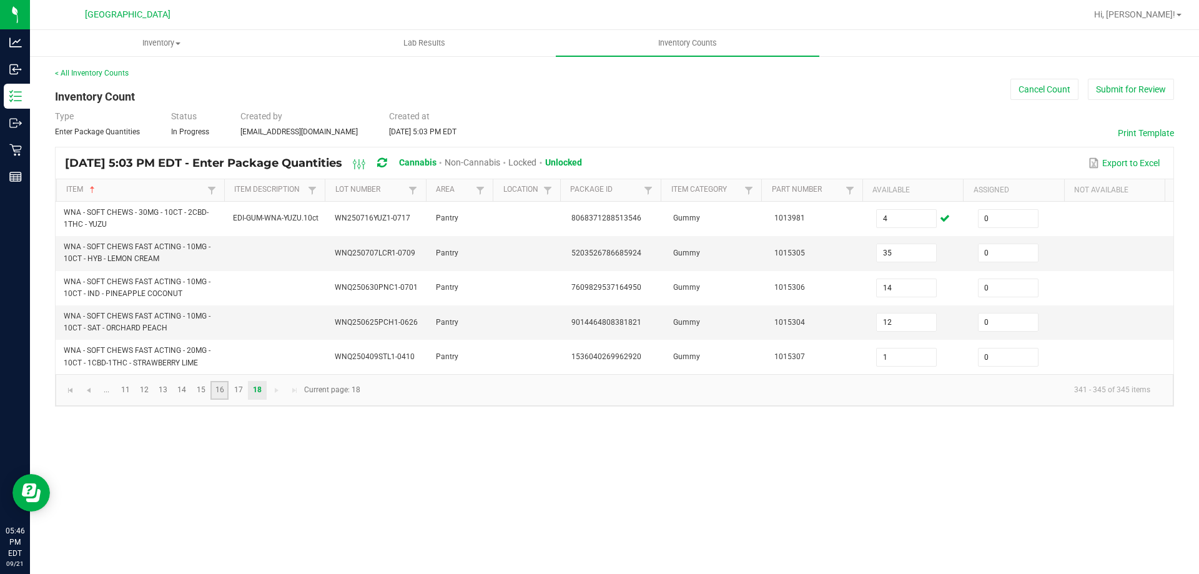
click at [215, 385] on link "16" at bounding box center [219, 390] width 18 height 19
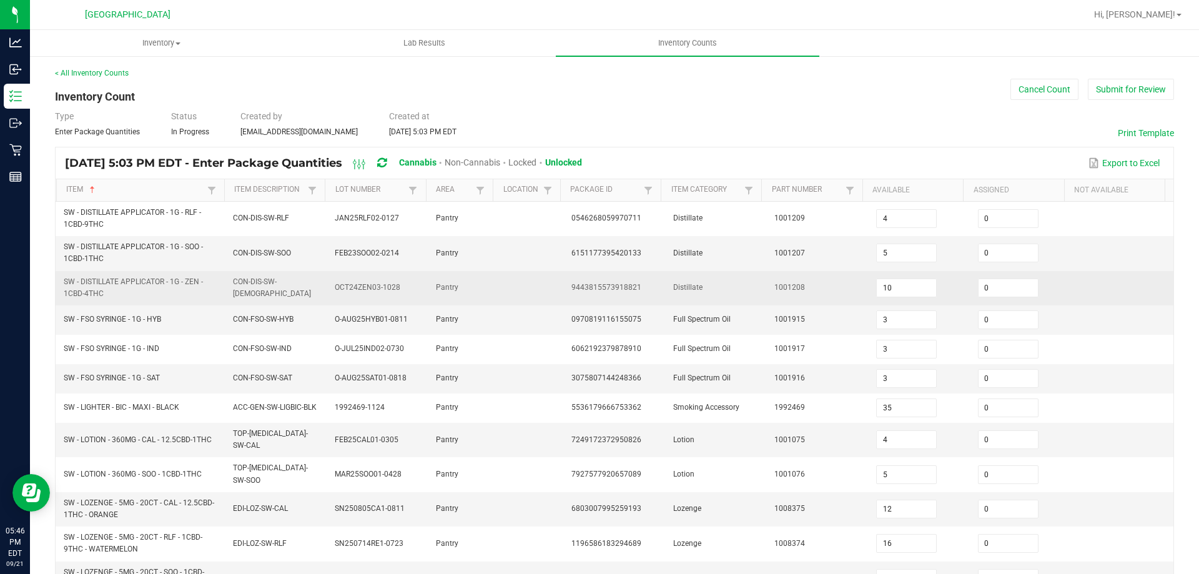
scroll to position [62, 0]
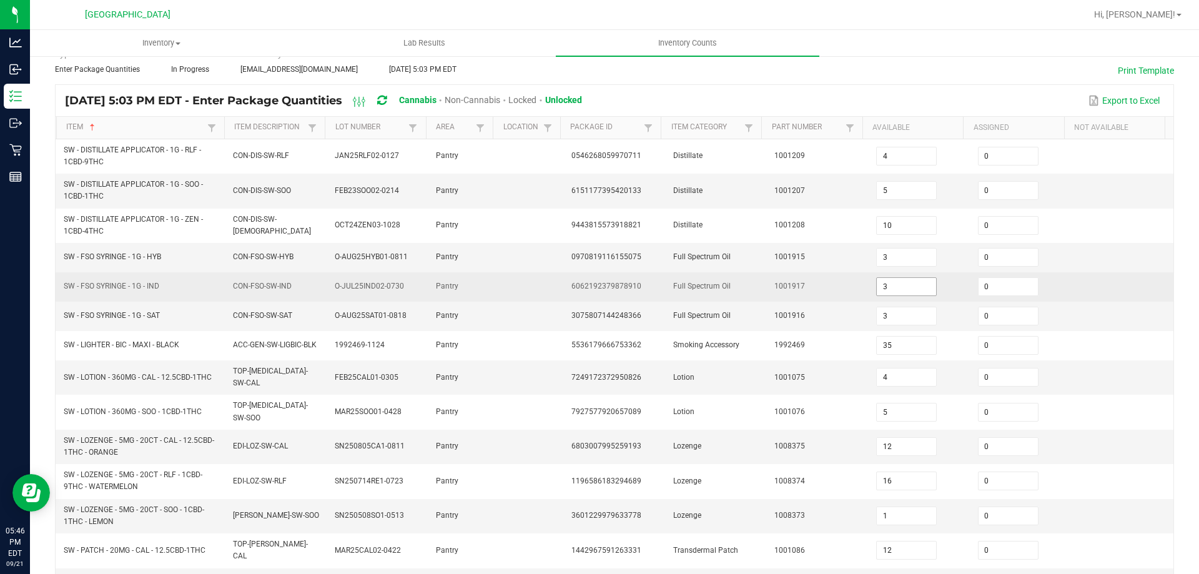
click at [898, 286] on input "3" at bounding box center [905, 286] width 59 height 17
click at [849, 284] on td "1001917" at bounding box center [818, 286] width 102 height 29
click at [902, 285] on input "5" at bounding box center [905, 286] width 59 height 17
click at [817, 287] on td "1001917" at bounding box center [818, 286] width 102 height 29
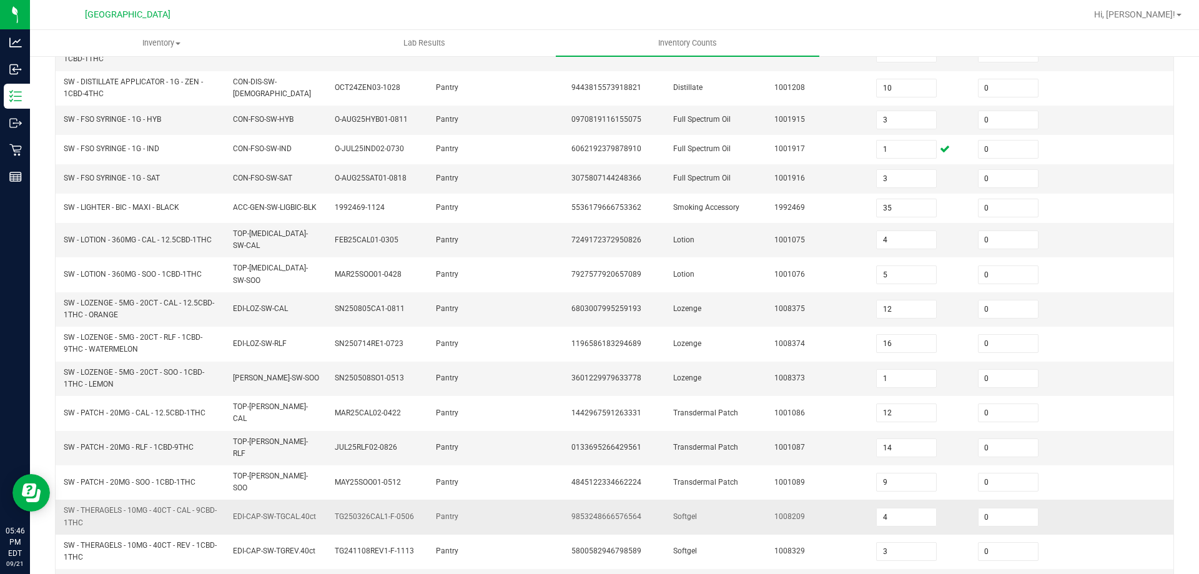
scroll to position [317, 0]
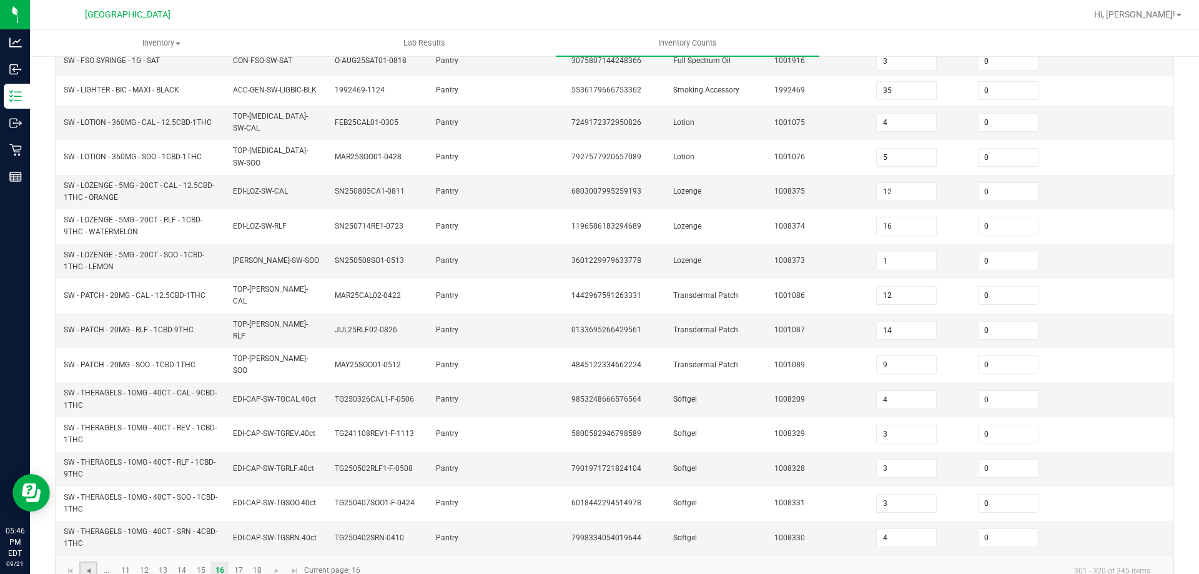
click at [86, 566] on span "Go to the previous page" at bounding box center [89, 571] width 10 height 10
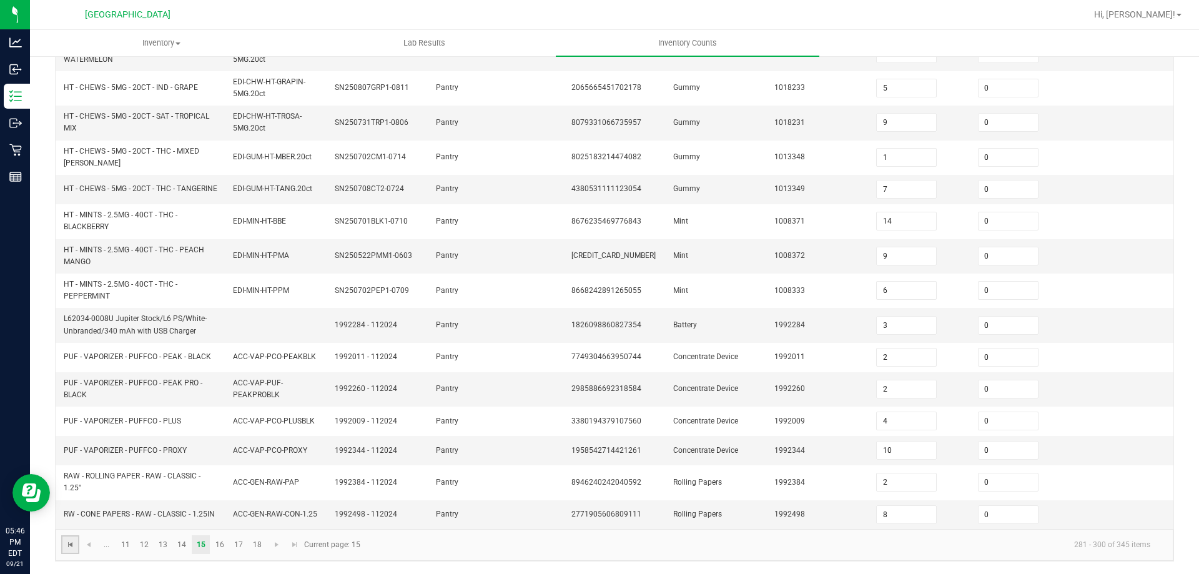
click at [75, 547] on span "Go to the first page" at bounding box center [71, 544] width 10 height 10
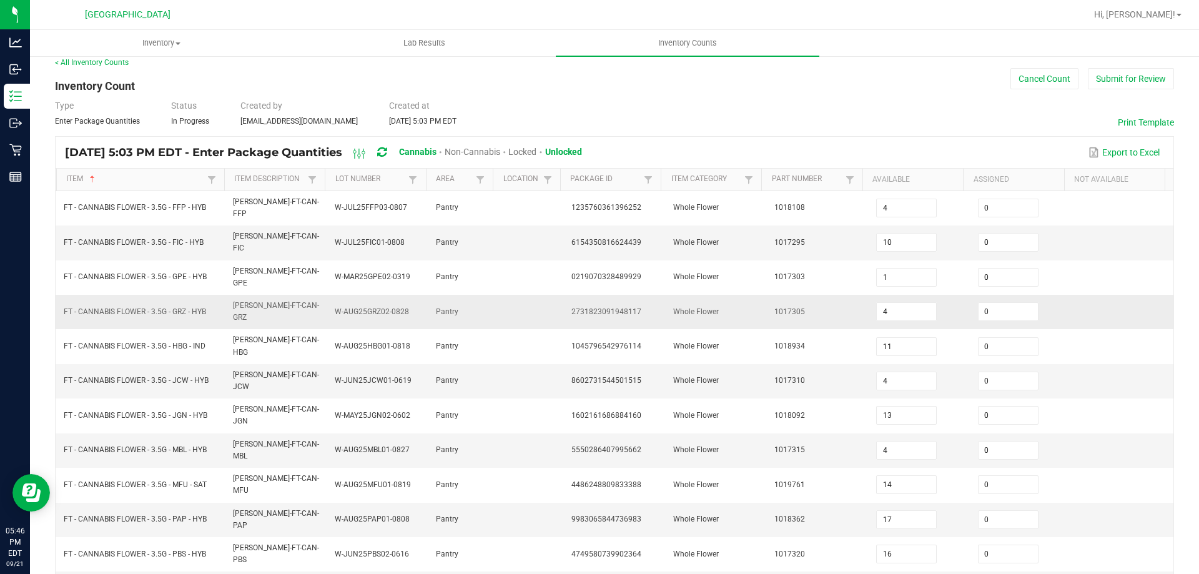
scroll to position [9, 0]
click at [889, 304] on input "4" at bounding box center [905, 312] width 59 height 17
click at [827, 300] on td "1017305" at bounding box center [818, 313] width 102 height 34
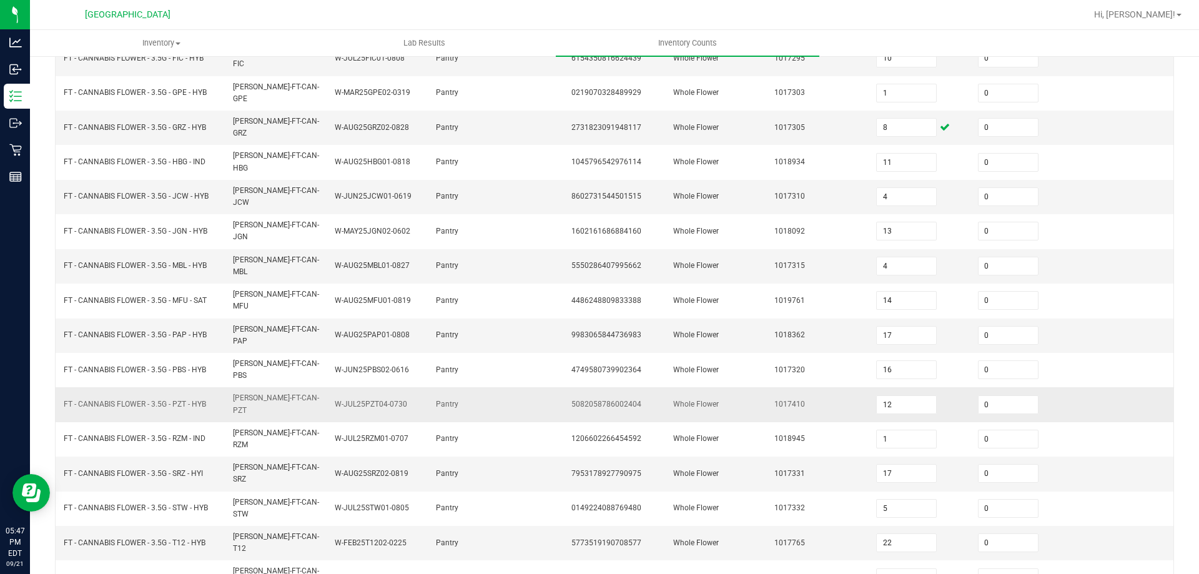
scroll to position [259, 0]
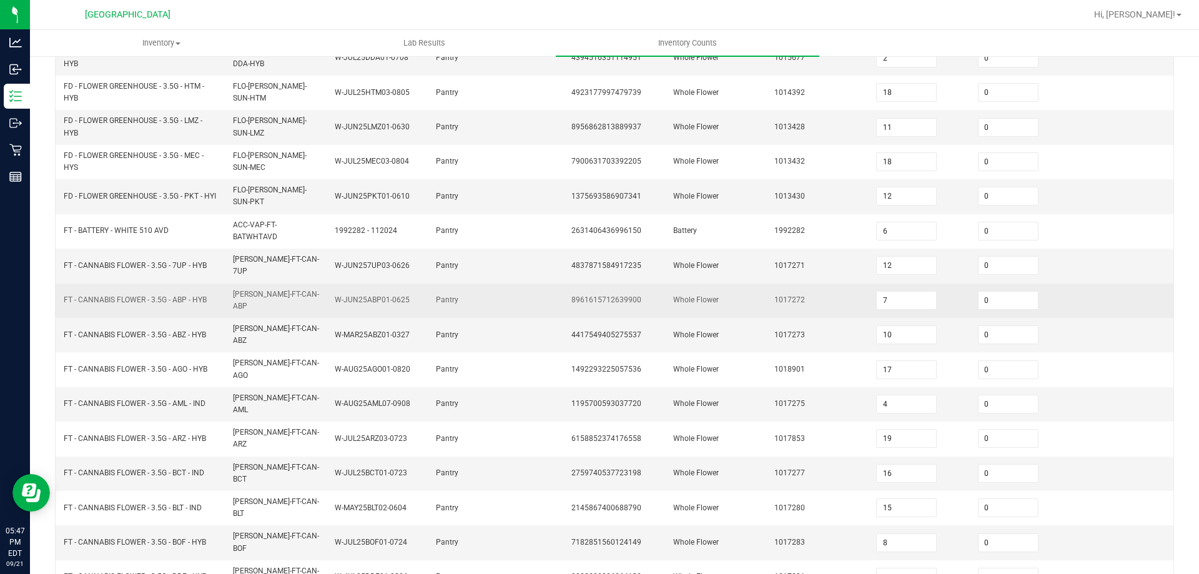
scroll to position [296, 0]
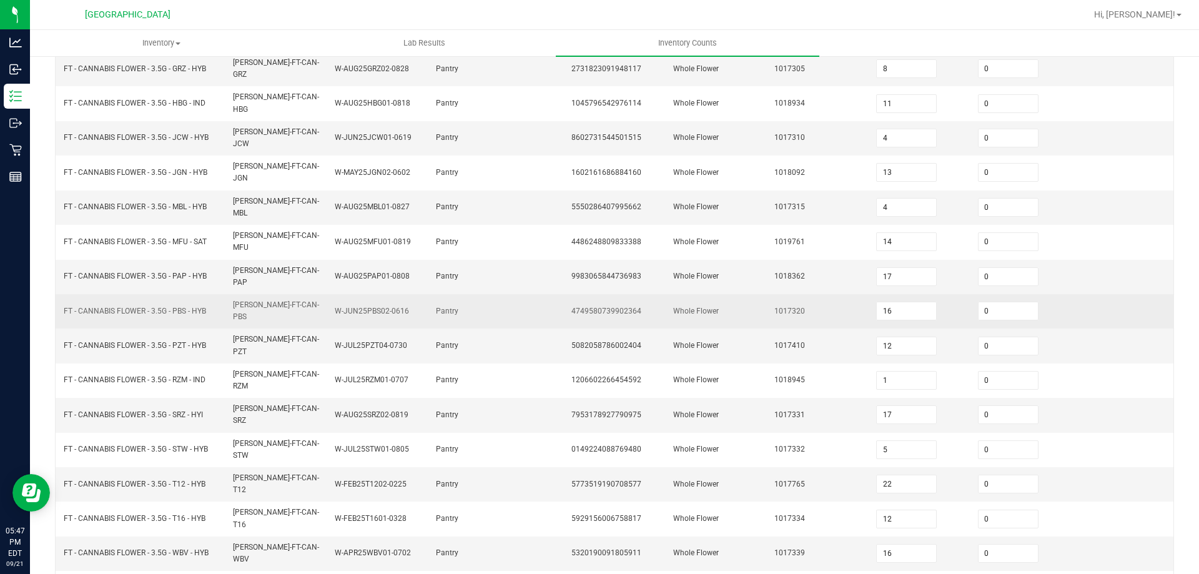
scroll to position [259, 0]
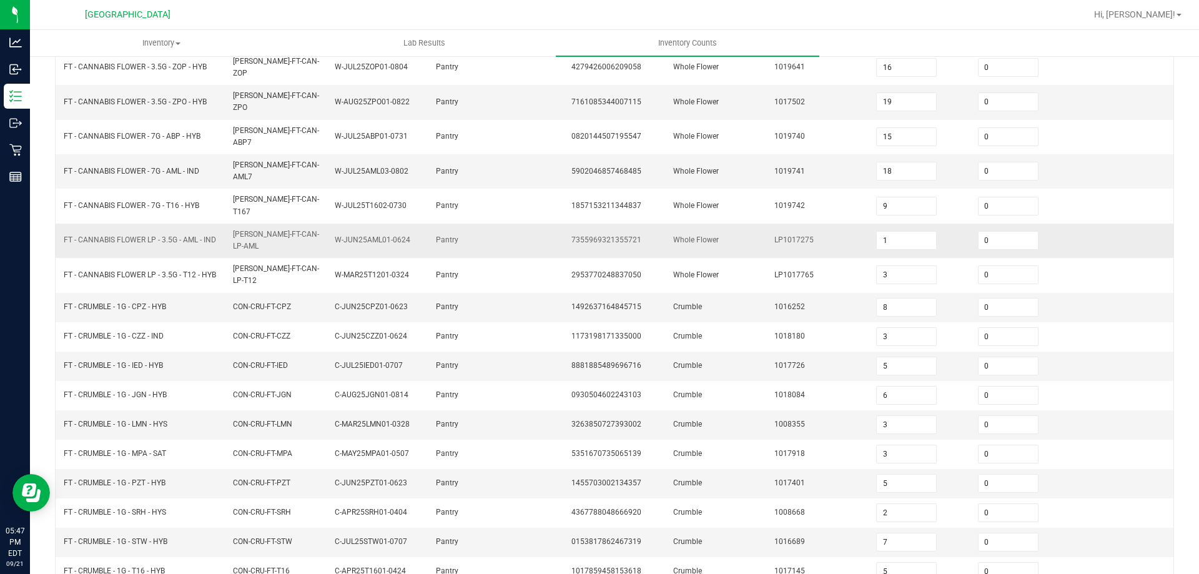
scroll to position [270, 0]
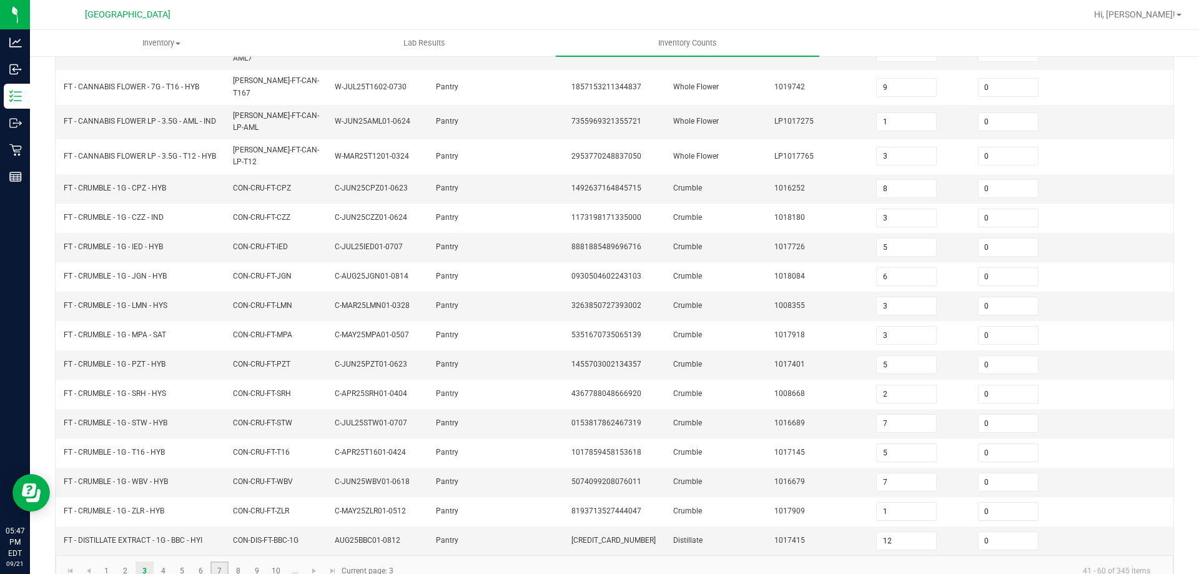
click at [223, 561] on link "7" at bounding box center [219, 570] width 18 height 19
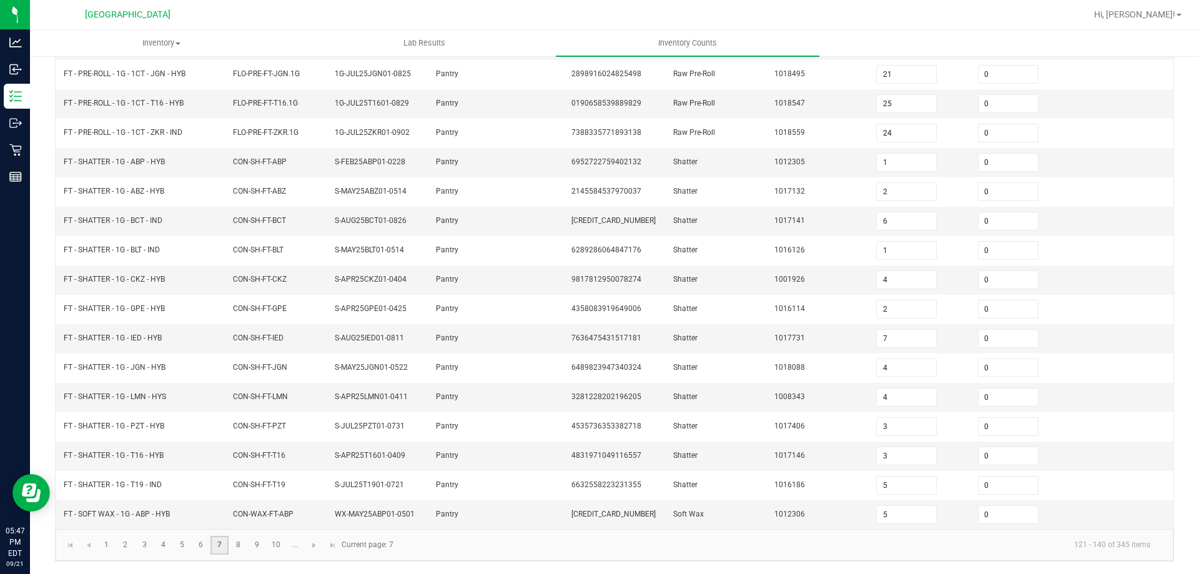
scroll to position [259, 0]
click at [253, 546] on link "9" at bounding box center [257, 545] width 18 height 19
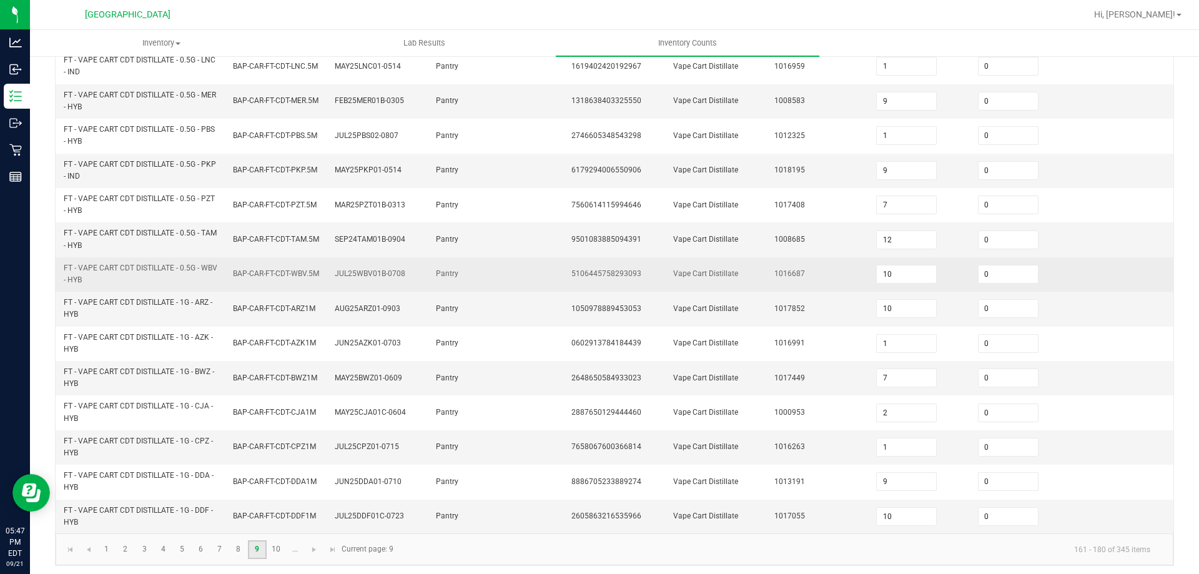
scroll to position [364, 0]
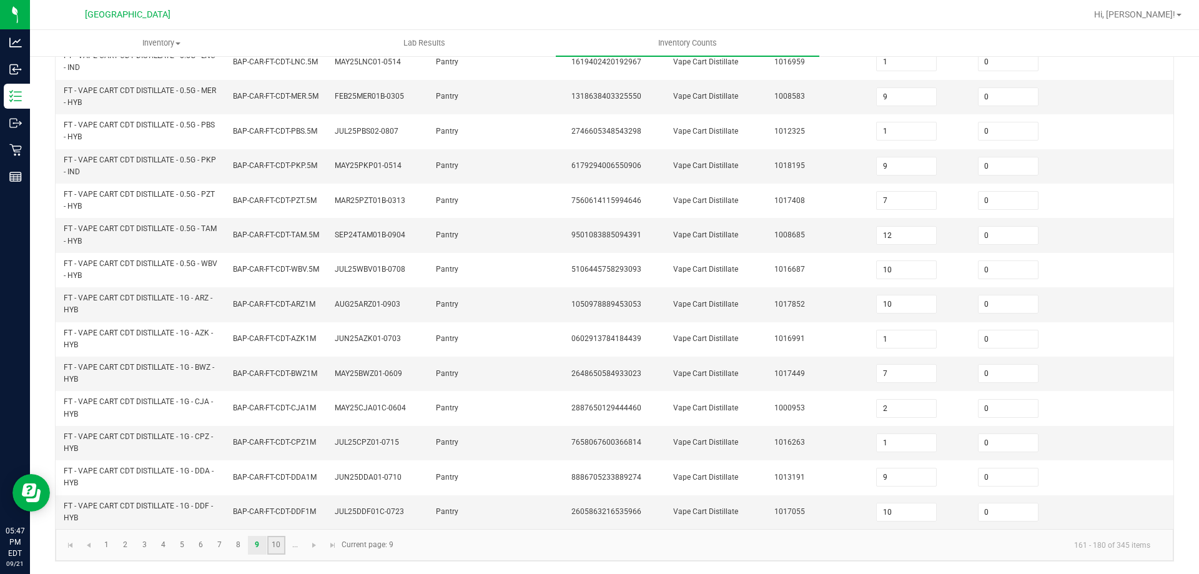
click at [278, 541] on link "10" at bounding box center [276, 545] width 18 height 19
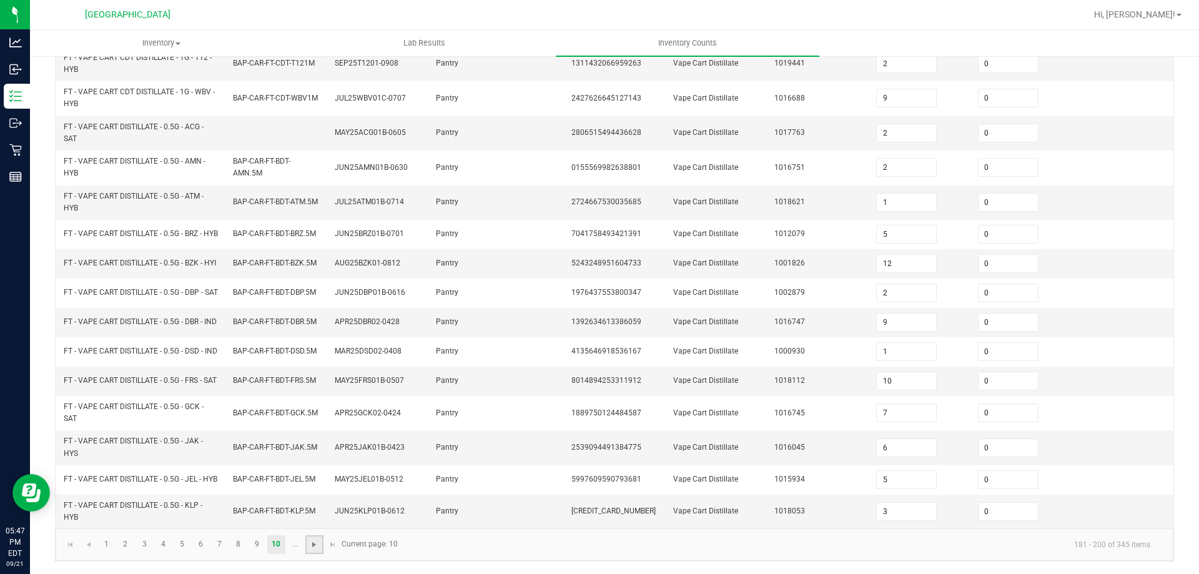
click at [315, 544] on span "Go to the next page" at bounding box center [314, 544] width 10 height 10
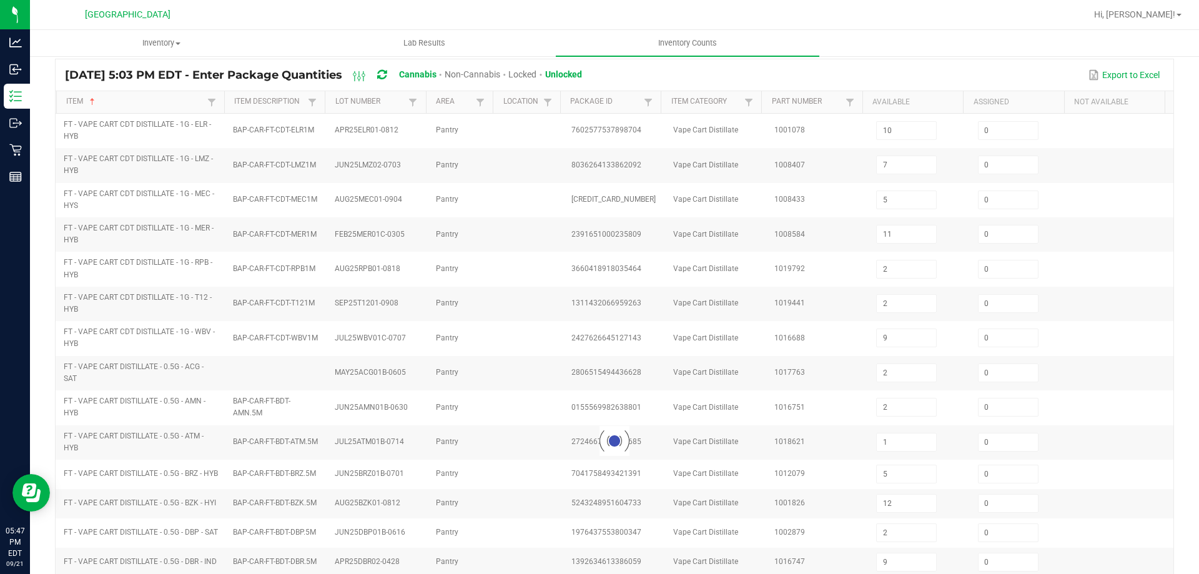
scroll to position [52, 0]
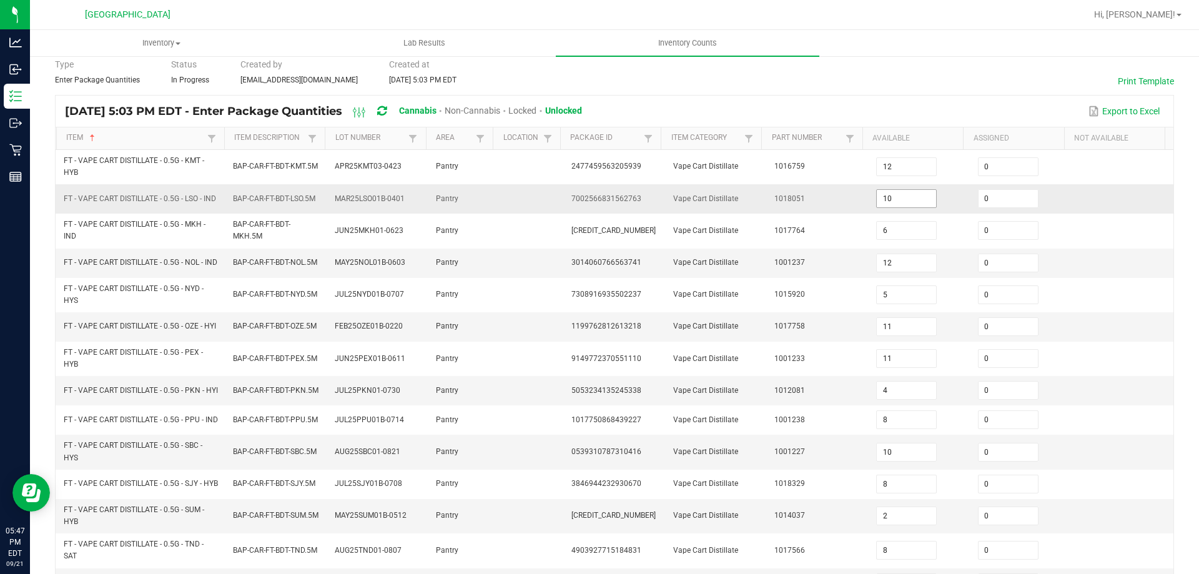
click at [893, 200] on input "10" at bounding box center [905, 198] width 59 height 17
click at [827, 202] on td "1018051" at bounding box center [818, 198] width 102 height 29
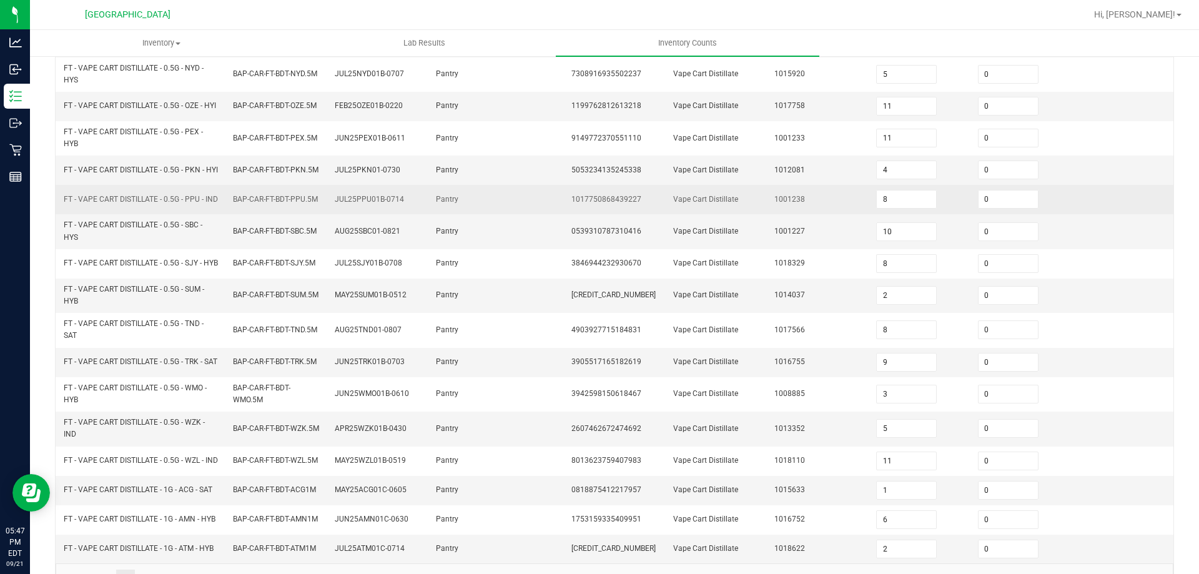
scroll to position [302, 0]
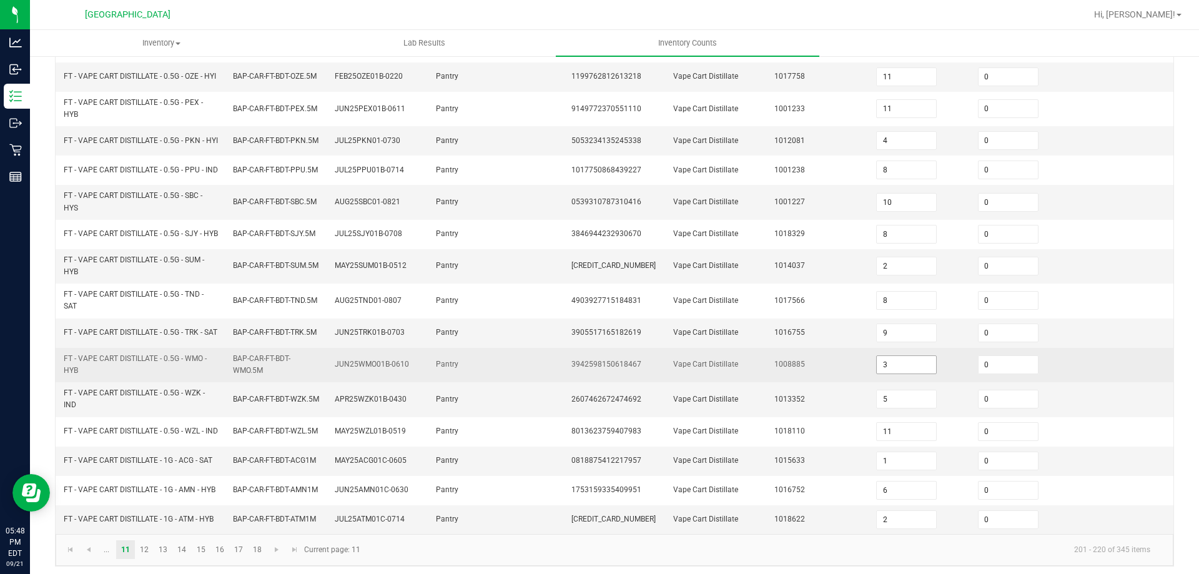
click at [901, 373] on input "3" at bounding box center [905, 364] width 59 height 17
click at [838, 382] on td "1008885" at bounding box center [818, 365] width 102 height 34
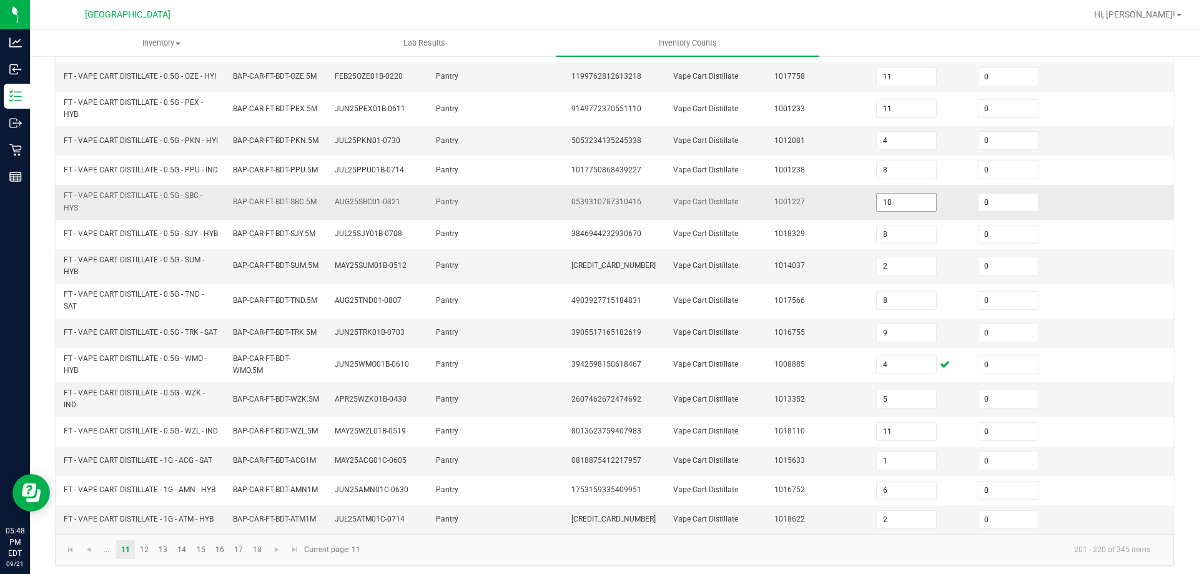
click at [903, 211] on input "10" at bounding box center [905, 202] width 59 height 17
click at [817, 219] on td "1001227" at bounding box center [818, 202] width 102 height 34
